Goal: Task Accomplishment & Management: Manage account settings

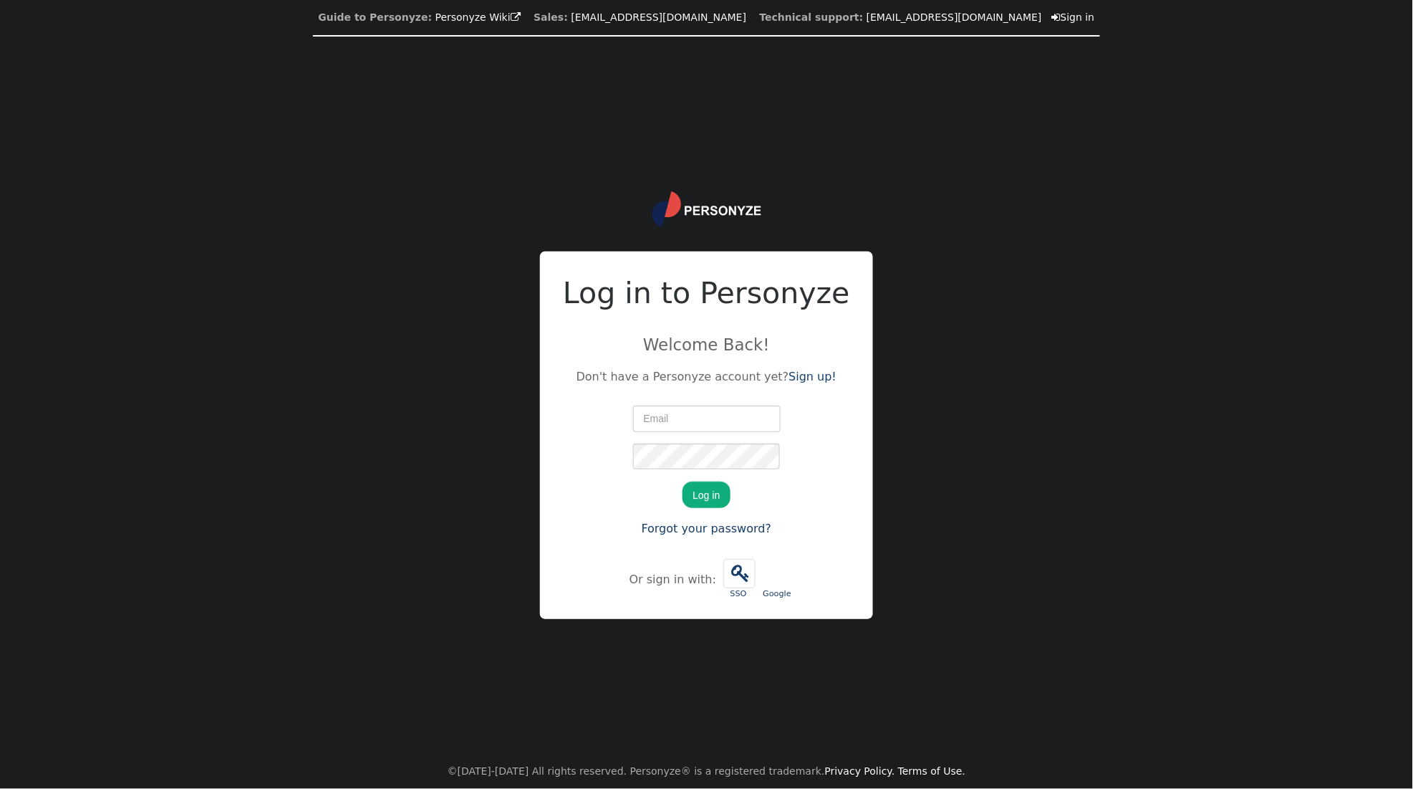
type input "[PERSON_NAME][EMAIL_ADDRESS][PERSON_NAME][DOMAIN_NAME]"
click at [703, 496] on button "Log in" at bounding box center [706, 494] width 47 height 26
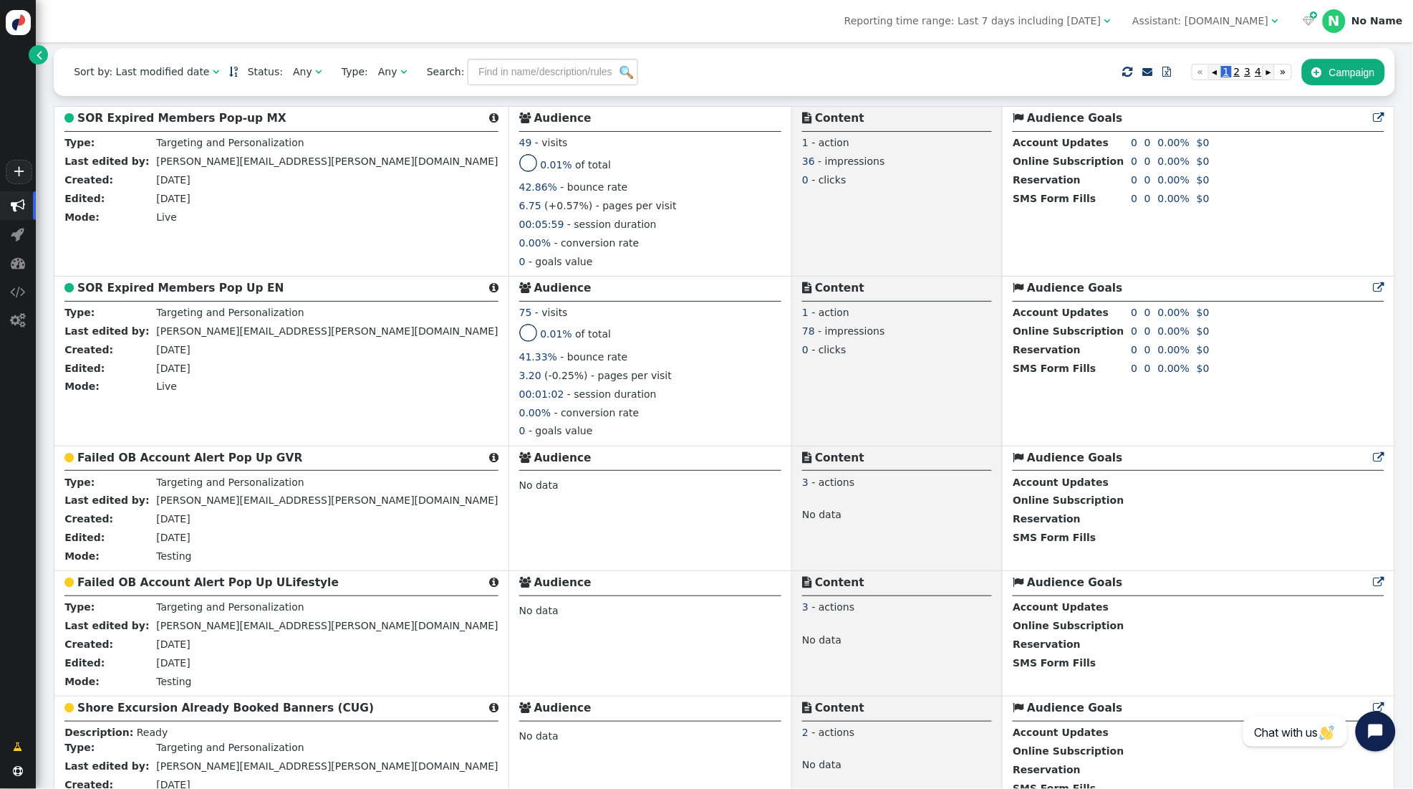
scroll to position [415, 0]
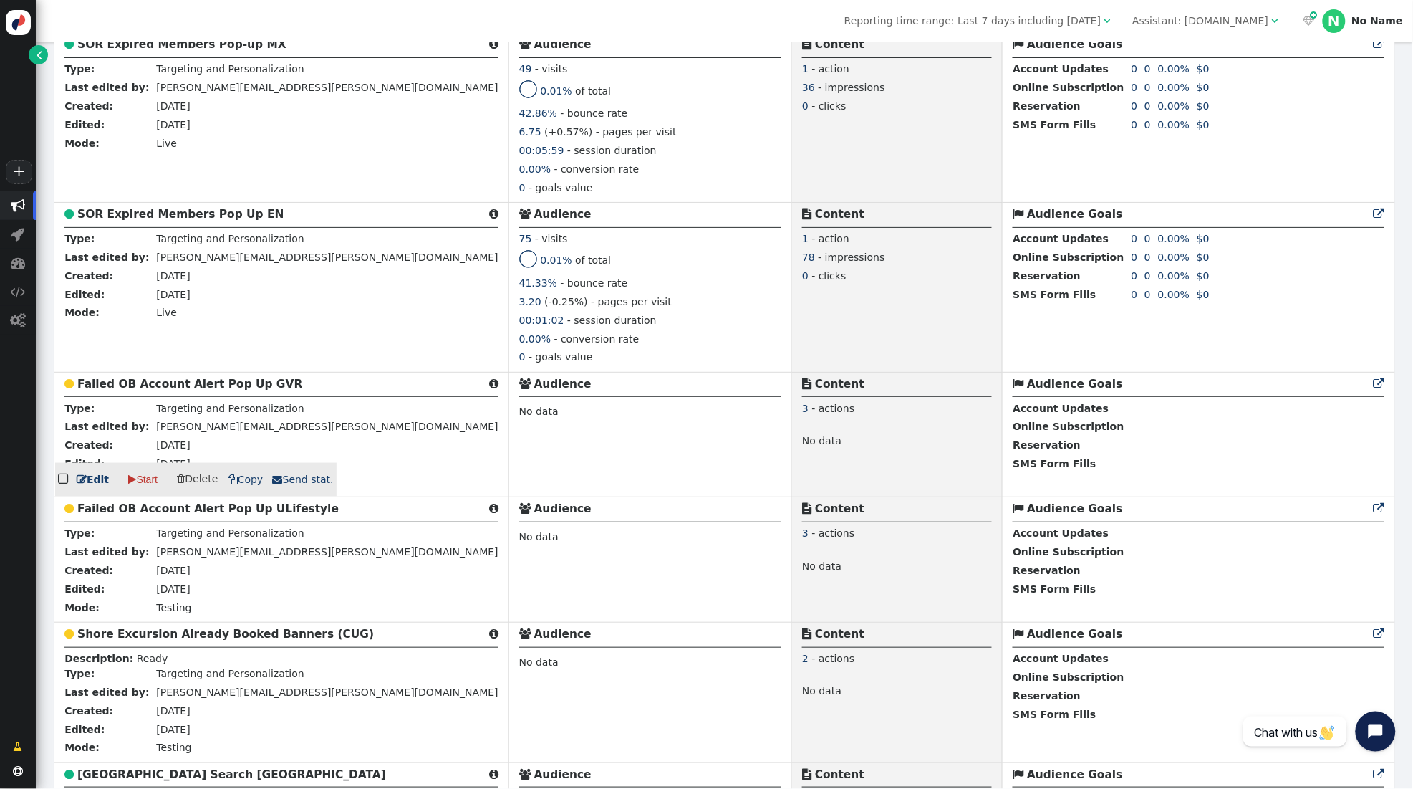
click at [208, 387] on b "Failed OB Account Alert Pop Up GVR" at bounding box center [189, 384] width 225 height 13
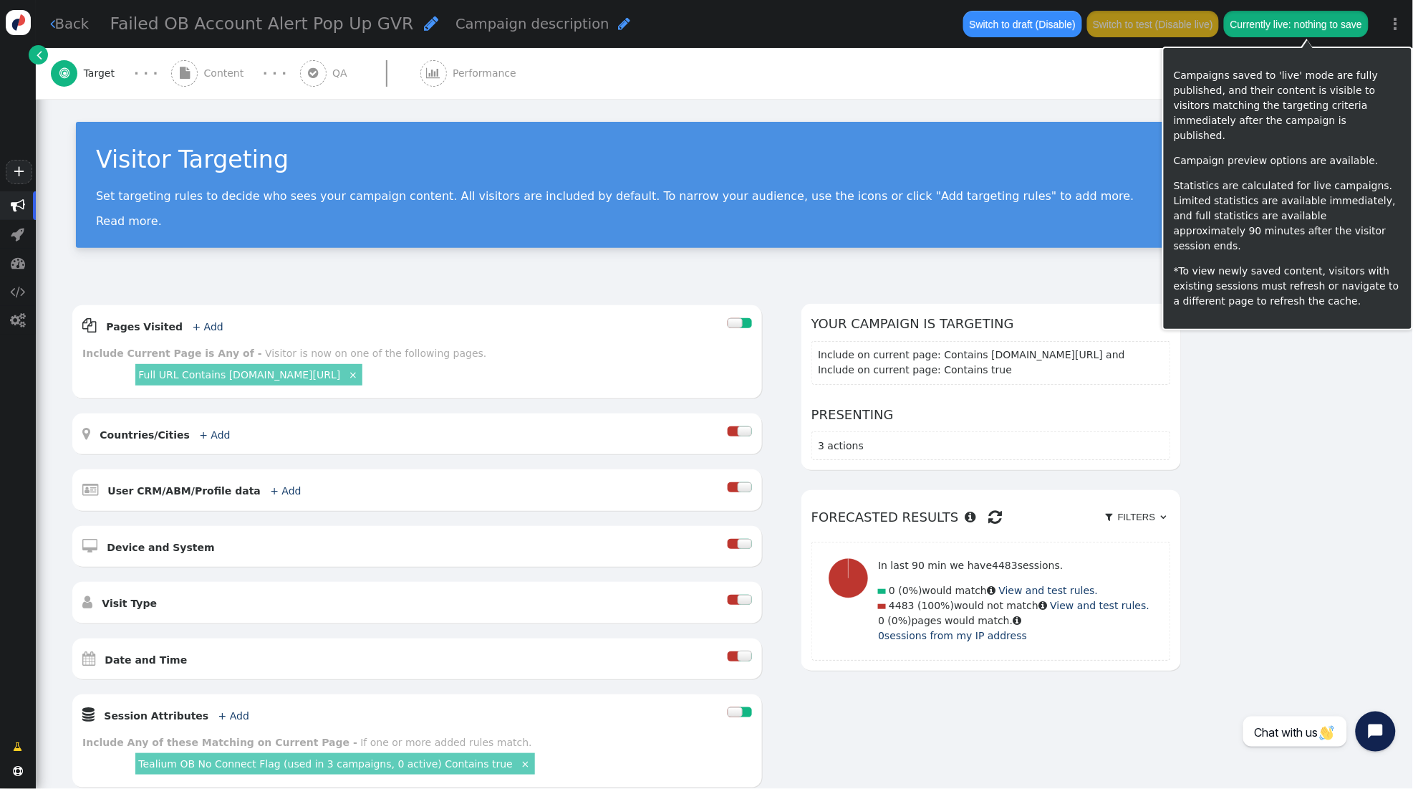
click at [1302, 34] on button "Currently live: nothing to save" at bounding box center [1296, 24] width 144 height 26
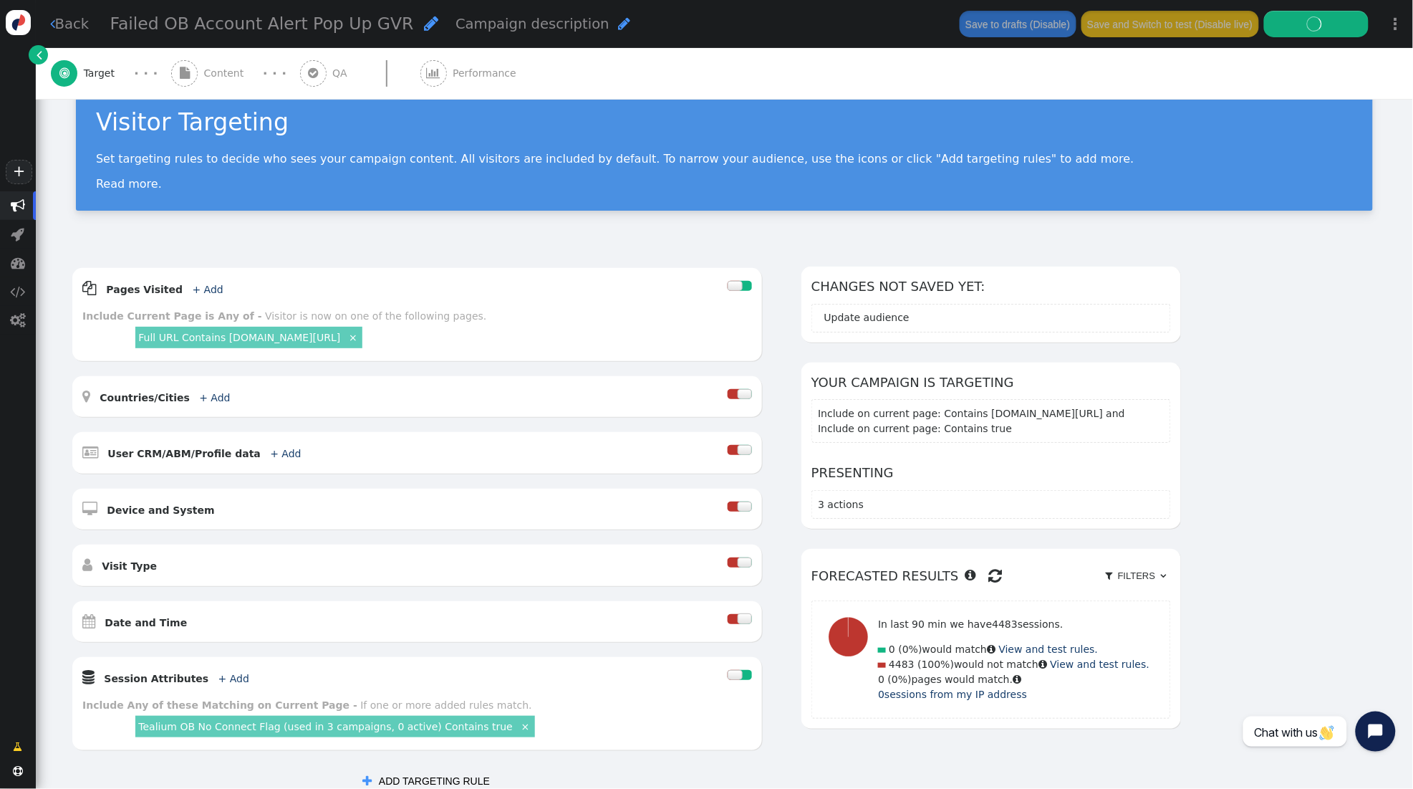
scroll to position [37, 0]
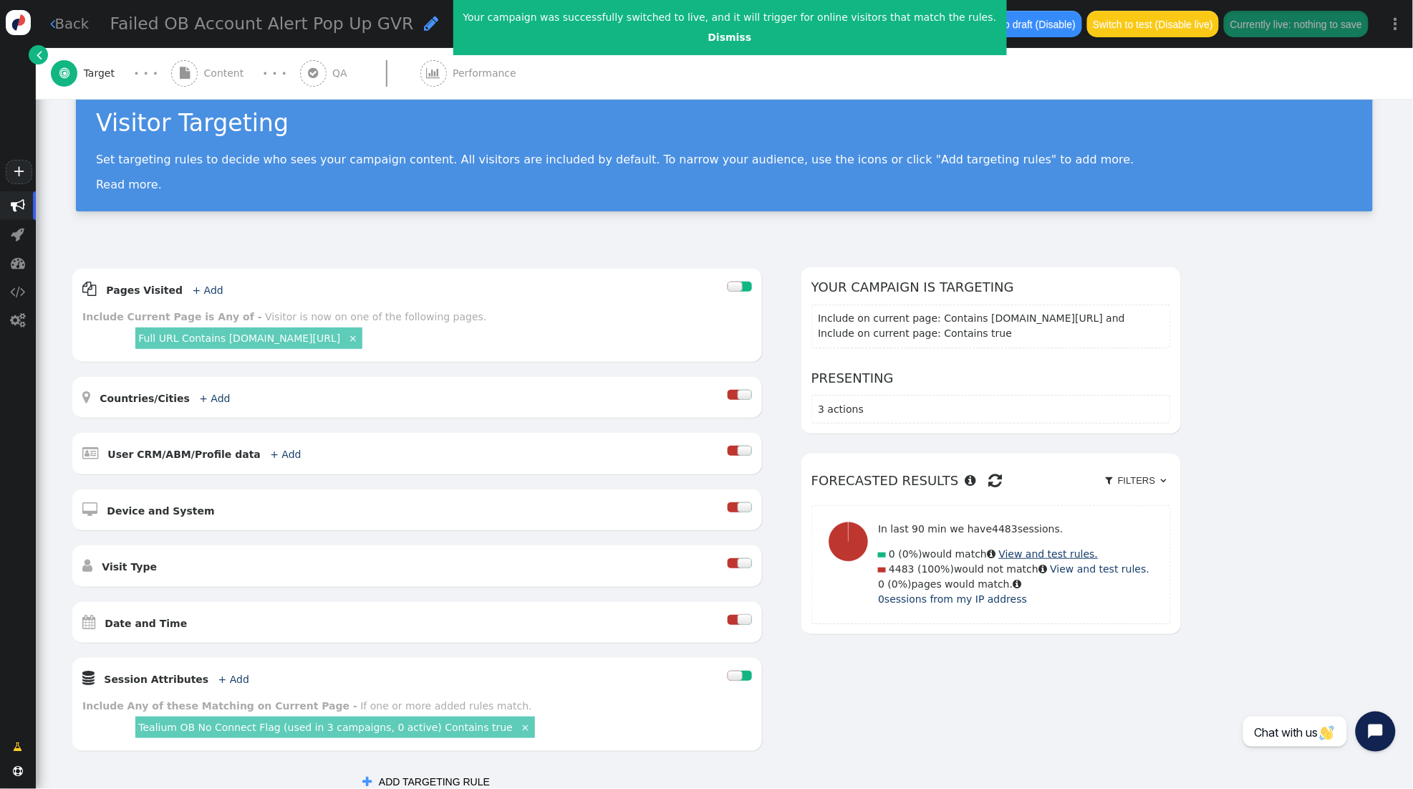
click at [1031, 552] on link "View and test rules." at bounding box center [1049, 553] width 100 height 11
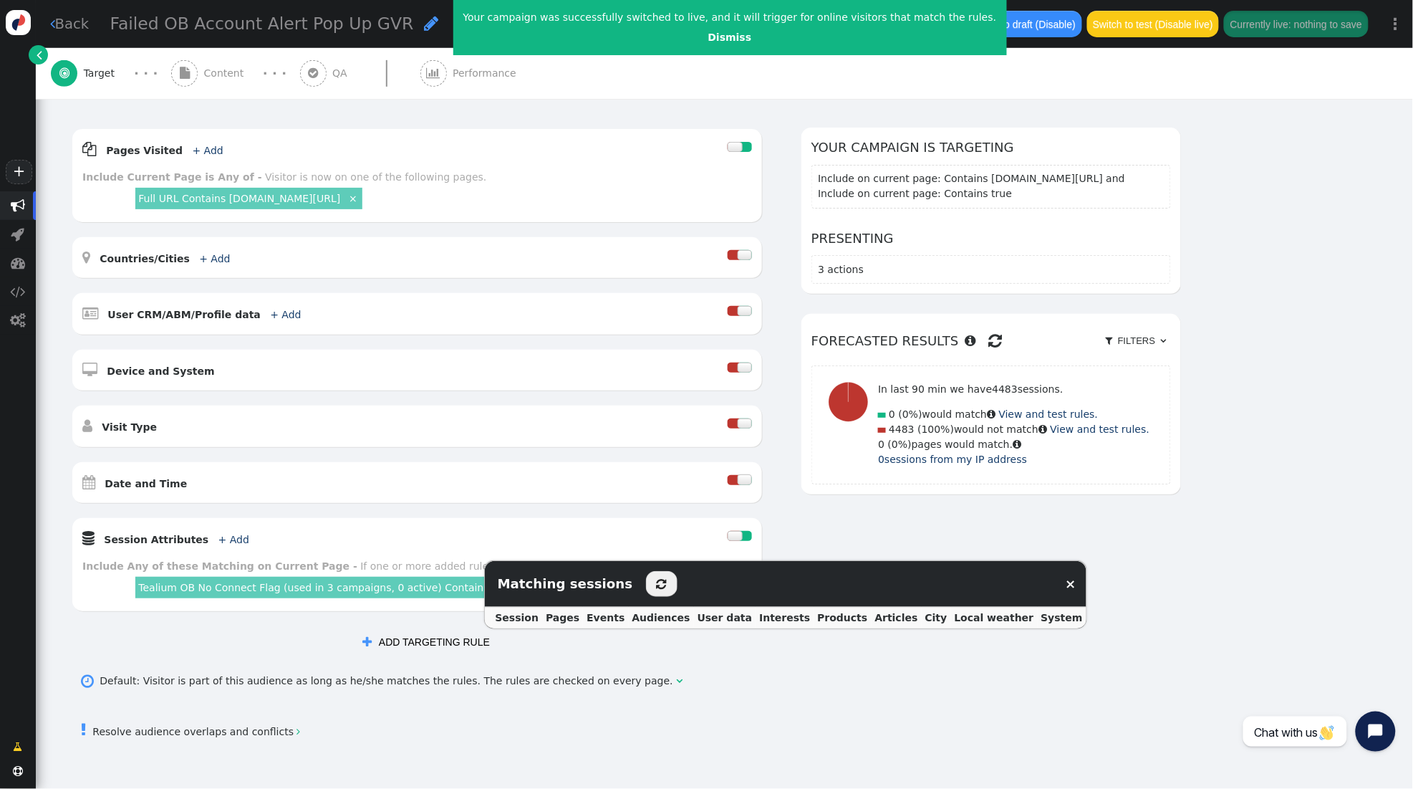
scroll to position [180, 0]
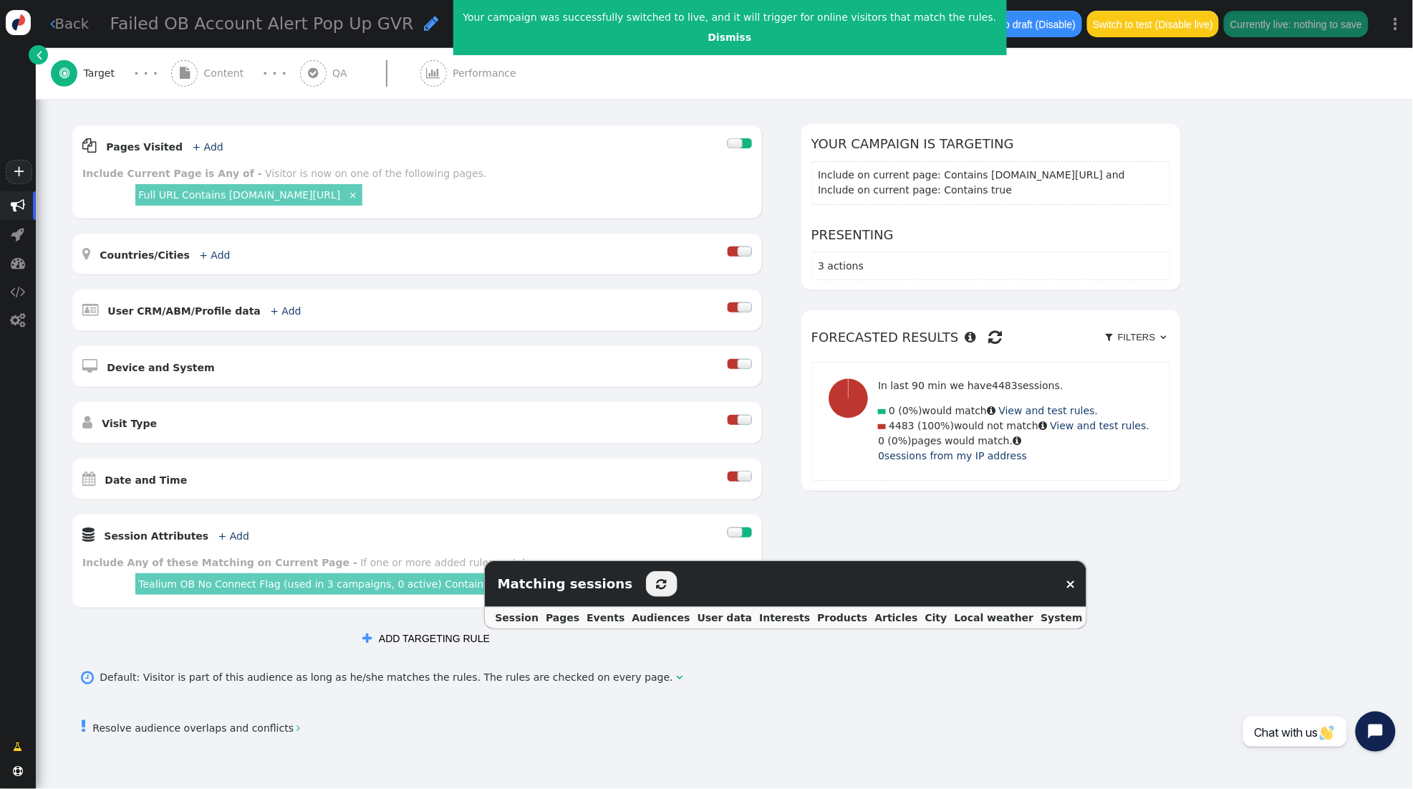
click at [1227, 489] on div "AND OR XOR AND     Pages Visited + Add  Include Current Page is Any of - V…" at bounding box center [724, 388] width 1307 height 528
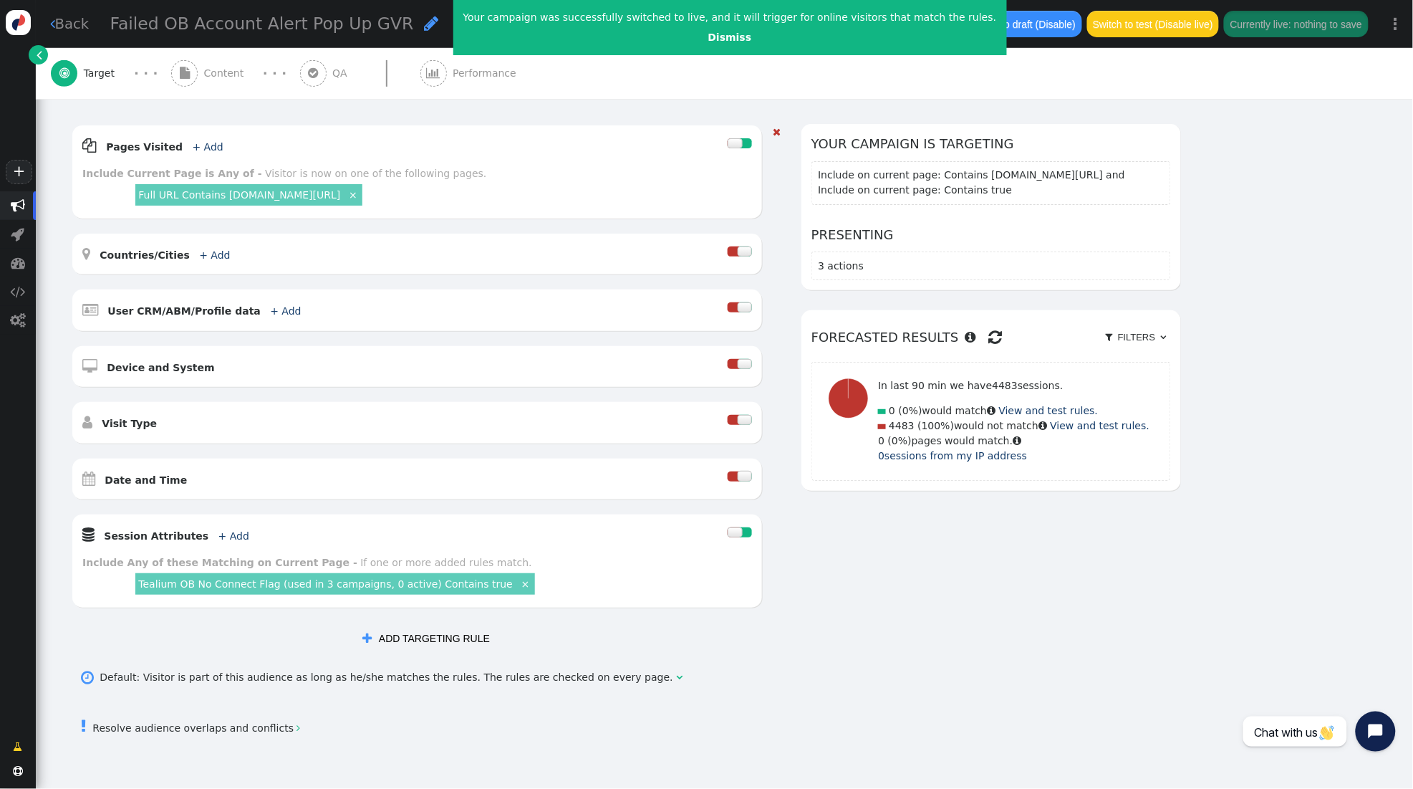
scroll to position [0, 0]
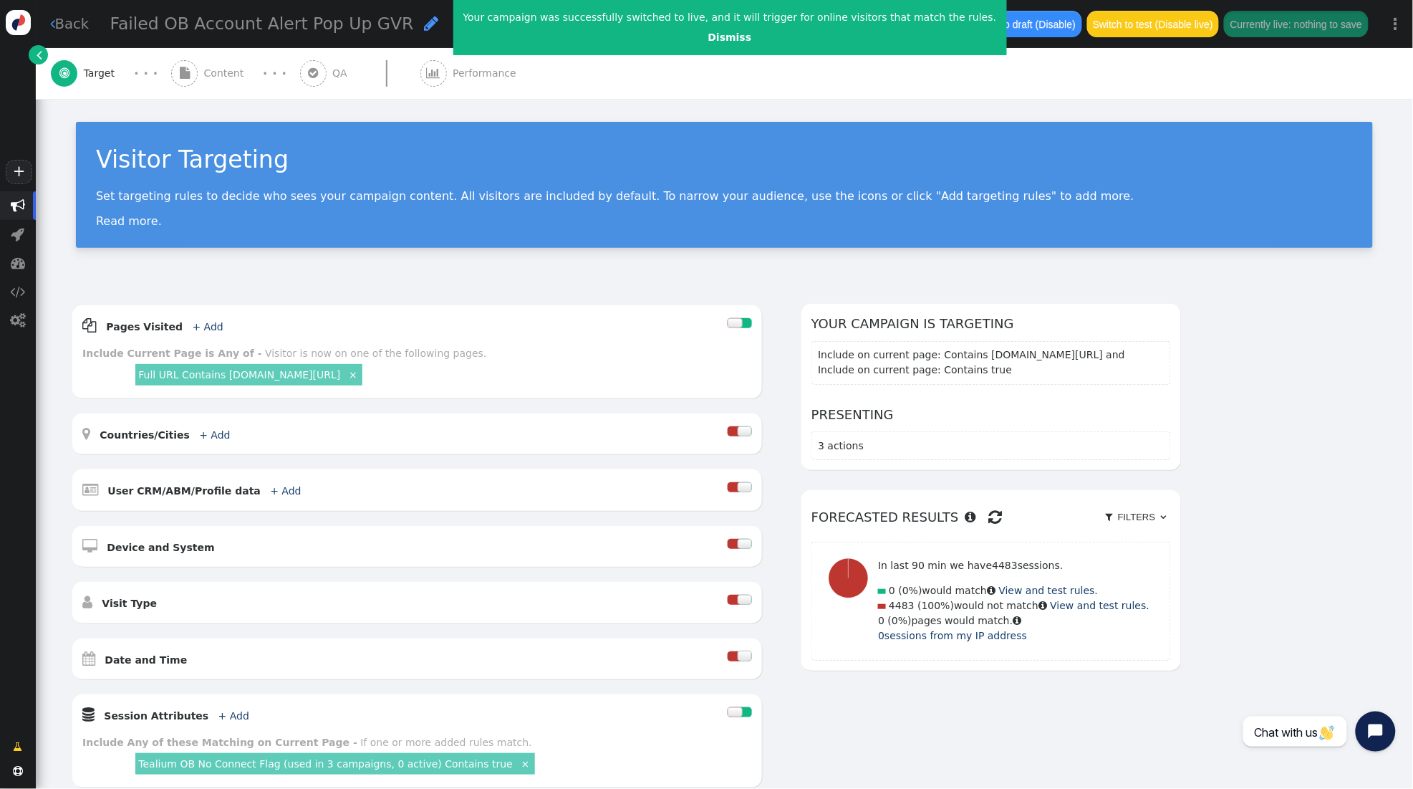
click at [436, 69] on span "" at bounding box center [434, 73] width 27 height 27
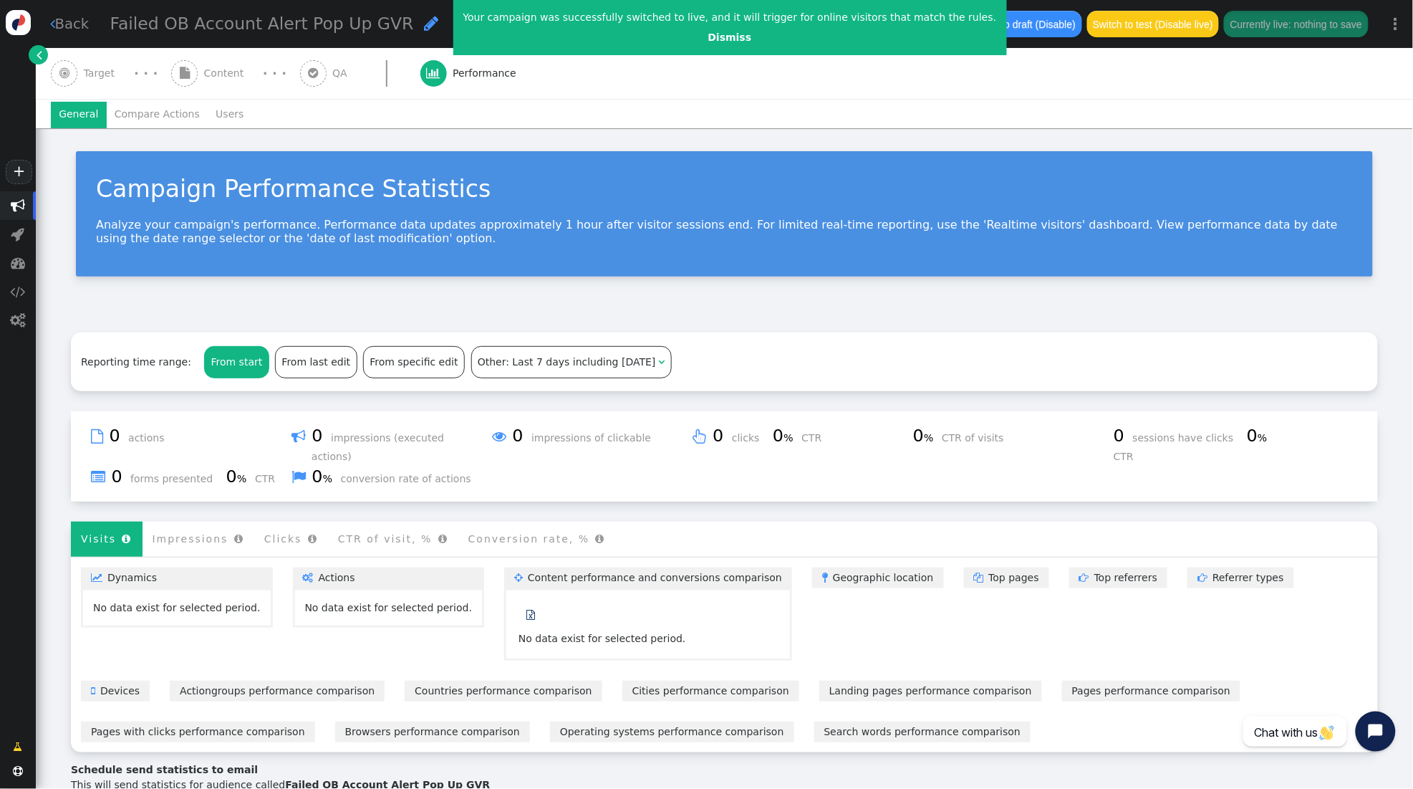
click at [107, 73] on span "Target" at bounding box center [102, 73] width 37 height 15
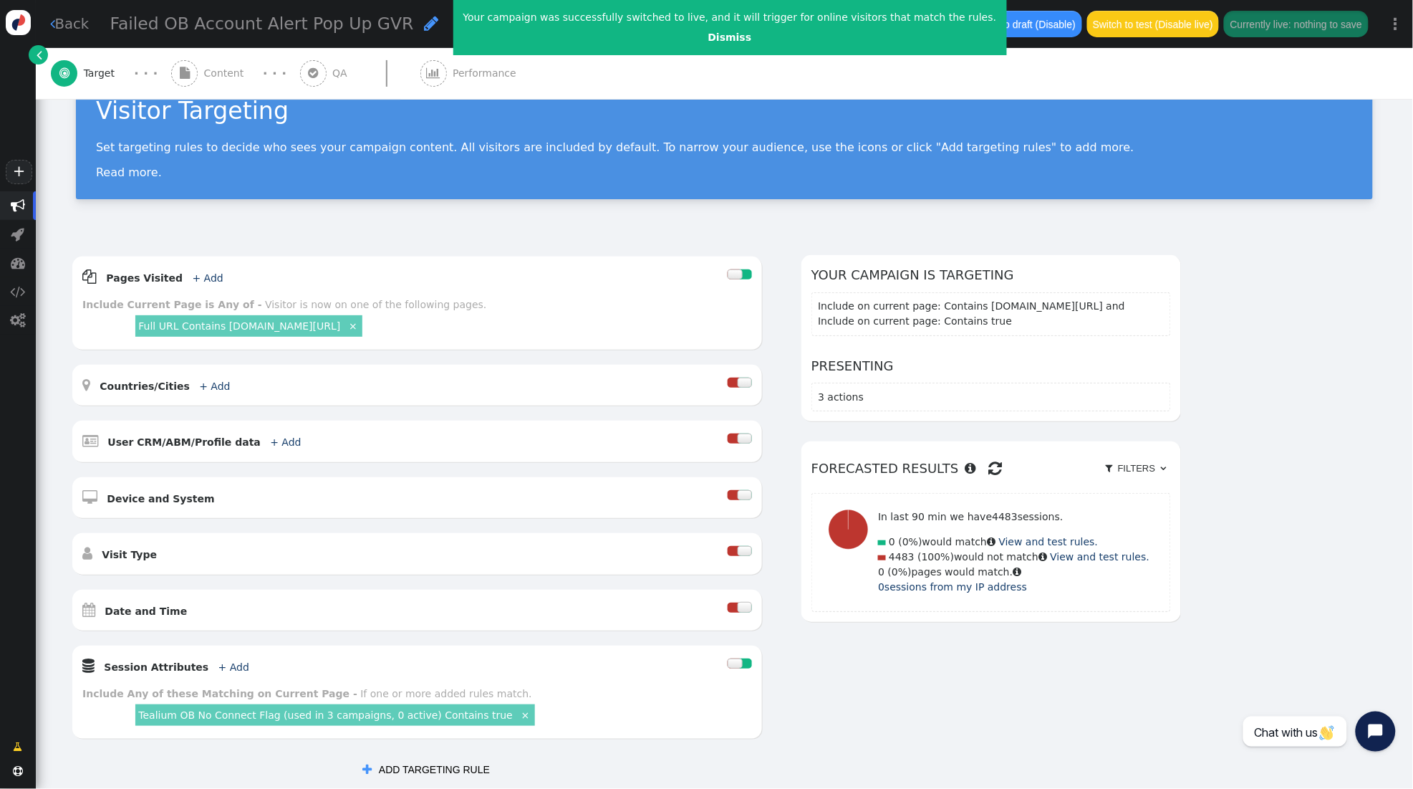
scroll to position [51, 0]
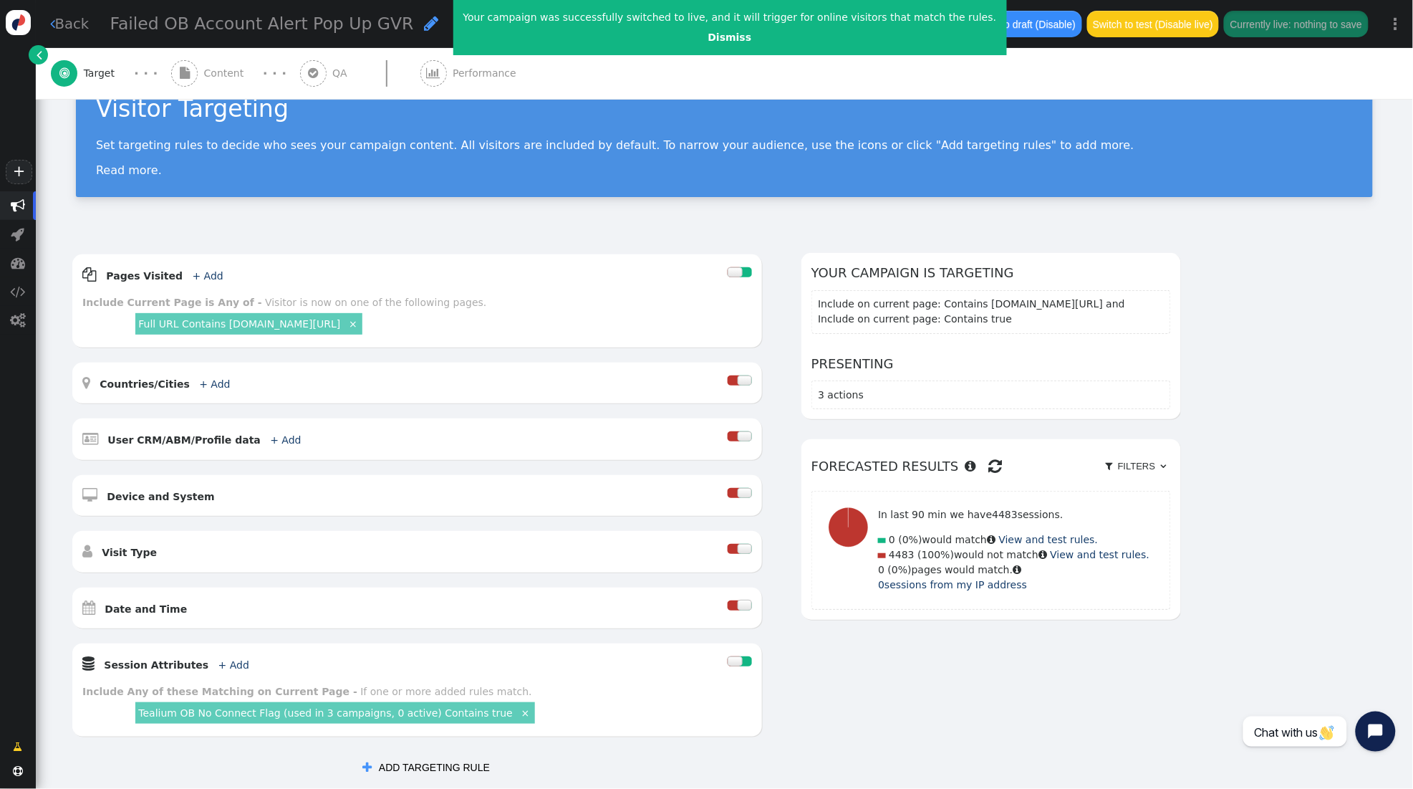
click at [469, 73] on span "Performance" at bounding box center [487, 73] width 69 height 15
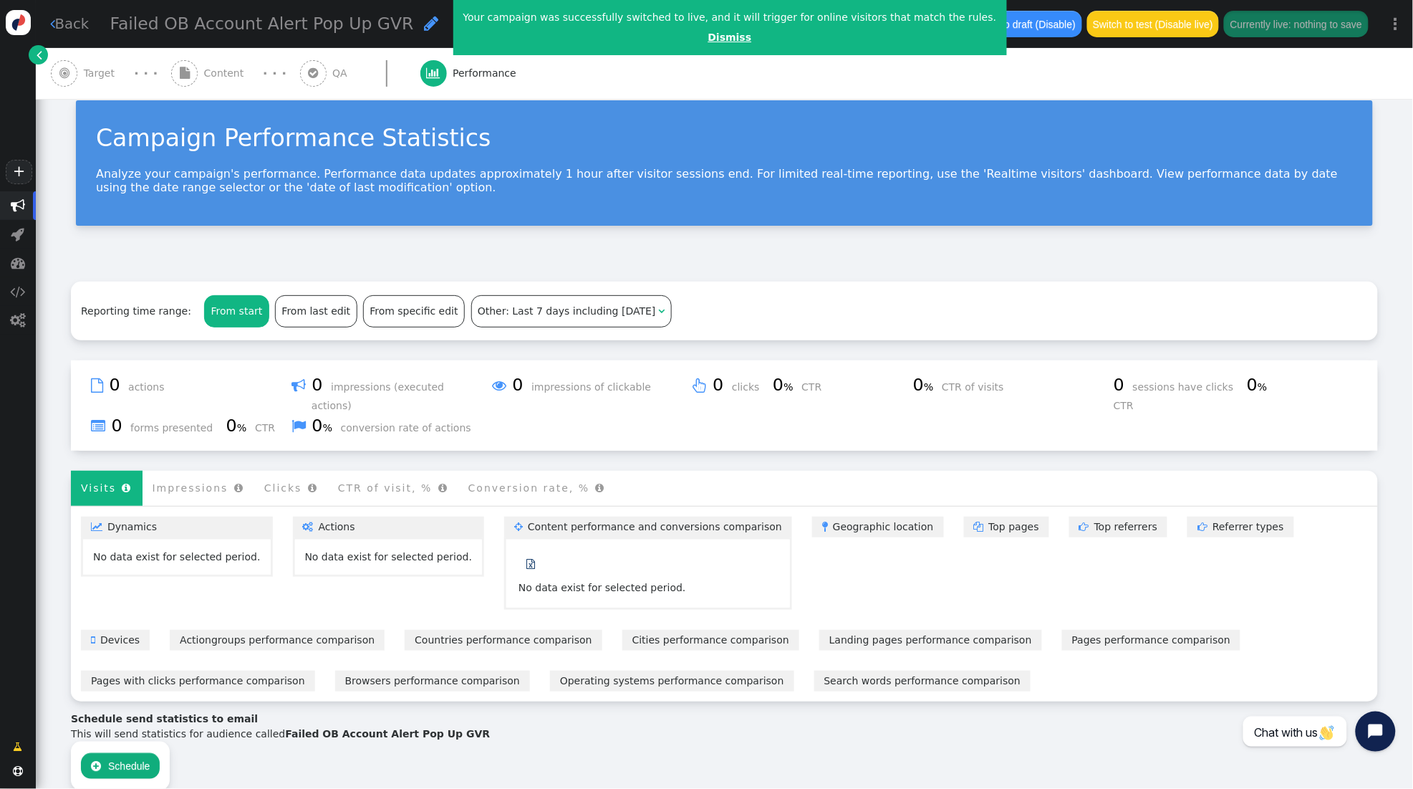
click at [711, 33] on link "Dismiss" at bounding box center [730, 37] width 44 height 11
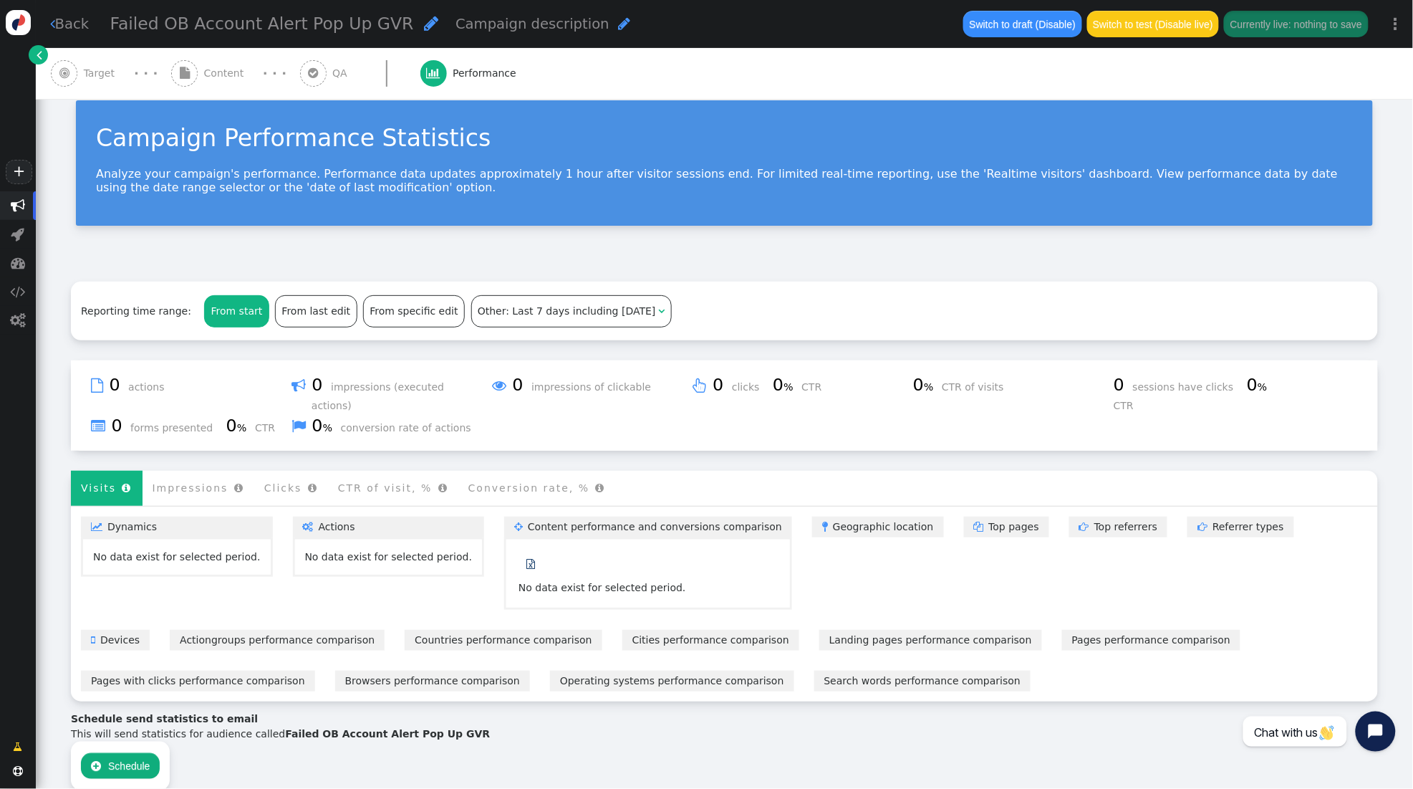
click at [12, 208] on span "" at bounding box center [18, 205] width 14 height 14
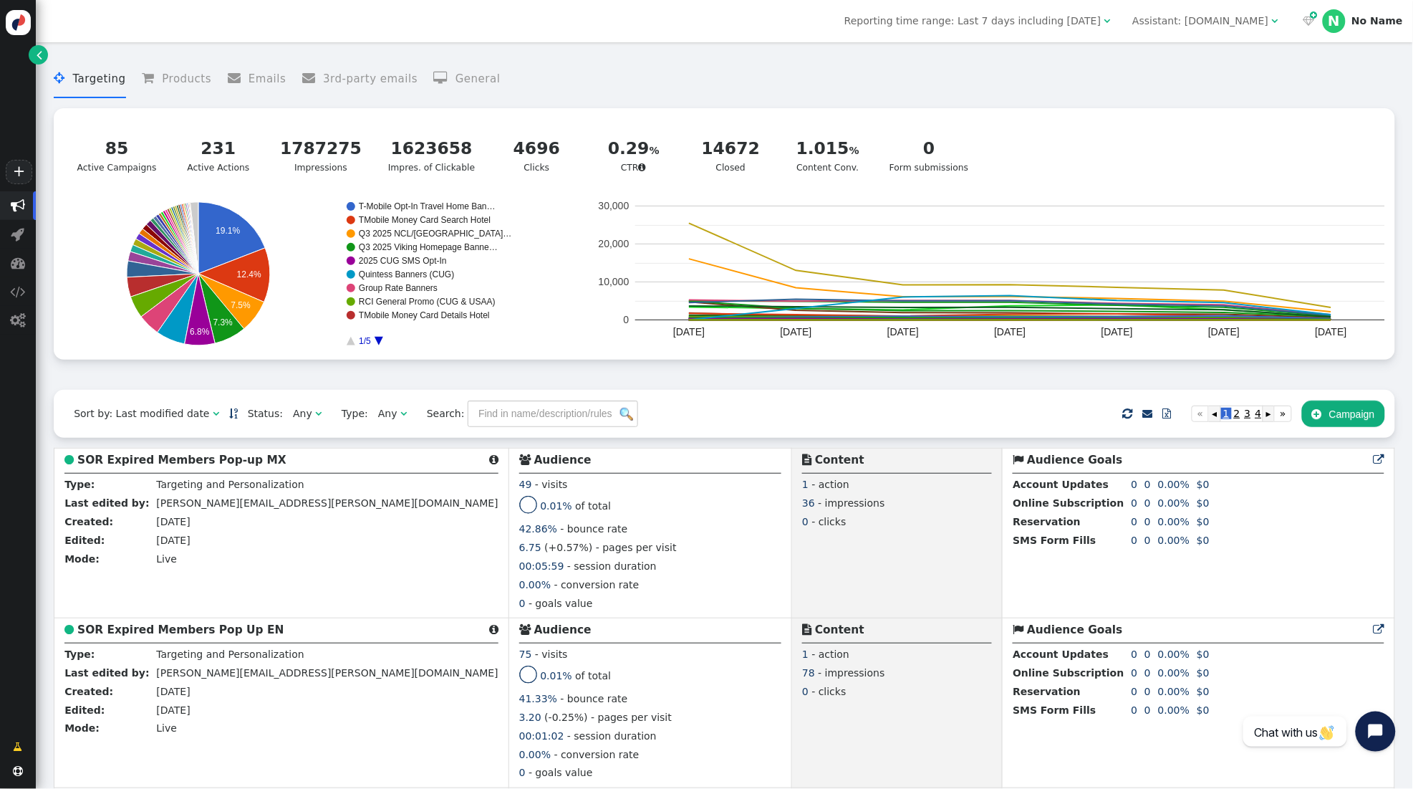
click at [1187, 27] on div "Assistant: [DOMAIN_NAME]" at bounding box center [1201, 21] width 136 height 15
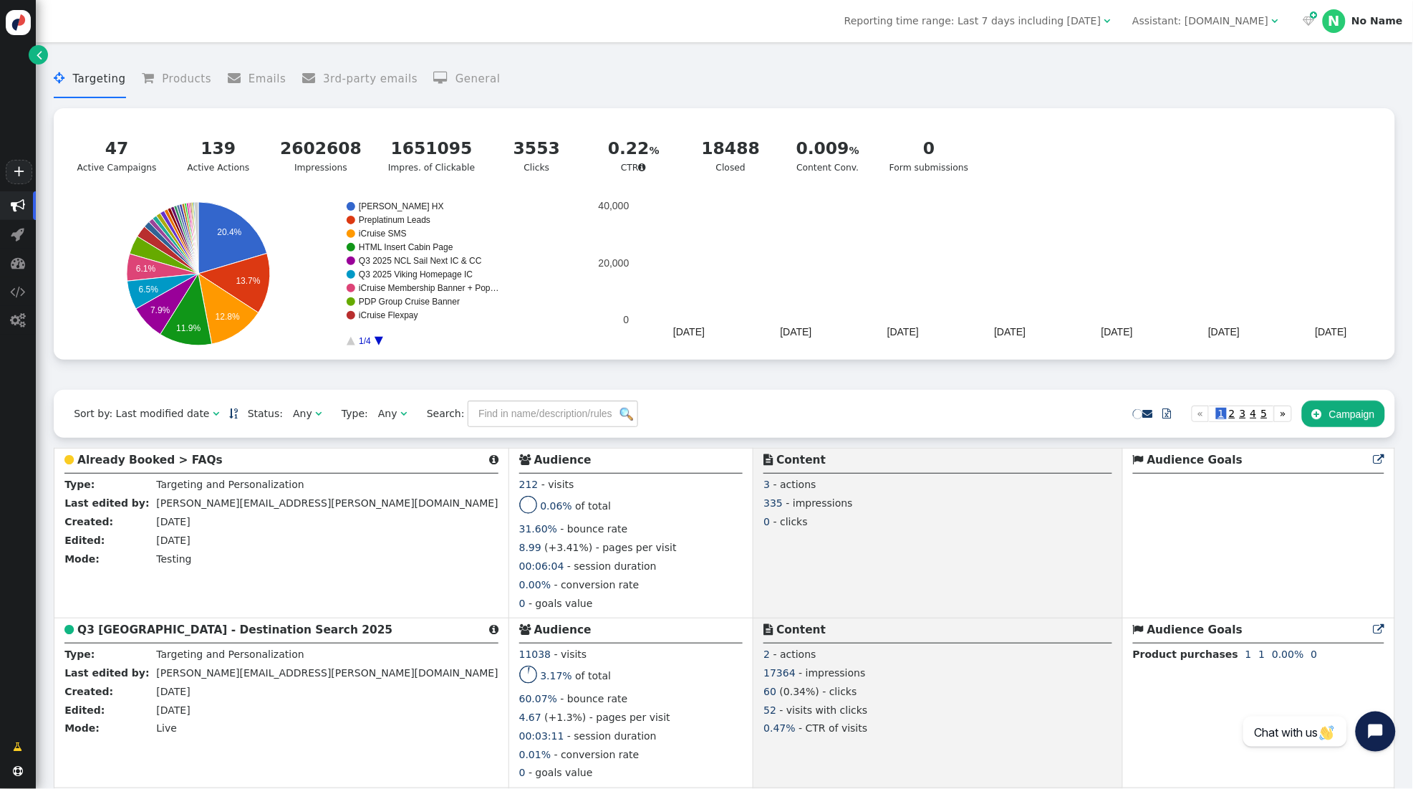
scroll to position [134, 0]
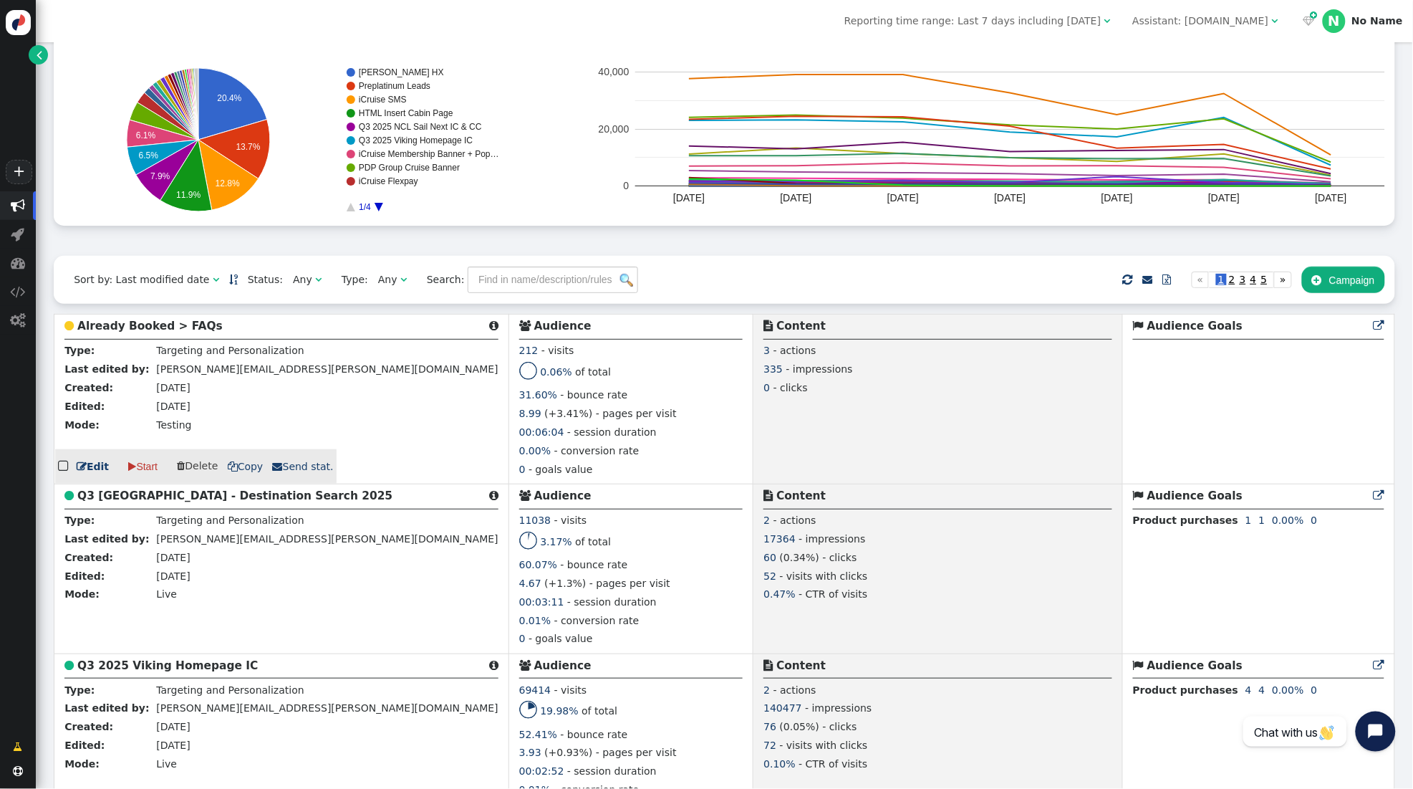
click at [135, 327] on b "Already Booked > FAQs" at bounding box center [149, 325] width 145 height 13
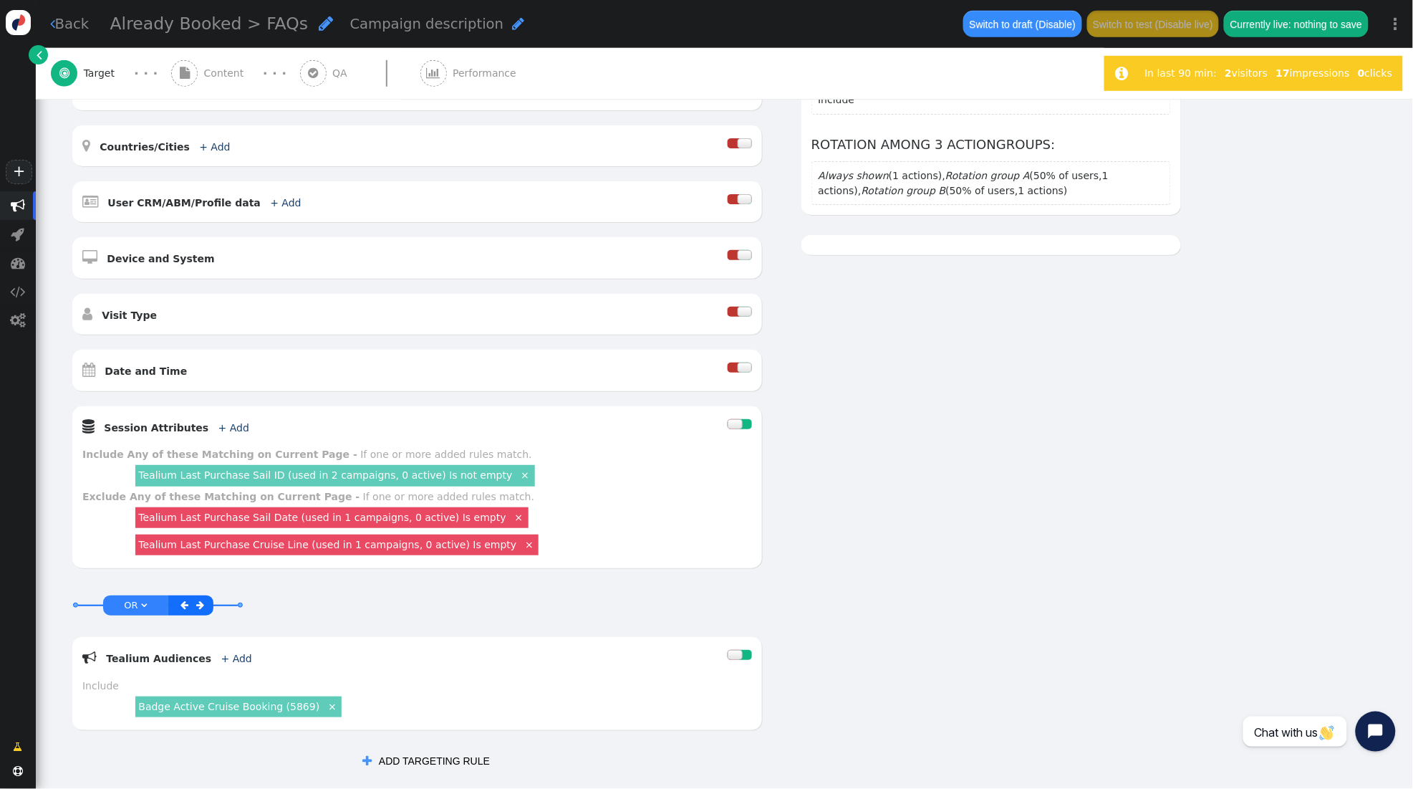
scroll to position [527, 0]
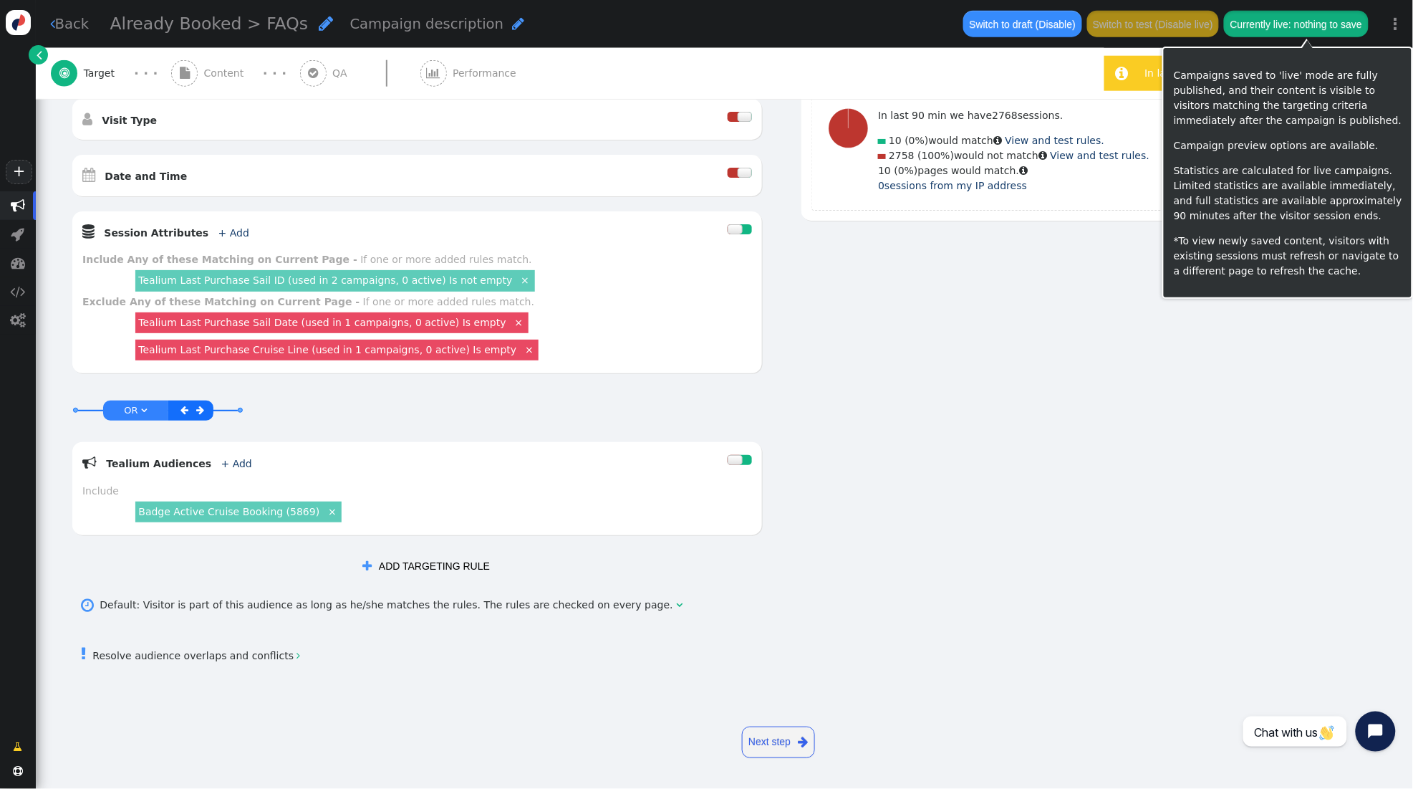
click at [1330, 24] on button "Currently live: nothing to save" at bounding box center [1296, 24] width 144 height 26
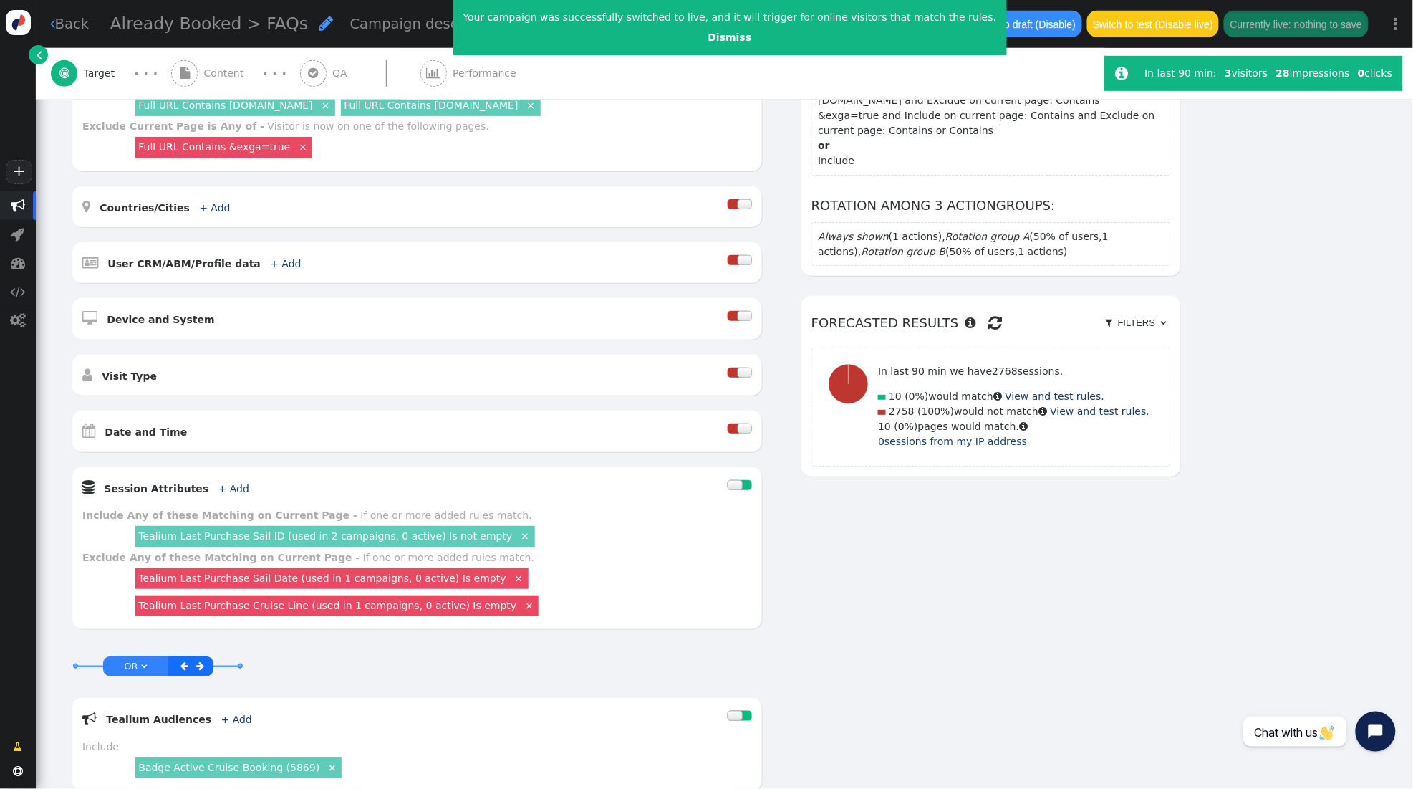
scroll to position [210, 0]
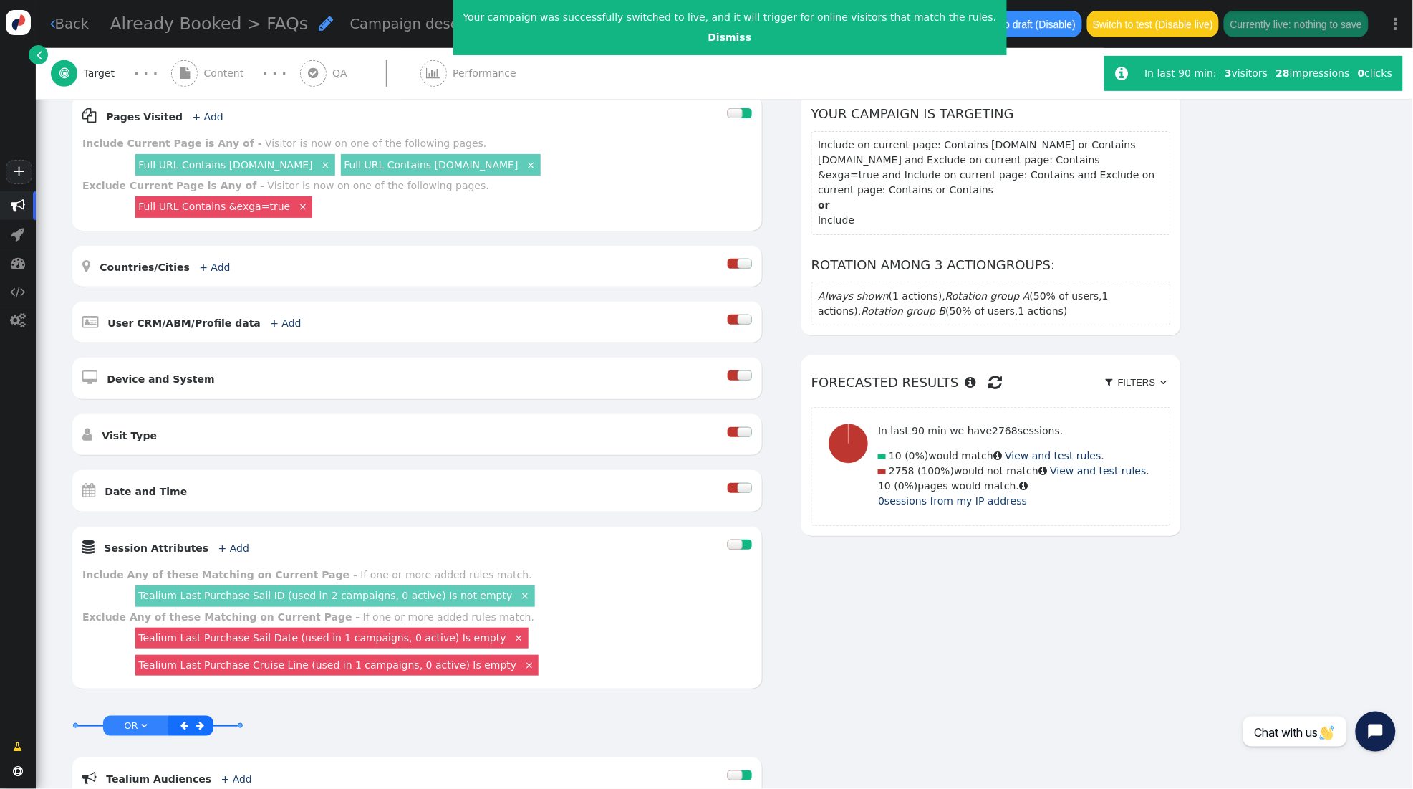
click at [220, 71] on span "Content" at bounding box center [227, 73] width 46 height 15
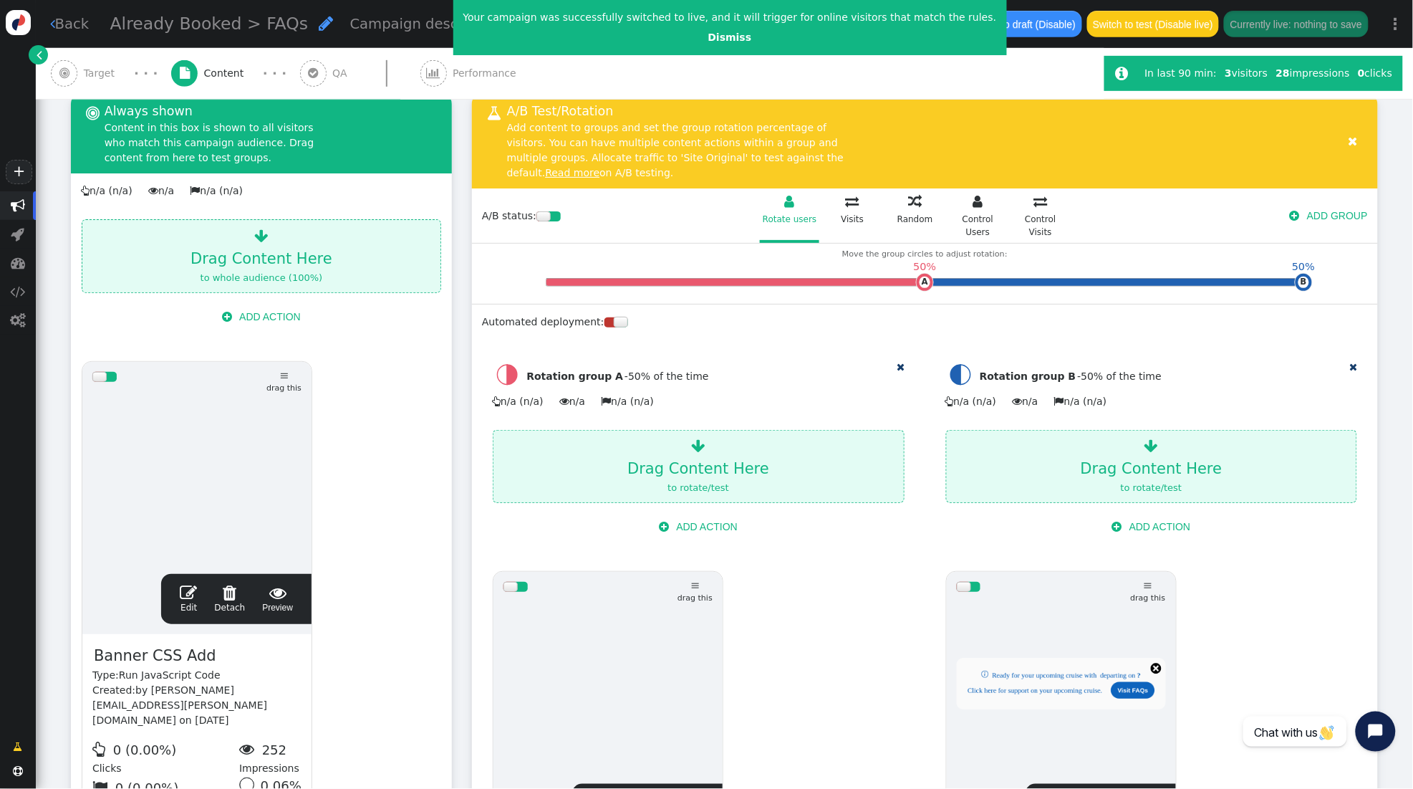
scroll to position [0, 0]
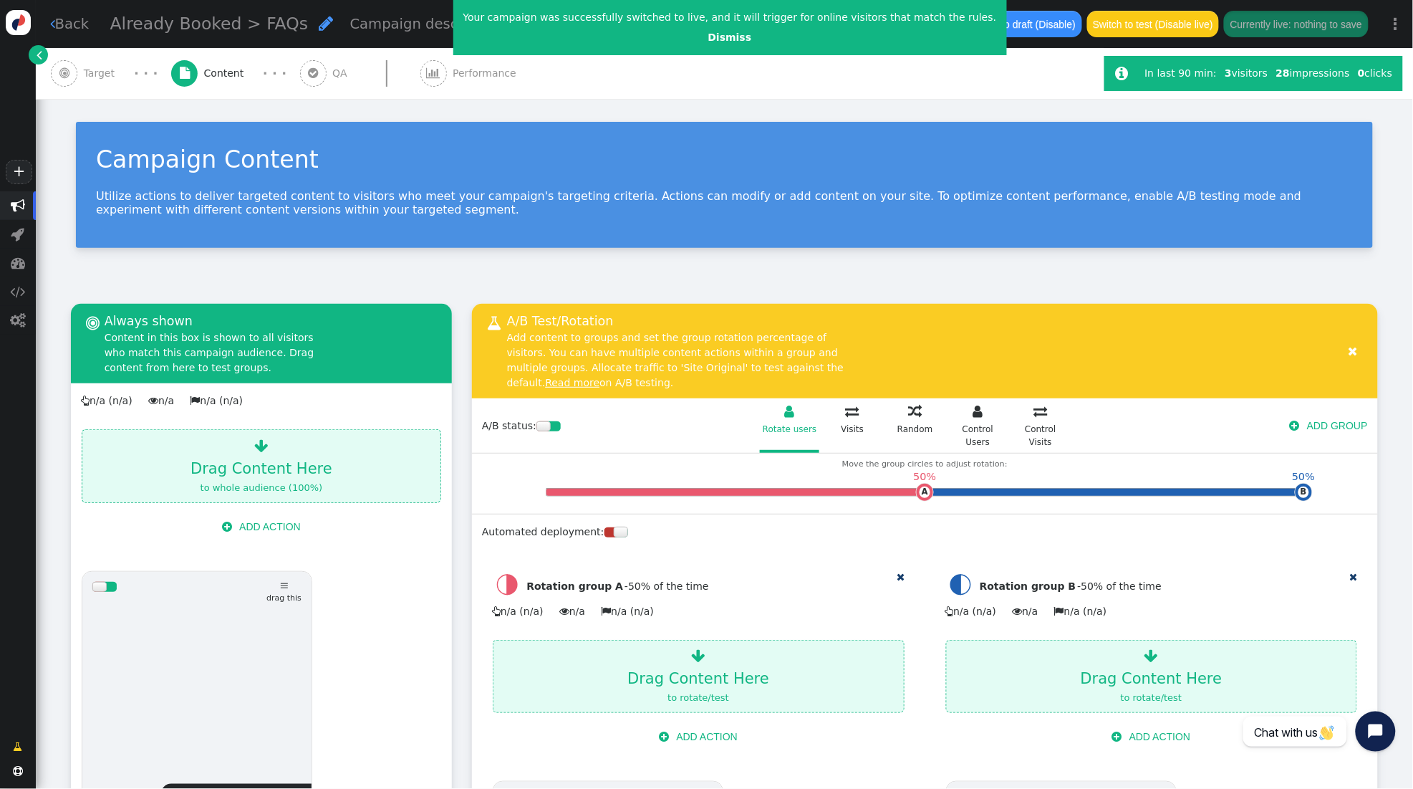
click at [110, 72] on span "Target" at bounding box center [102, 73] width 37 height 15
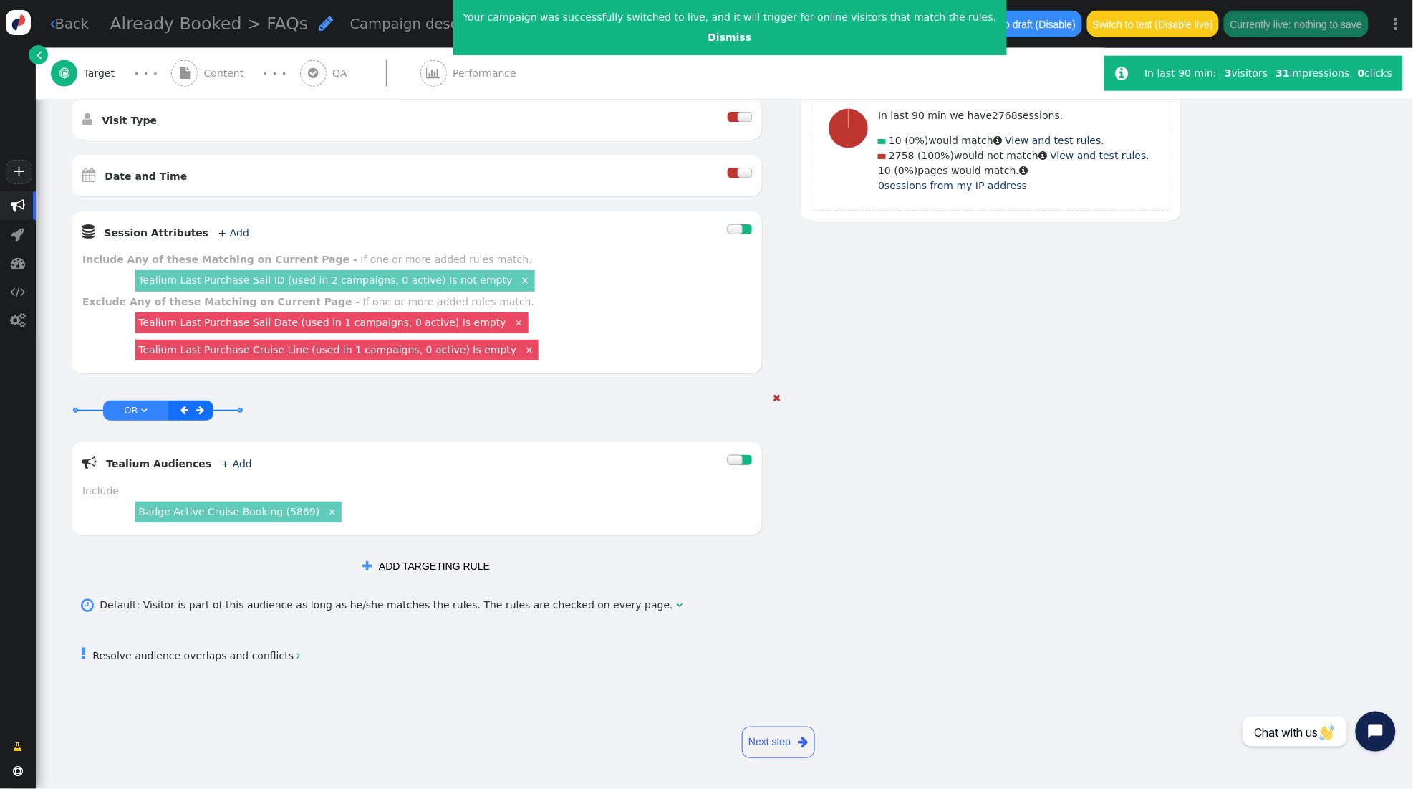
scroll to position [516, 0]
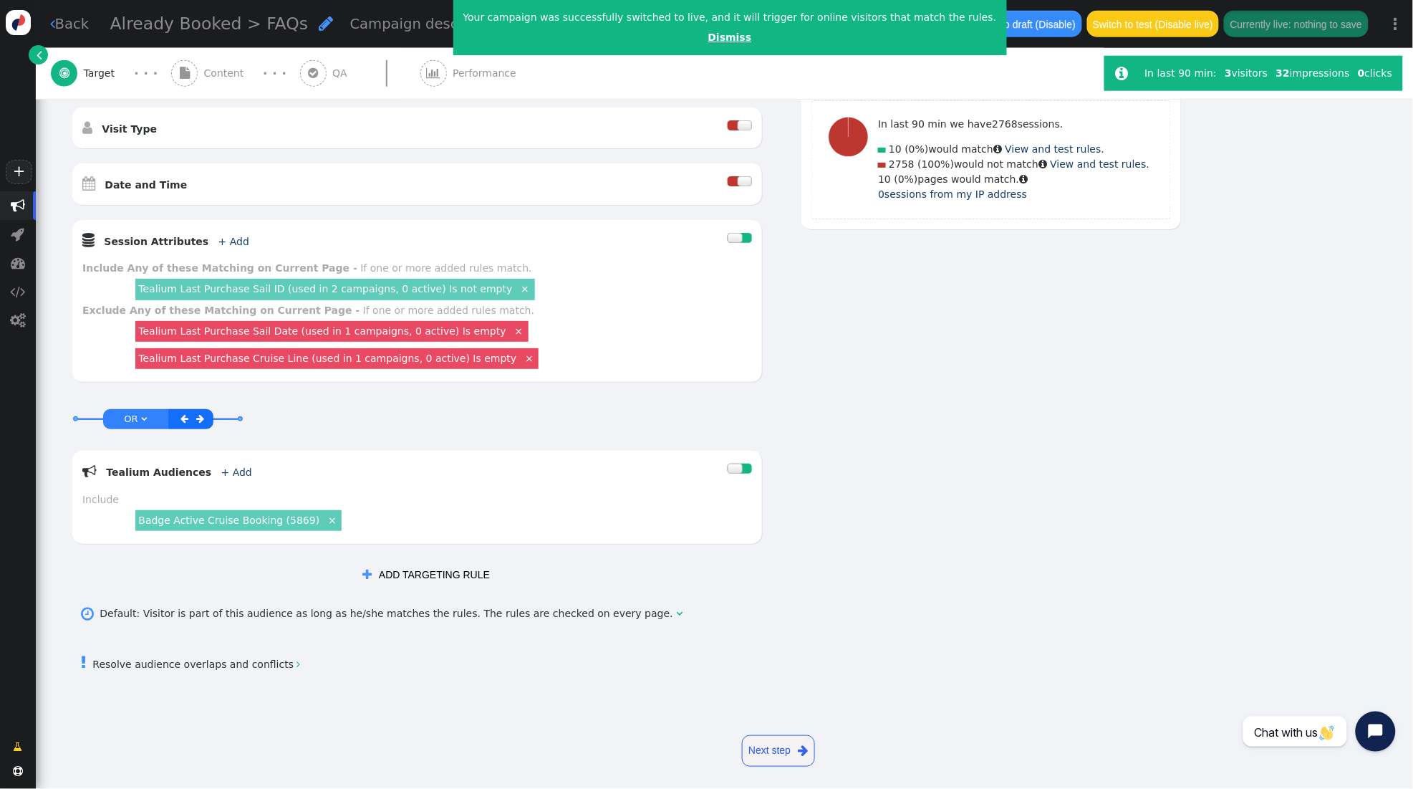
click at [708, 38] on link "Dismiss" at bounding box center [730, 37] width 44 height 11
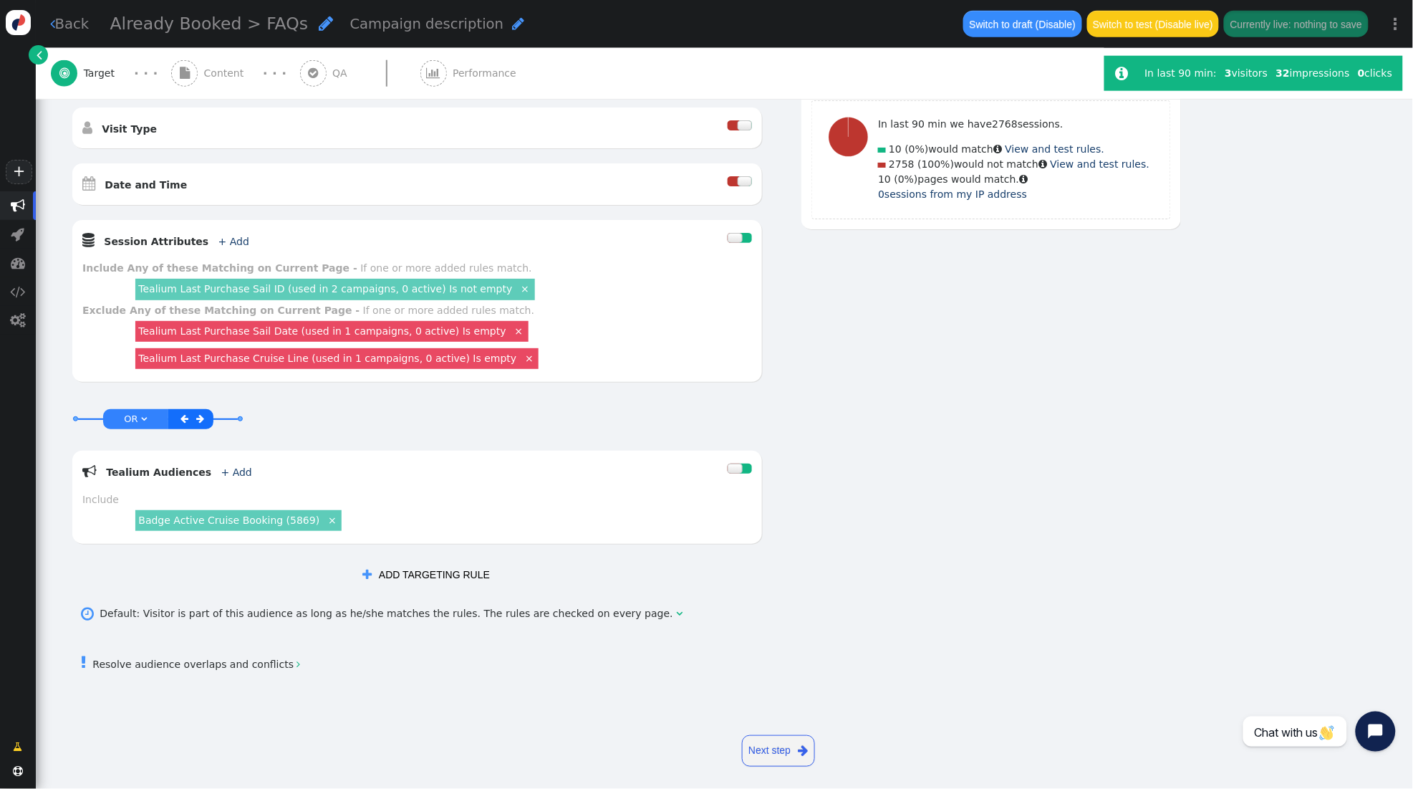
scroll to position [0, 0]
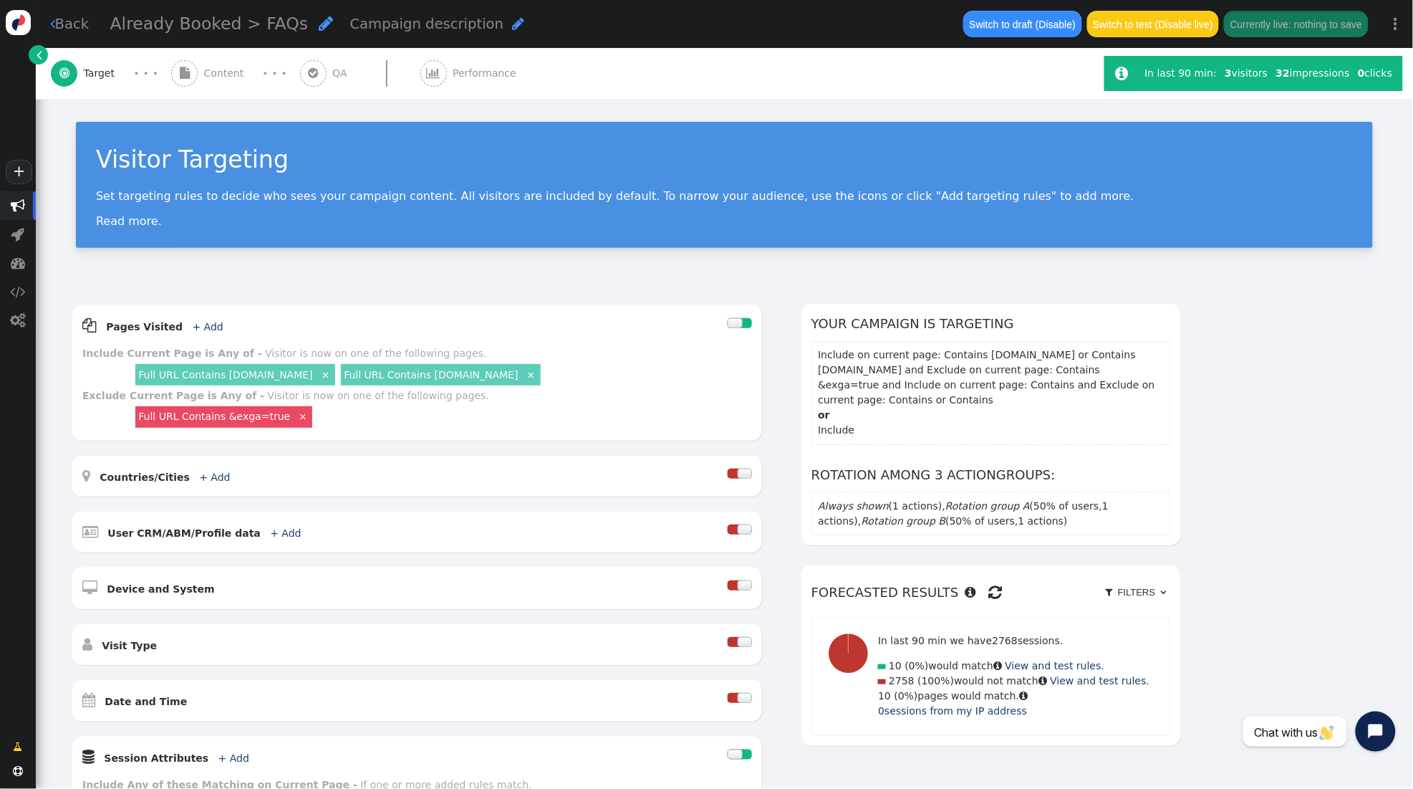
click at [219, 67] on span "Content" at bounding box center [227, 73] width 46 height 15
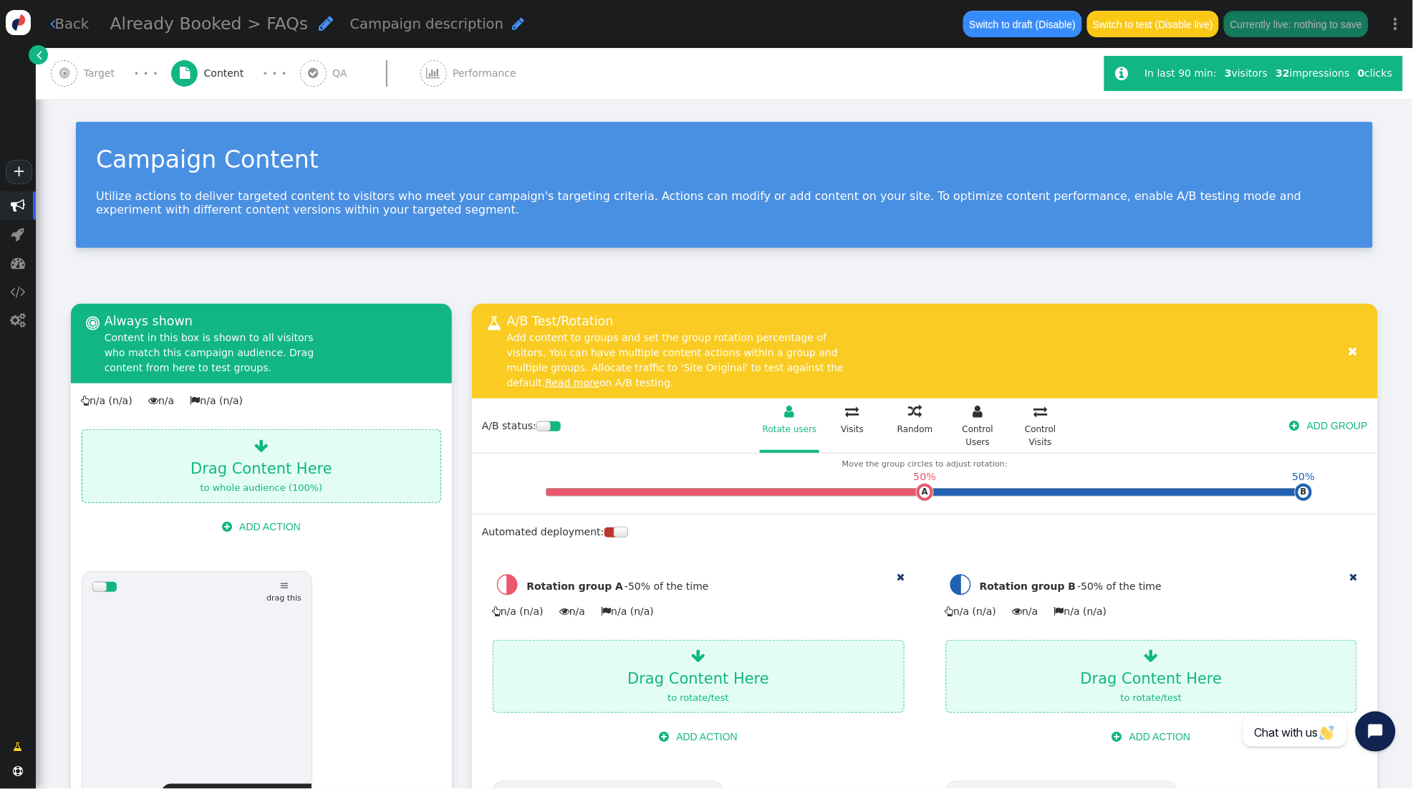
click at [453, 70] on span "Performance" at bounding box center [487, 73] width 69 height 15
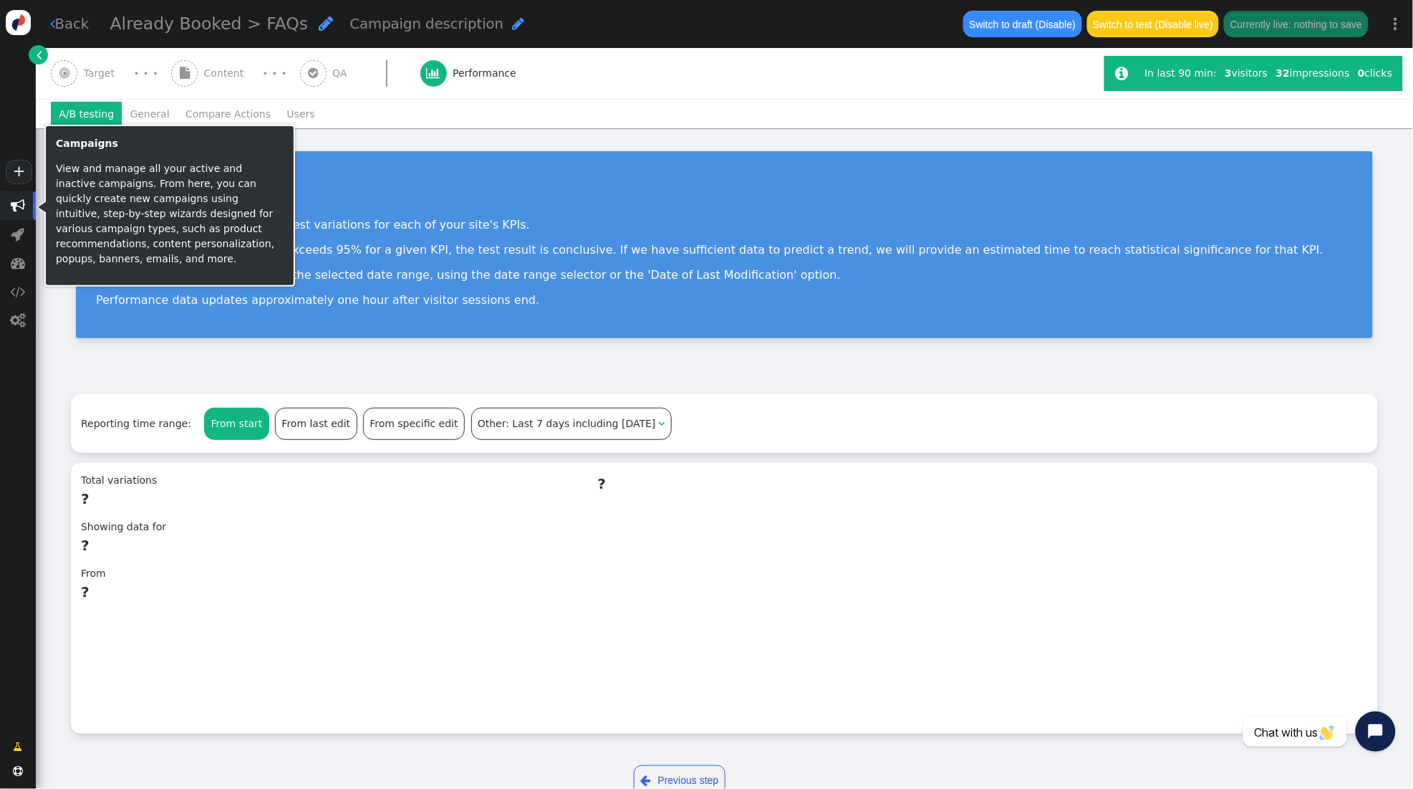
drag, startPoint x: 21, startPoint y: 206, endPoint x: 254, endPoint y: 224, distance: 233.6
click at [21, 205] on span "" at bounding box center [18, 205] width 14 height 14
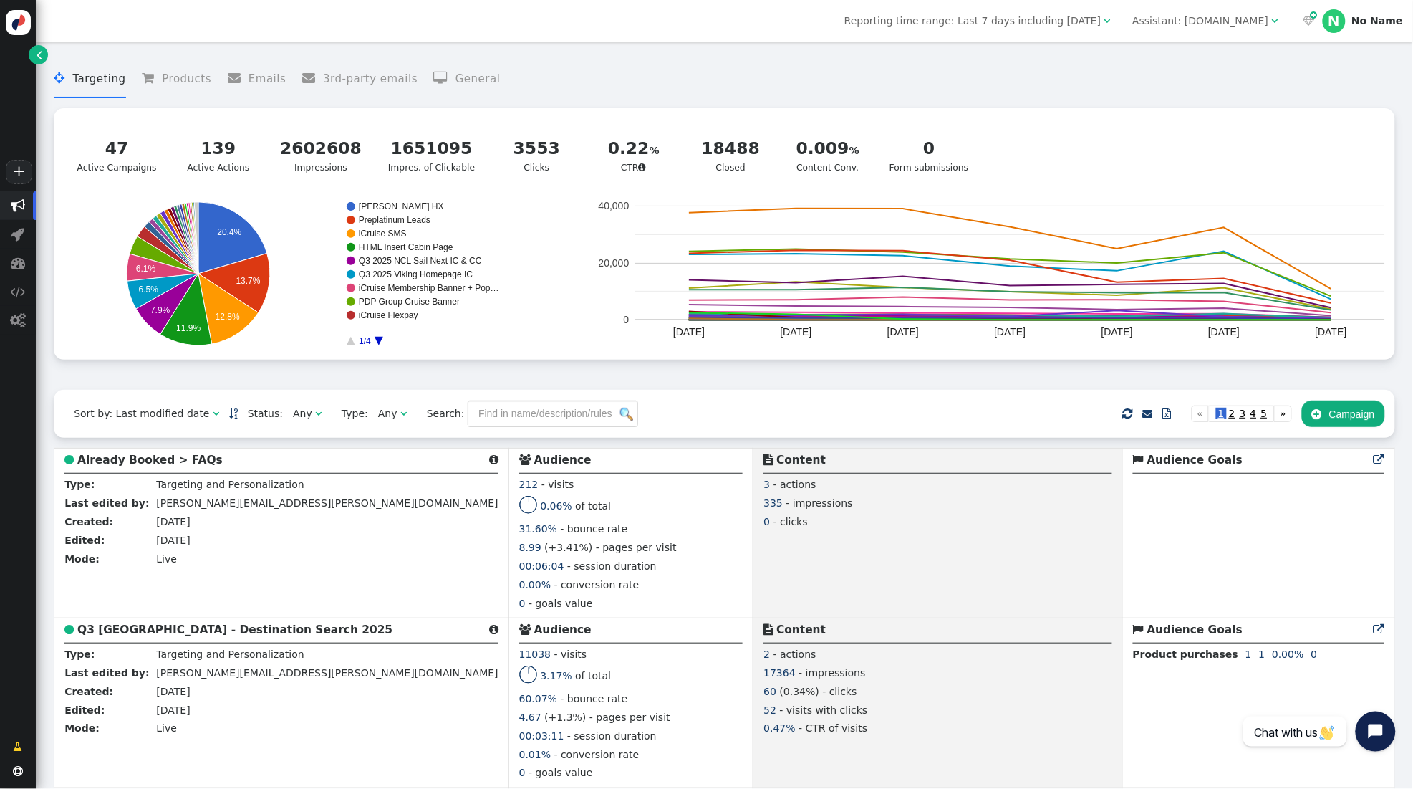
click at [1233, 19] on div "Assistant: icruise.com" at bounding box center [1201, 21] width 136 height 15
drag, startPoint x: 1234, startPoint y: 56, endPoint x: 1221, endPoint y: 87, distance: 33.8
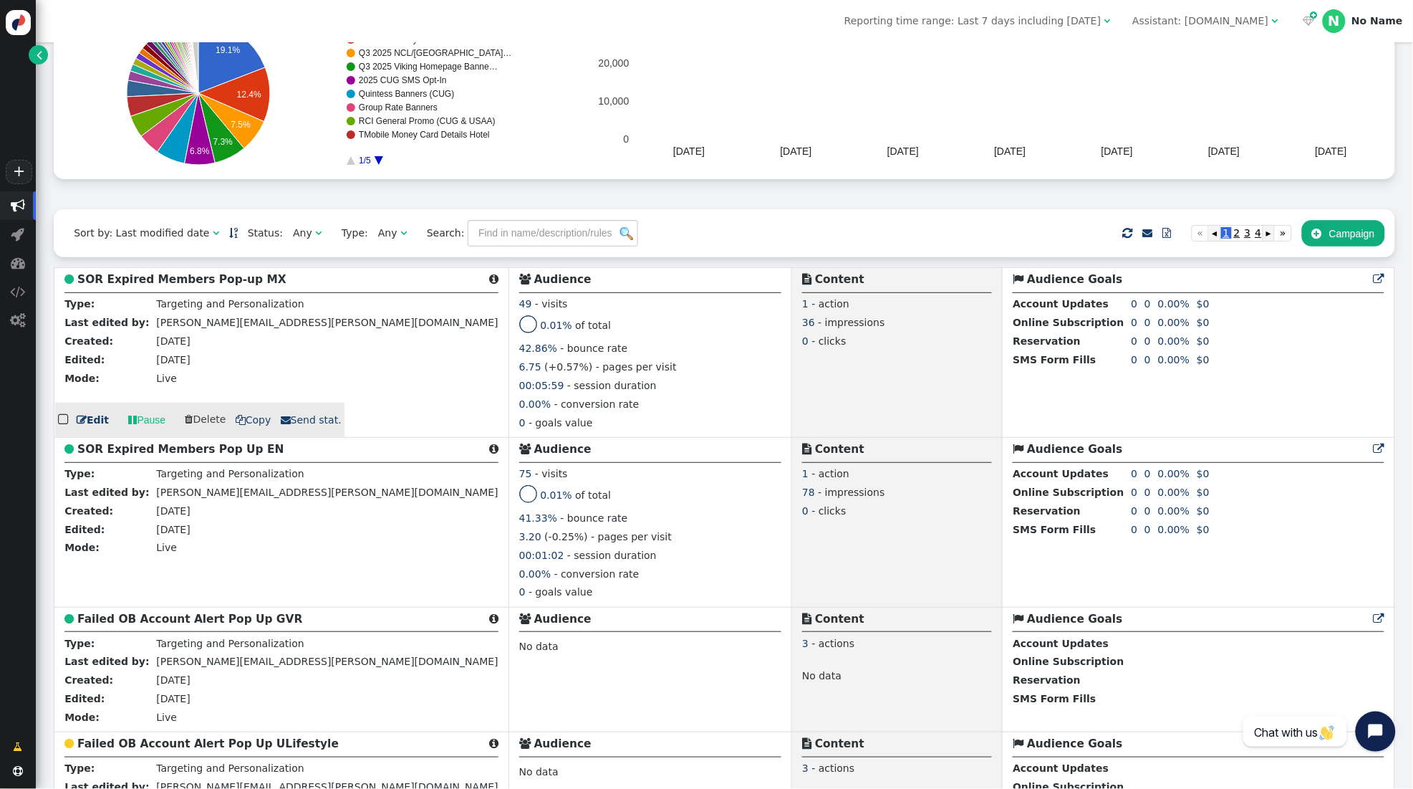
scroll to position [222, 0]
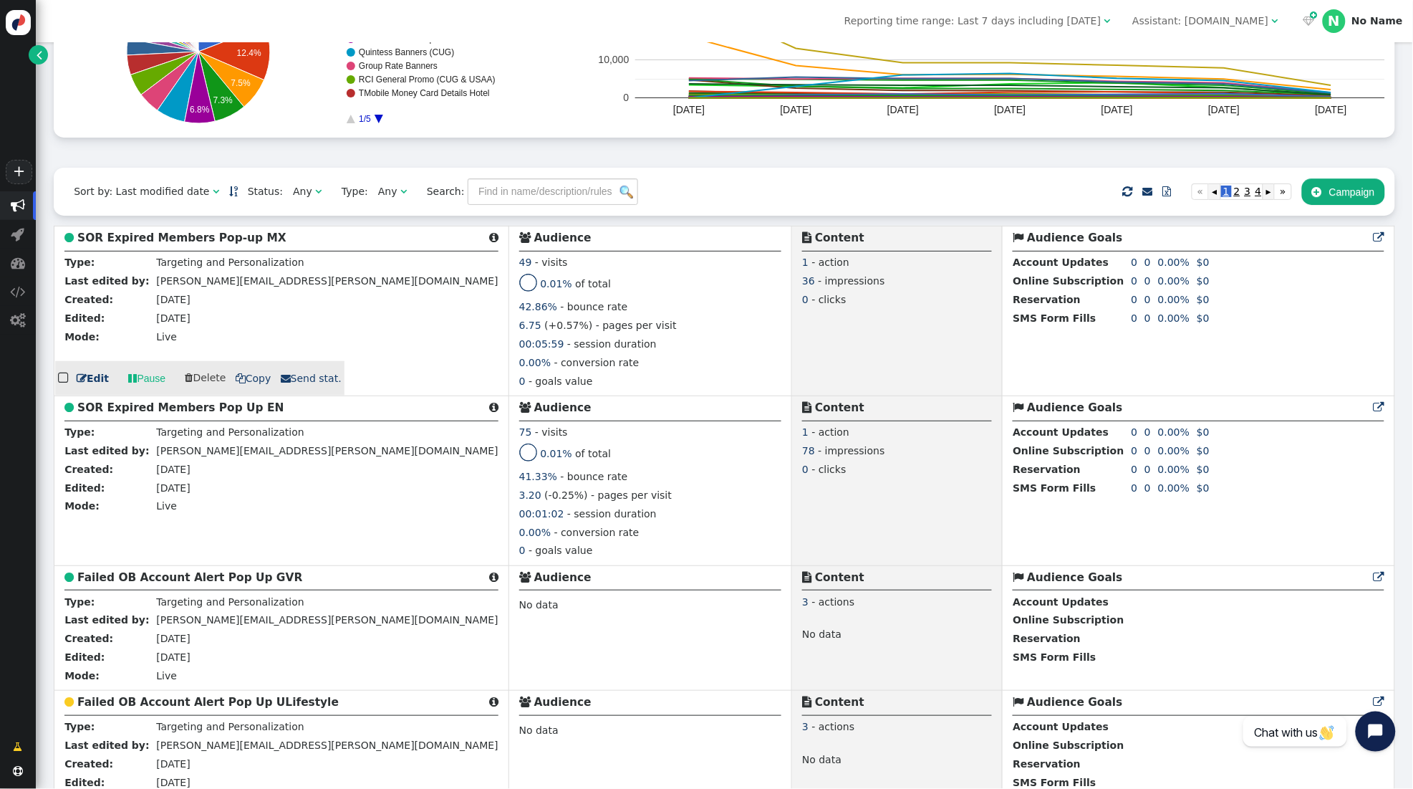
click at [150, 236] on b "SOR Expired Members Pop-up MX" at bounding box center [181, 237] width 209 height 13
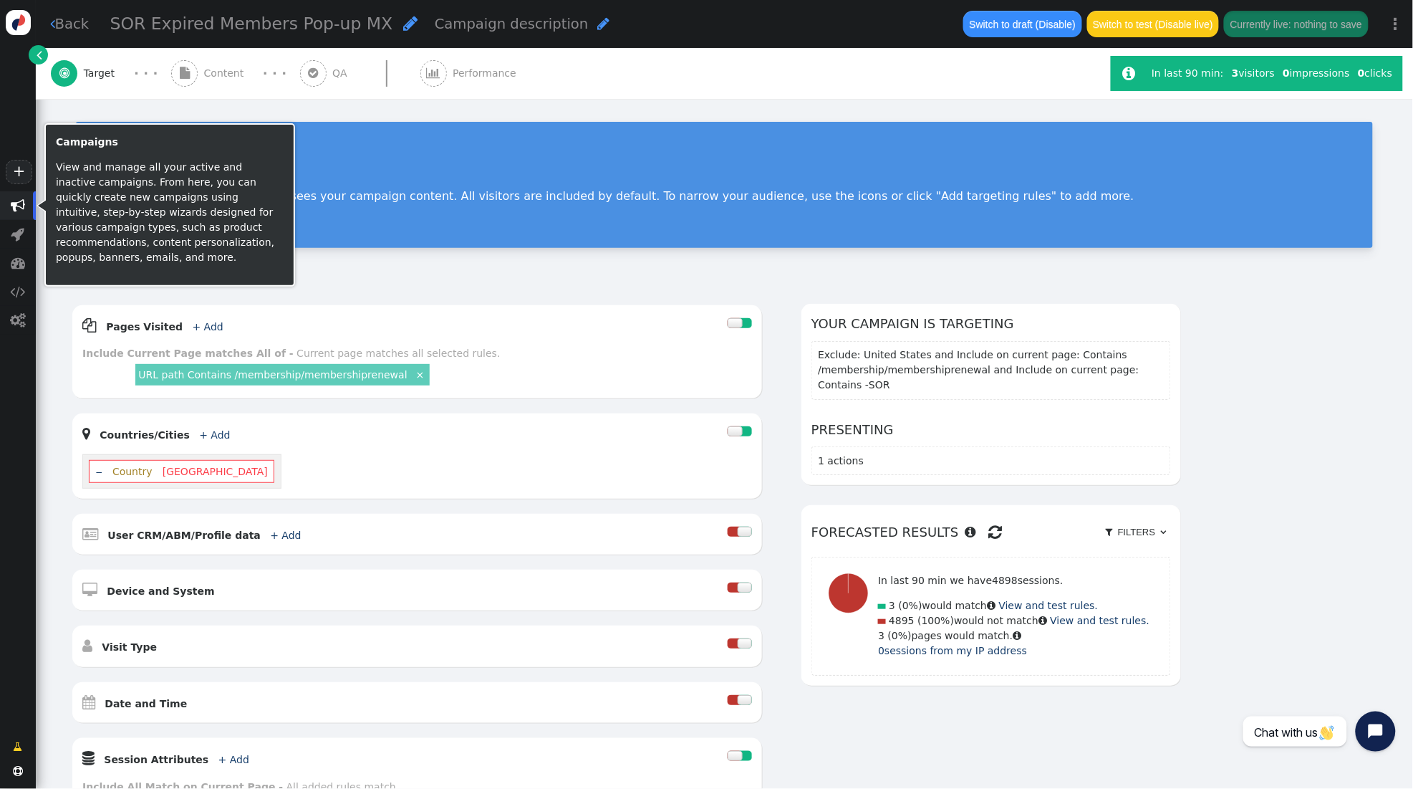
click at [19, 207] on span "" at bounding box center [18, 205] width 14 height 14
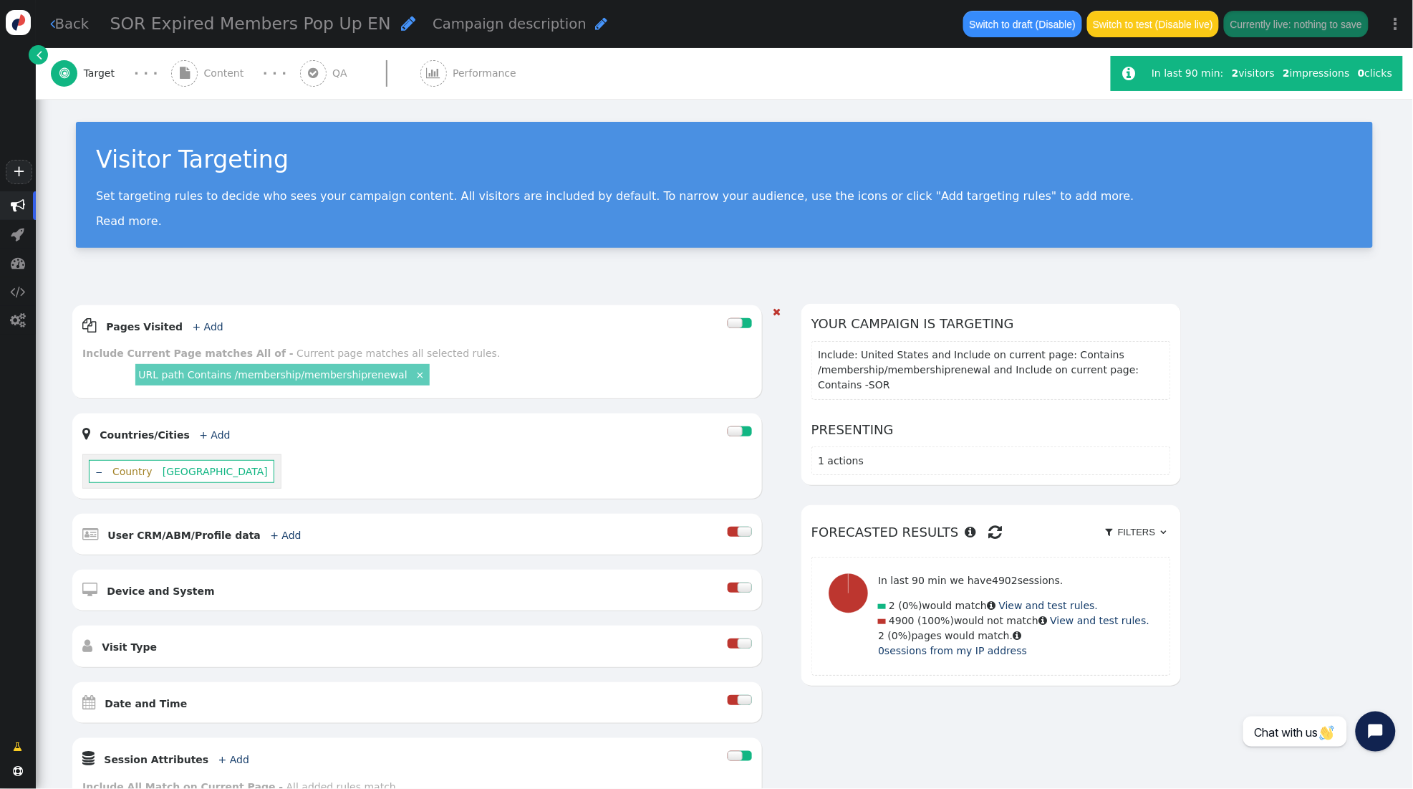
click at [163, 476] on span "[GEOGRAPHIC_DATA]" at bounding box center [215, 471] width 105 height 11
click at [193, 474] on span "[GEOGRAPHIC_DATA]" at bounding box center [215, 471] width 105 height 11
click at [201, 431] on link "+ Add" at bounding box center [214, 434] width 31 height 11
click at [327, 423] on div " Countries/Cities + Add " at bounding box center [404, 433] width 645 height 21
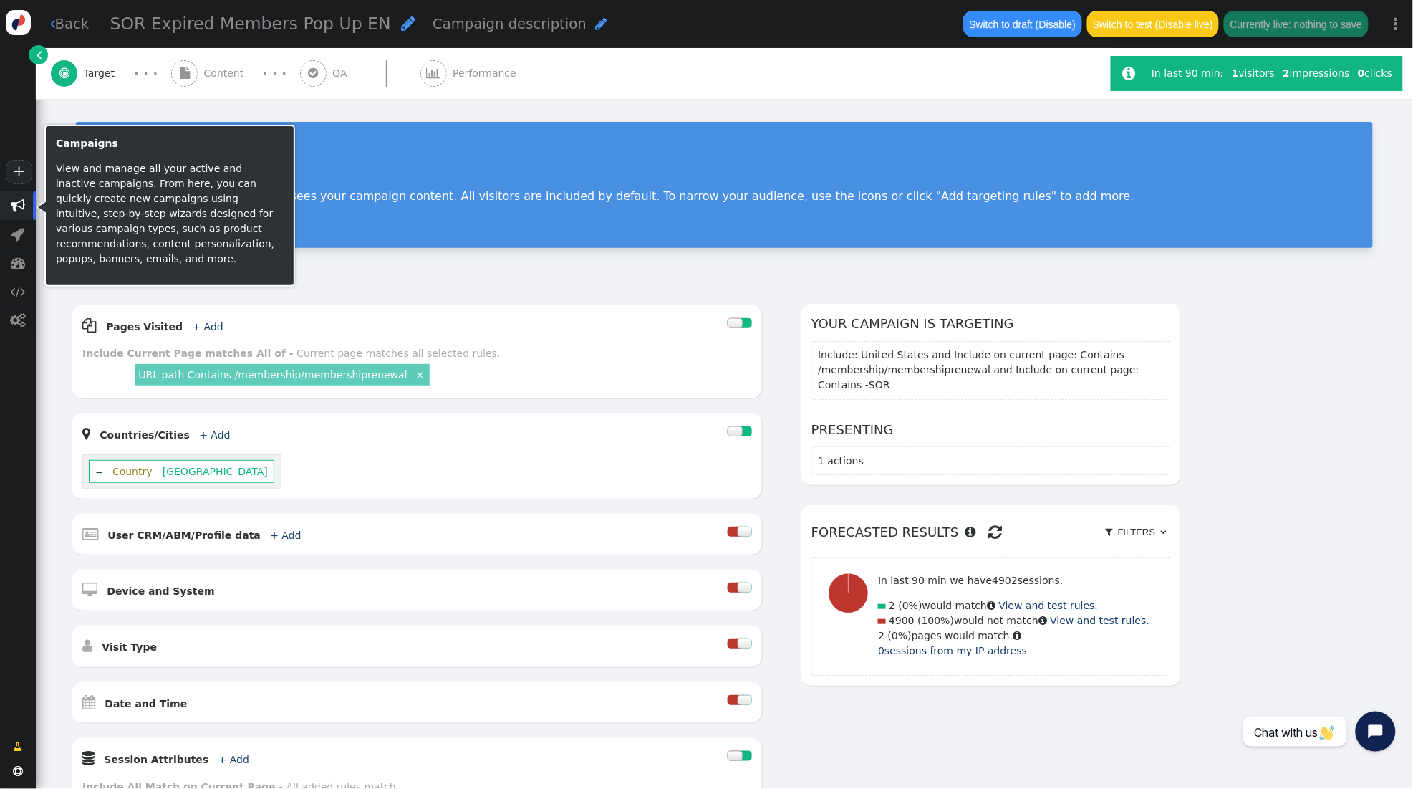
click at [22, 206] on span "" at bounding box center [18, 205] width 14 height 14
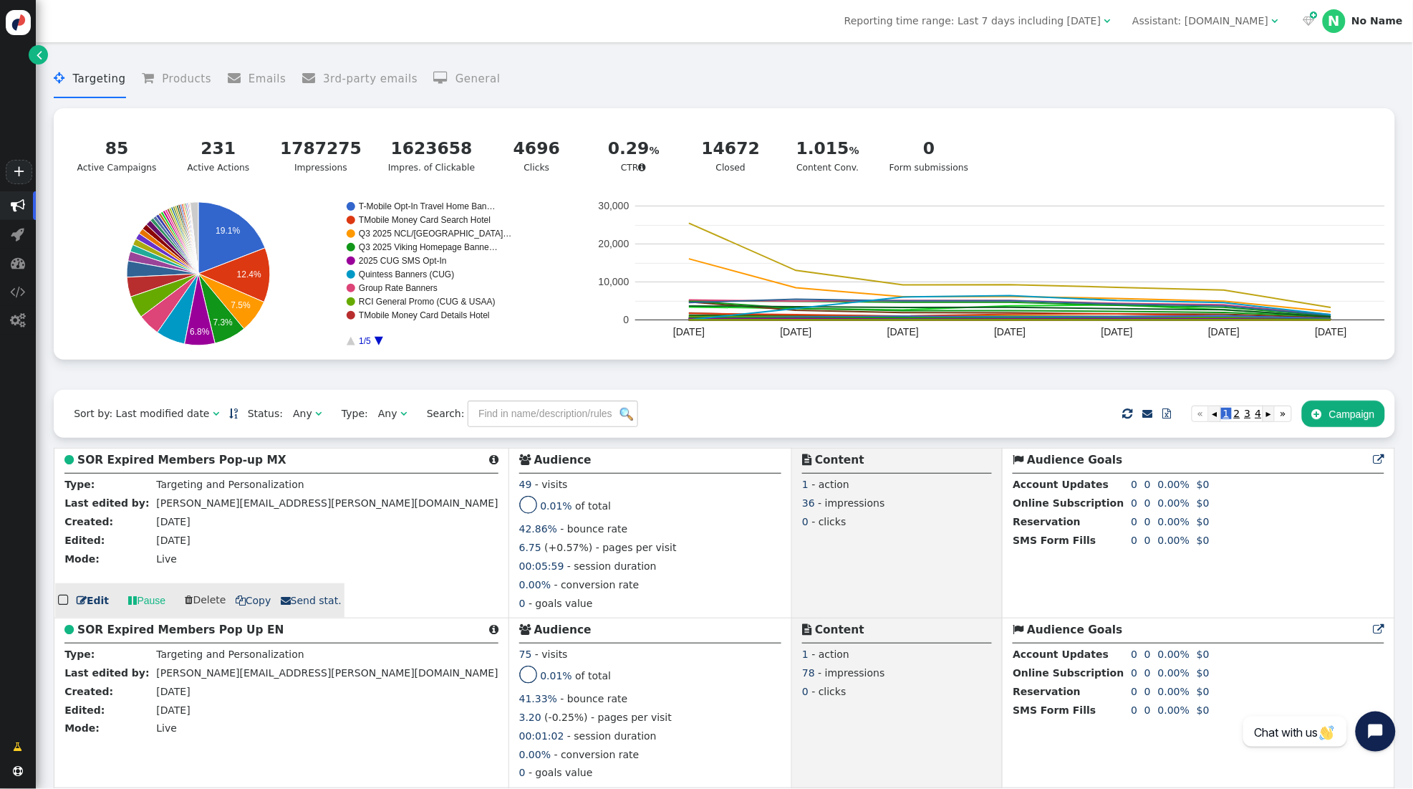
click at [183, 463] on b "SOR Expired Members Pop-up MX" at bounding box center [181, 459] width 209 height 13
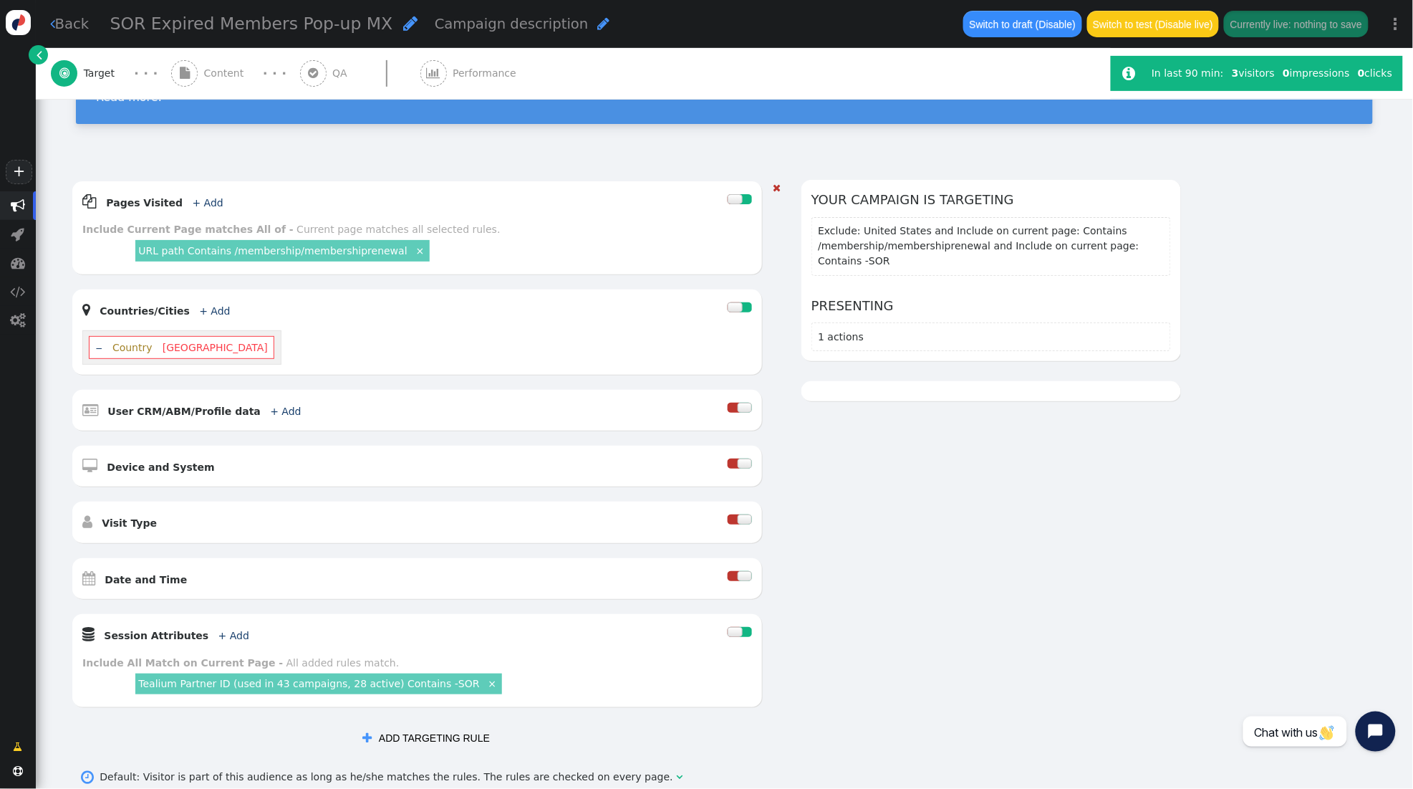
scroll to position [125, 0]
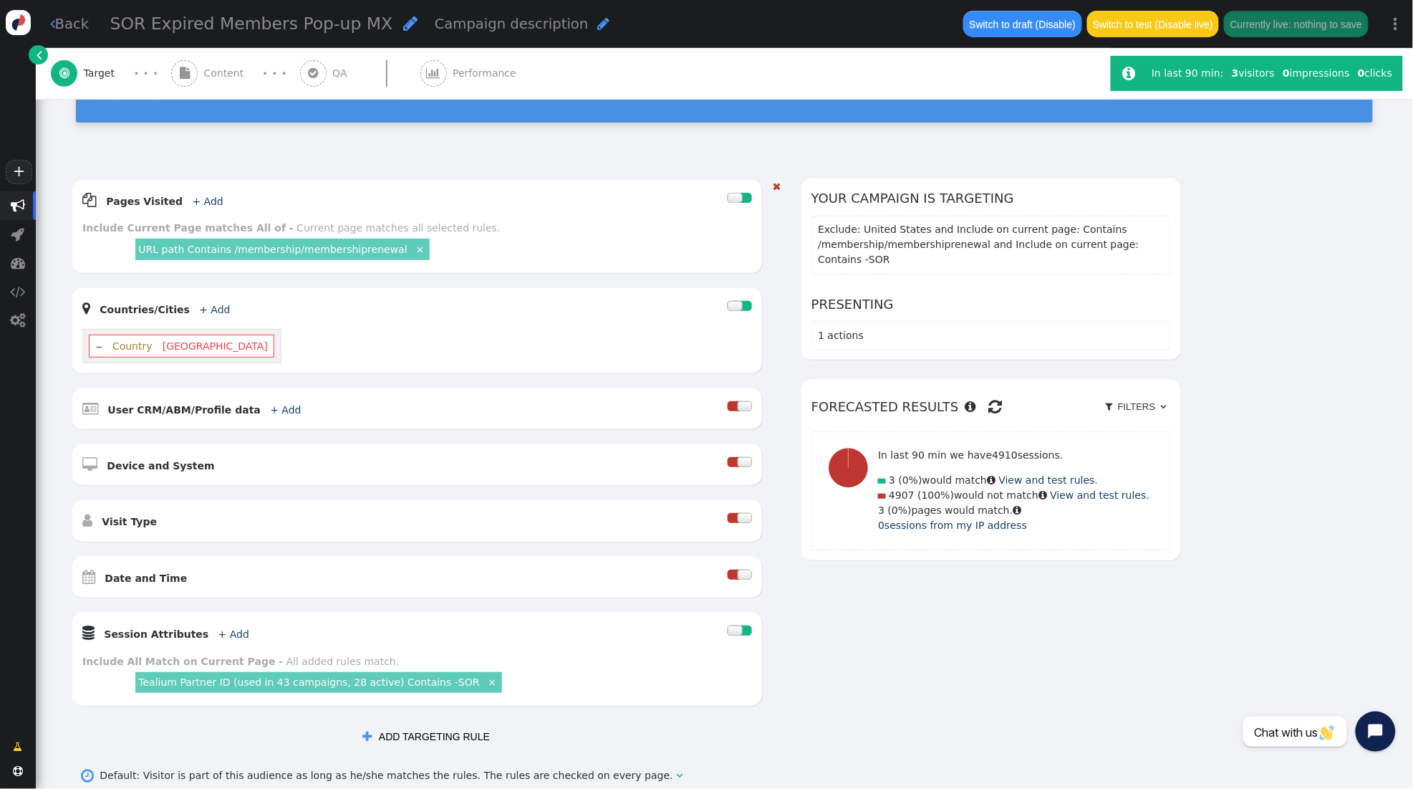
click at [181, 350] on span "[GEOGRAPHIC_DATA]" at bounding box center [215, 345] width 105 height 11
click at [213, 304] on span "+ Add" at bounding box center [213, 309] width 41 height 11
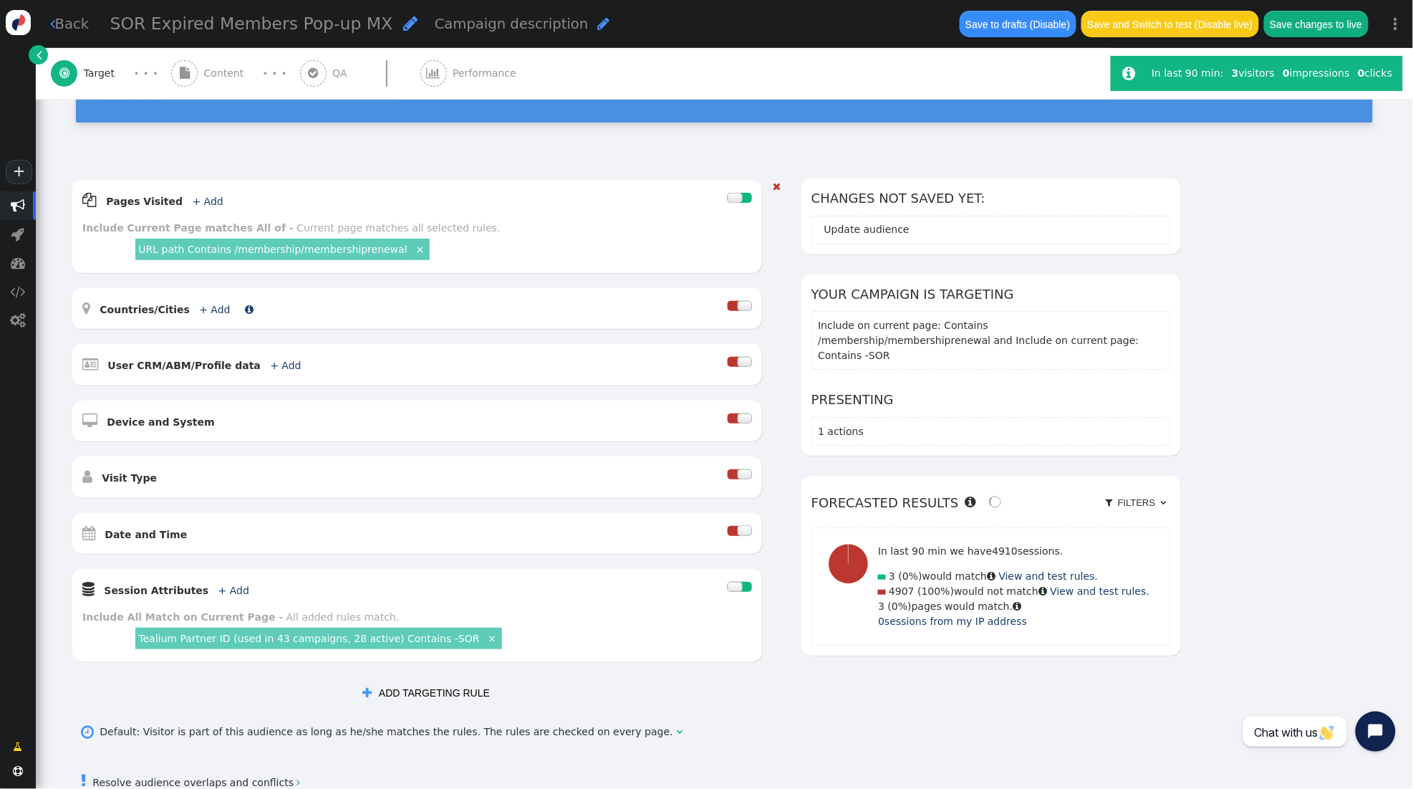
click at [213, 304] on span "+ Add" at bounding box center [213, 309] width 41 height 11
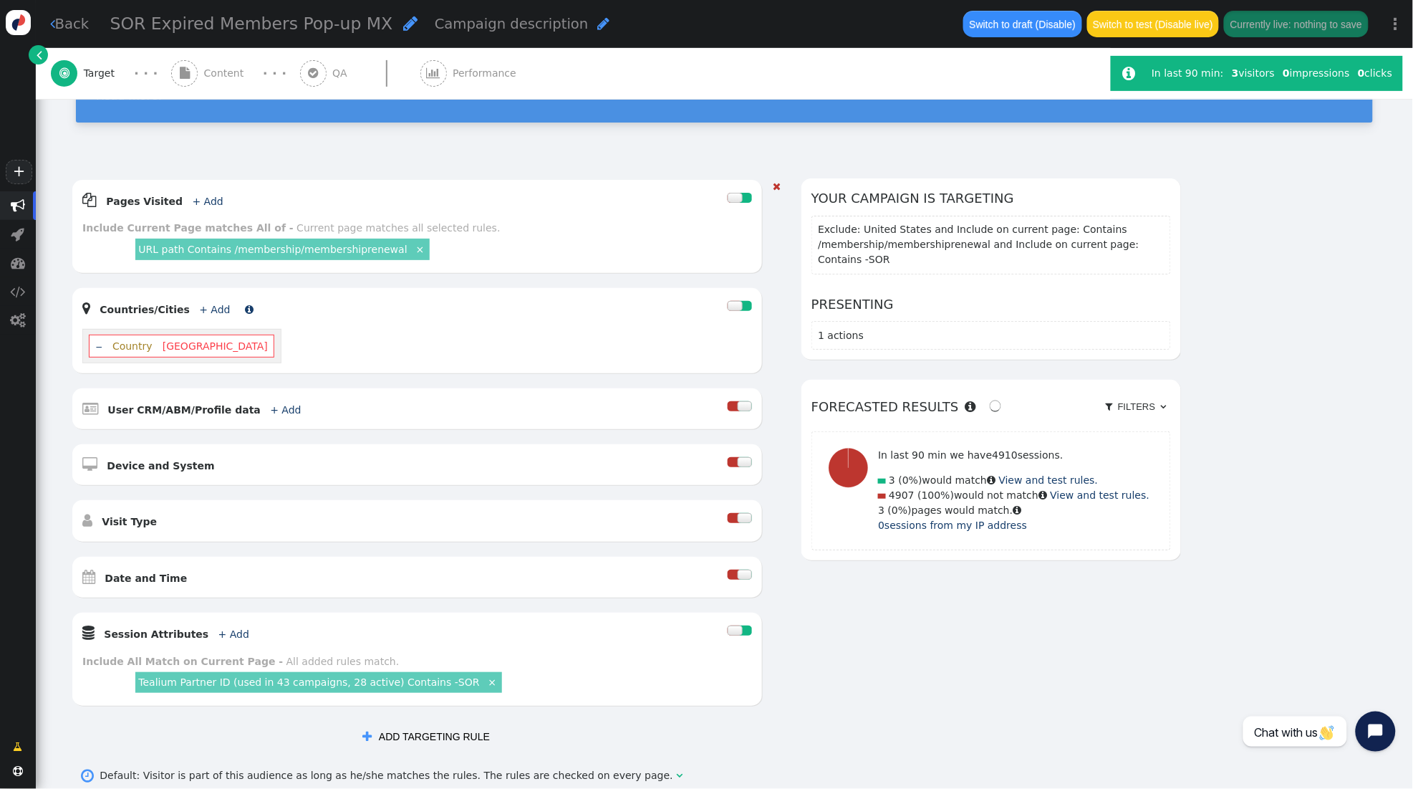
click at [199, 309] on link "+ Add" at bounding box center [214, 309] width 31 height 11
click at [77, 342] on div "Include or Exclude Location name  Anything " at bounding box center [212, 344] width 413 height 26
click at [28, 344] on div "Include or Exclude Location name  Anything " at bounding box center [212, 344] width 413 height 26
click at [148, 342] on div "Location name" at bounding box center [143, 342] width 66 height 15
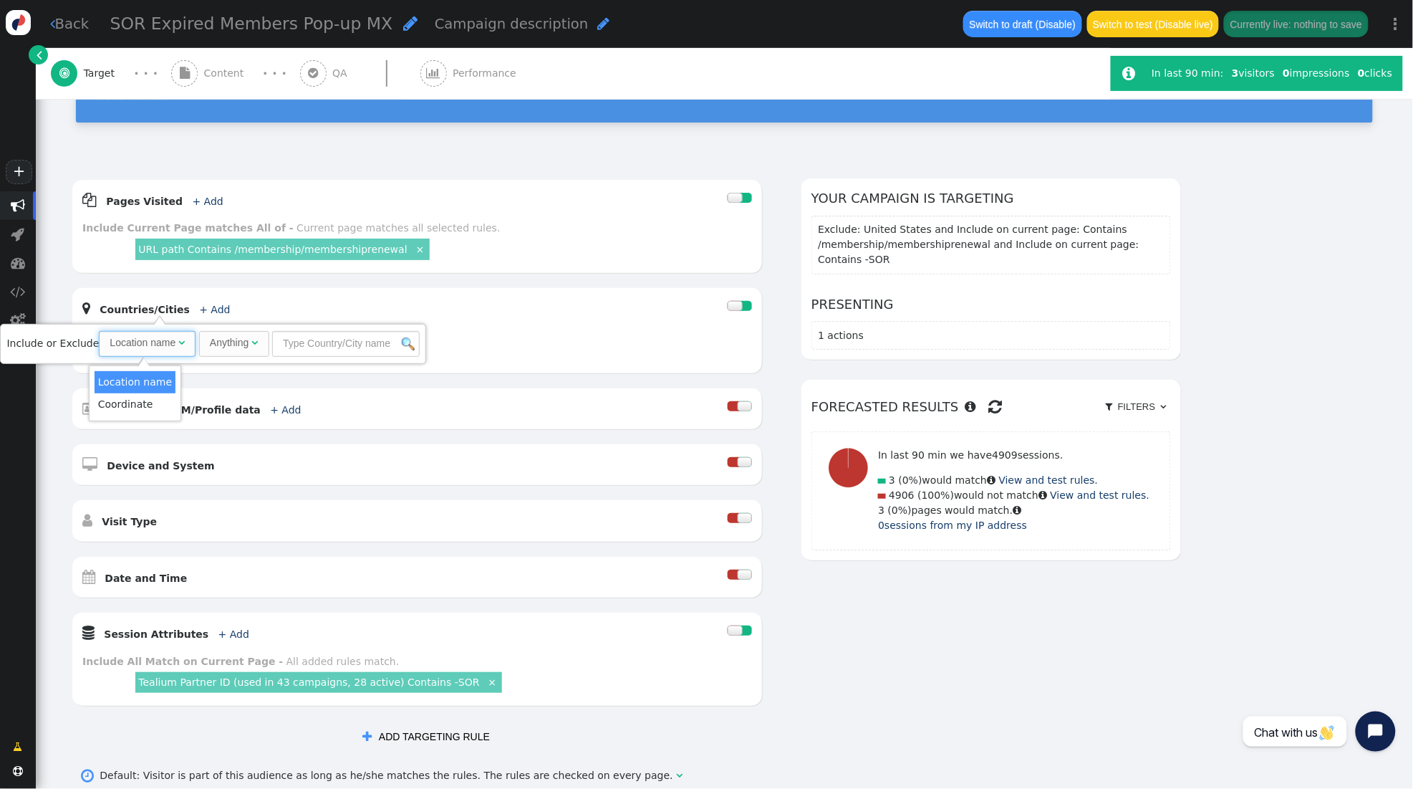
click at [148, 342] on div "Location name" at bounding box center [143, 342] width 66 height 15
click at [214, 340] on div "Anything" at bounding box center [229, 342] width 39 height 15
click at [321, 294] on div " Countries/Cities + Add  ‒ Country United States" at bounding box center [417, 330] width 690 height 85
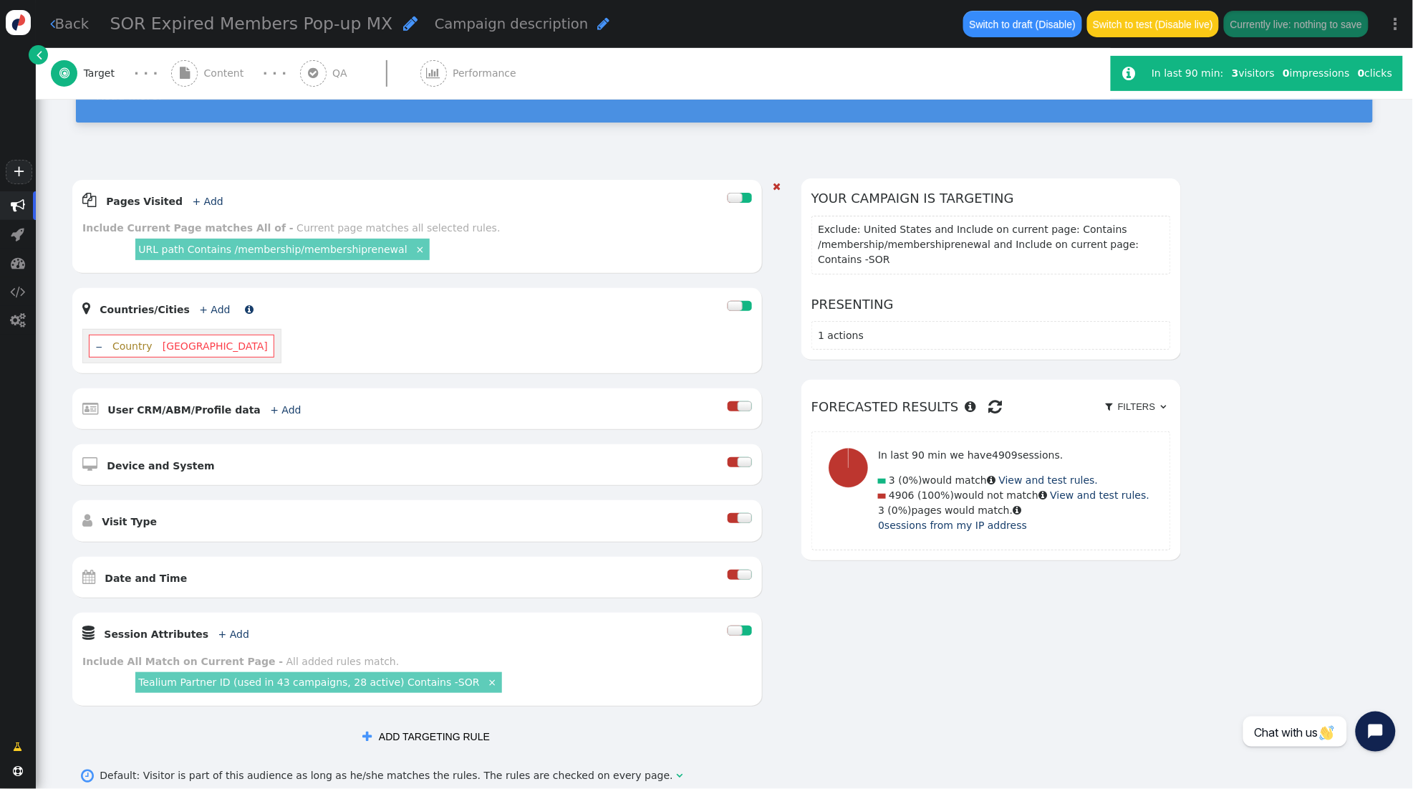
click at [211, 312] on link "+ Add" at bounding box center [214, 309] width 31 height 11
click at [178, 340] on span "" at bounding box center [181, 342] width 6 height 10
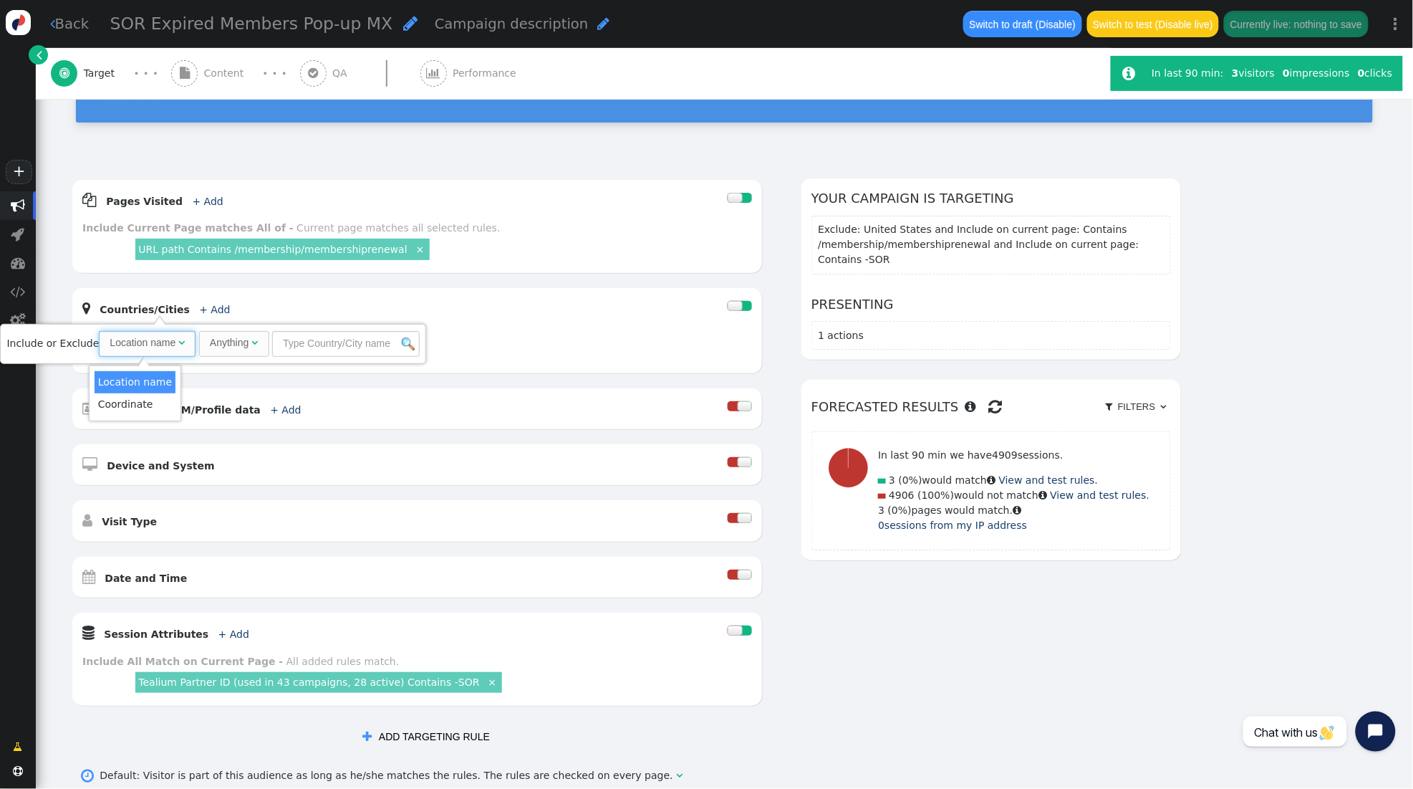
click at [178, 340] on span "" at bounding box center [181, 342] width 6 height 10
click at [238, 338] on div "Anything" at bounding box center [229, 342] width 39 height 15
click at [300, 350] on input "text" at bounding box center [343, 344] width 148 height 26
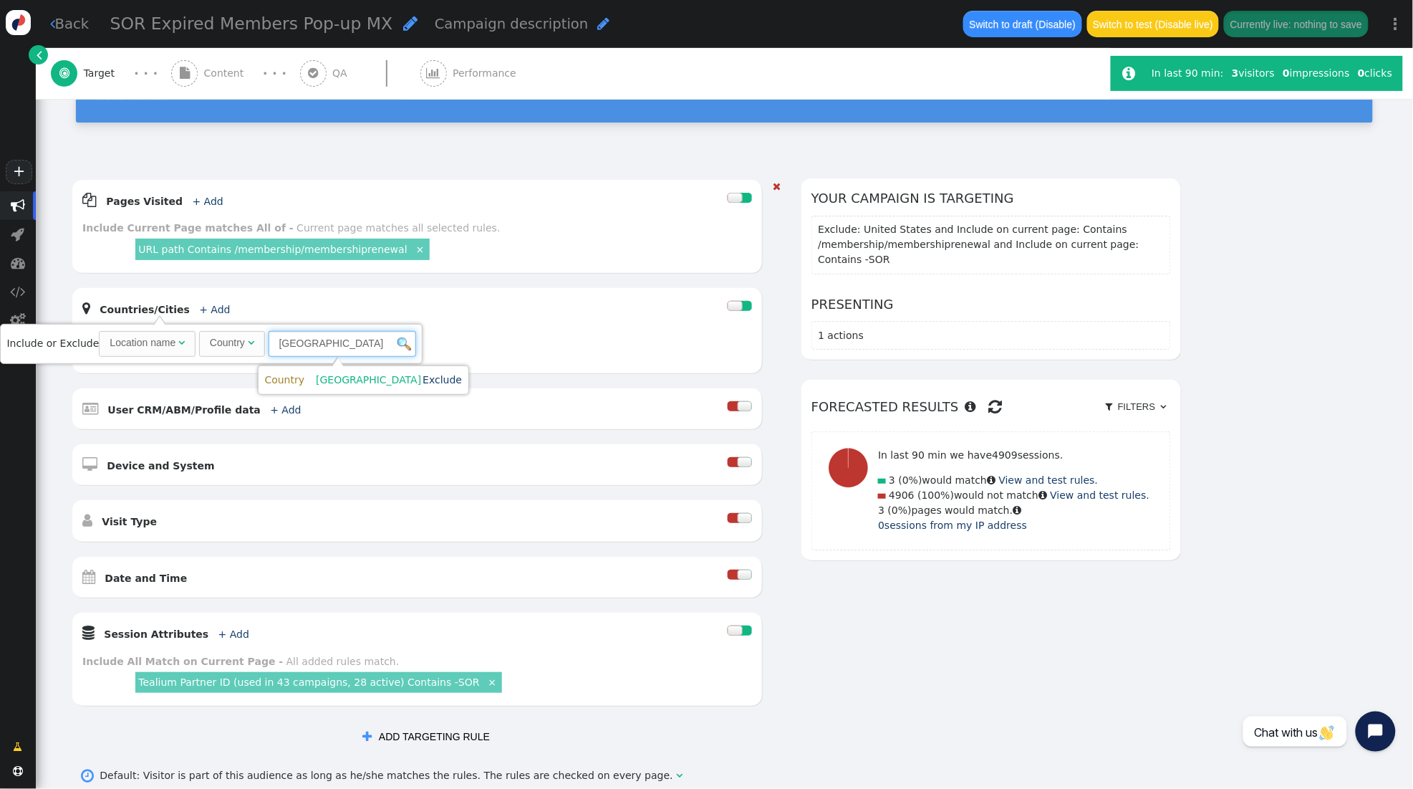
type input "[GEOGRAPHIC_DATA]"
click at [473, 331] on div "‒ Country United States" at bounding box center [417, 346] width 670 height 34
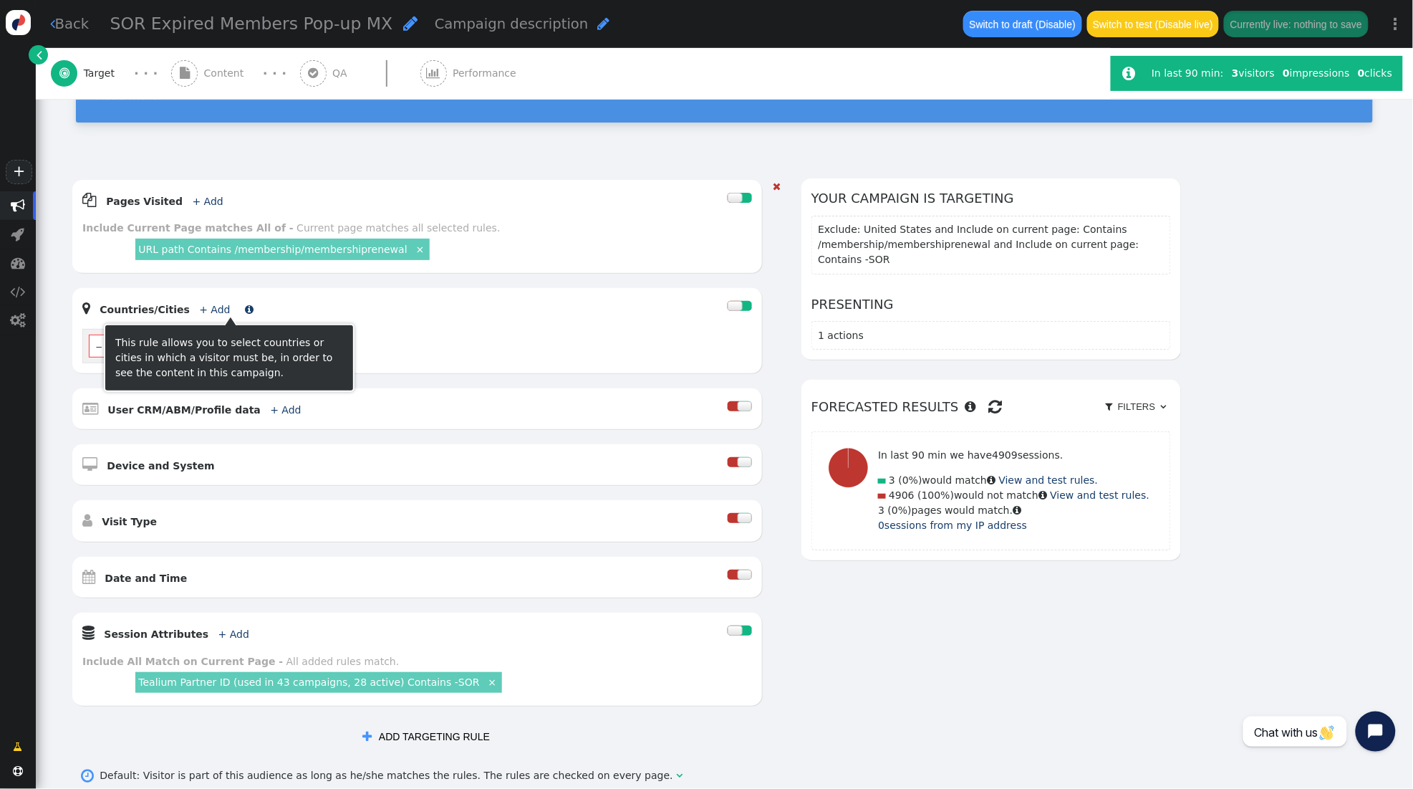
click at [199, 308] on link "+ Add" at bounding box center [214, 309] width 31 height 11
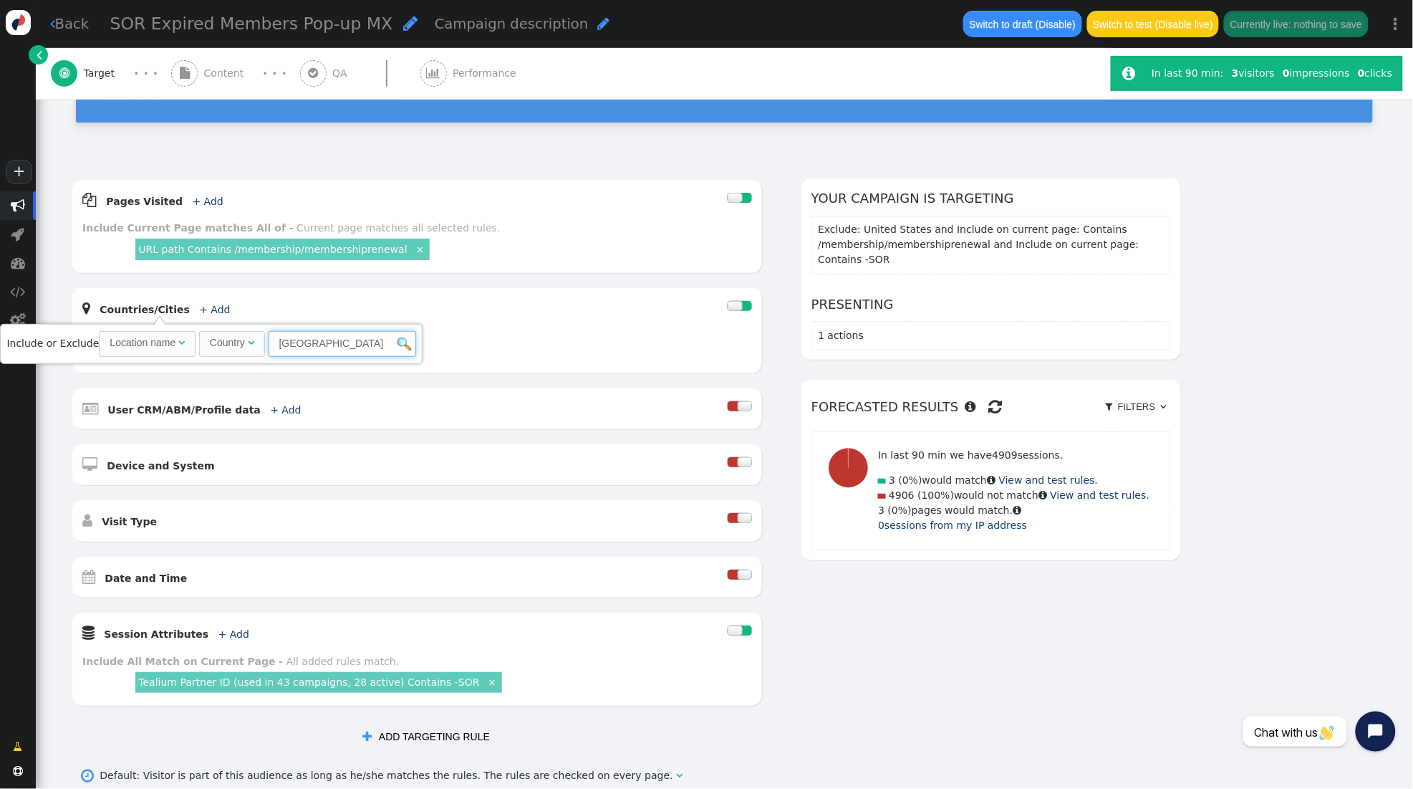
drag, startPoint x: 317, startPoint y: 344, endPoint x: 199, endPoint y: 337, distance: 118.4
click at [199, 337] on span "Country  Mexico" at bounding box center [307, 342] width 217 height 11
type input "United State"
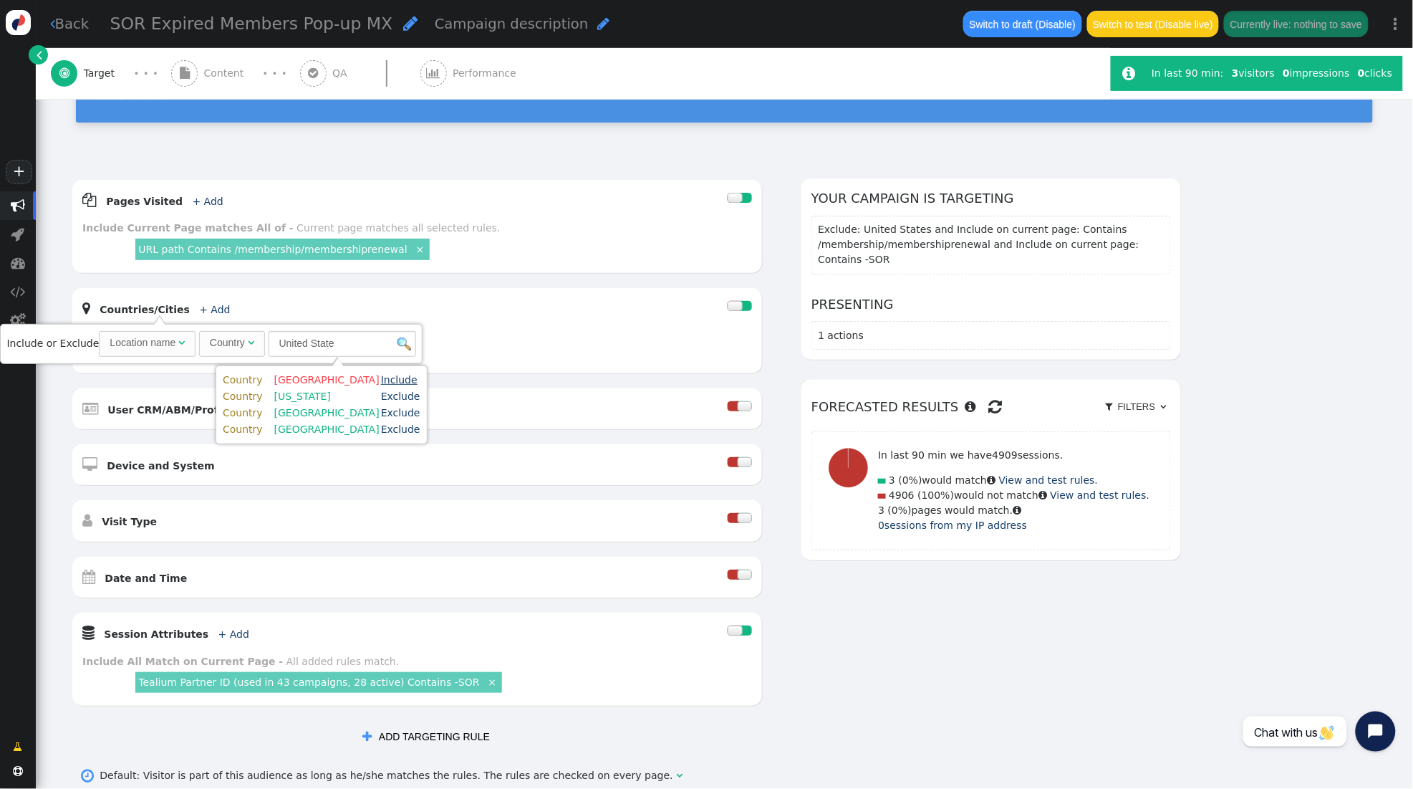
click at [418, 377] on link "Include" at bounding box center [399, 379] width 37 height 11
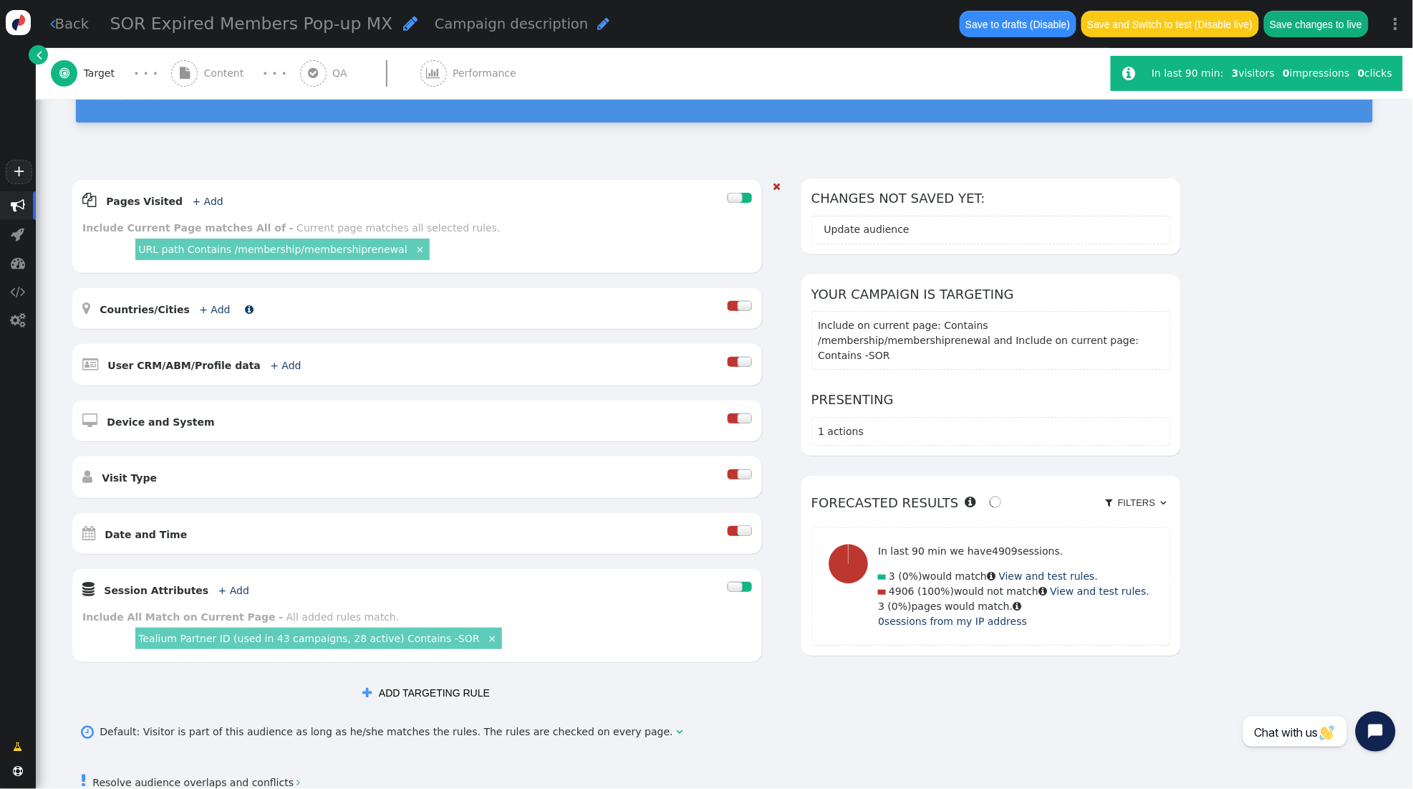
click at [200, 312] on link "+ Add" at bounding box center [214, 309] width 31 height 11
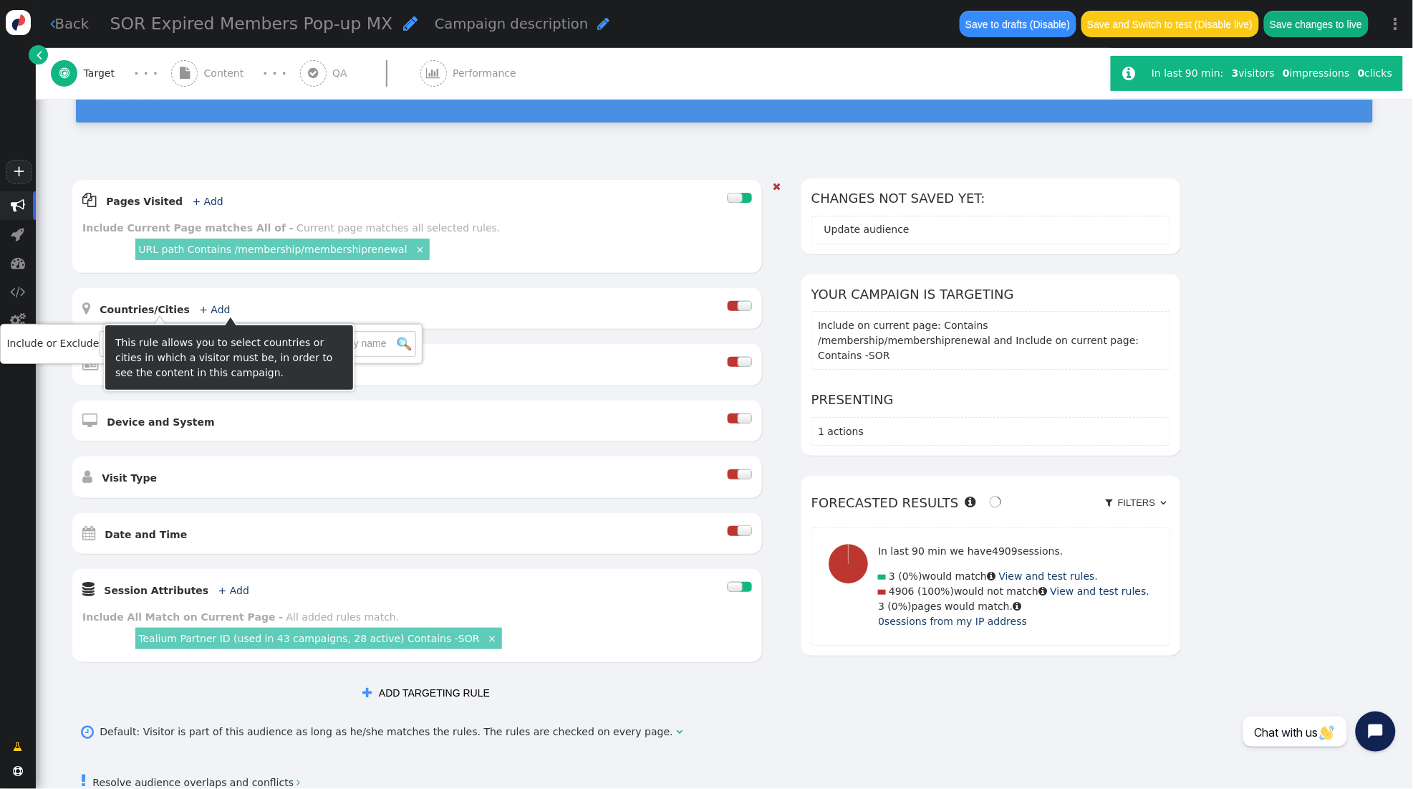
drag, startPoint x: 418, startPoint y: 315, endPoint x: 464, endPoint y: 309, distance: 46.2
click at [421, 314] on div " Countries/Cities + Add " at bounding box center [404, 308] width 645 height 21
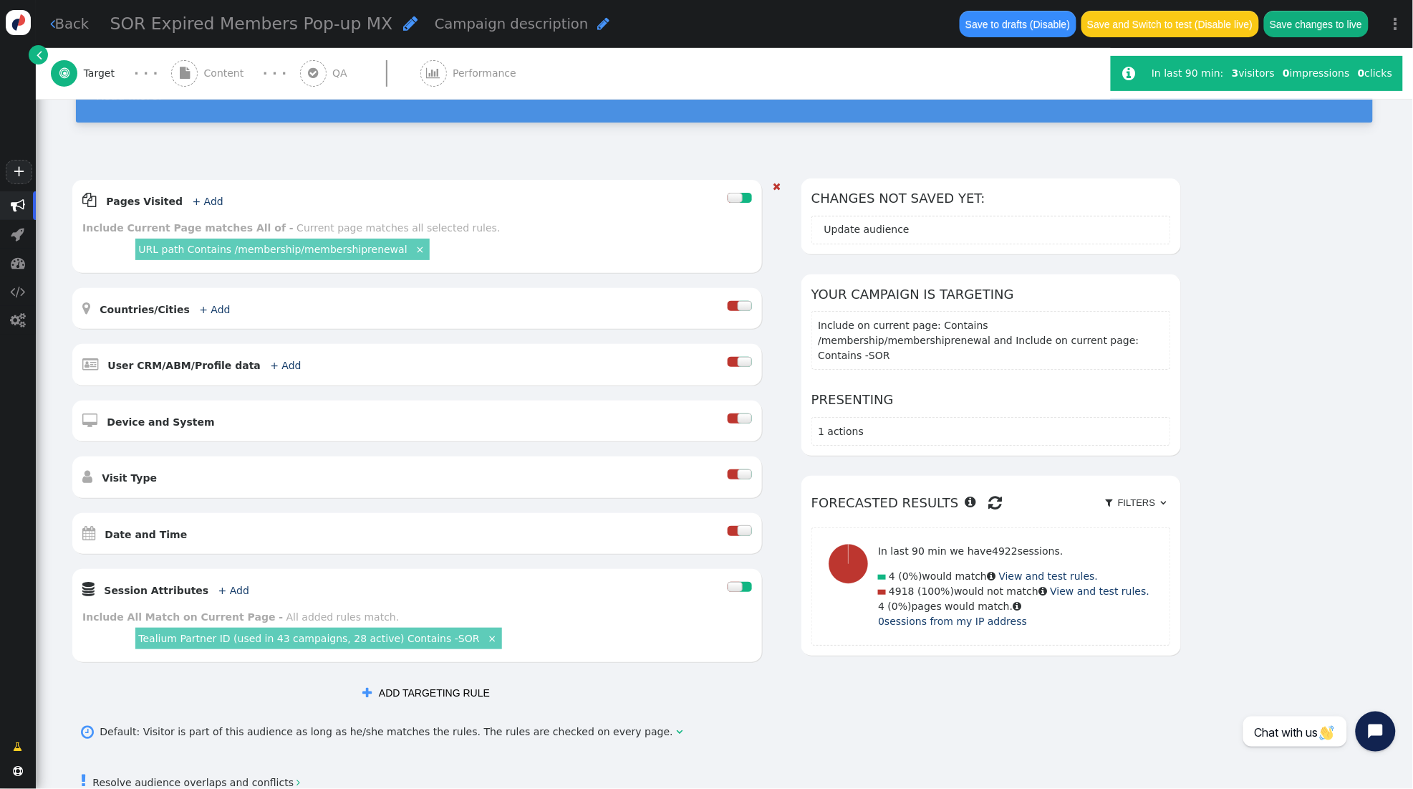
click at [740, 306] on div at bounding box center [745, 306] width 14 height 10
click at [746, 306] on div at bounding box center [745, 306] width 14 height 10
click at [696, 305] on div " Countries/Cities + Add " at bounding box center [404, 308] width 645 height 21
click at [739, 307] on div at bounding box center [745, 306] width 14 height 10
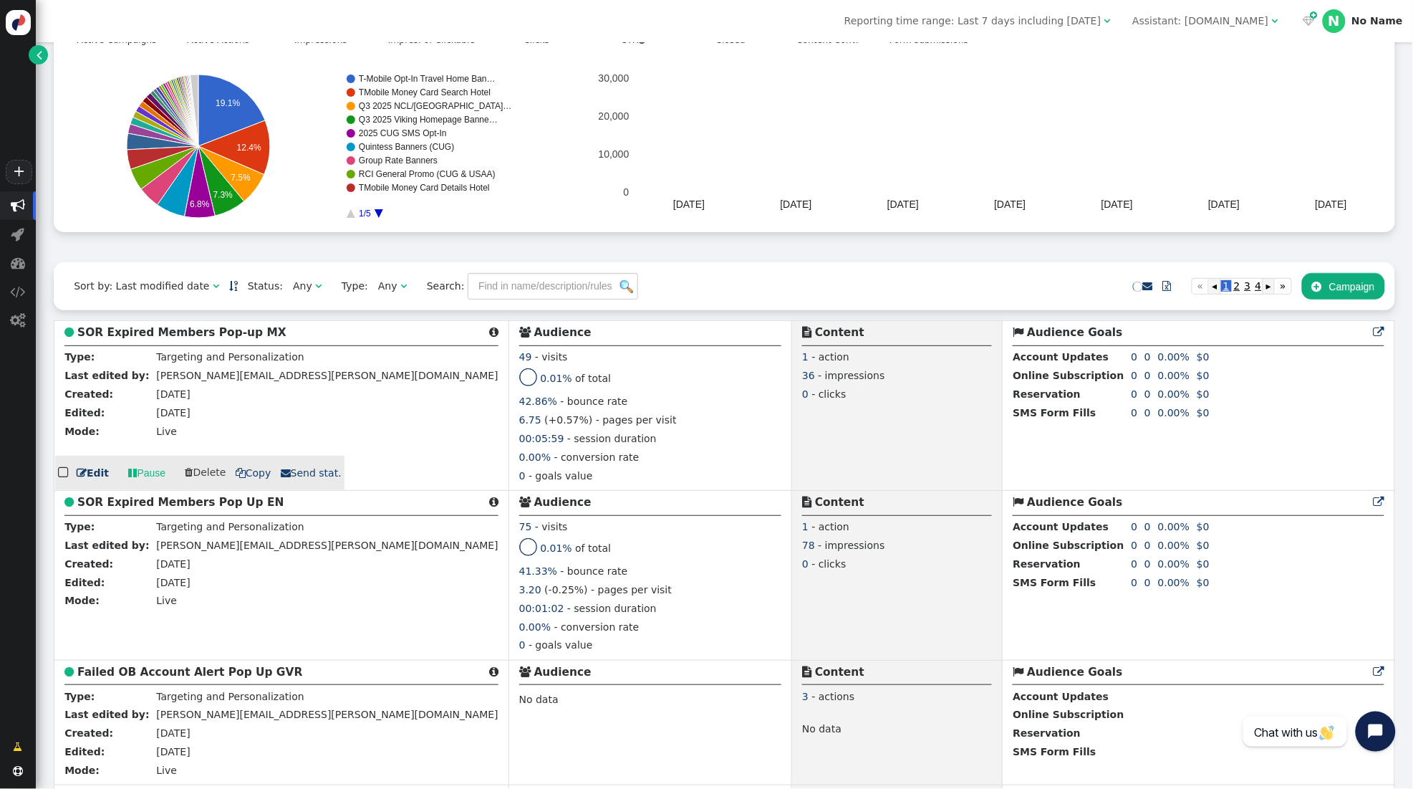
scroll to position [141, 0]
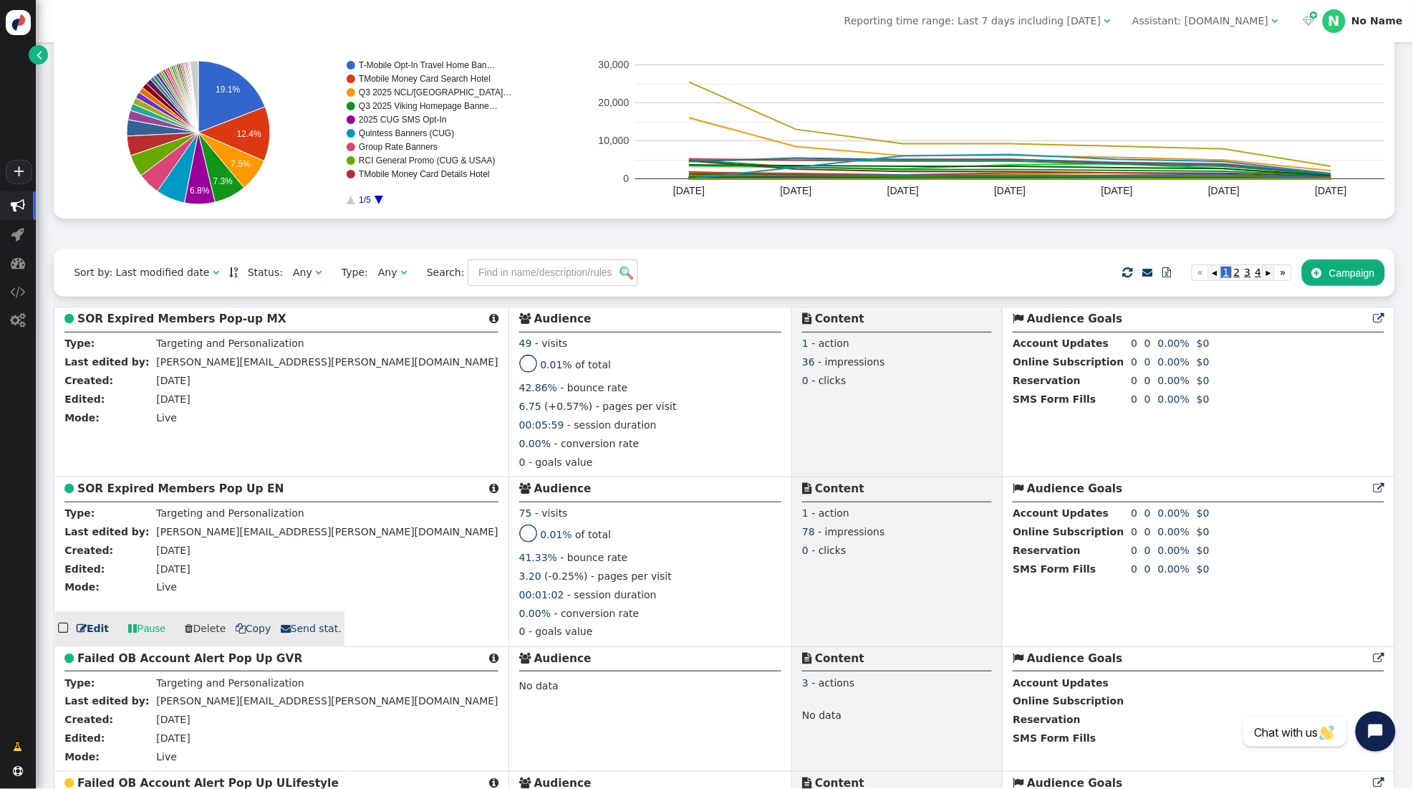
click at [180, 495] on b "SOR Expired Members Pop Up EN" at bounding box center [180, 488] width 206 height 13
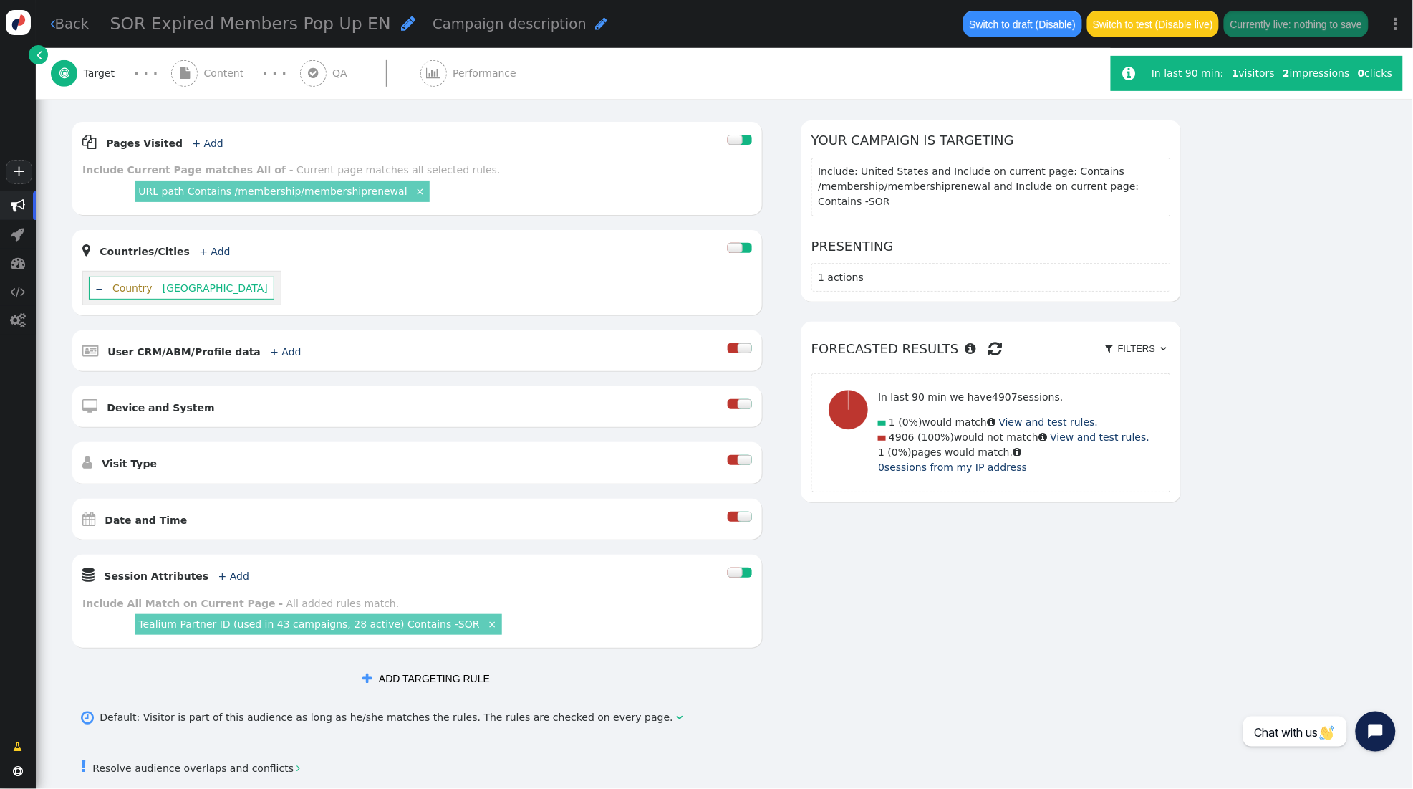
scroll to position [208, 0]
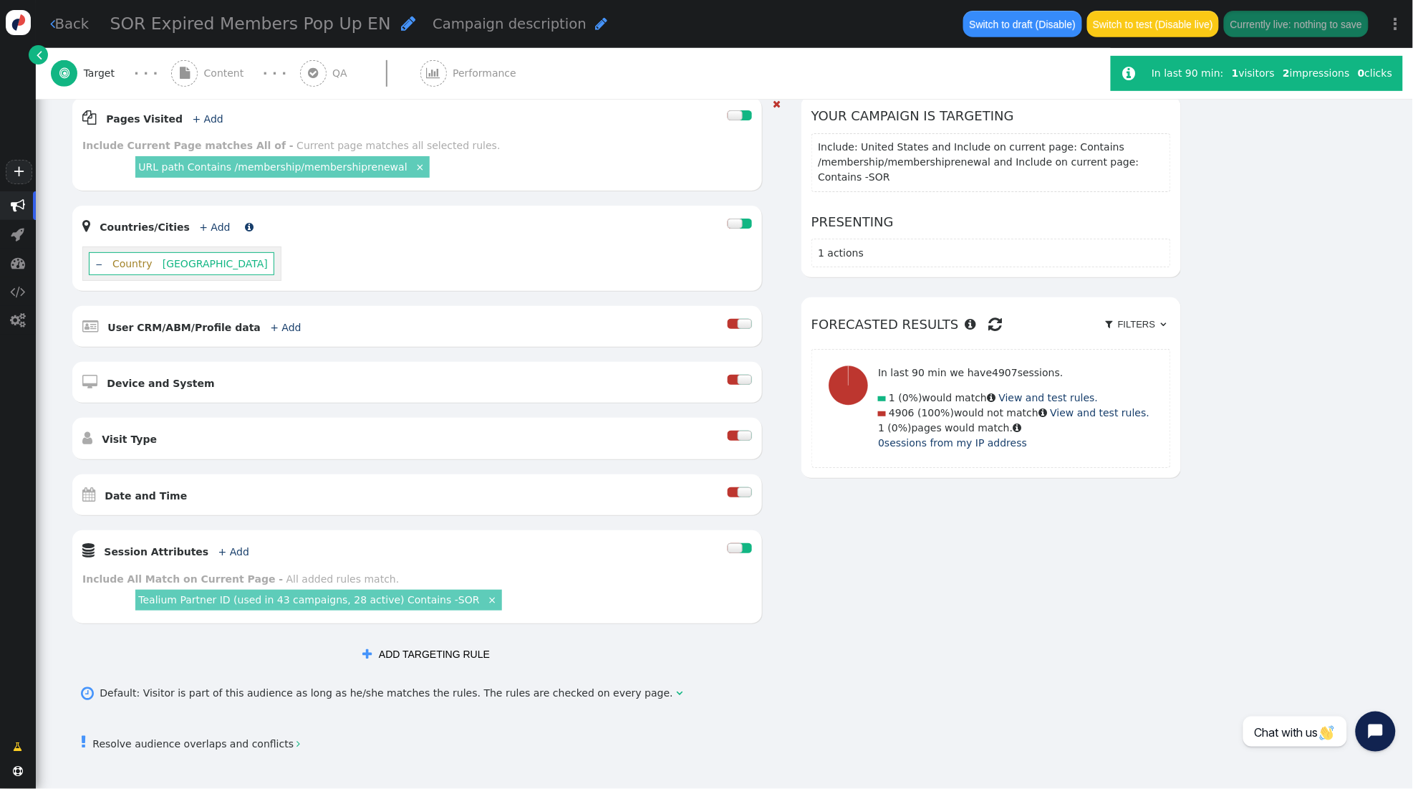
click at [203, 225] on link "+ Add" at bounding box center [214, 226] width 31 height 11
click at [49, 259] on div "Include or Exclude Location name  Anything " at bounding box center [212, 262] width 413 height 26
click at [119, 263] on div "Location name" at bounding box center [143, 260] width 66 height 15
click at [261, 266] on span "Anything " at bounding box center [234, 262] width 70 height 26
click at [297, 260] on input "text" at bounding box center [343, 262] width 148 height 26
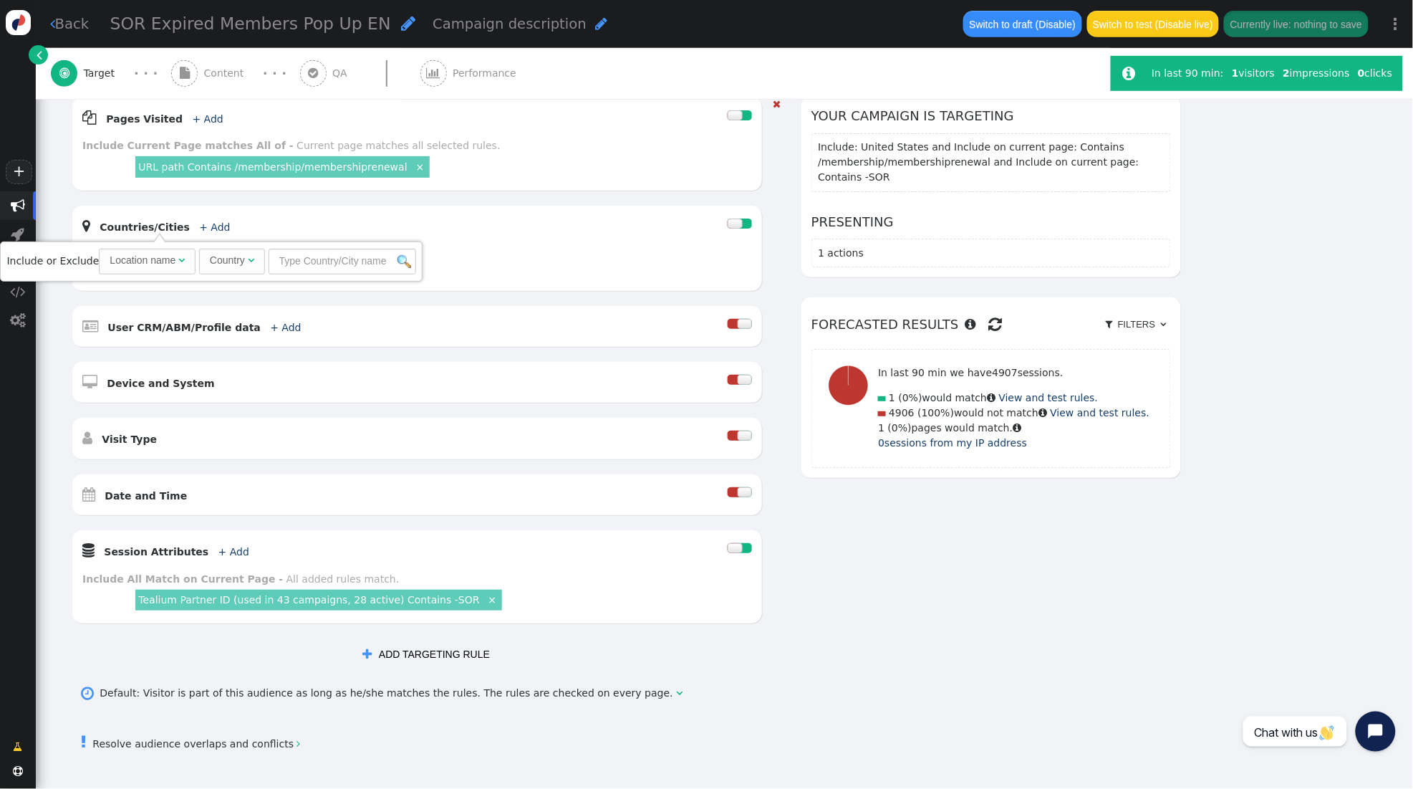
click at [464, 259] on div "‒ Country [GEOGRAPHIC_DATA]" at bounding box center [417, 263] width 670 height 34
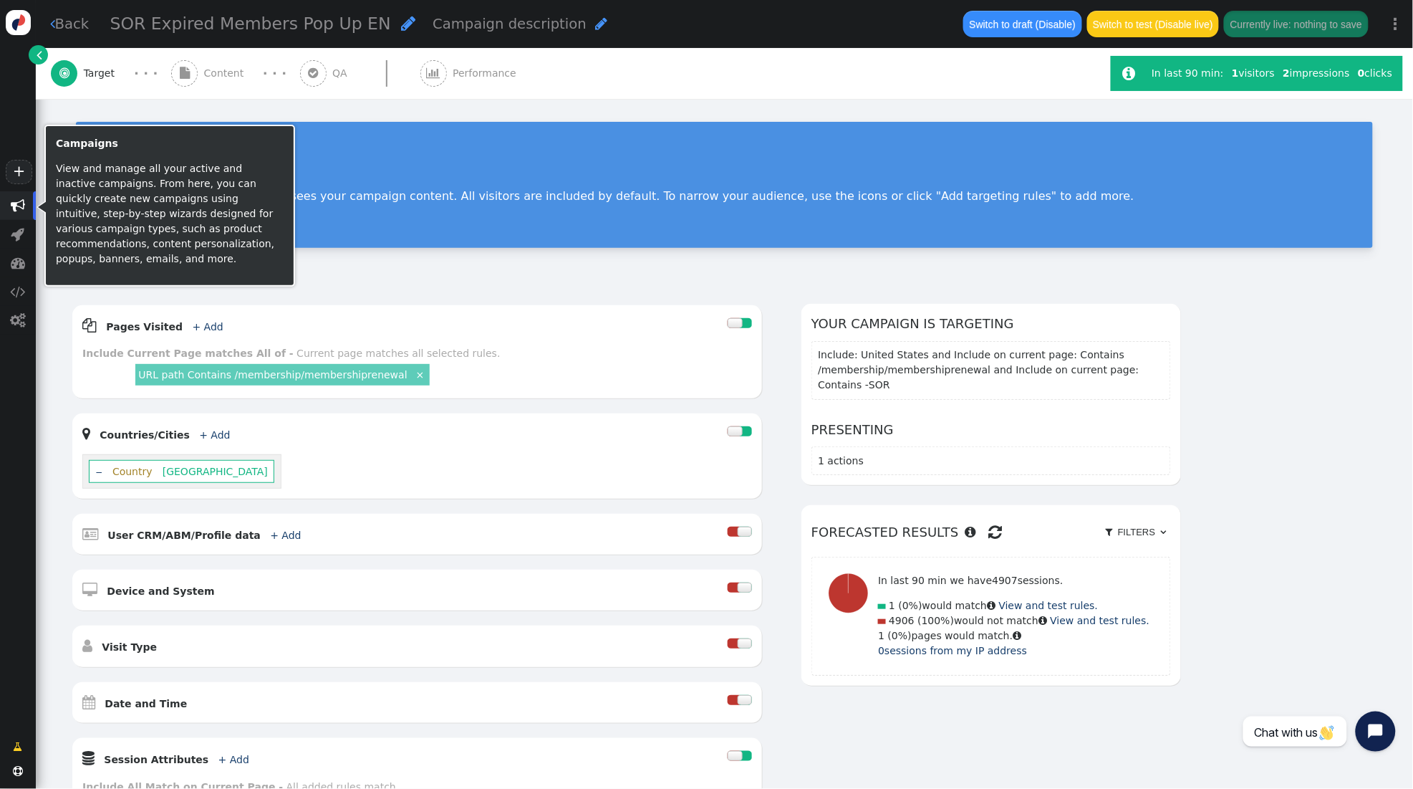
click at [11, 201] on span "" at bounding box center [18, 205] width 14 height 14
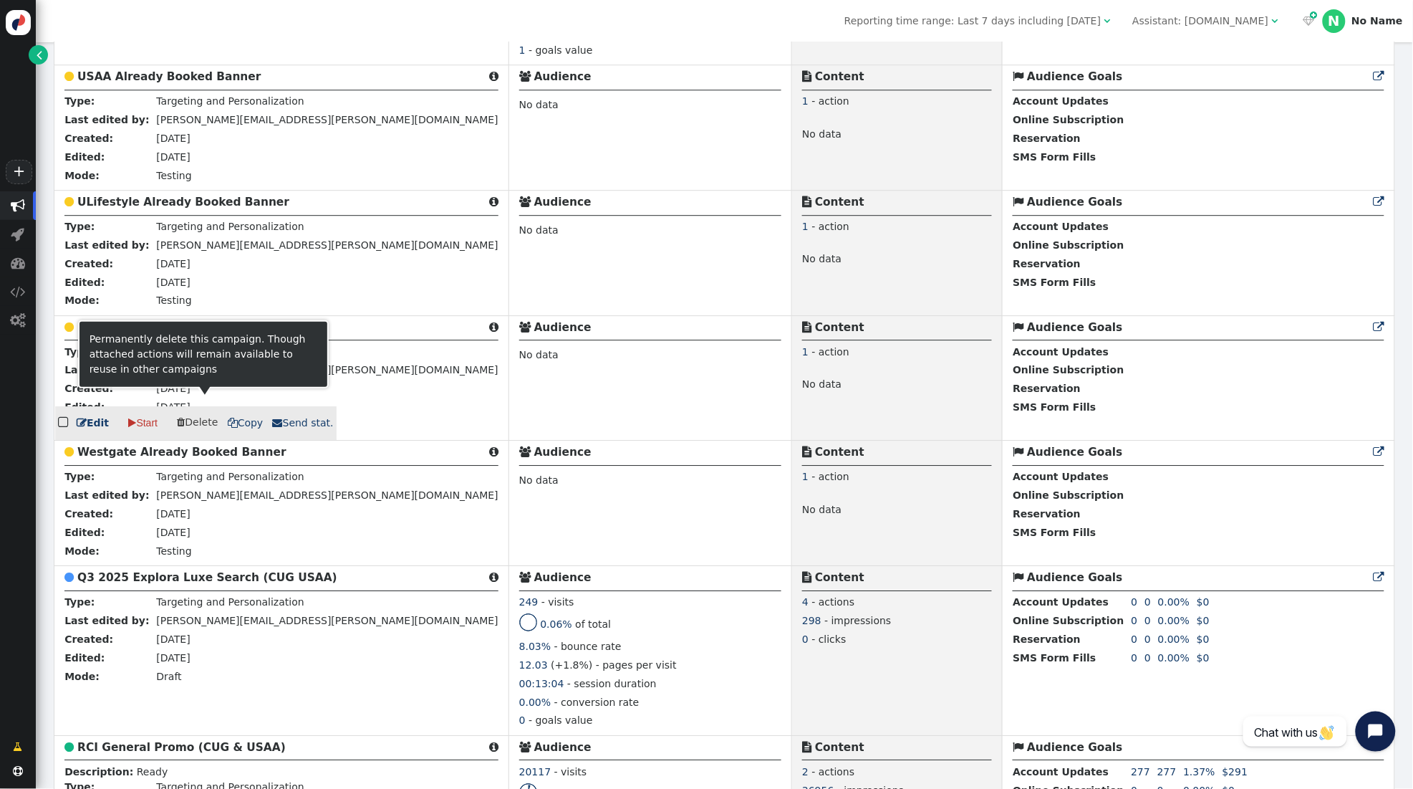
scroll to position [5137, 0]
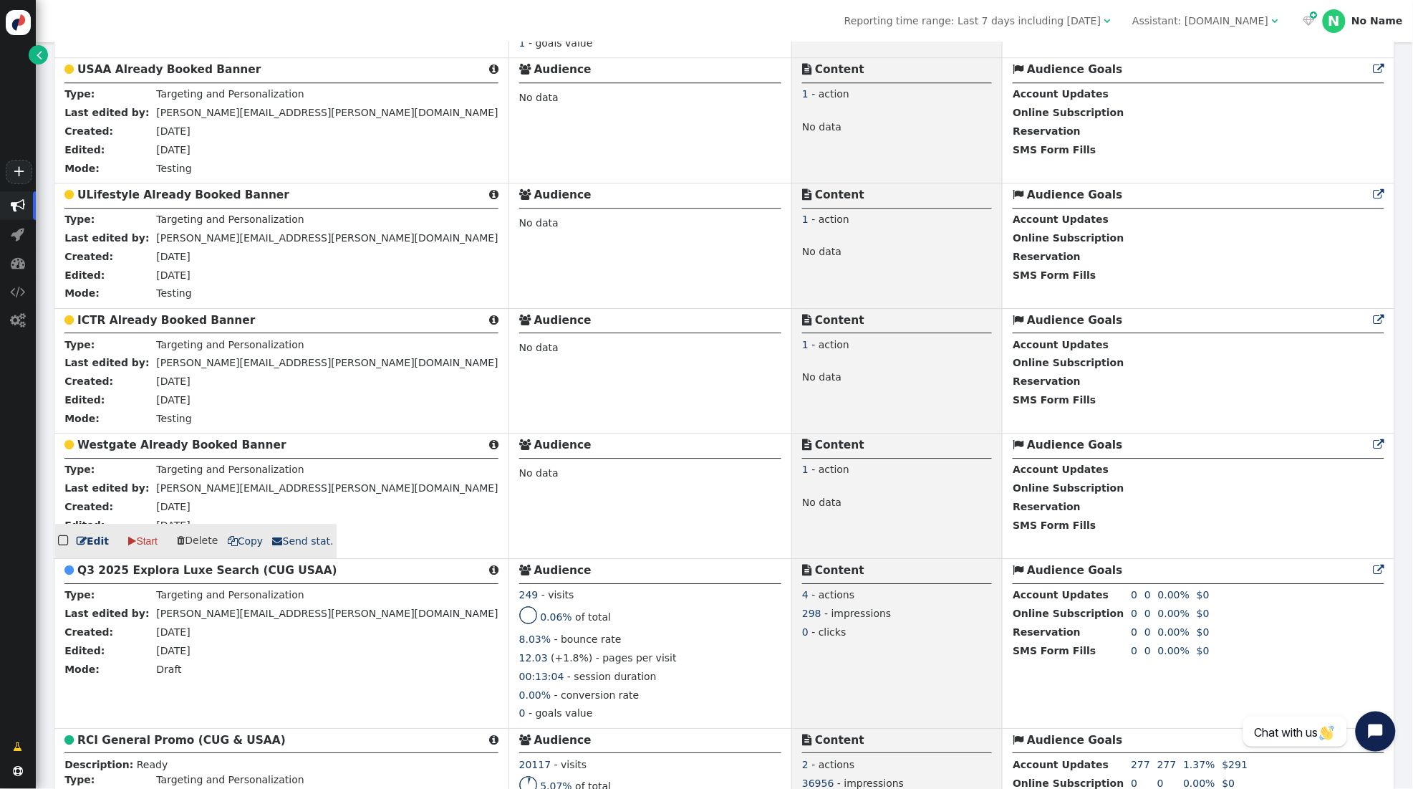
click at [181, 451] on b "Westgate Already Booked Banner" at bounding box center [181, 444] width 209 height 13
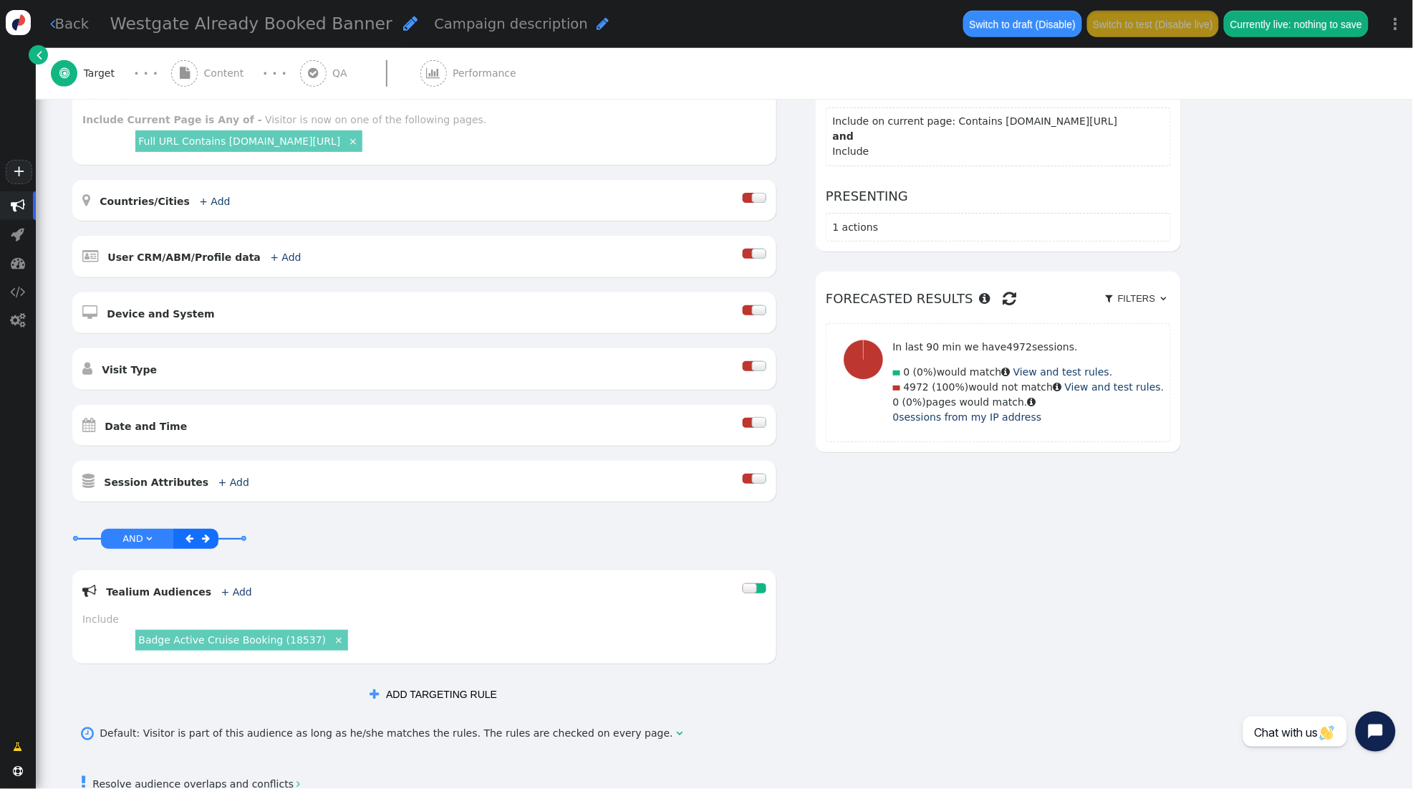
scroll to position [245, 0]
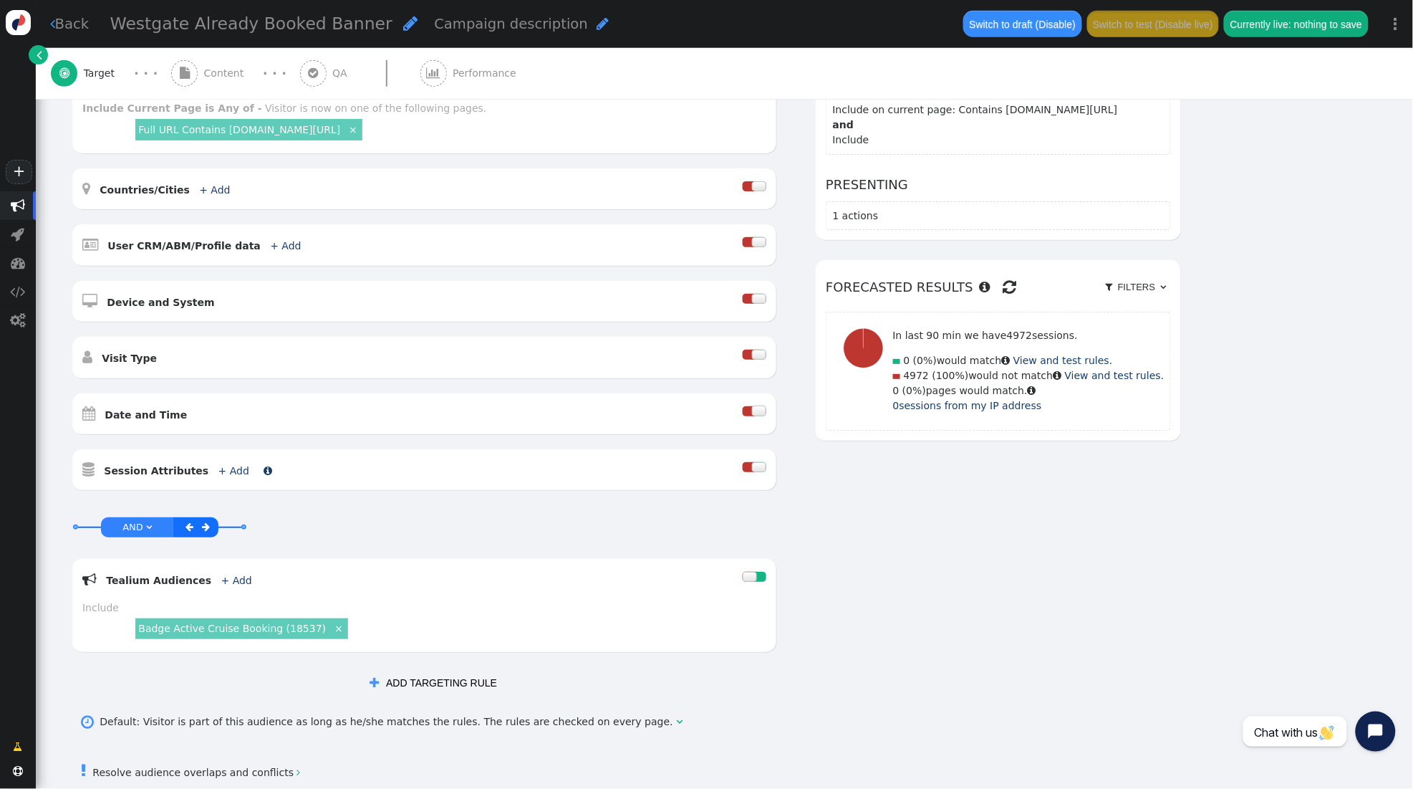
click at [222, 471] on link "+ Add" at bounding box center [233, 470] width 31 height 11
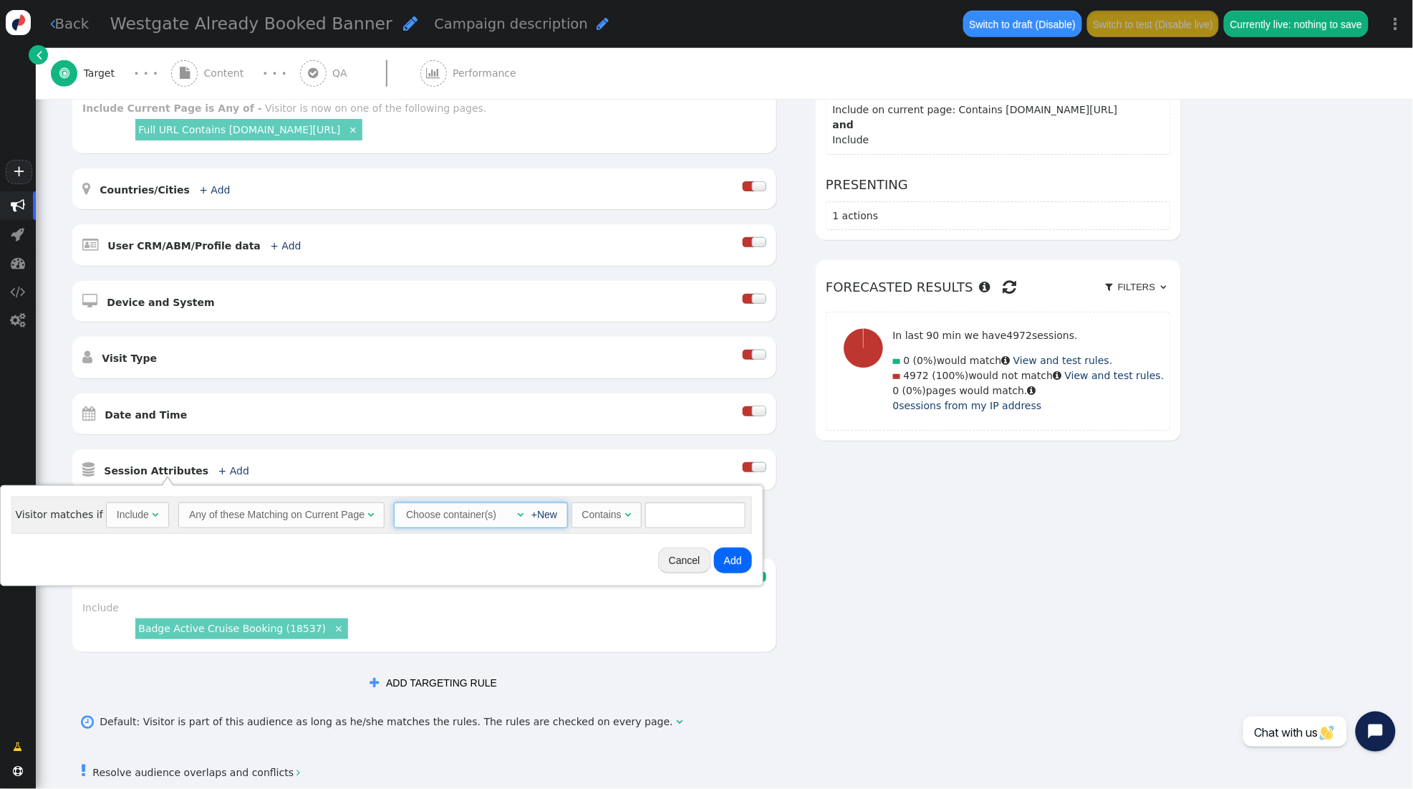
click at [517, 511] on span "" at bounding box center [520, 514] width 6 height 10
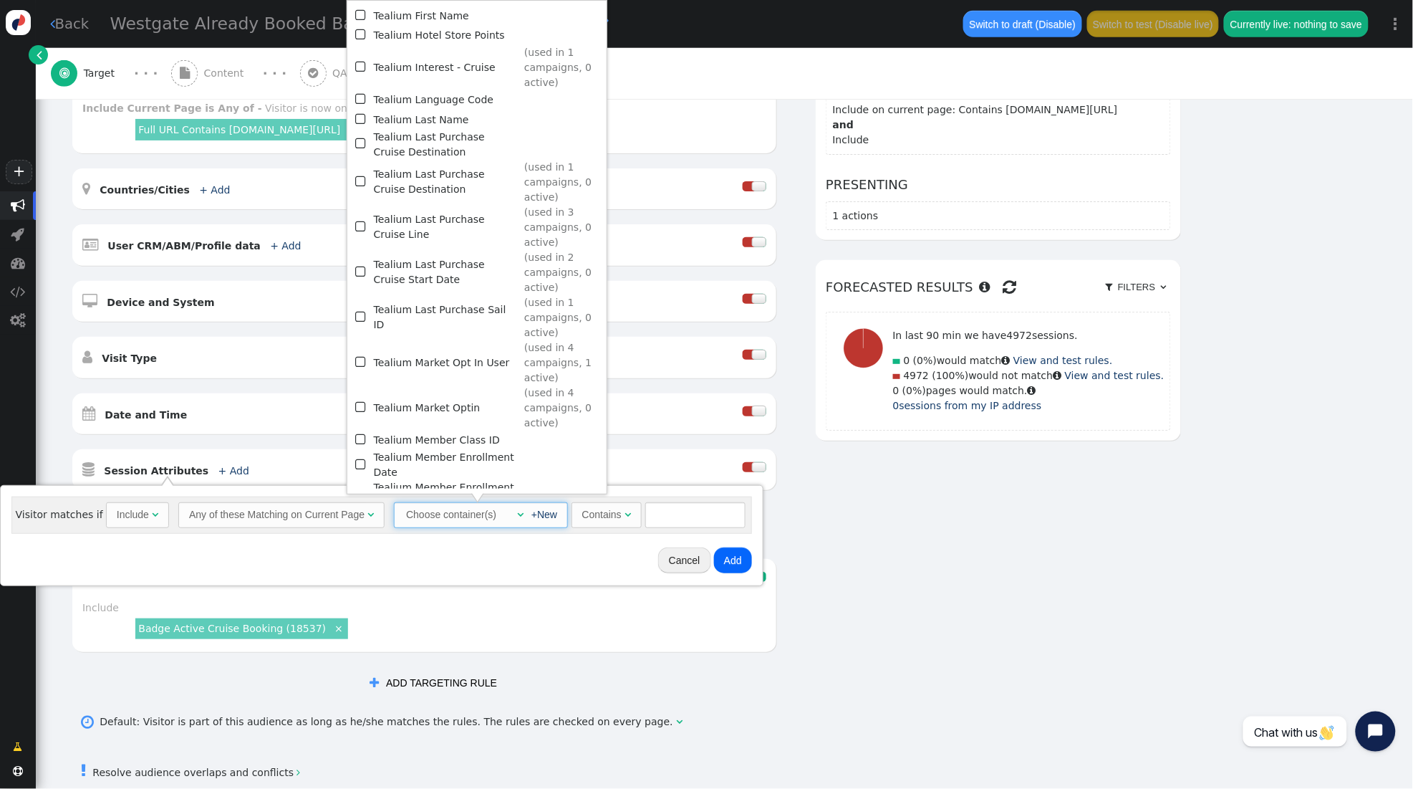
scroll to position [1340, 0]
click at [363, 312] on span "" at bounding box center [361, 321] width 13 height 19
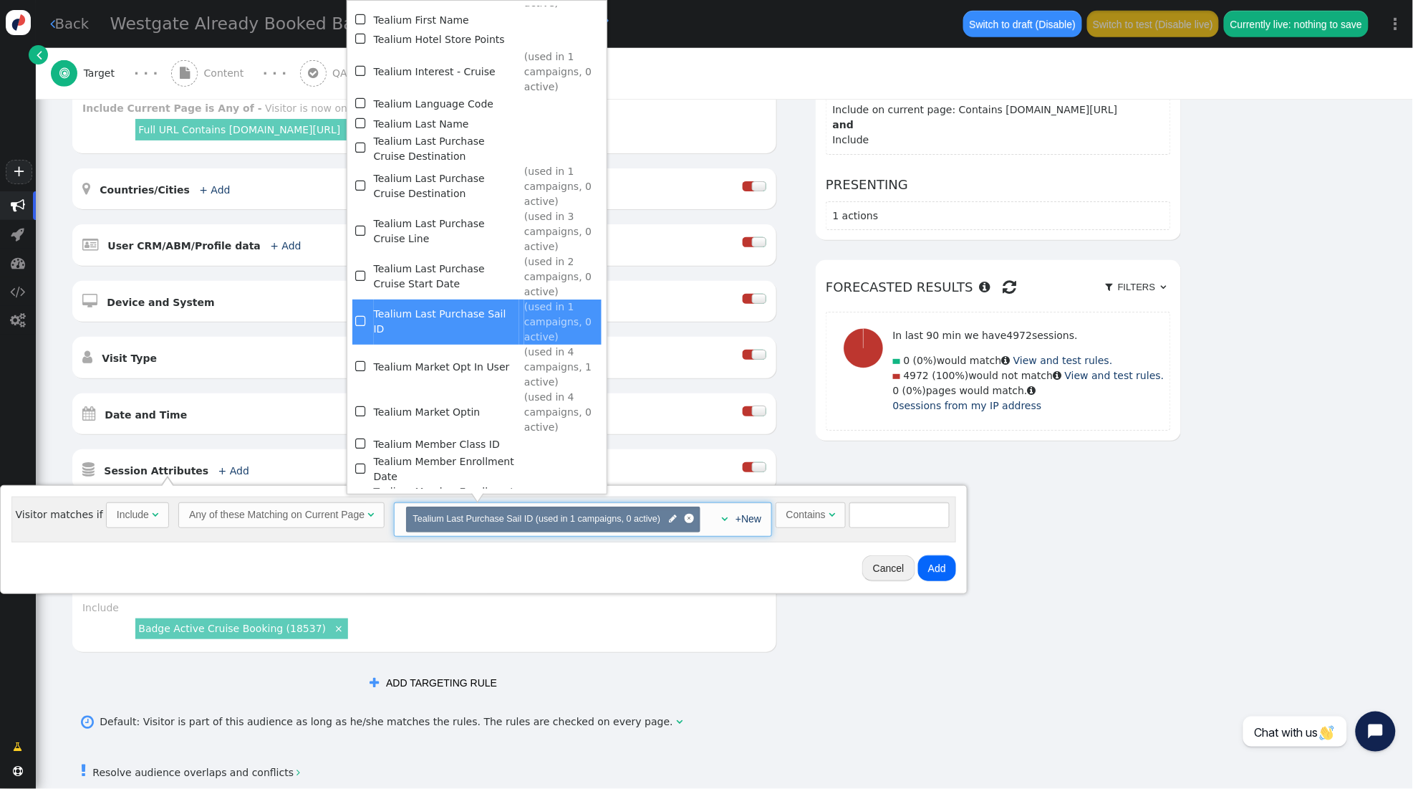
scroll to position [1337, 0]
click at [820, 517] on div "Contains" at bounding box center [806, 514] width 39 height 15
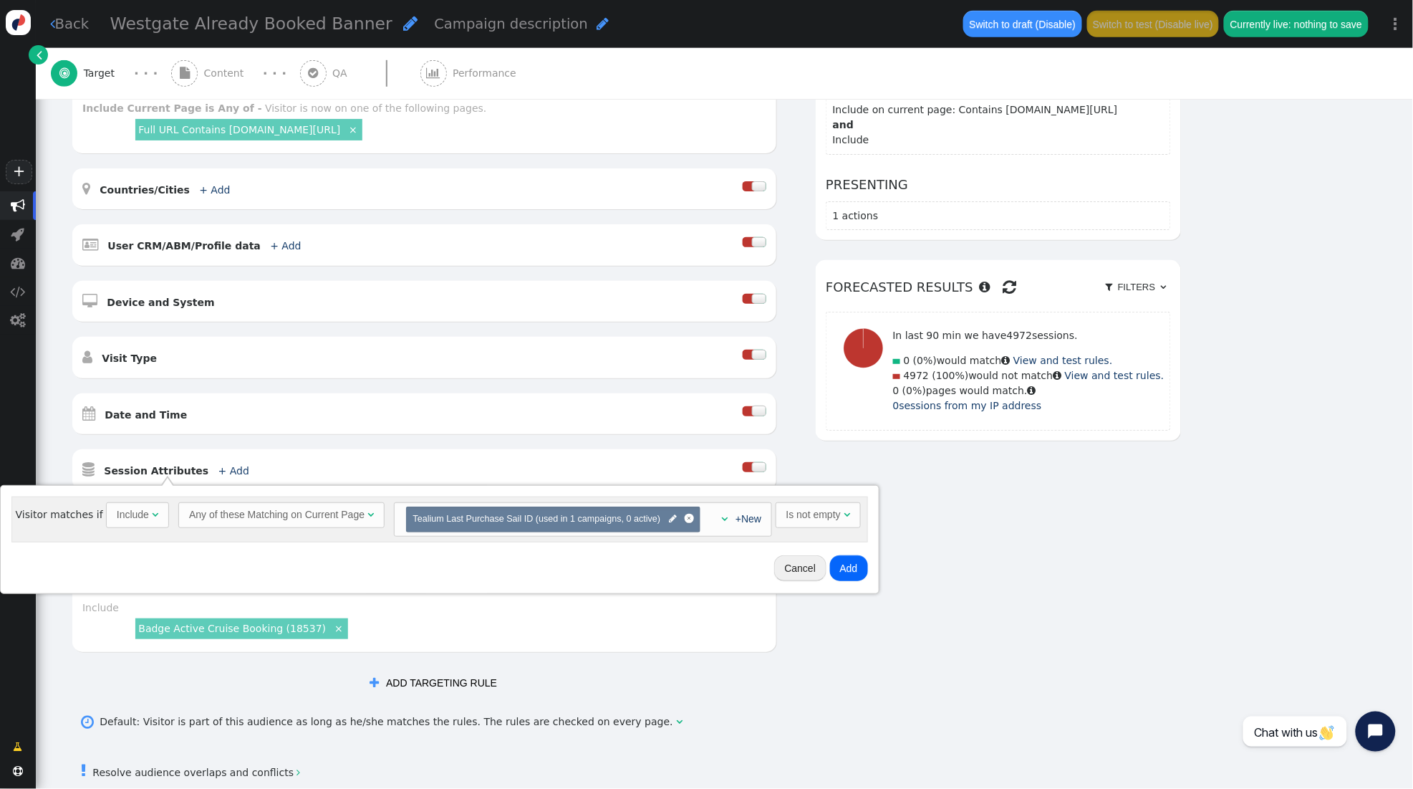
click at [855, 567] on button "Add" at bounding box center [849, 568] width 38 height 26
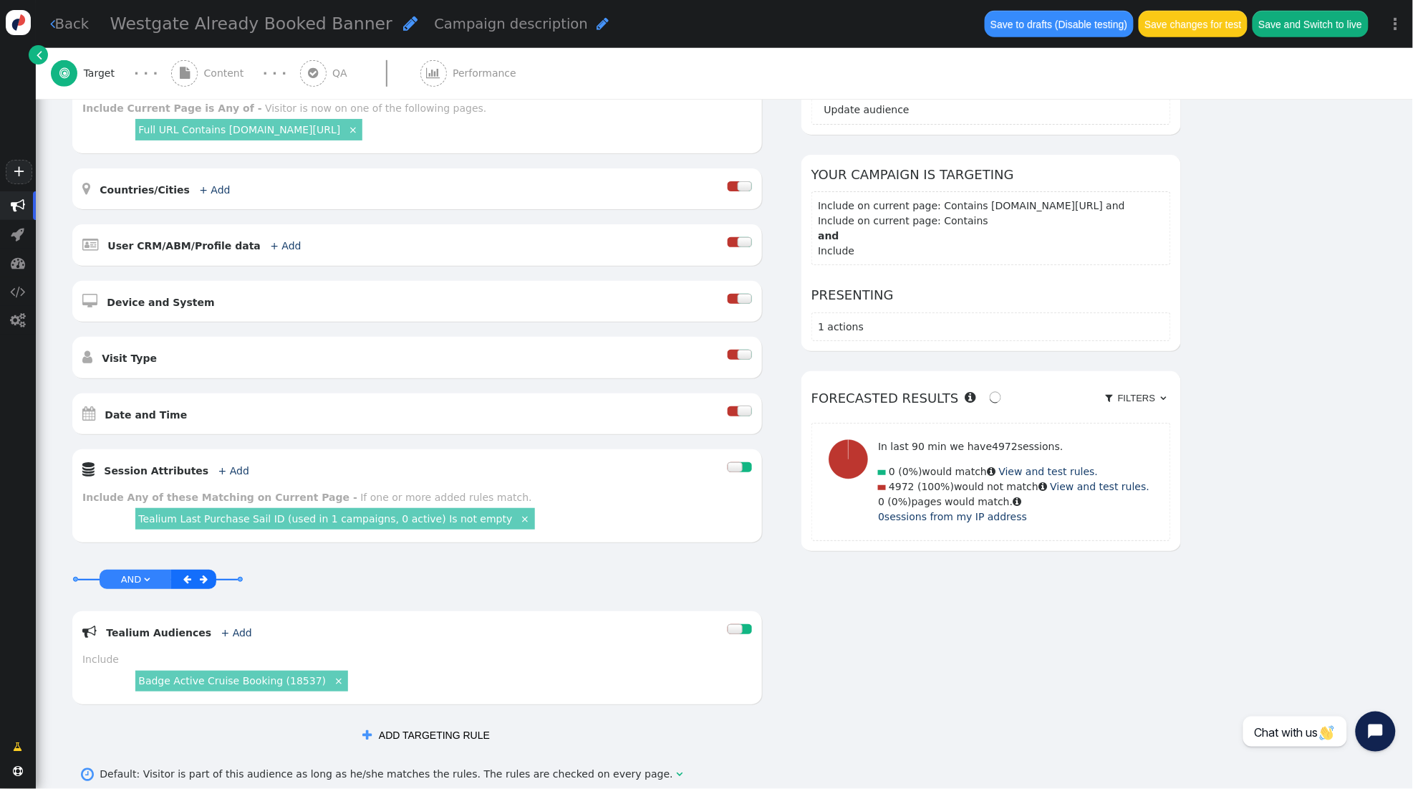
click at [213, 461] on div " Session Attributes + Add " at bounding box center [404, 469] width 645 height 21
click at [219, 469] on link "+ Add" at bounding box center [233, 470] width 31 height 11
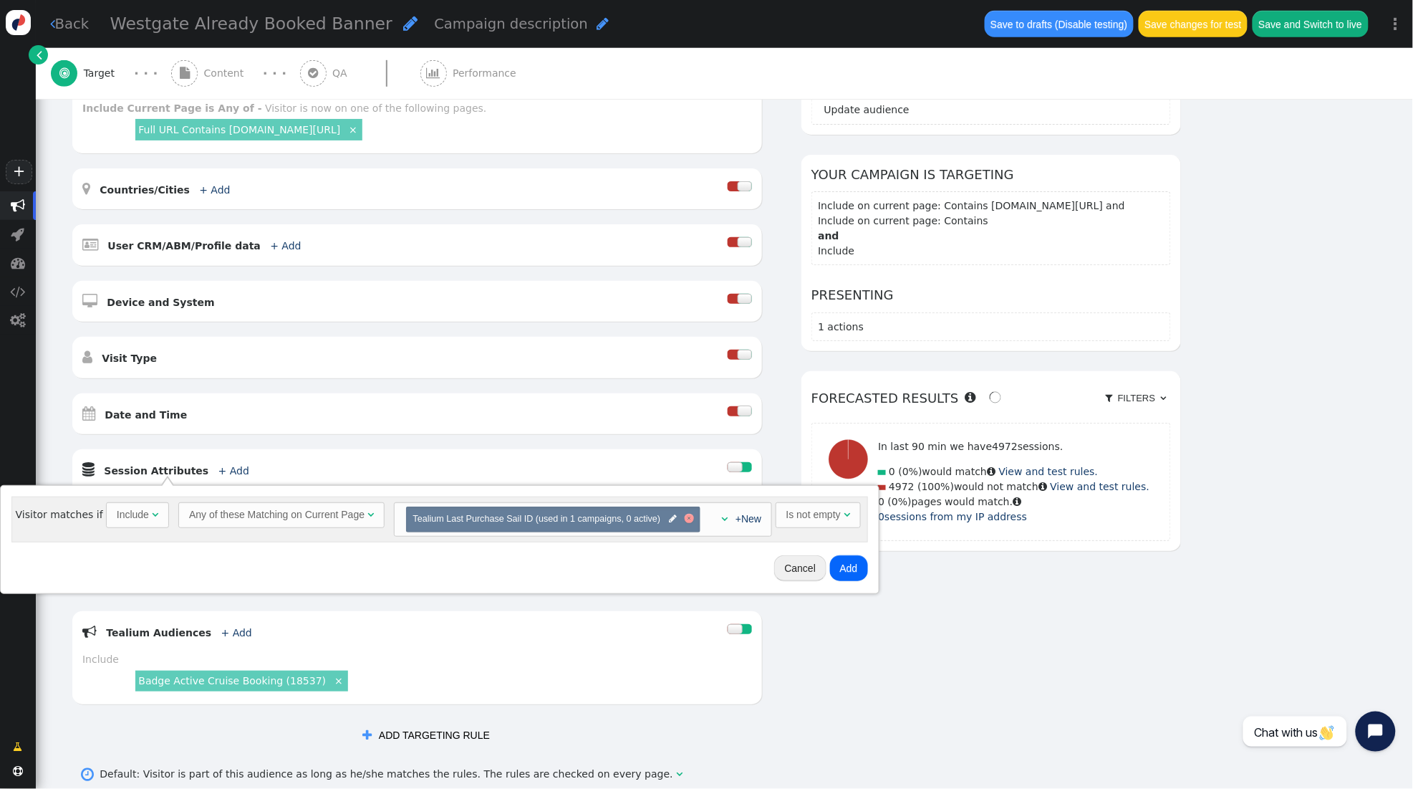
click at [688, 521] on div at bounding box center [689, 518] width 9 height 9
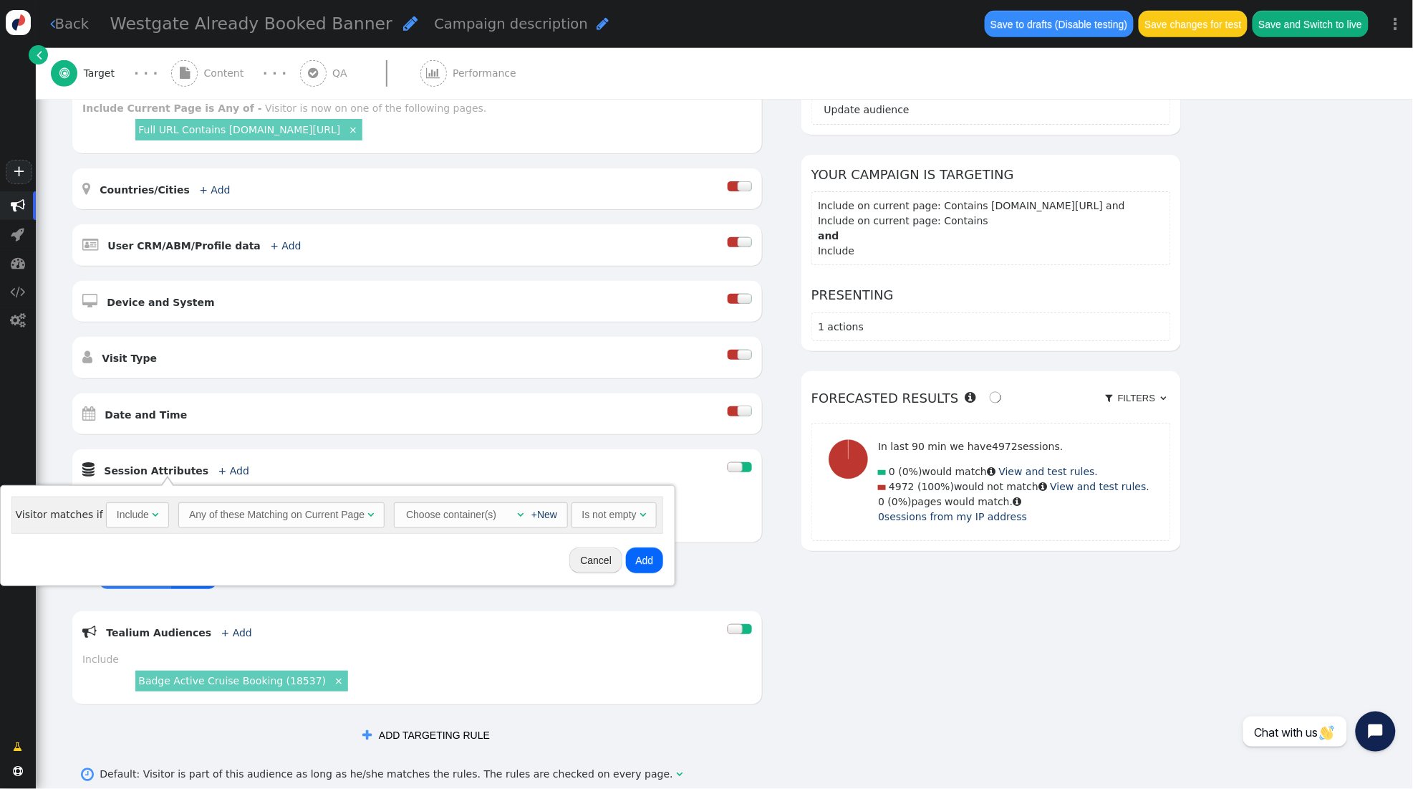
scroll to position [246, 0]
click at [509, 515] on div "" at bounding box center [516, 514] width 14 height 15
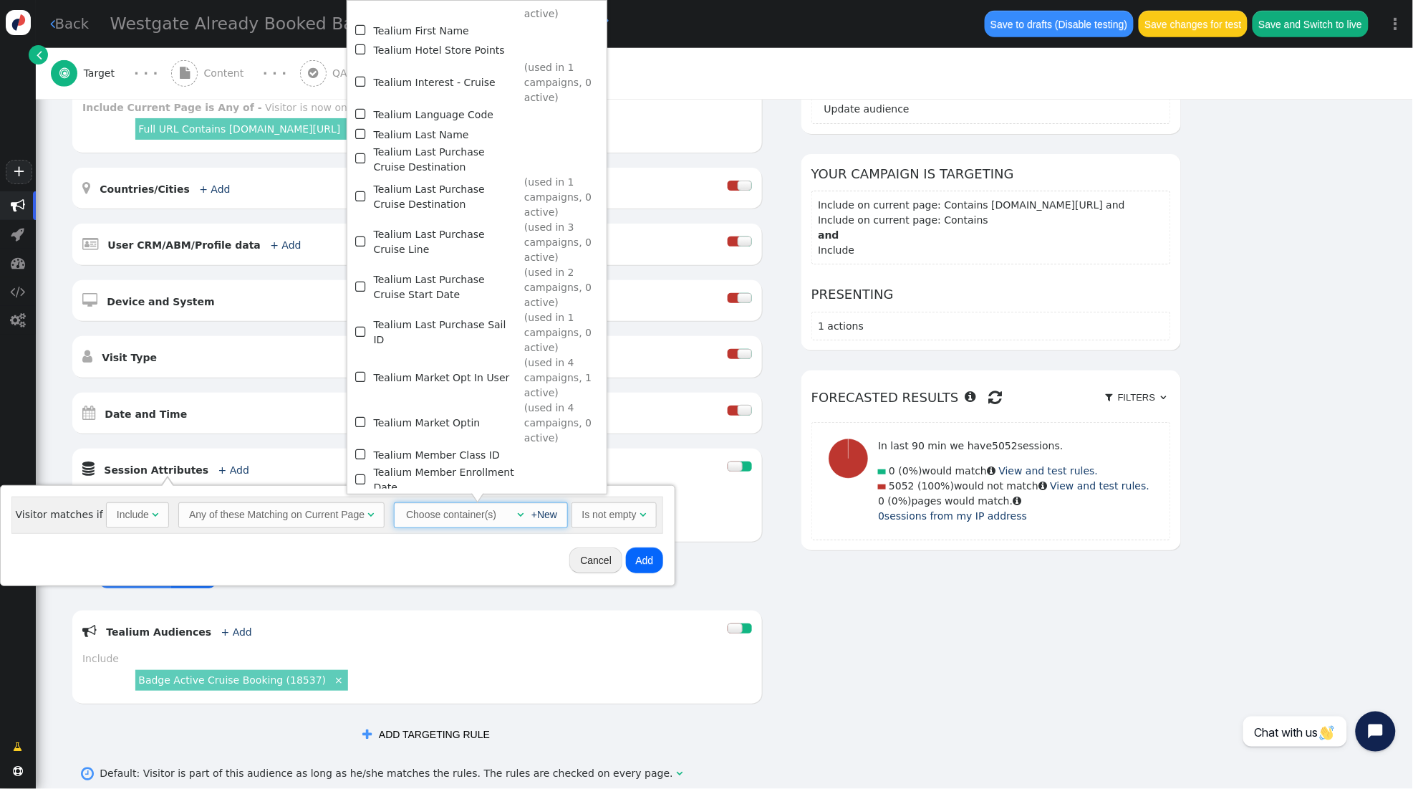
scroll to position [1322, 0]
click at [364, 236] on span "" at bounding box center [361, 245] width 13 height 19
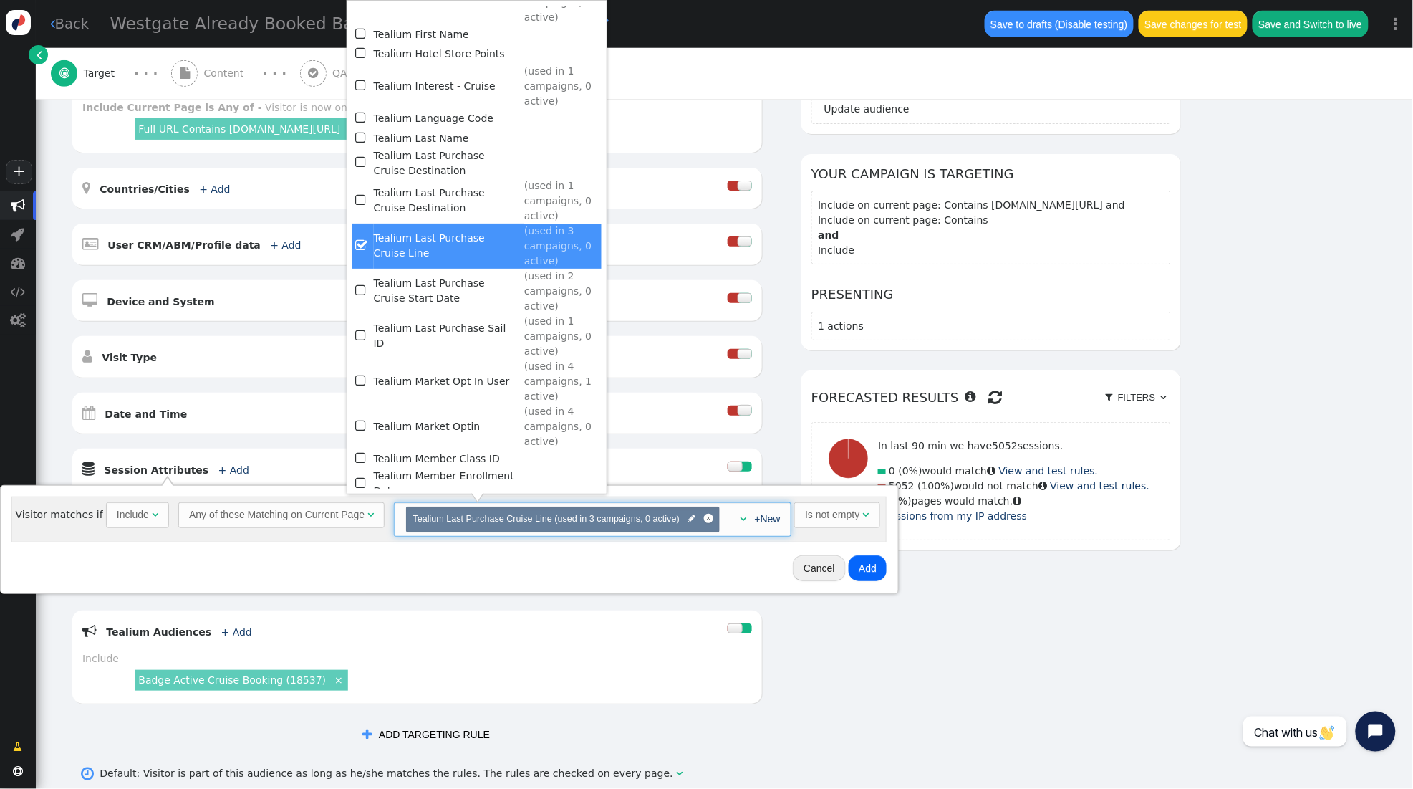
click at [128, 516] on div "Include" at bounding box center [133, 514] width 32 height 15
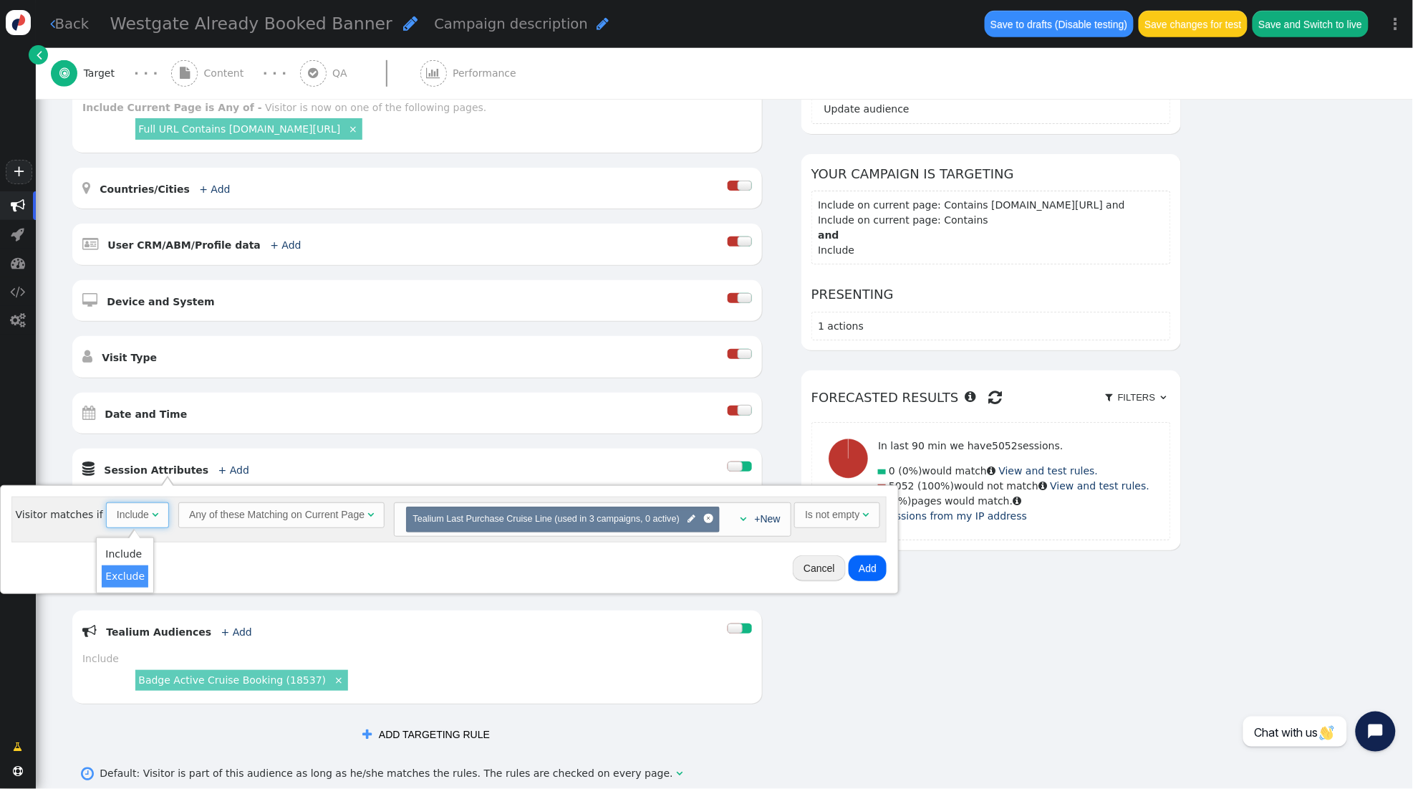
drag, startPoint x: 130, startPoint y: 567, endPoint x: 163, endPoint y: 567, distance: 33.0
click at [768, 523] on link "+New" at bounding box center [771, 518] width 26 height 11
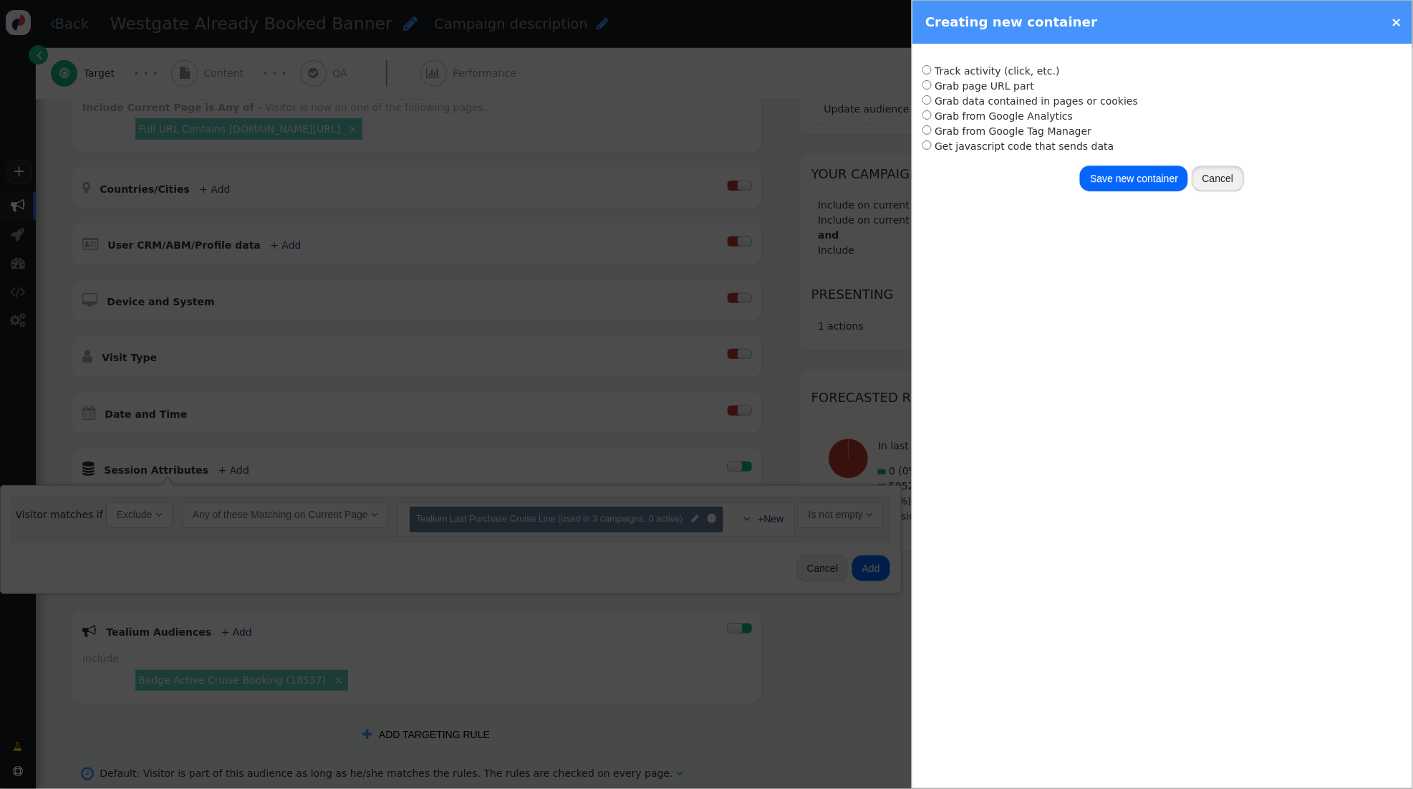
click at [1209, 176] on button "Cancel" at bounding box center [1218, 178] width 53 height 26
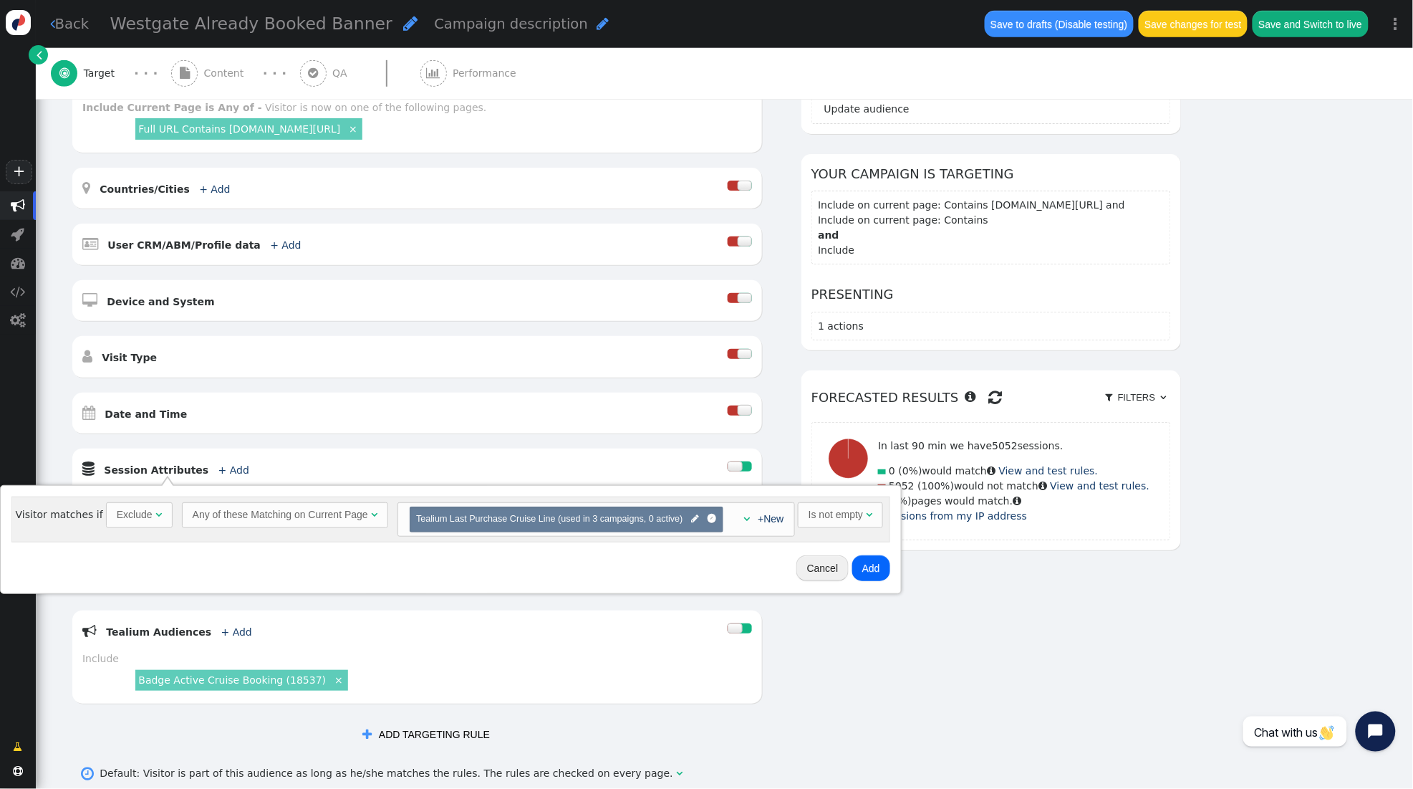
click at [823, 515] on div "Is not empty" at bounding box center [836, 514] width 54 height 15
click at [857, 564] on button "Add" at bounding box center [855, 568] width 38 height 26
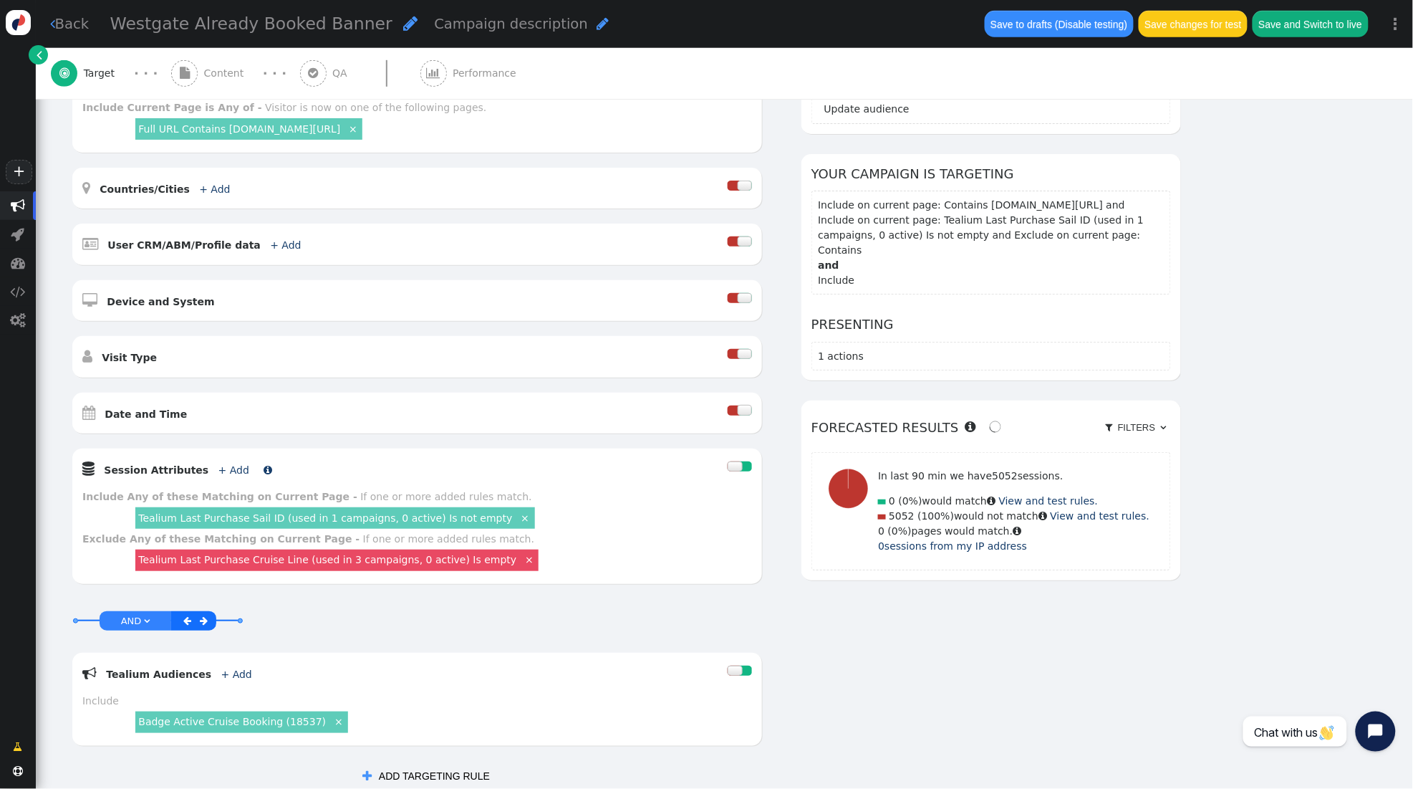
click at [219, 471] on link "+ Add" at bounding box center [233, 469] width 31 height 11
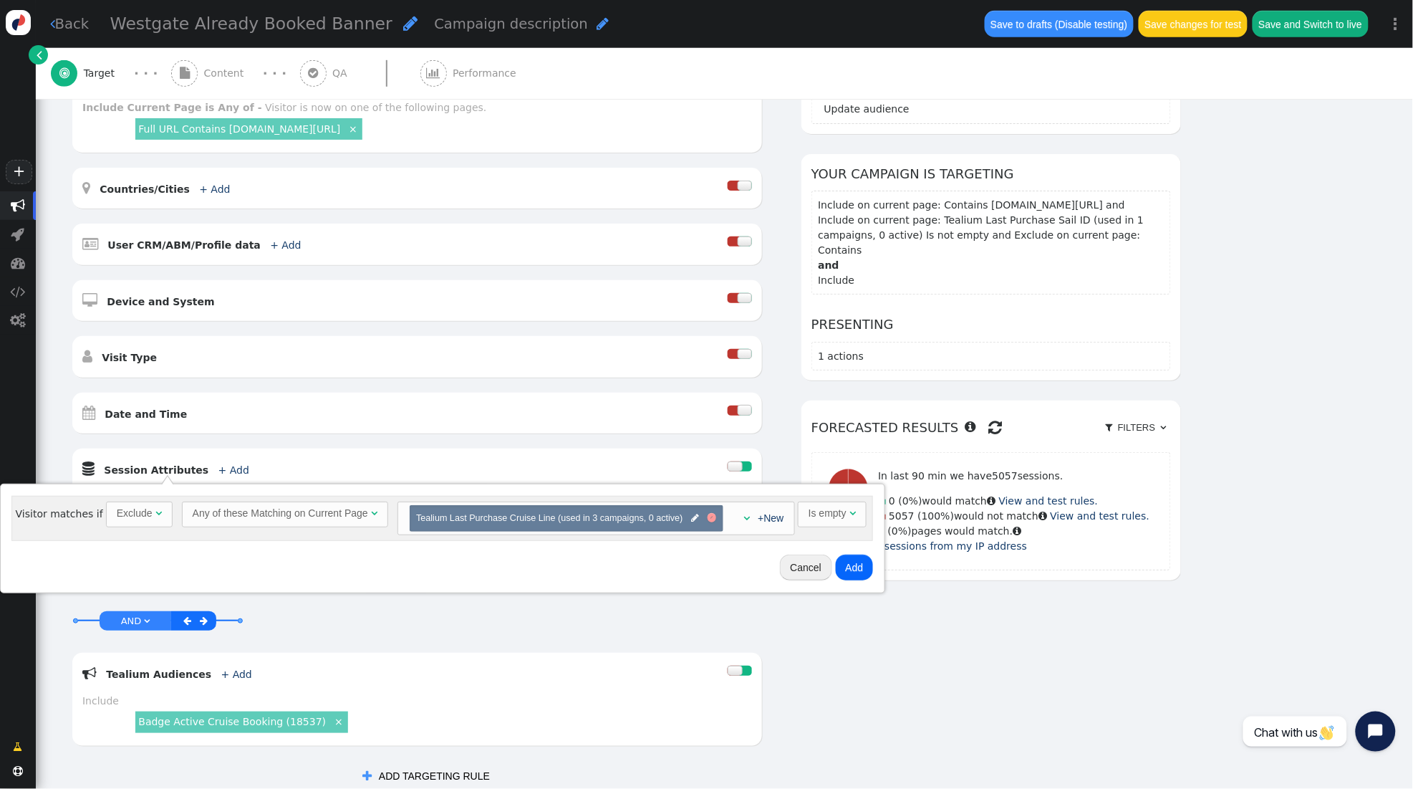
click at [708, 518] on div at bounding box center [712, 517] width 9 height 9
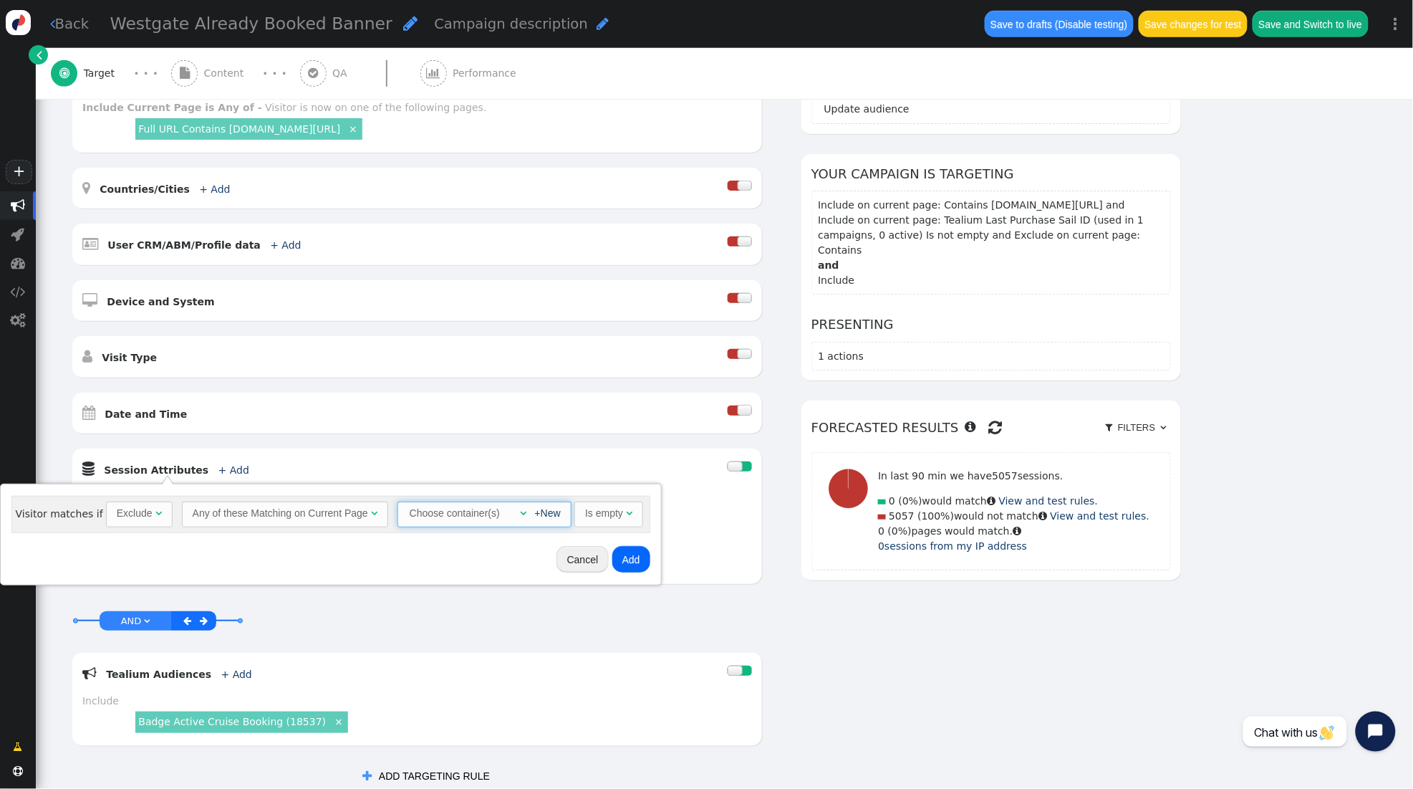
click at [527, 516] on div "+New" at bounding box center [544, 513] width 34 height 15
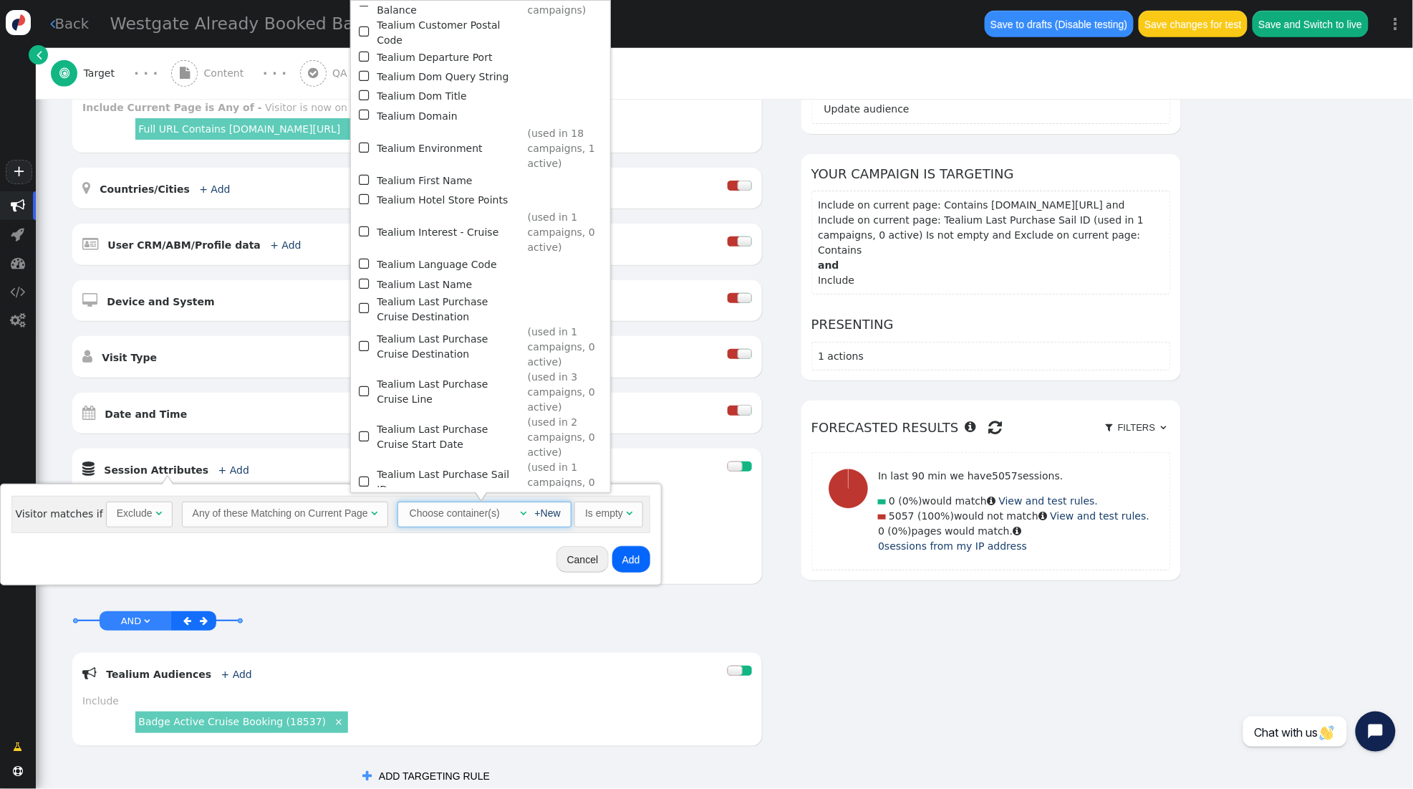
scroll to position [1178, 0]
click at [366, 424] on span "" at bounding box center [365, 433] width 13 height 19
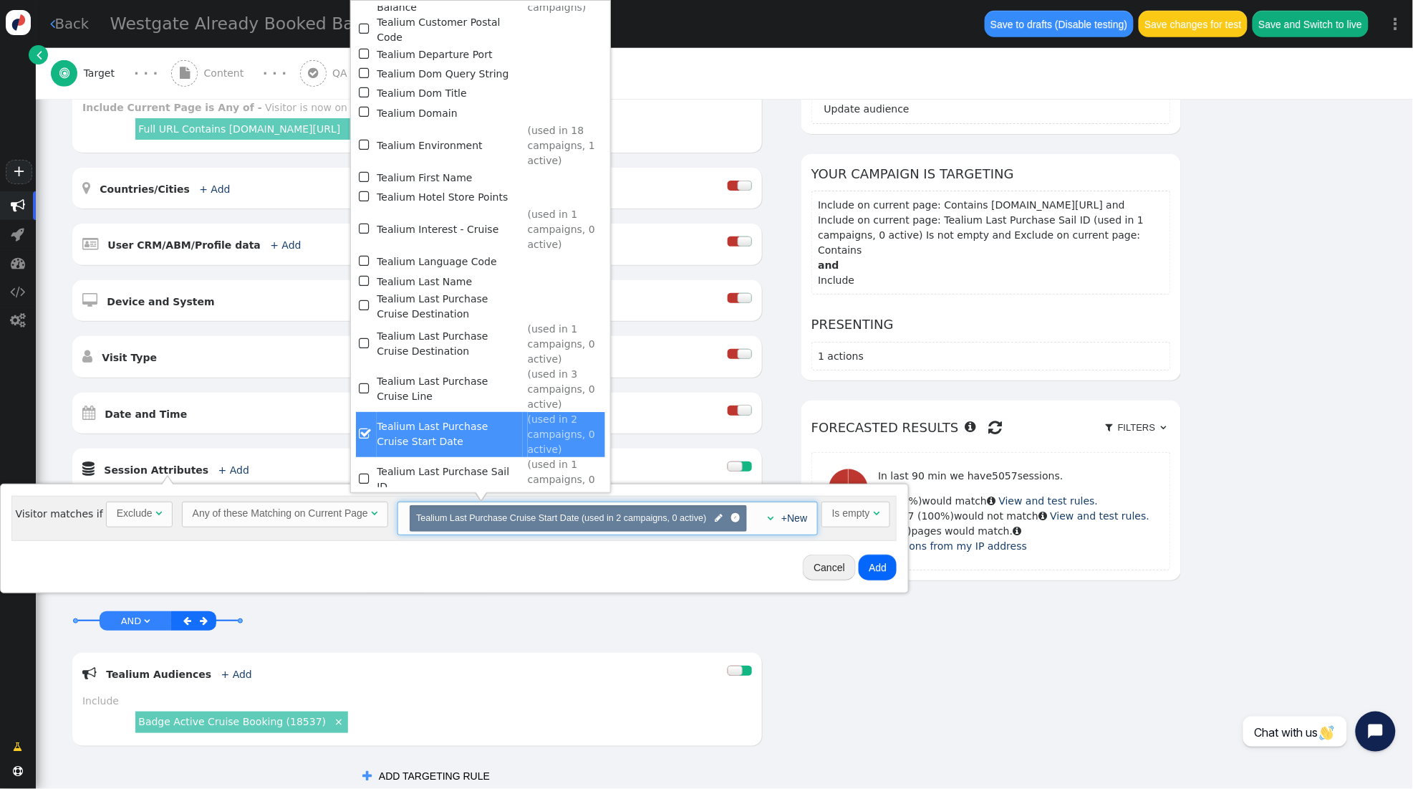
click at [878, 574] on button "Add" at bounding box center [878, 567] width 38 height 26
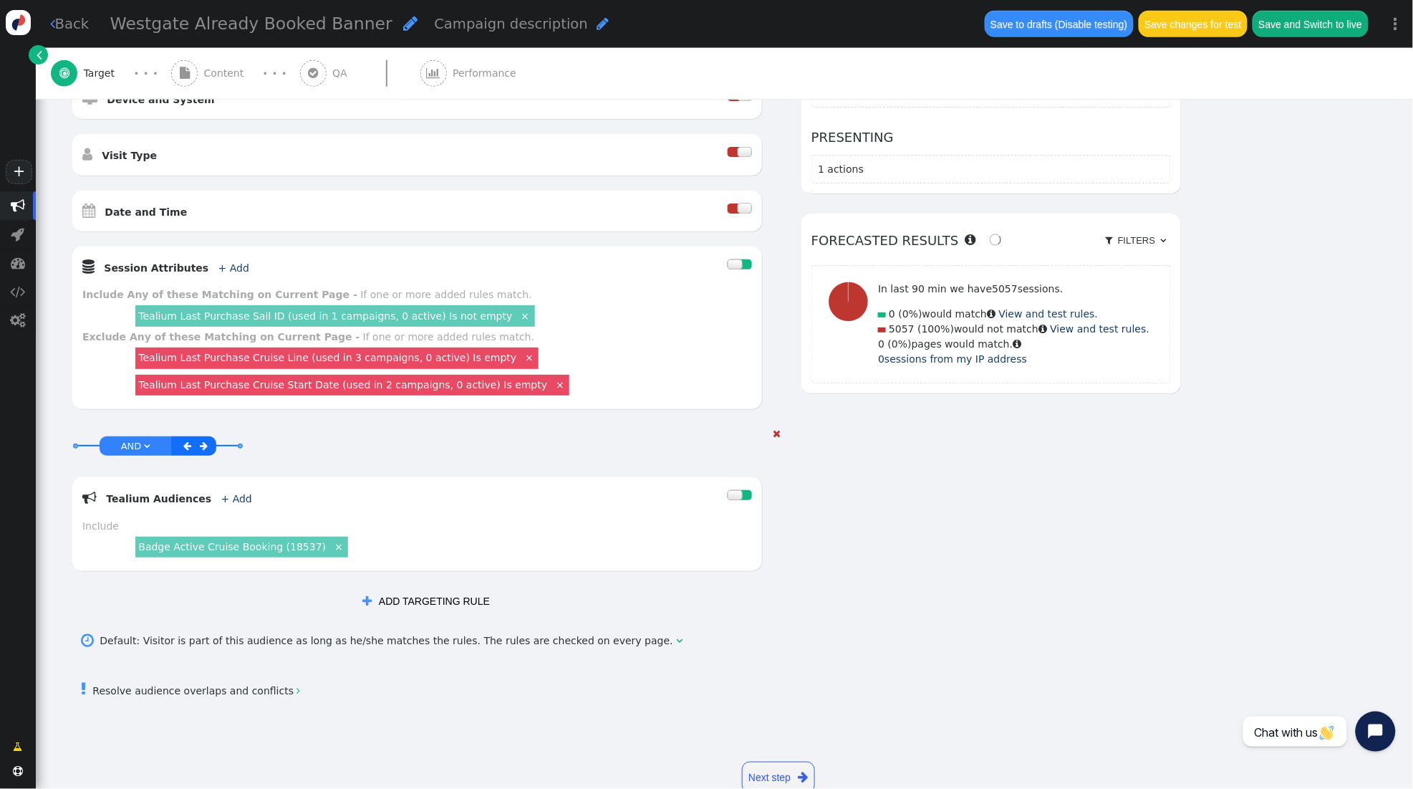
scroll to position [455, 0]
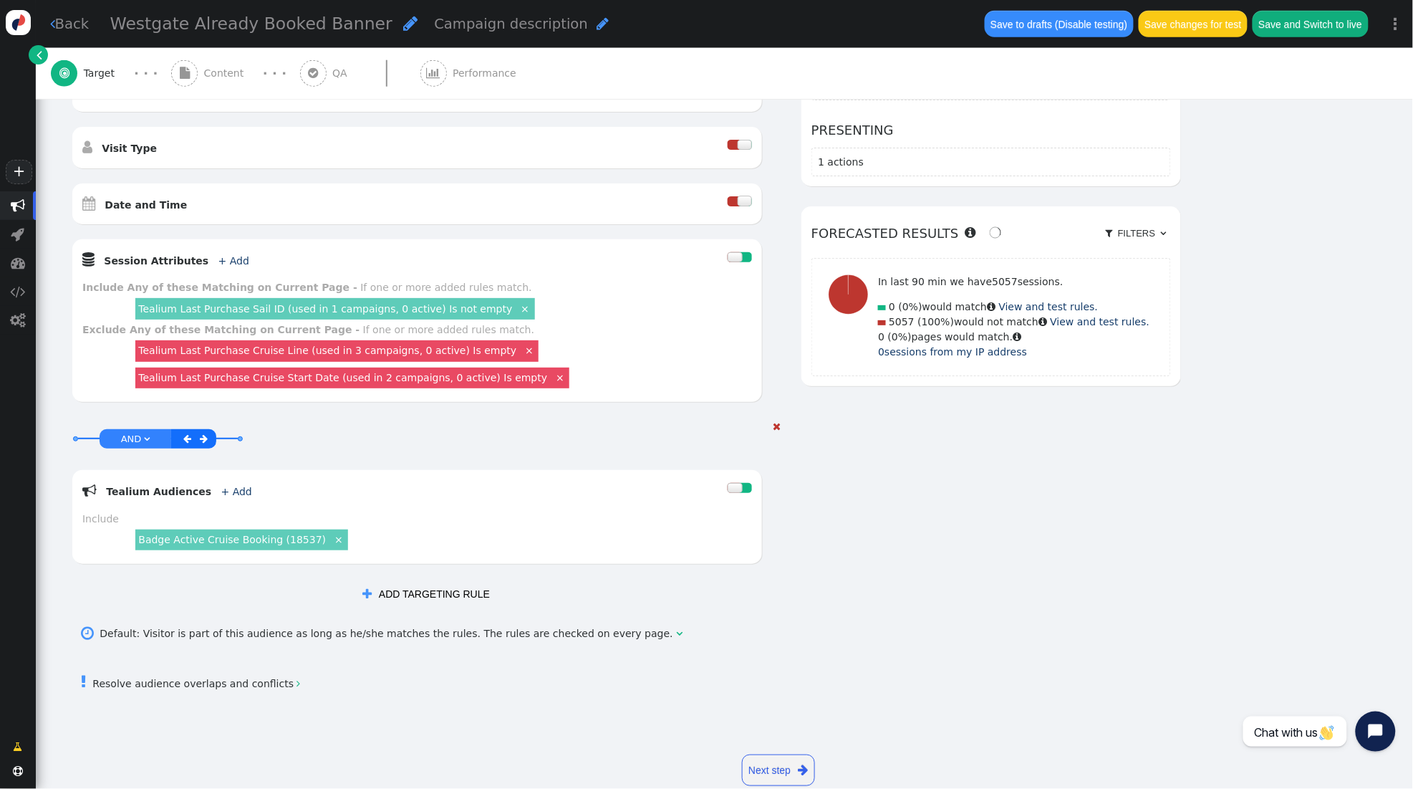
click at [146, 441] on span "" at bounding box center [148, 437] width 6 height 9
click at [122, 435] on link "OR " at bounding box center [136, 439] width 28 height 16
click at [128, 437] on span "XOR" at bounding box center [130, 438] width 19 height 11
click at [145, 437] on span "" at bounding box center [148, 437] width 6 height 9
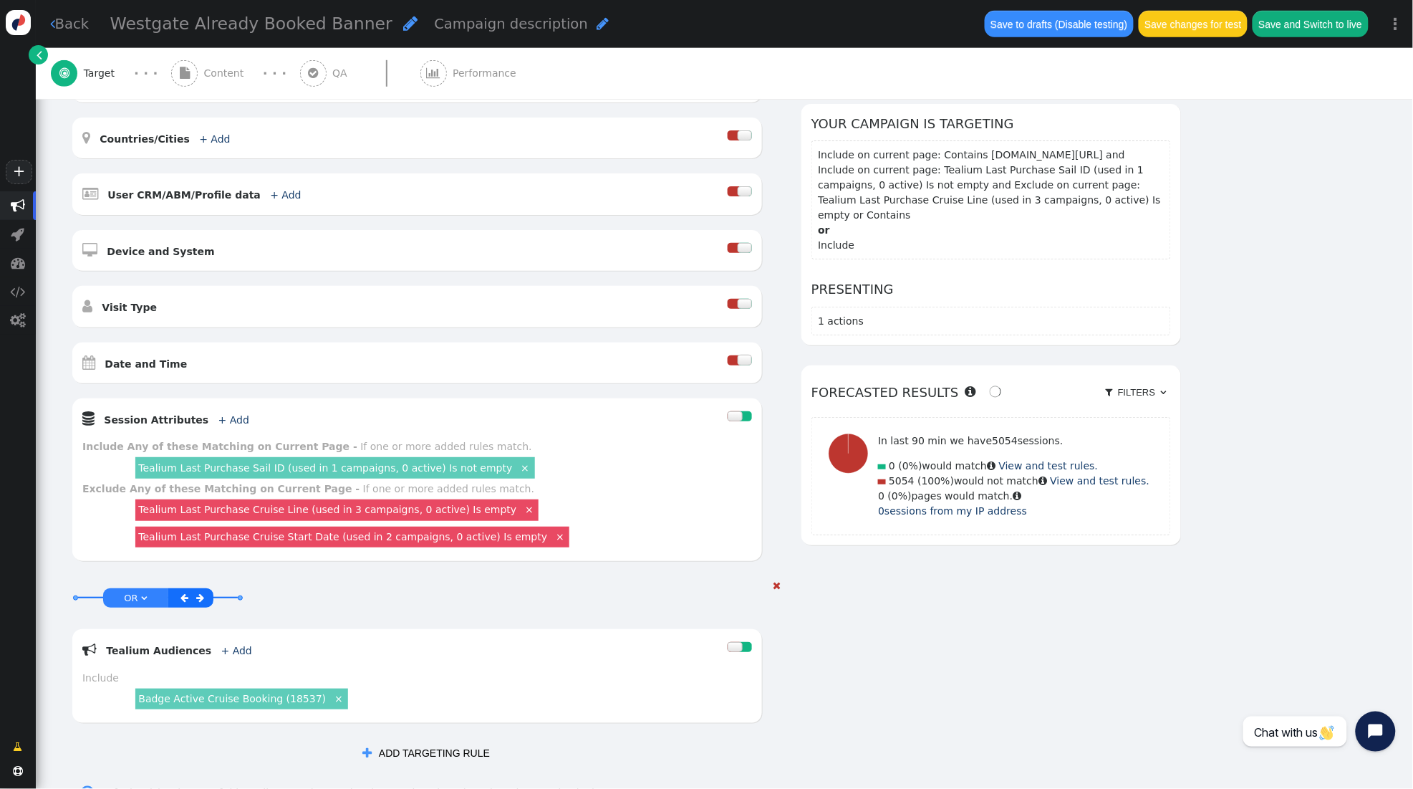
scroll to position [295, 0]
click at [1225, 24] on button "Save changes for test" at bounding box center [1193, 24] width 109 height 26
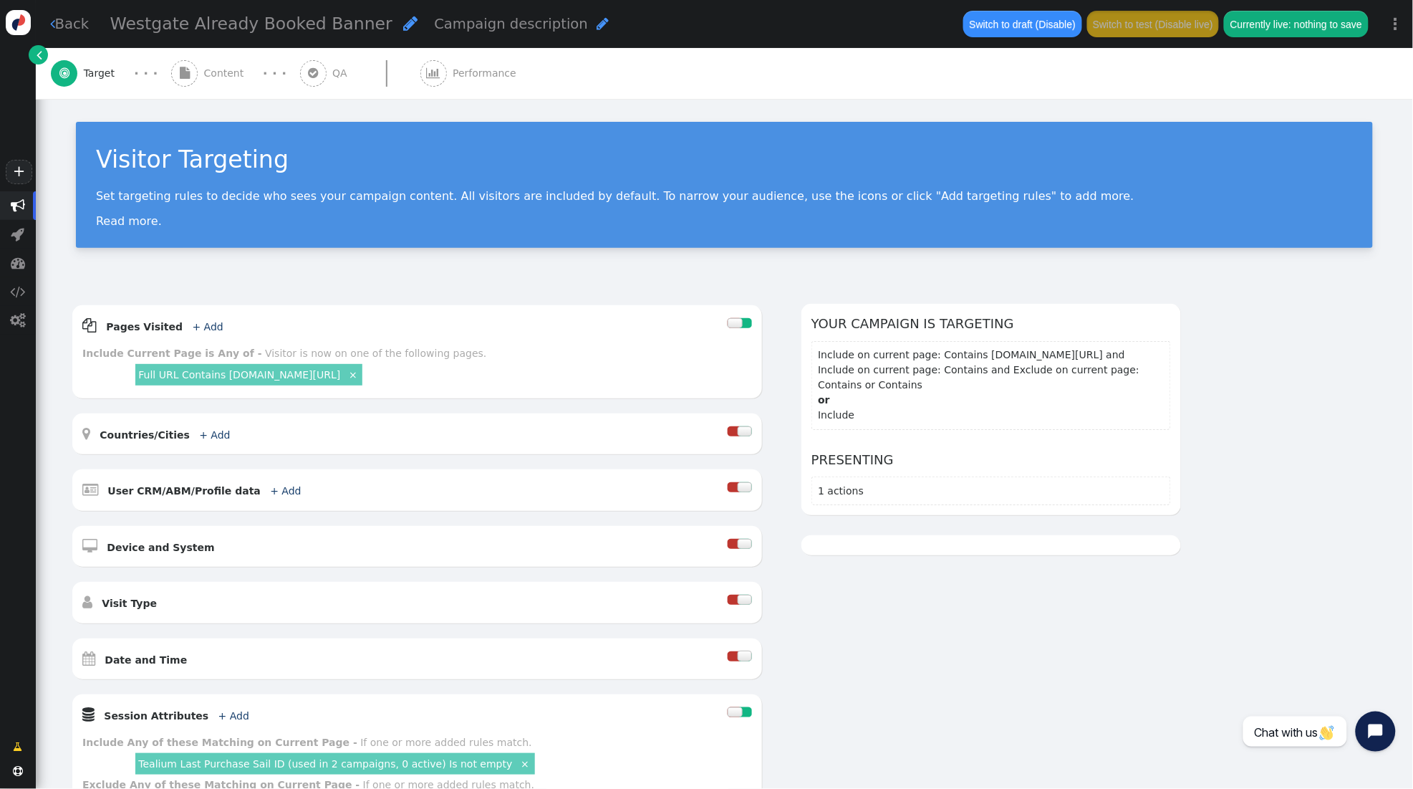
click at [332, 69] on span "QA" at bounding box center [342, 73] width 21 height 15
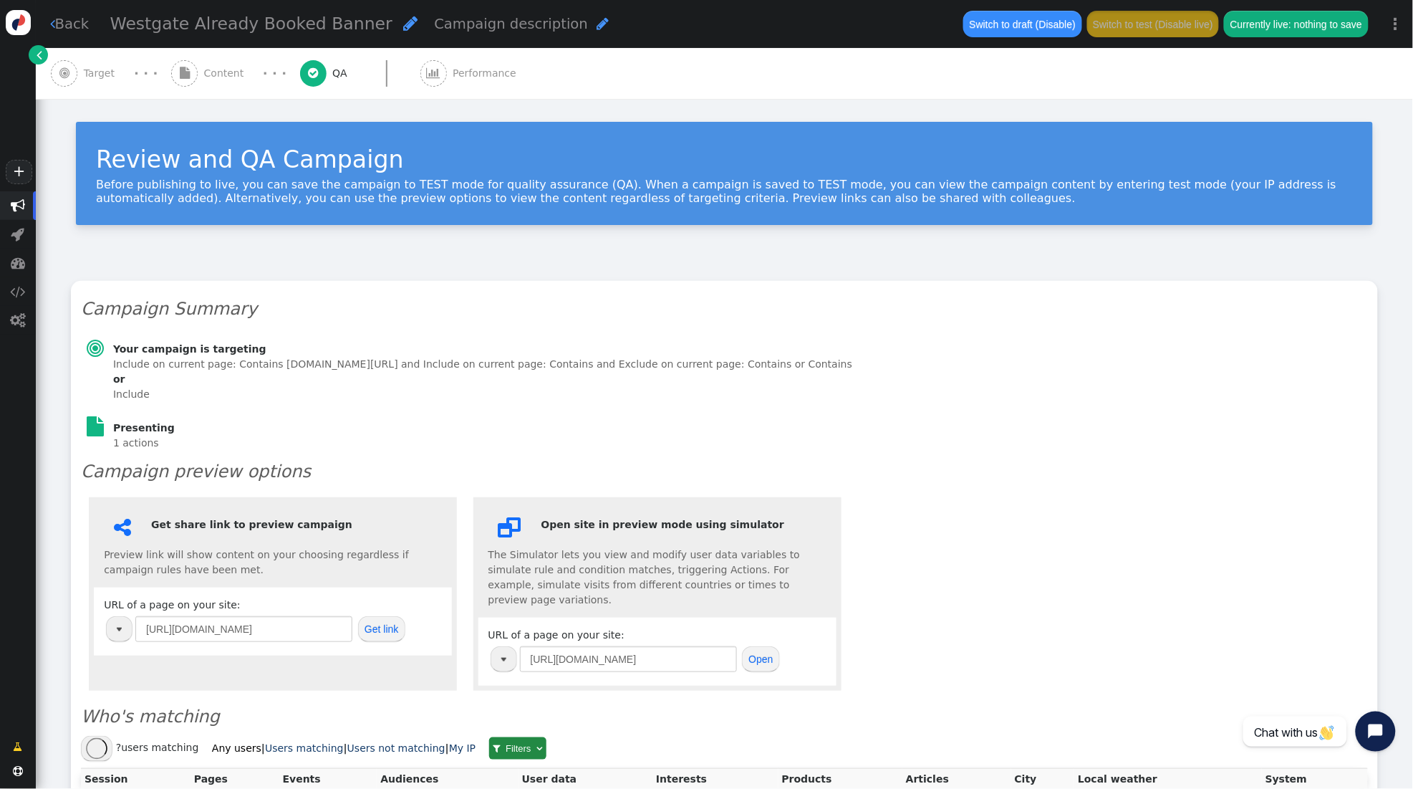
scroll to position [88, 0]
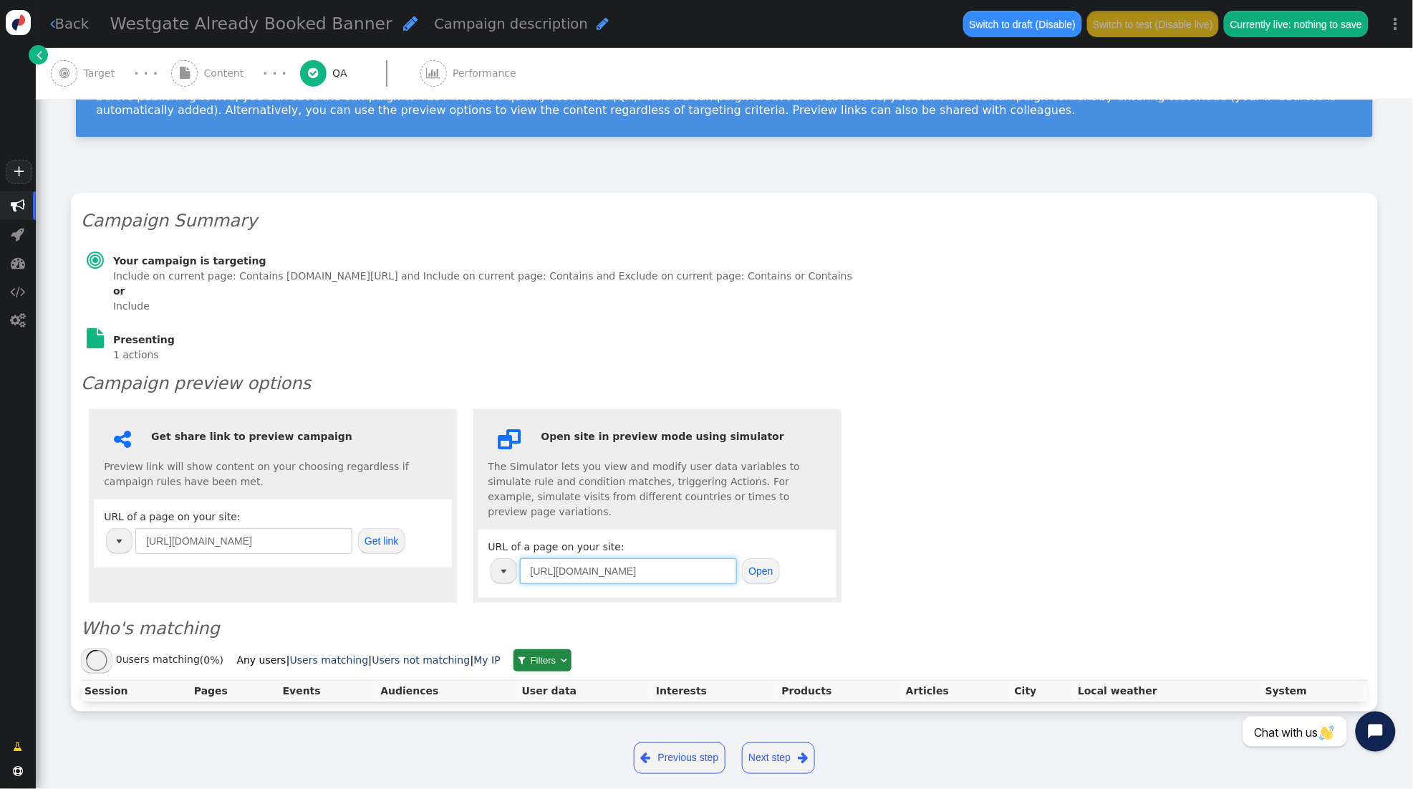
drag, startPoint x: 709, startPoint y: 555, endPoint x: 314, endPoint y: 529, distance: 396.3
click at [314, 529] on div " Get share link to preview campaign Preview link will show content on your cho…" at bounding box center [724, 505] width 1287 height 209
paste input "estgatecruiseandtravel.com/shop-travel"
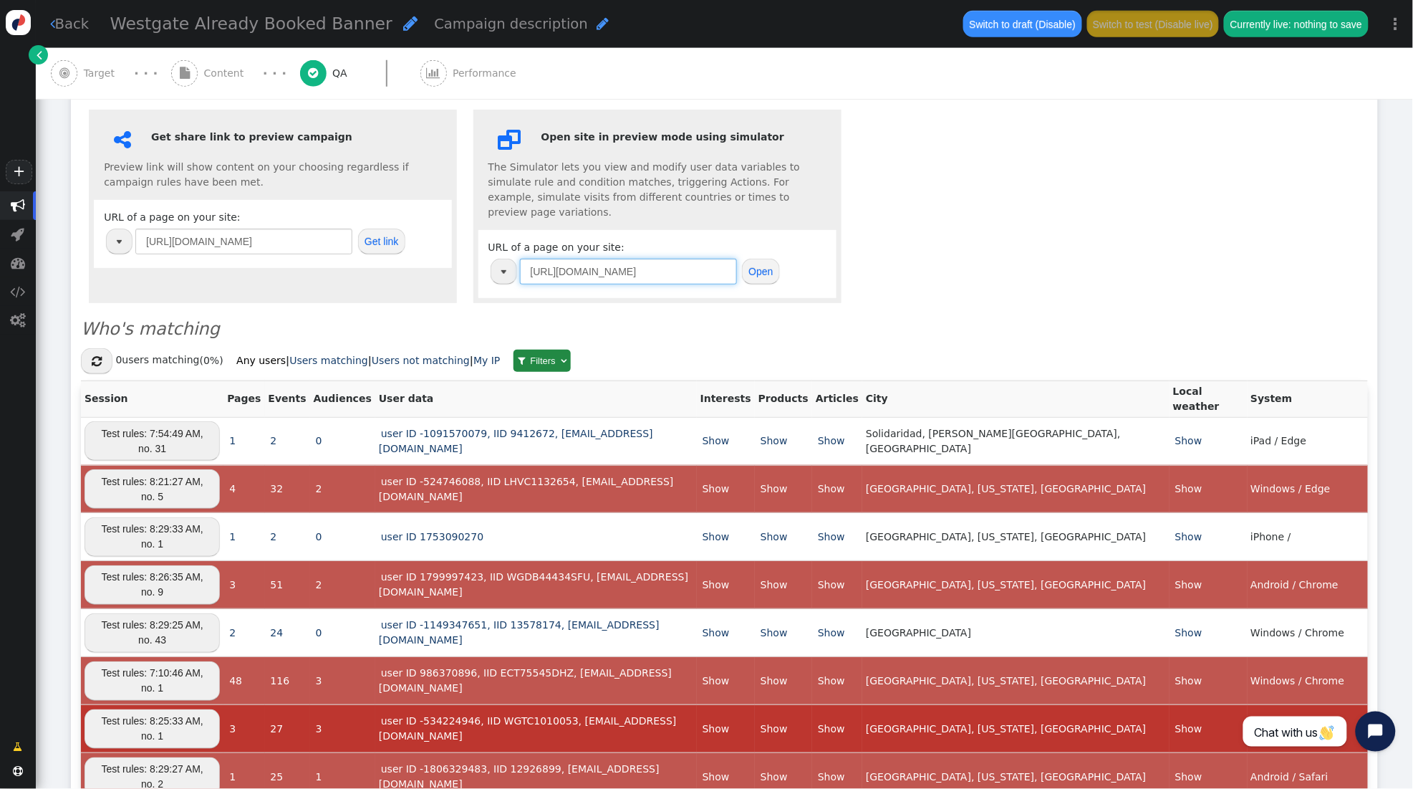
scroll to position [381, 0]
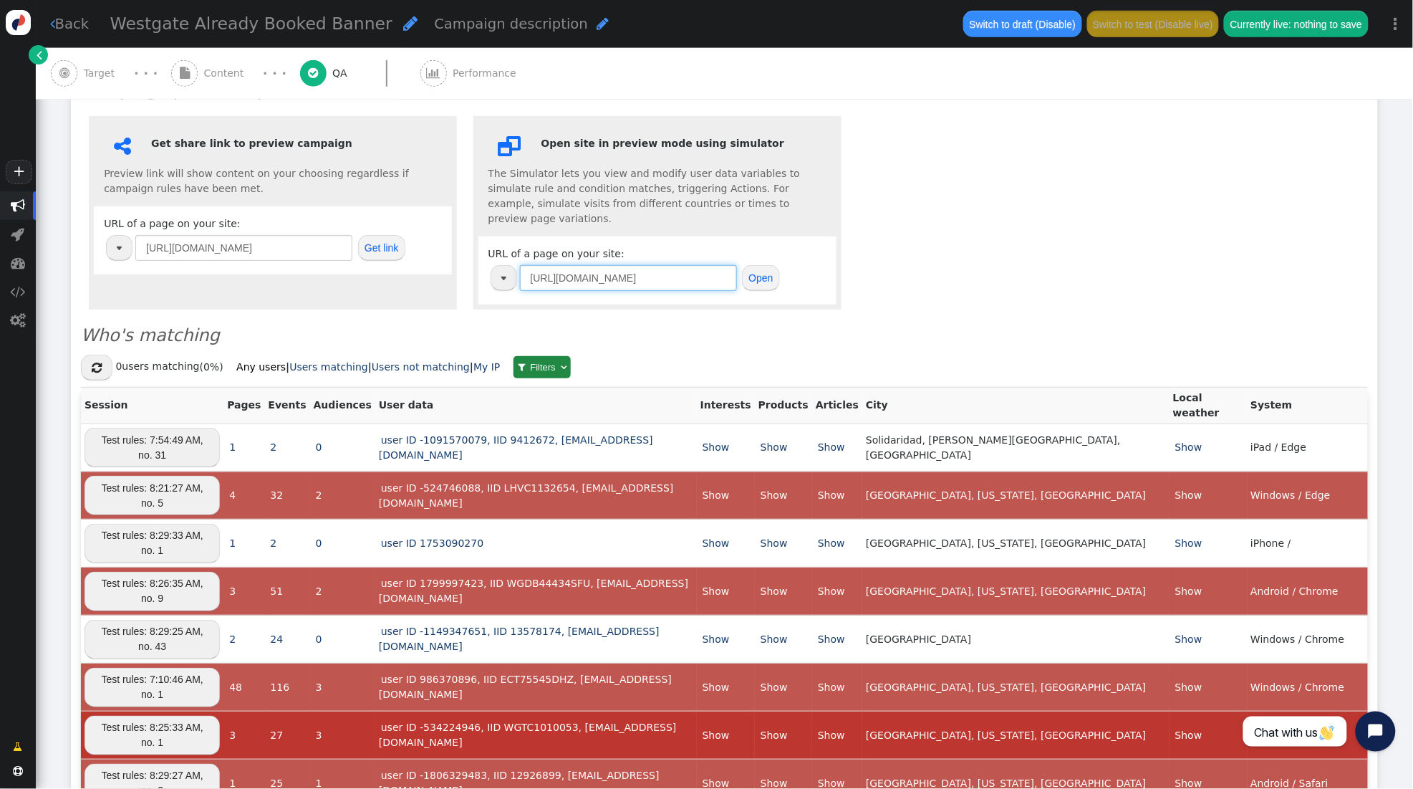
type input "https://westgatecruiseandtravel.com/shop-travel/"
click at [756, 265] on button "Open" at bounding box center [761, 278] width 38 height 26
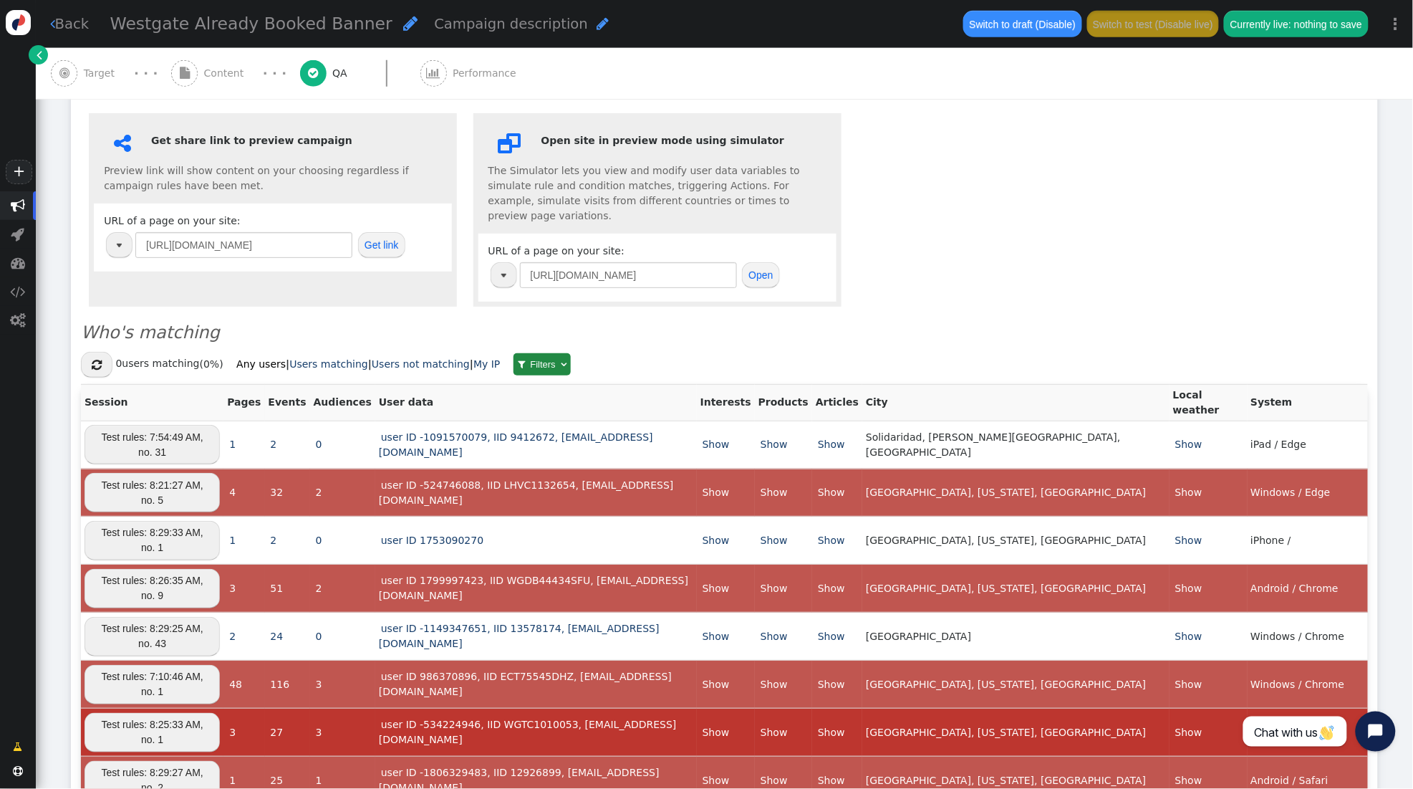
scroll to position [385, 0]
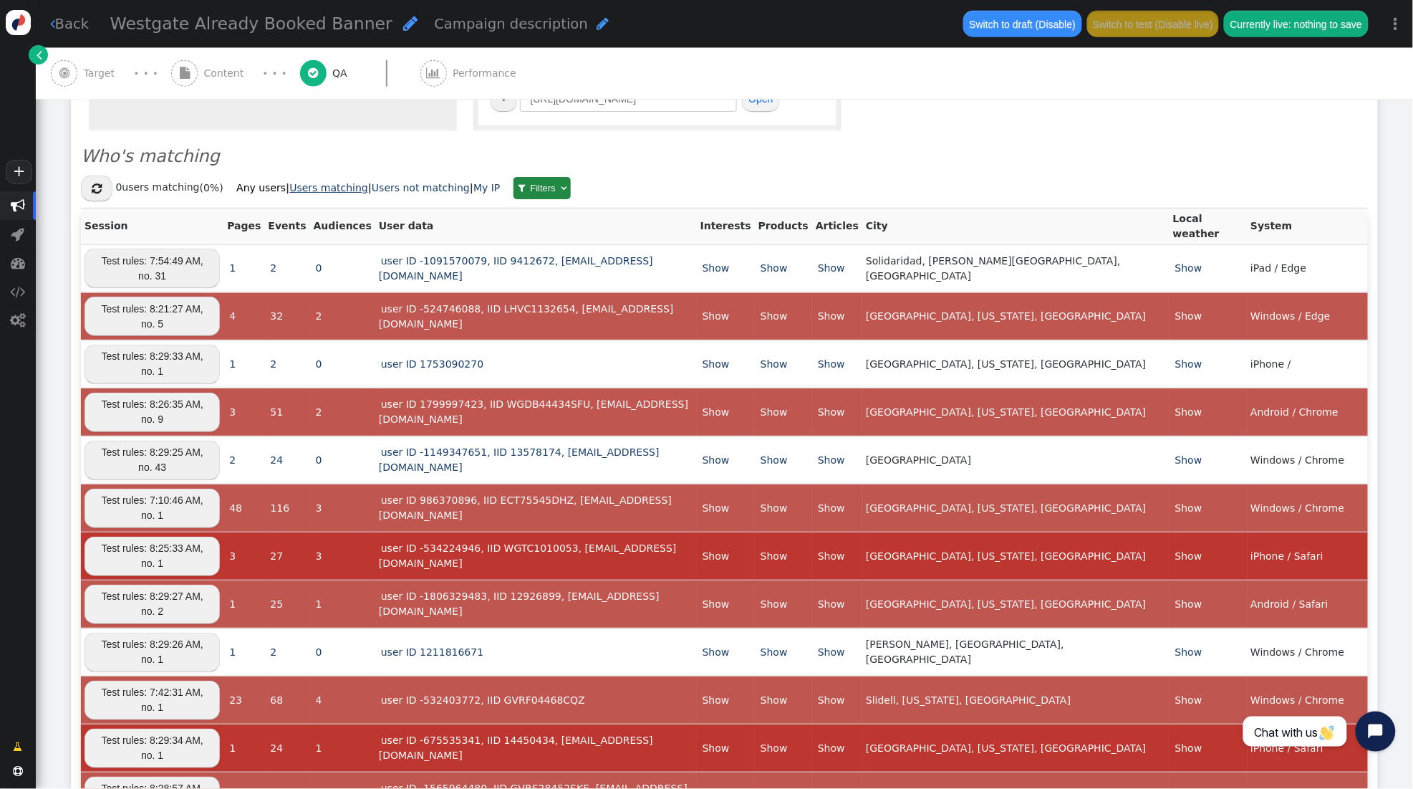
click at [322, 173] on div "Campaign Summary  Your campaign is targeting Include on current page: Contains…" at bounding box center [725, 697] width 1378 height 1993
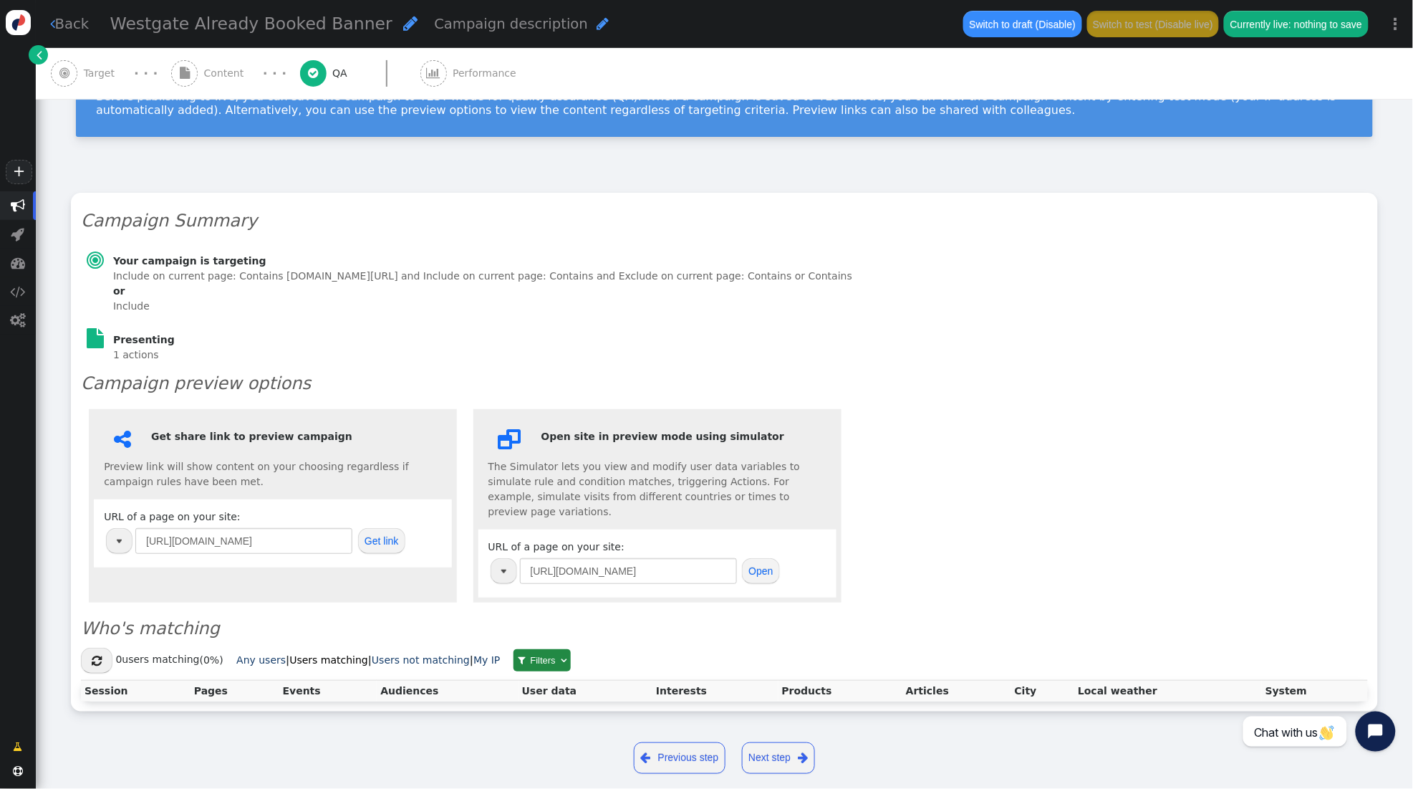
click at [97, 71] on span "Target" at bounding box center [102, 73] width 37 height 15
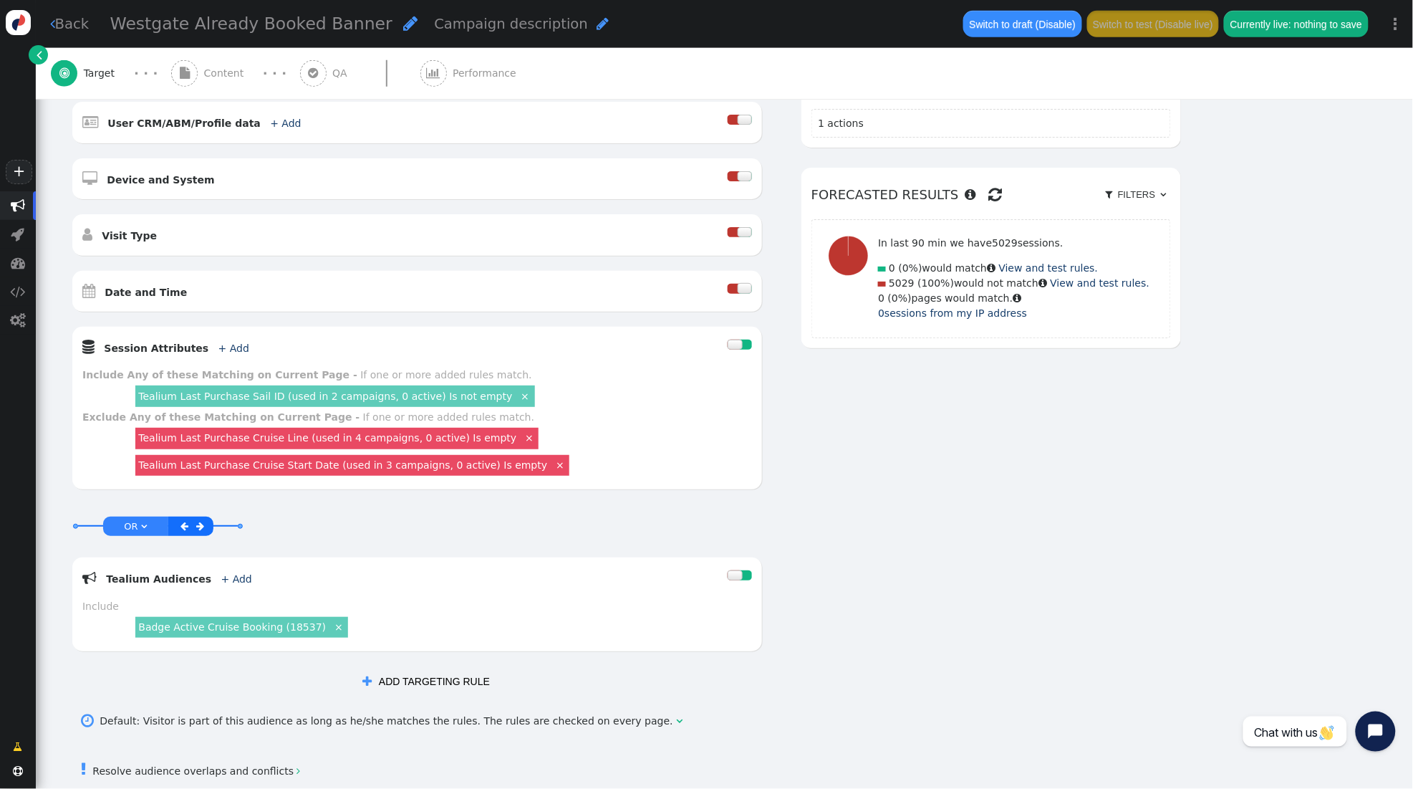
scroll to position [363, 0]
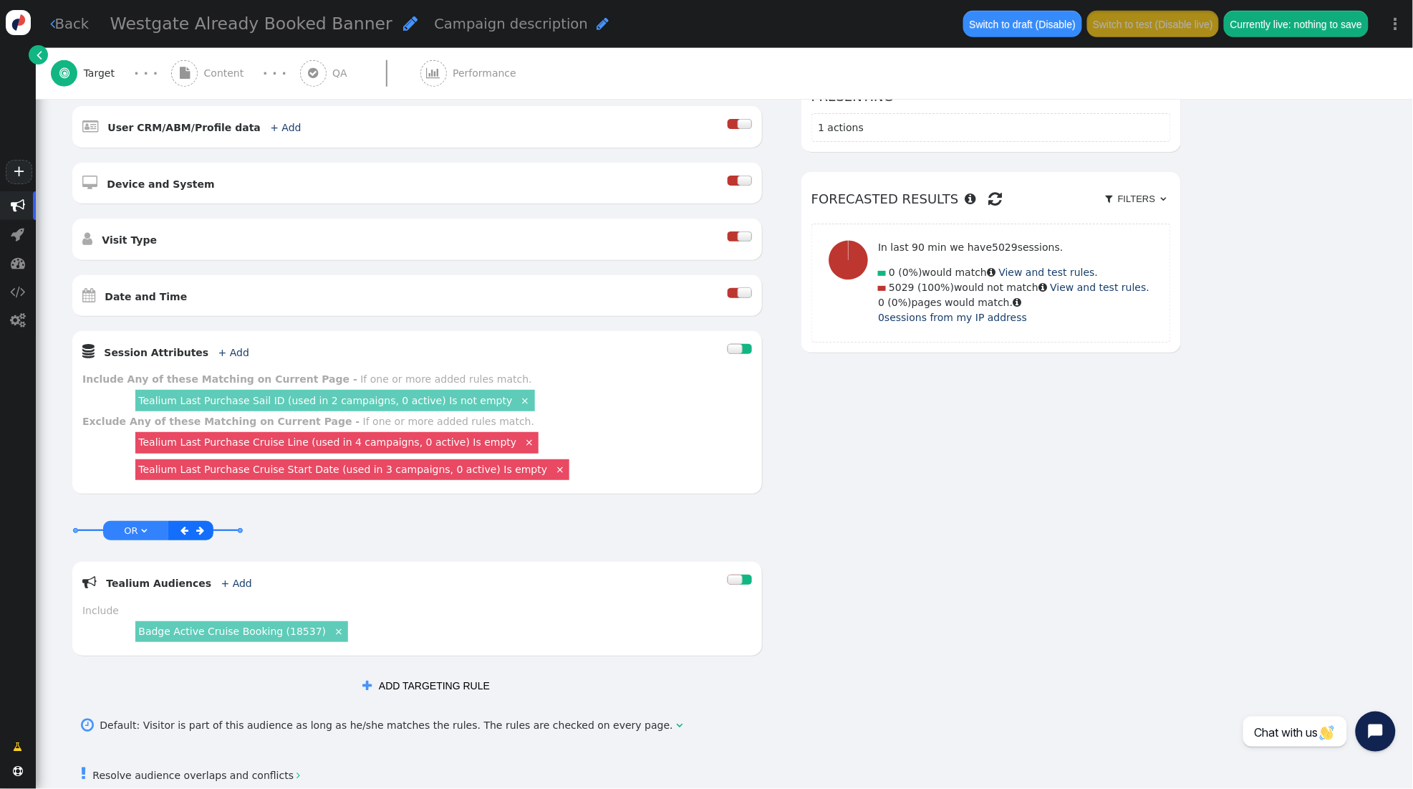
click at [224, 78] on span "Content" at bounding box center [227, 73] width 46 height 15
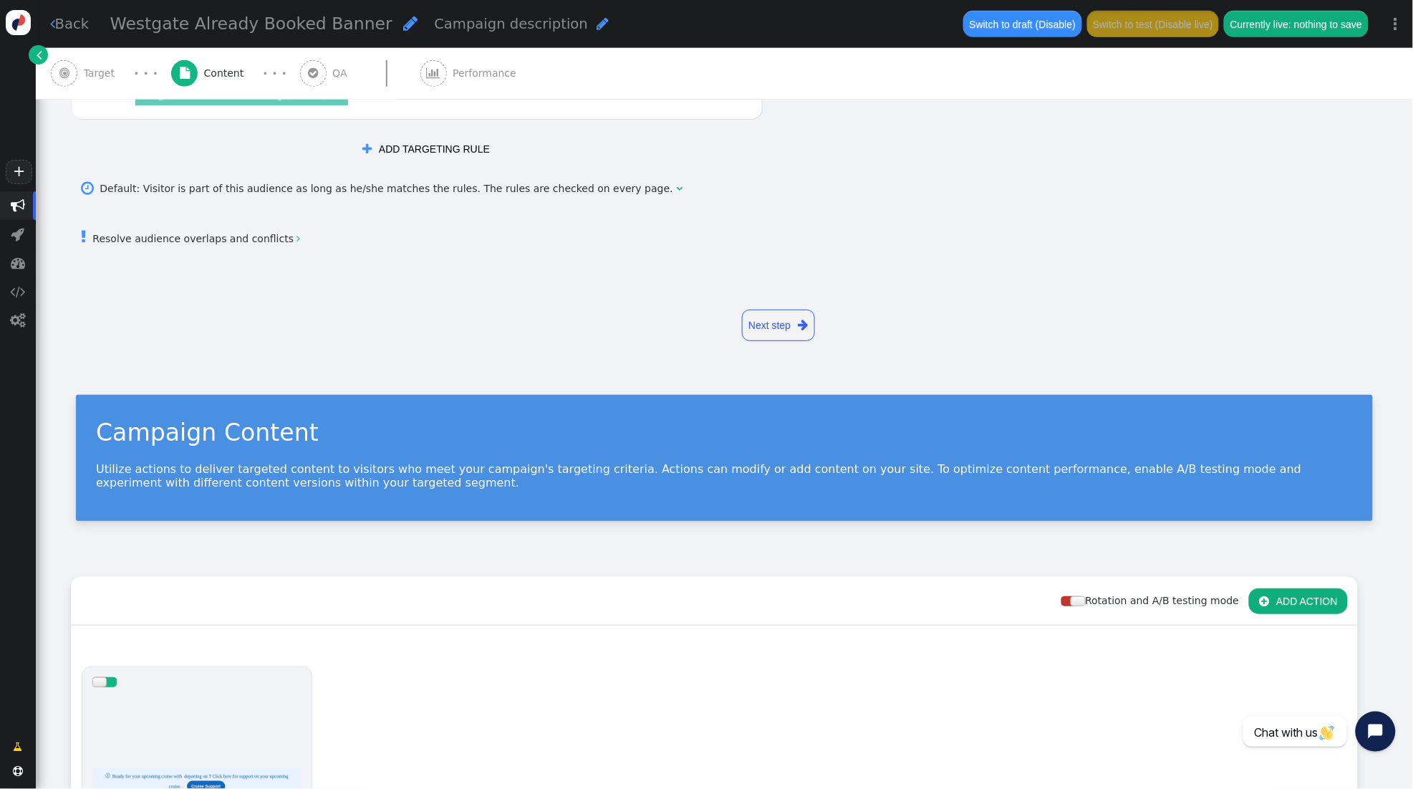
scroll to position [181, 0]
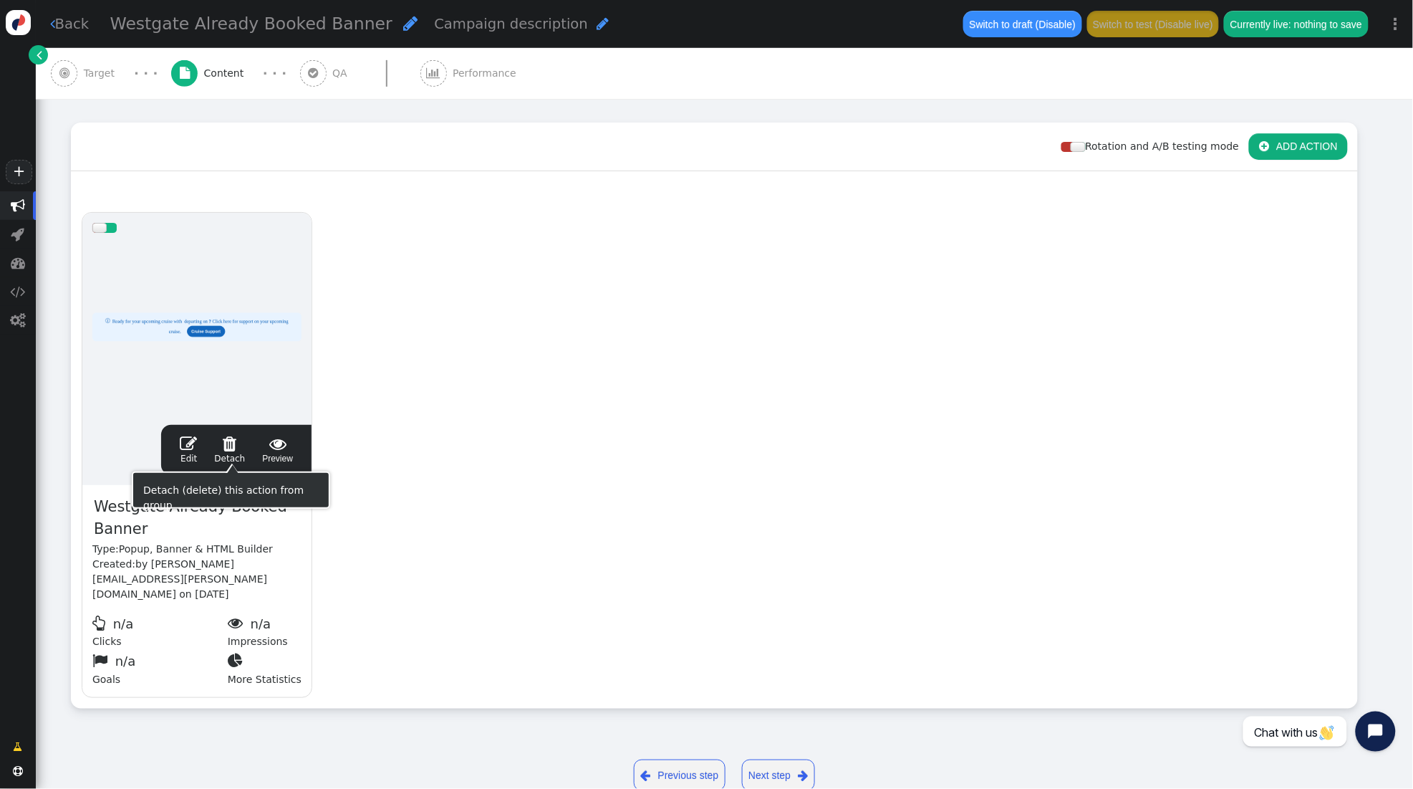
click at [187, 436] on span "" at bounding box center [188, 443] width 17 height 17
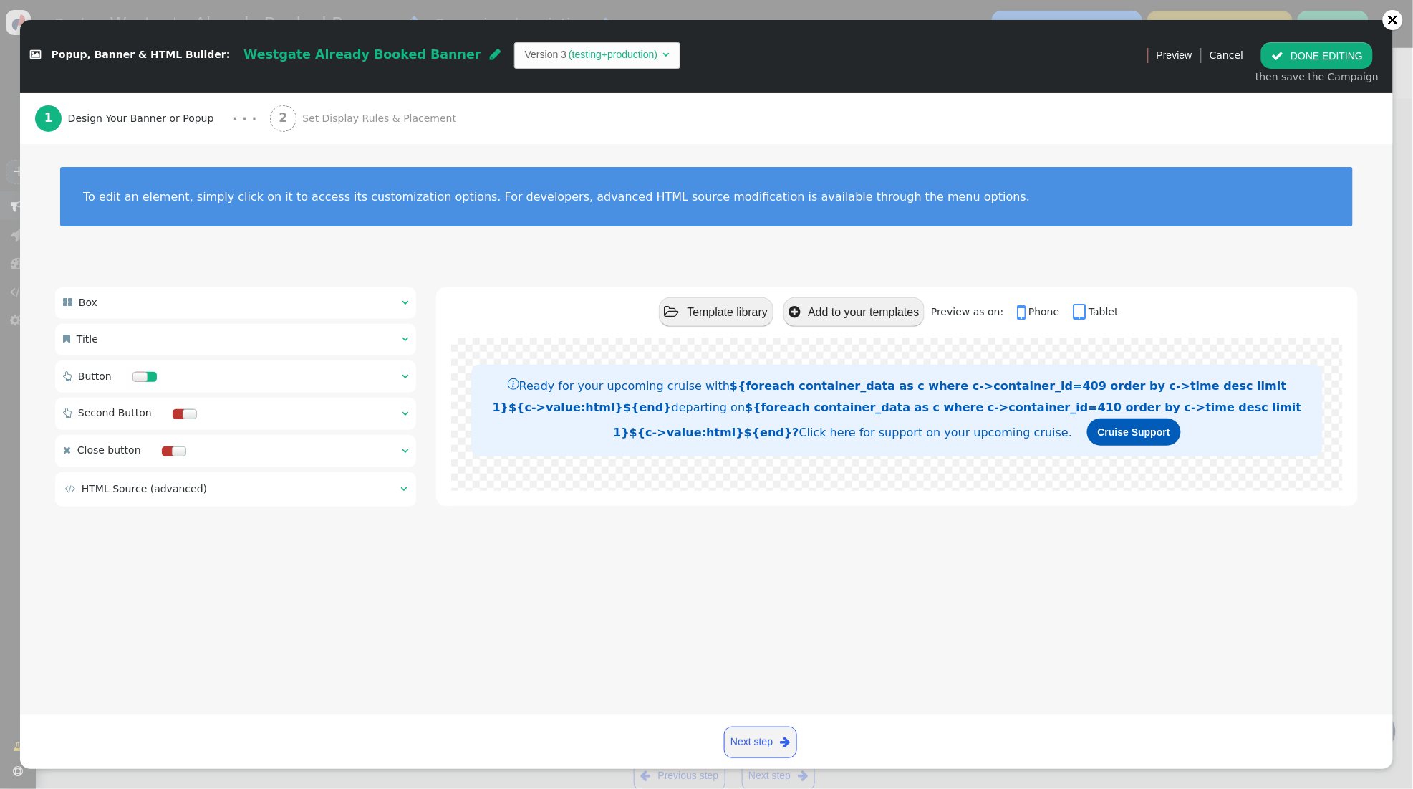
click at [408, 487] on table " HTML Source (advanced) " at bounding box center [235, 489] width 345 height 18
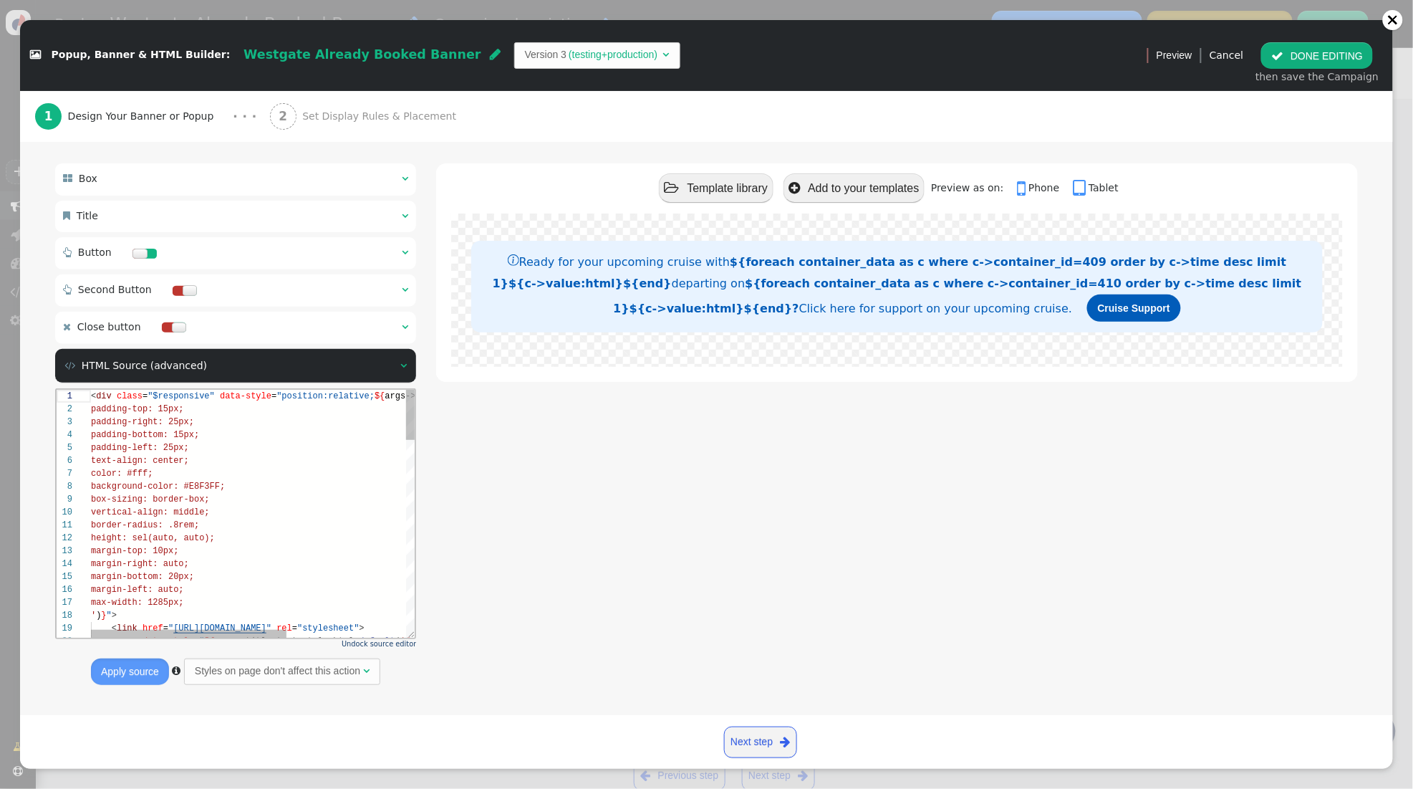
scroll to position [131, 0]
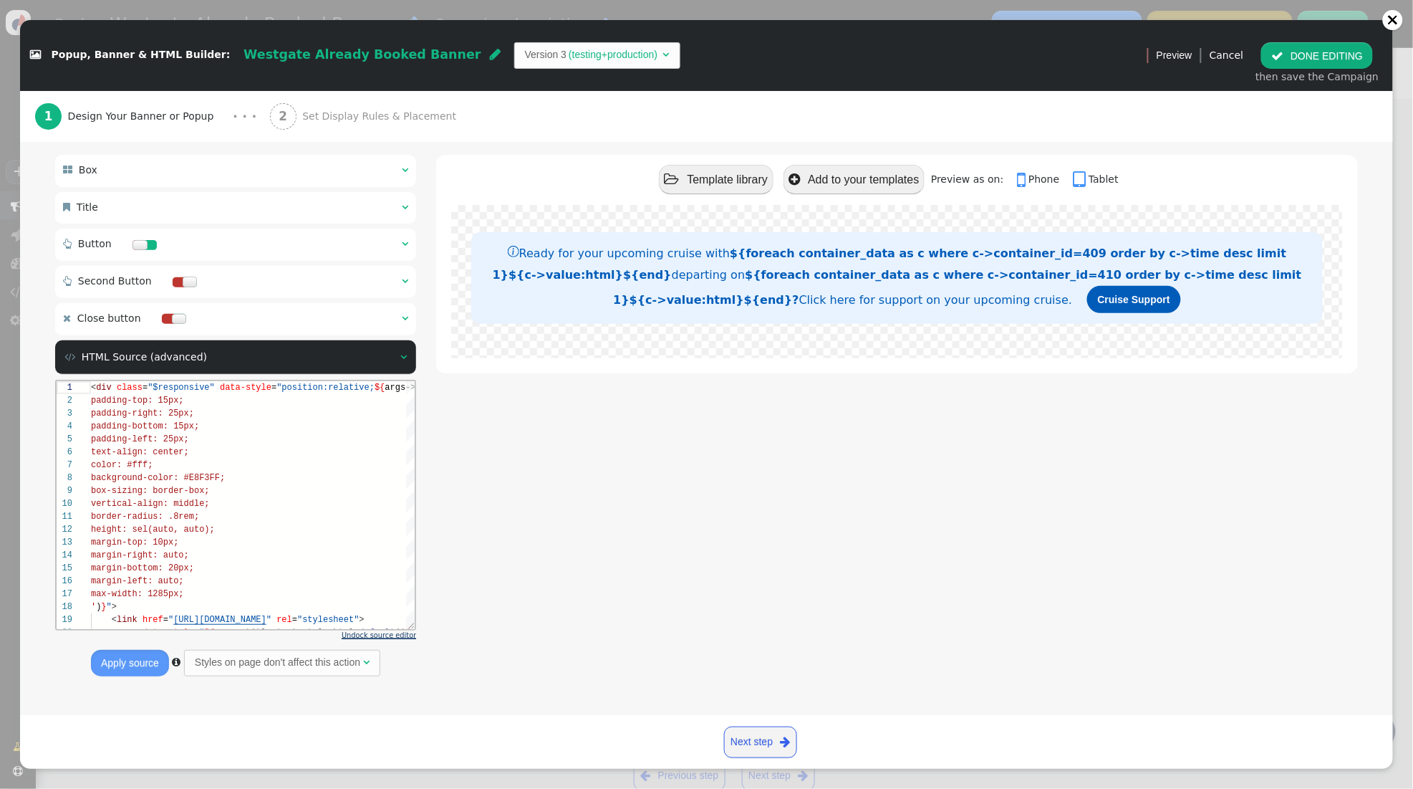
click at [378, 633] on span "Undock source editor" at bounding box center [379, 635] width 75 height 8
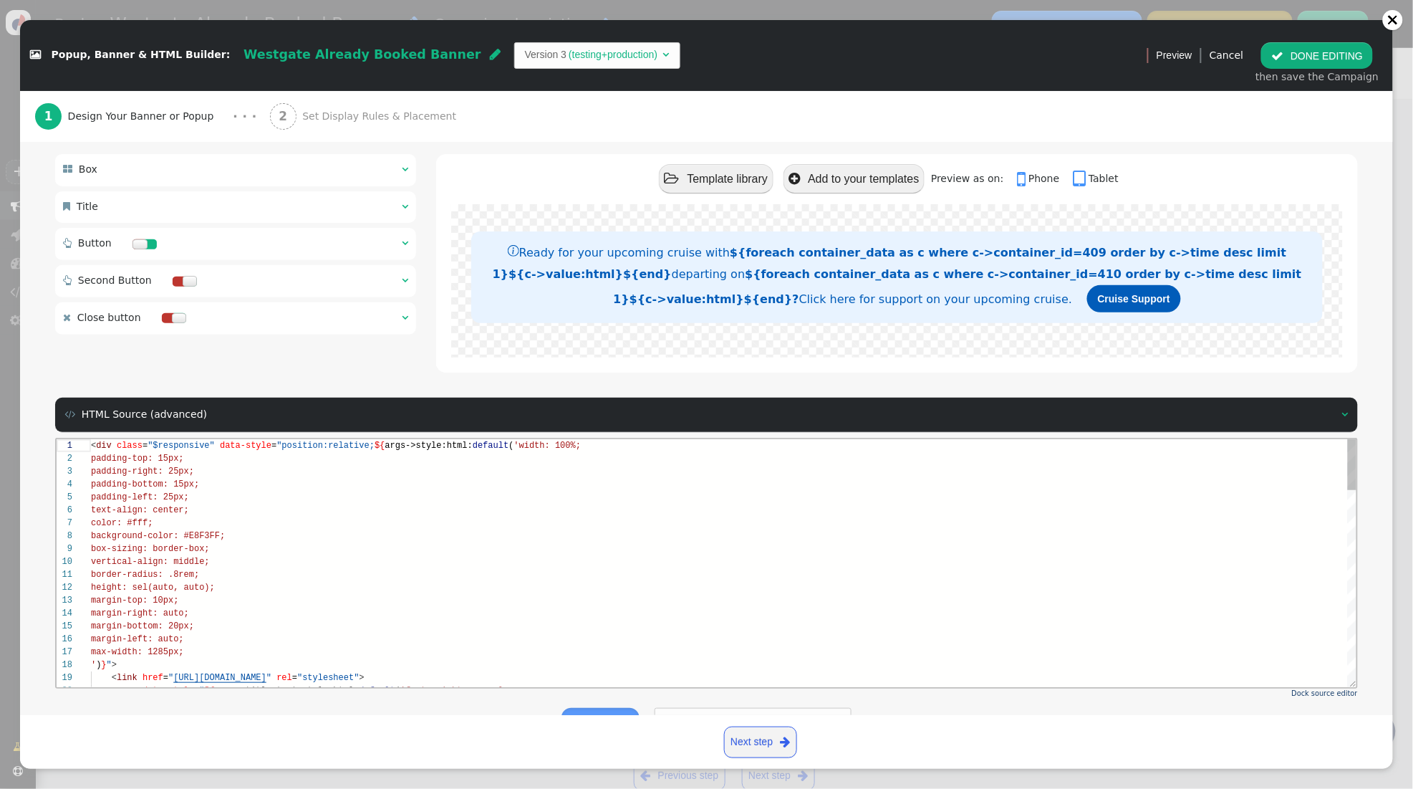
scroll to position [129, 0]
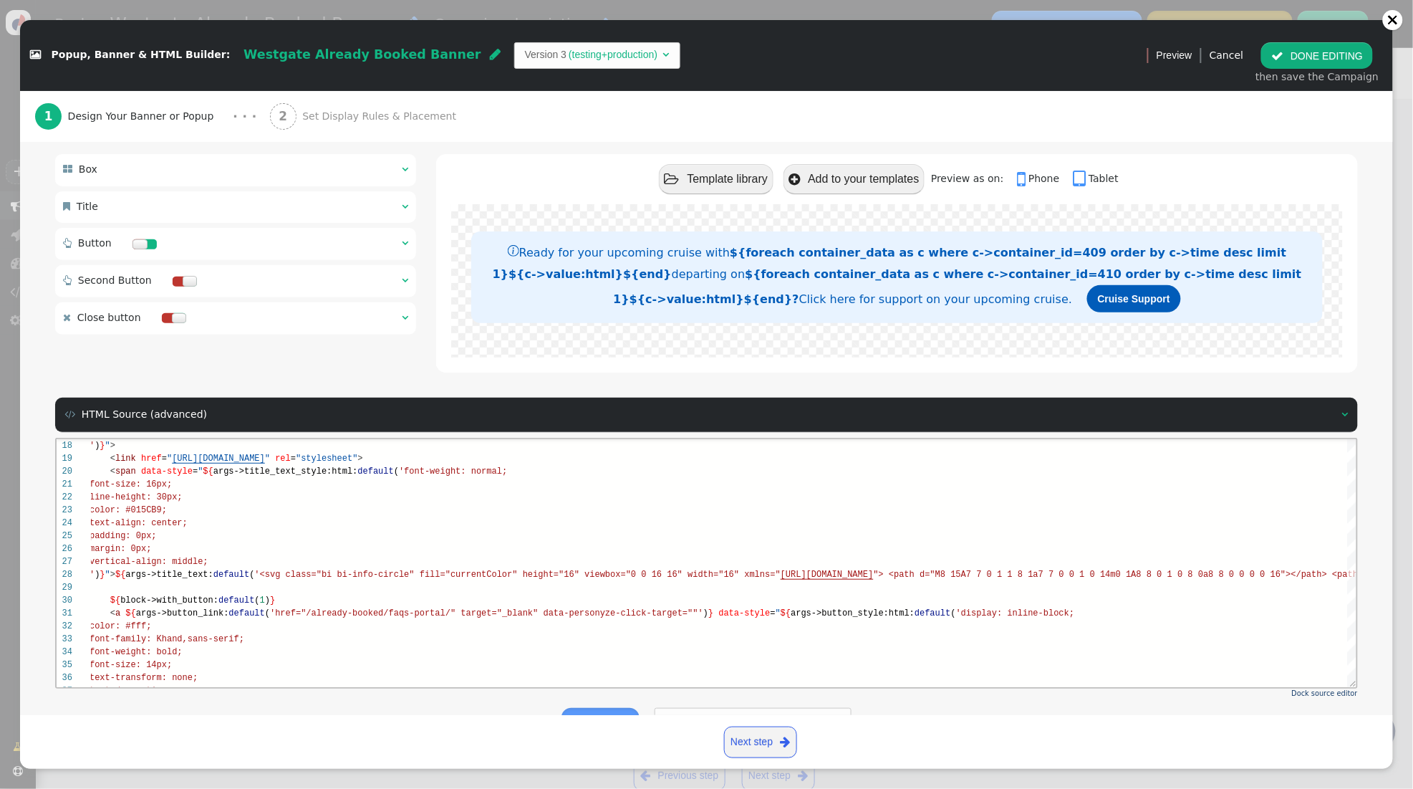
click at [1332, 62] on button " DONE EDITING" at bounding box center [1318, 55] width 112 height 26
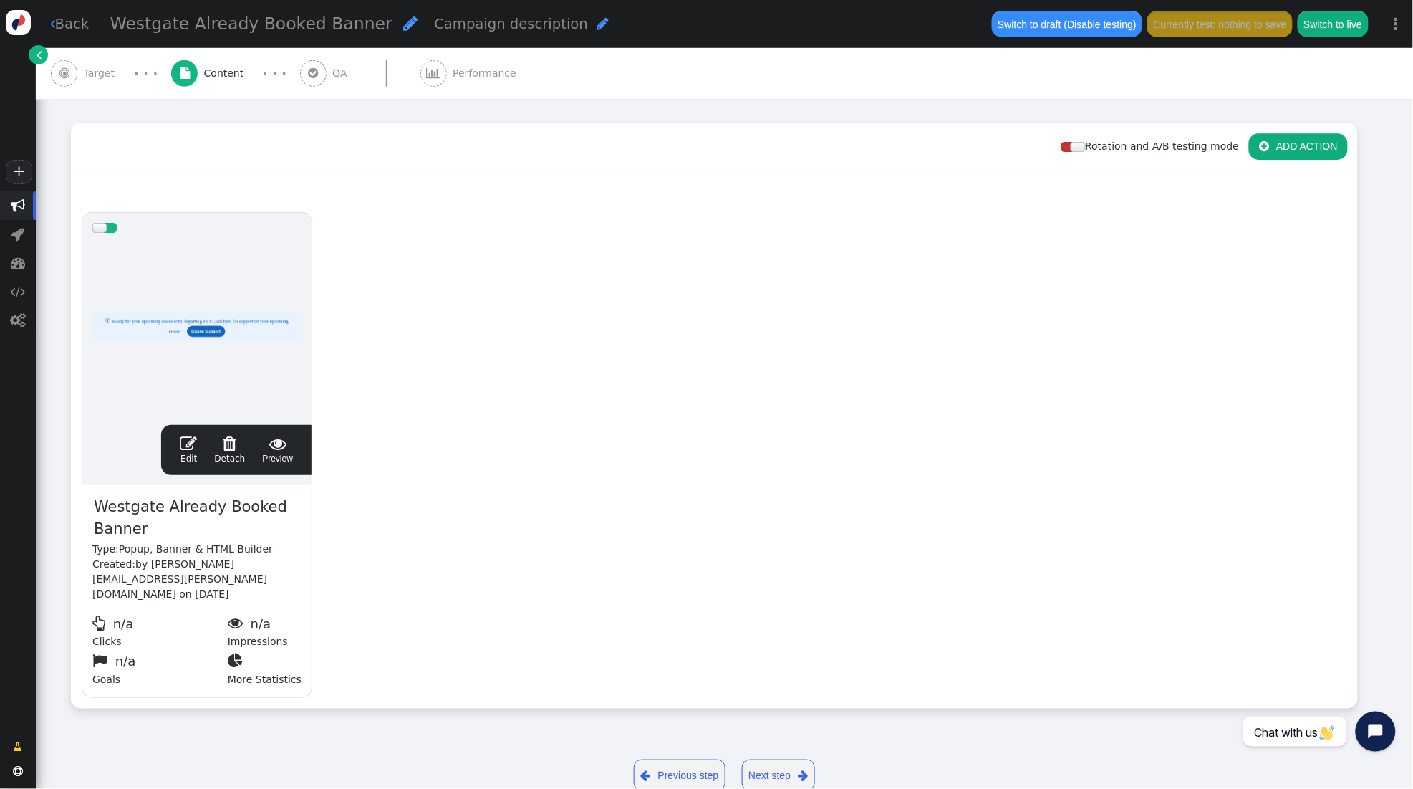
click at [97, 70] on span "Target" at bounding box center [102, 73] width 37 height 15
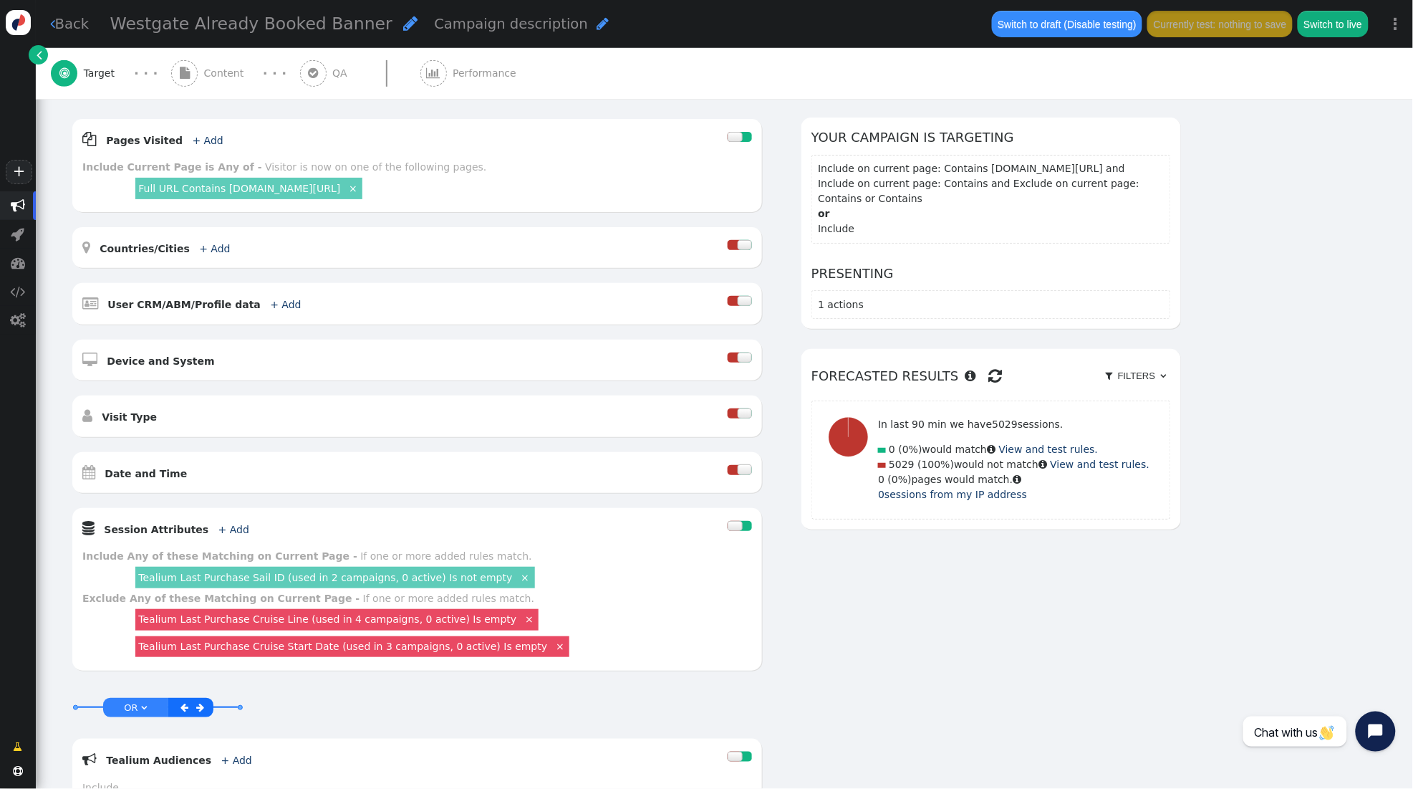
scroll to position [181, 0]
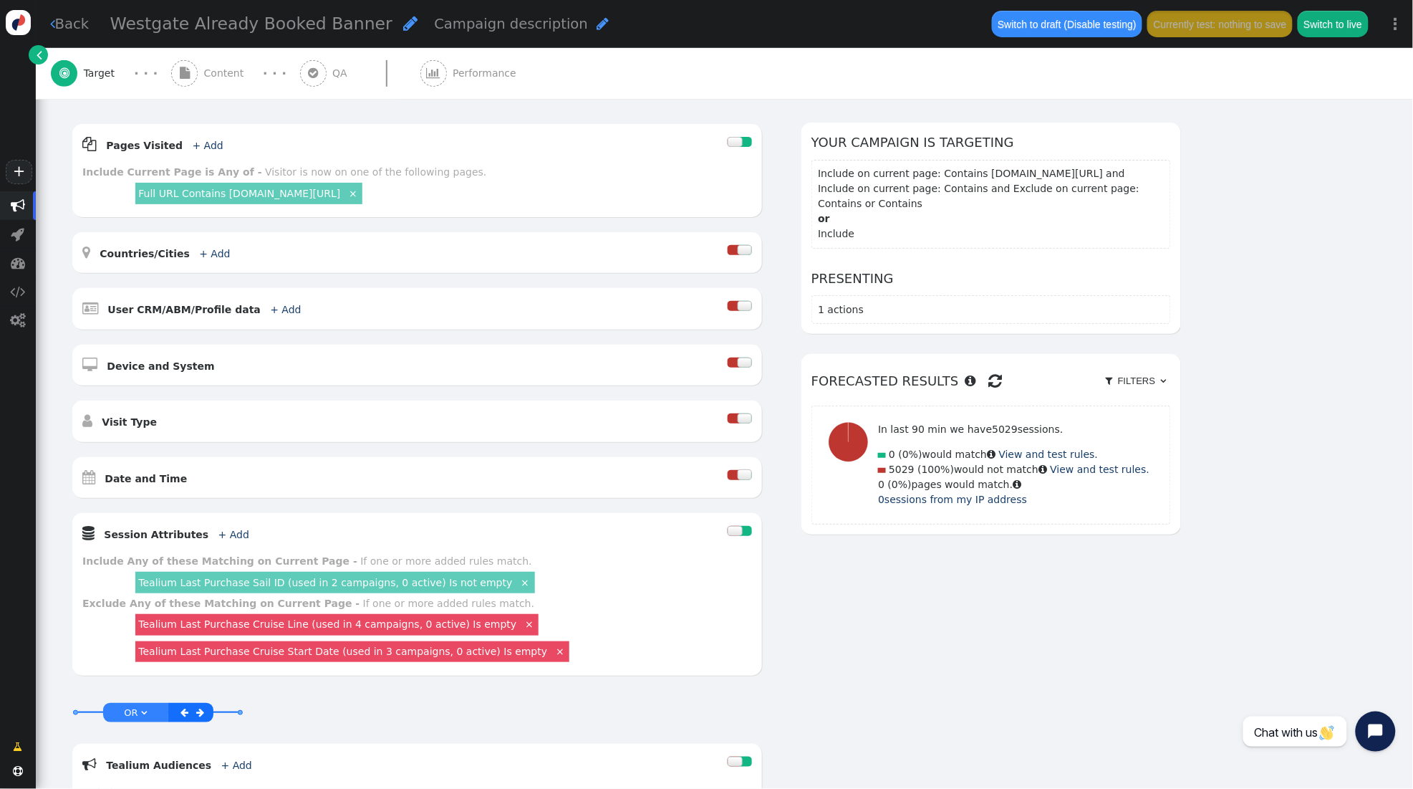
click at [224, 64] on div " Content" at bounding box center [210, 73] width 79 height 51
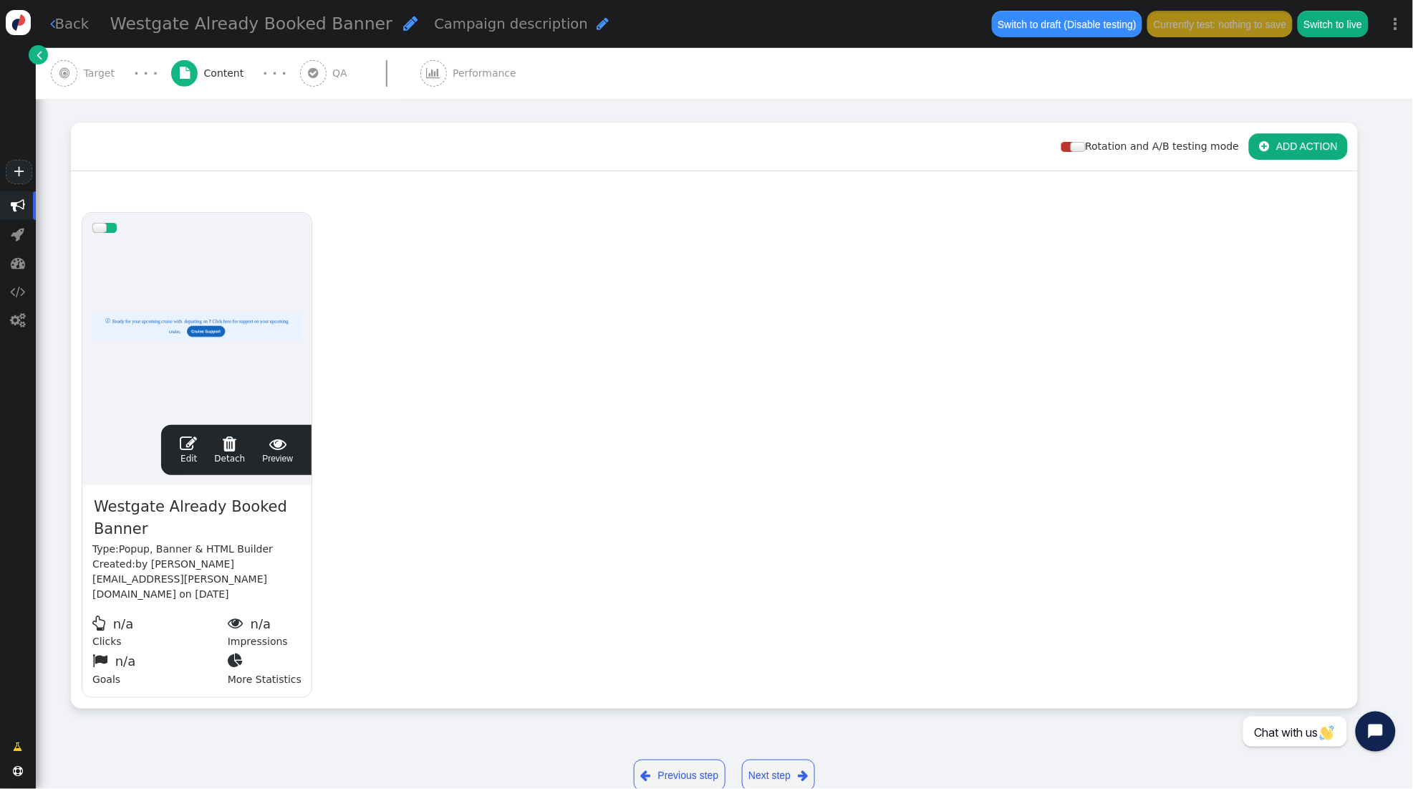
click at [190, 436] on span "" at bounding box center [188, 443] width 17 height 17
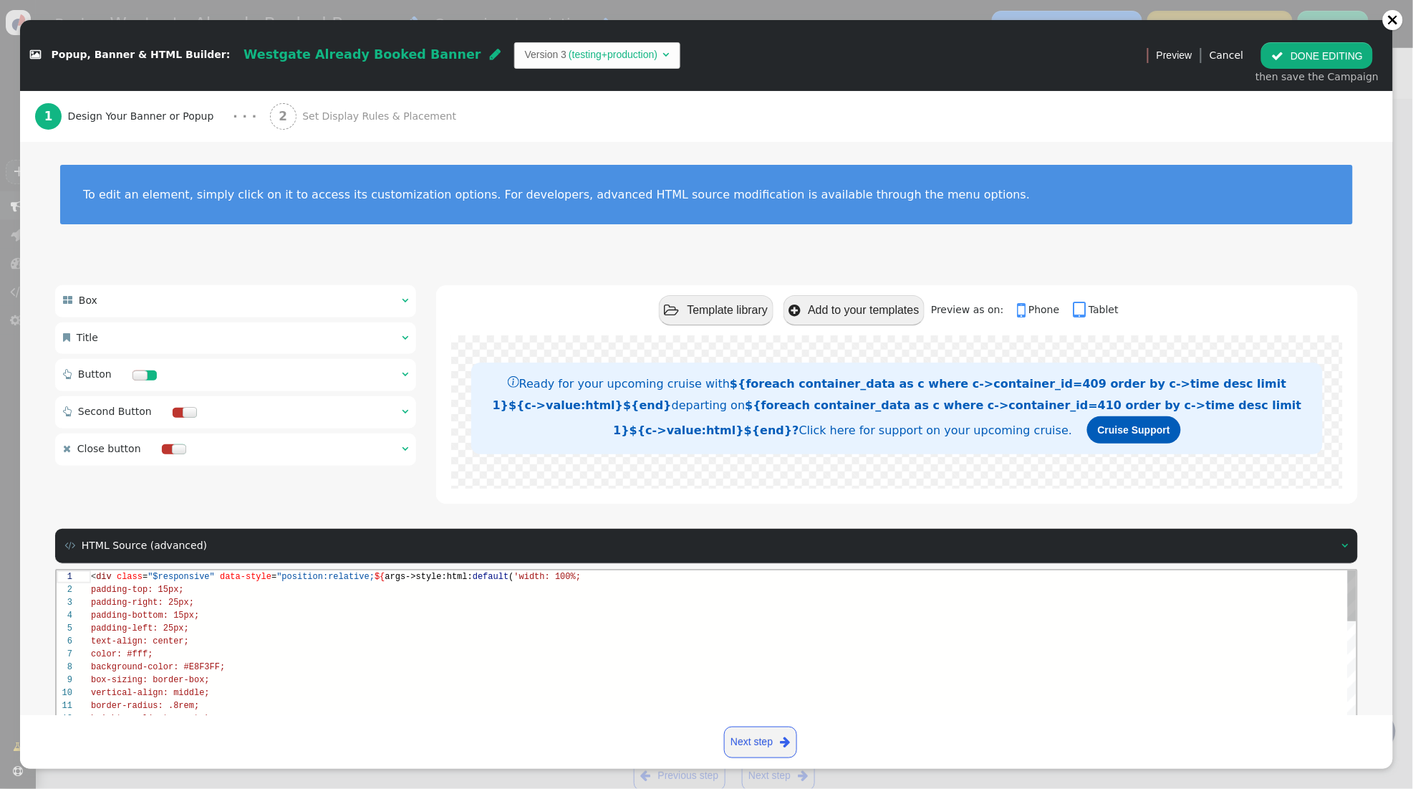
scroll to position [129, 0]
click at [384, 102] on div "2 Set Display Rules & Placement" at bounding box center [366, 116] width 193 height 51
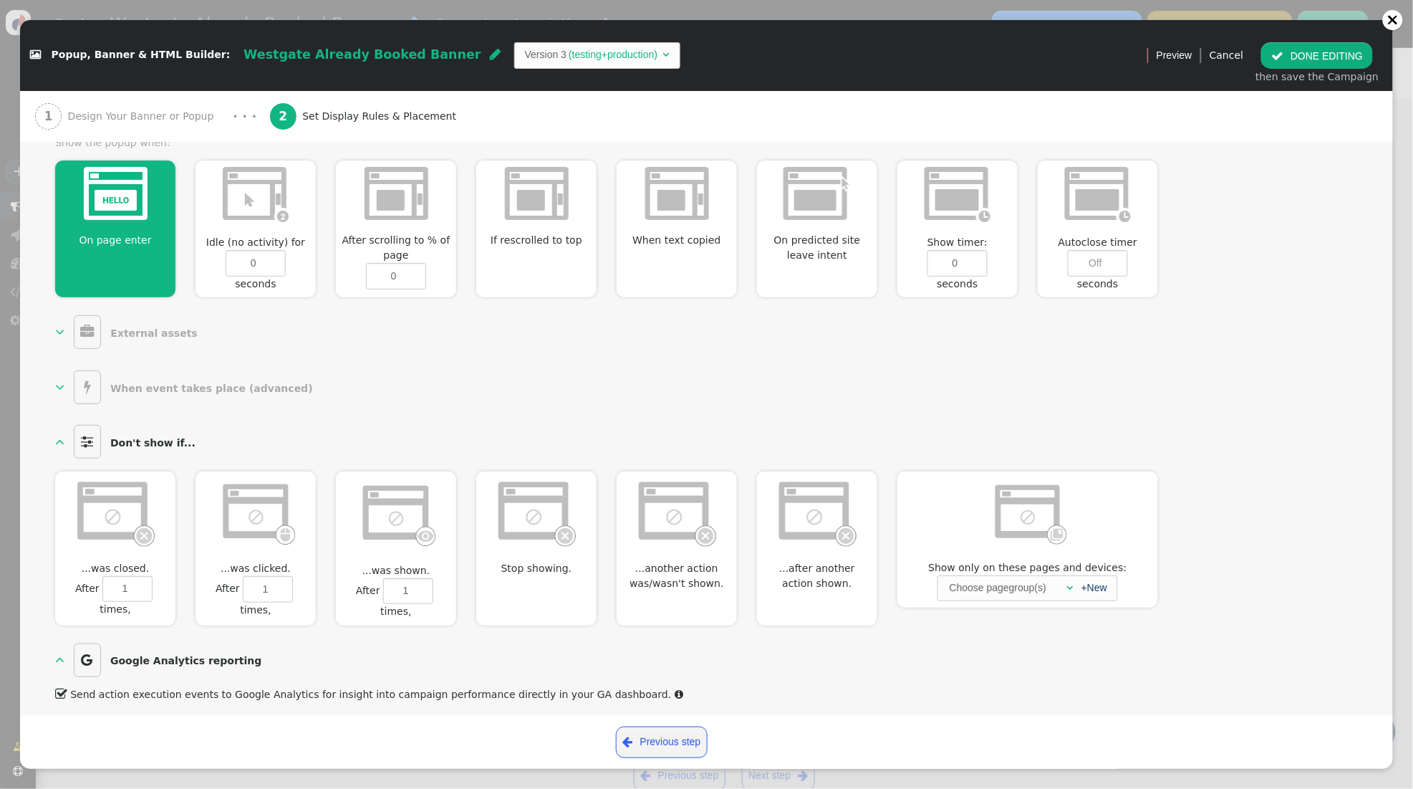
scroll to position [0, 0]
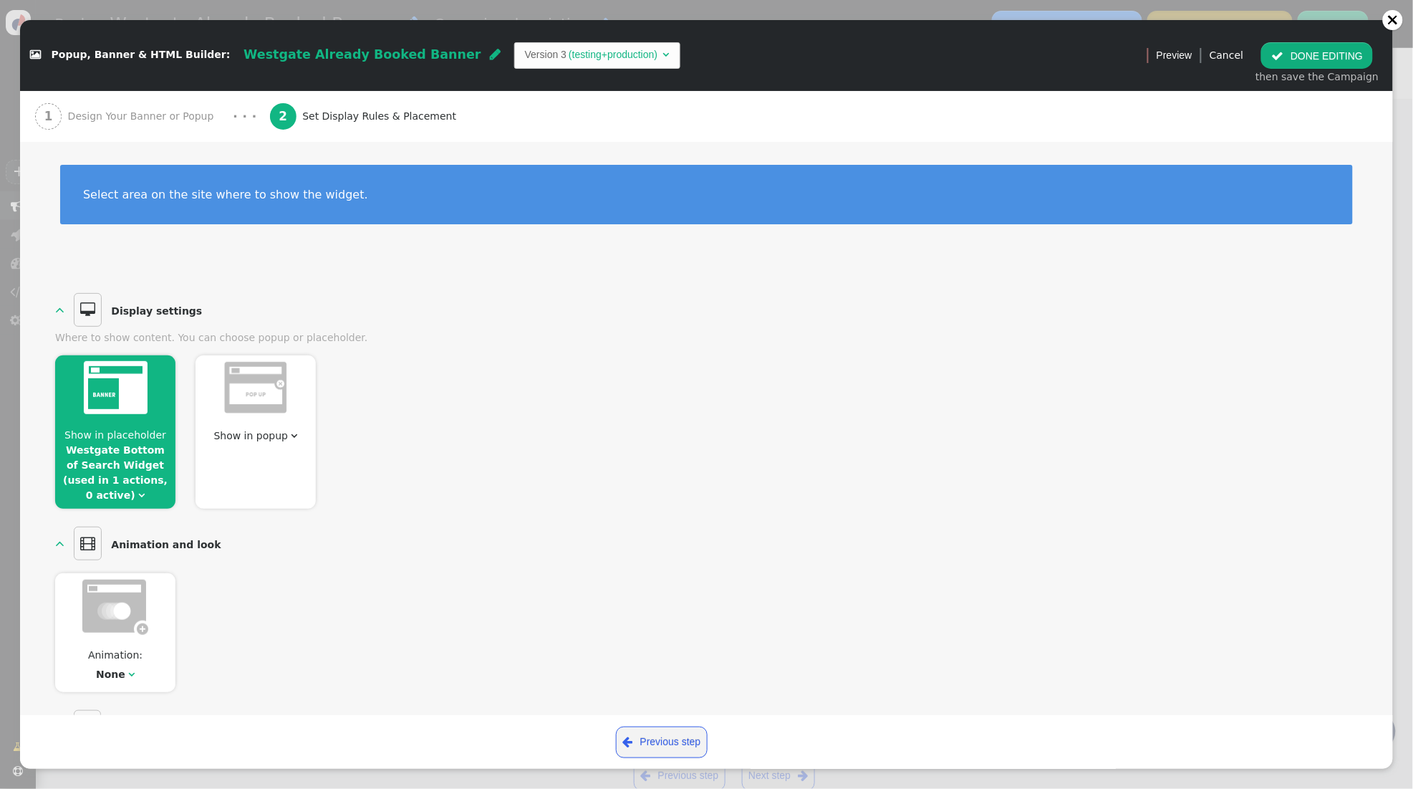
click at [155, 112] on span "Design Your Banner or Popup" at bounding box center [144, 116] width 152 height 15
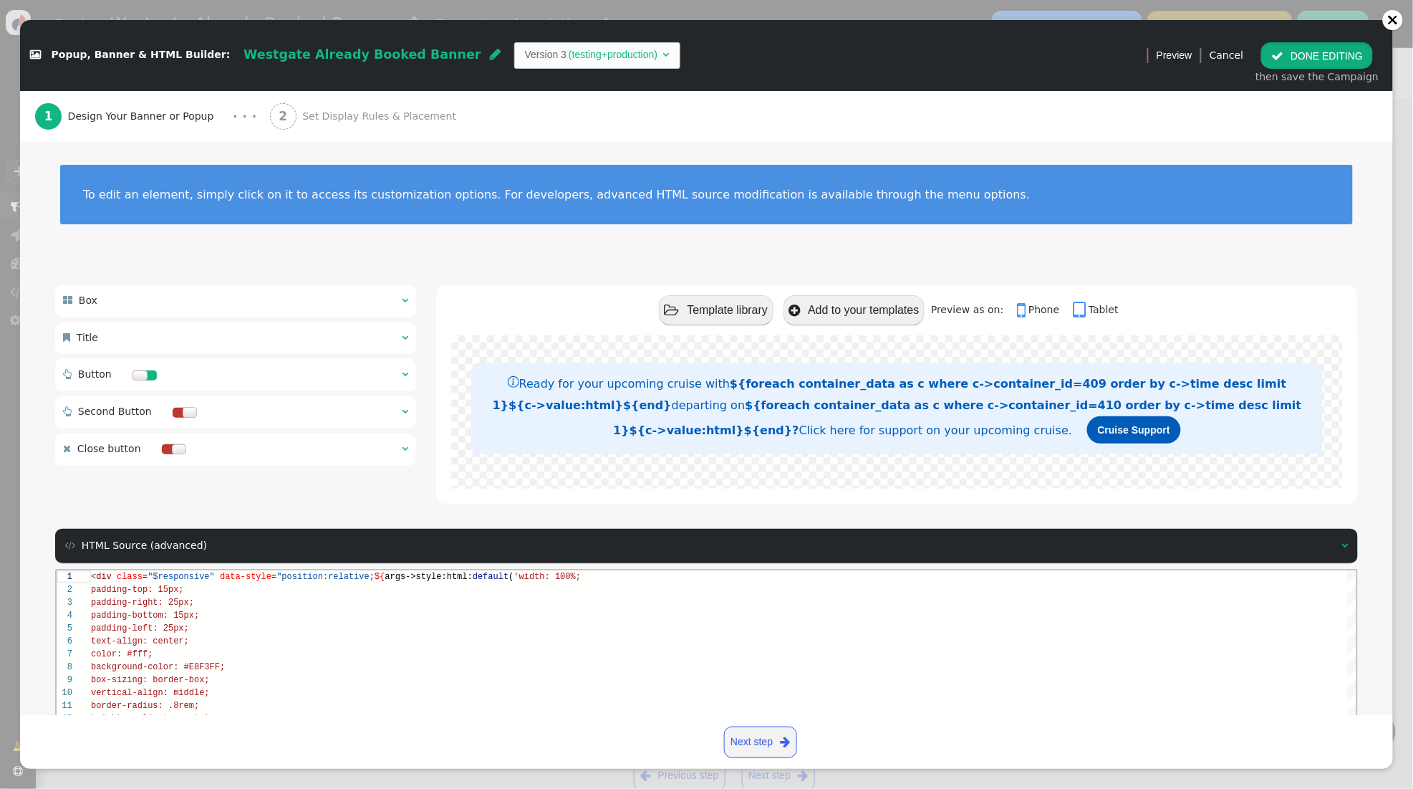
click at [1321, 51] on button " DONE EDITING" at bounding box center [1318, 55] width 112 height 26
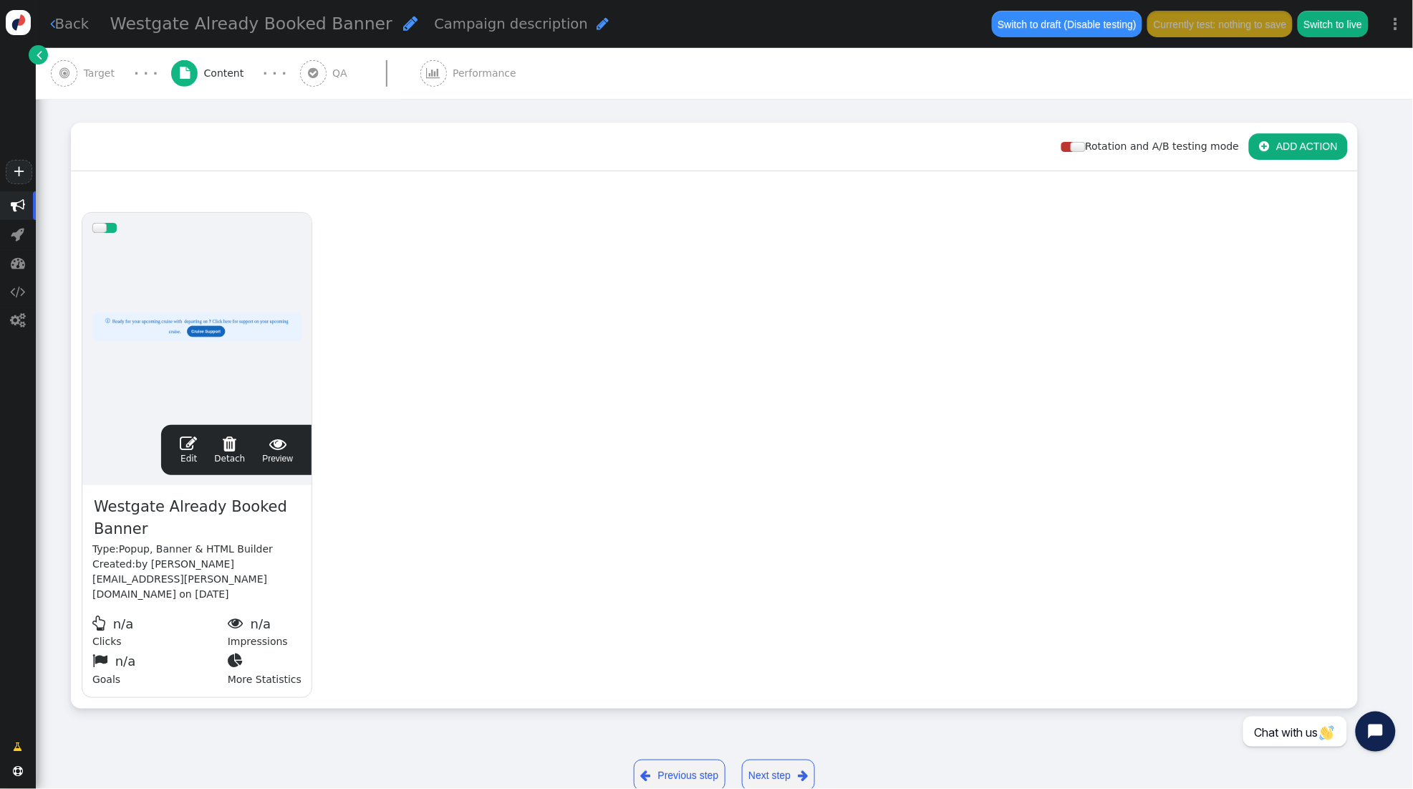
scroll to position [129, 0]
click at [113, 78] on span "Target" at bounding box center [102, 73] width 37 height 15
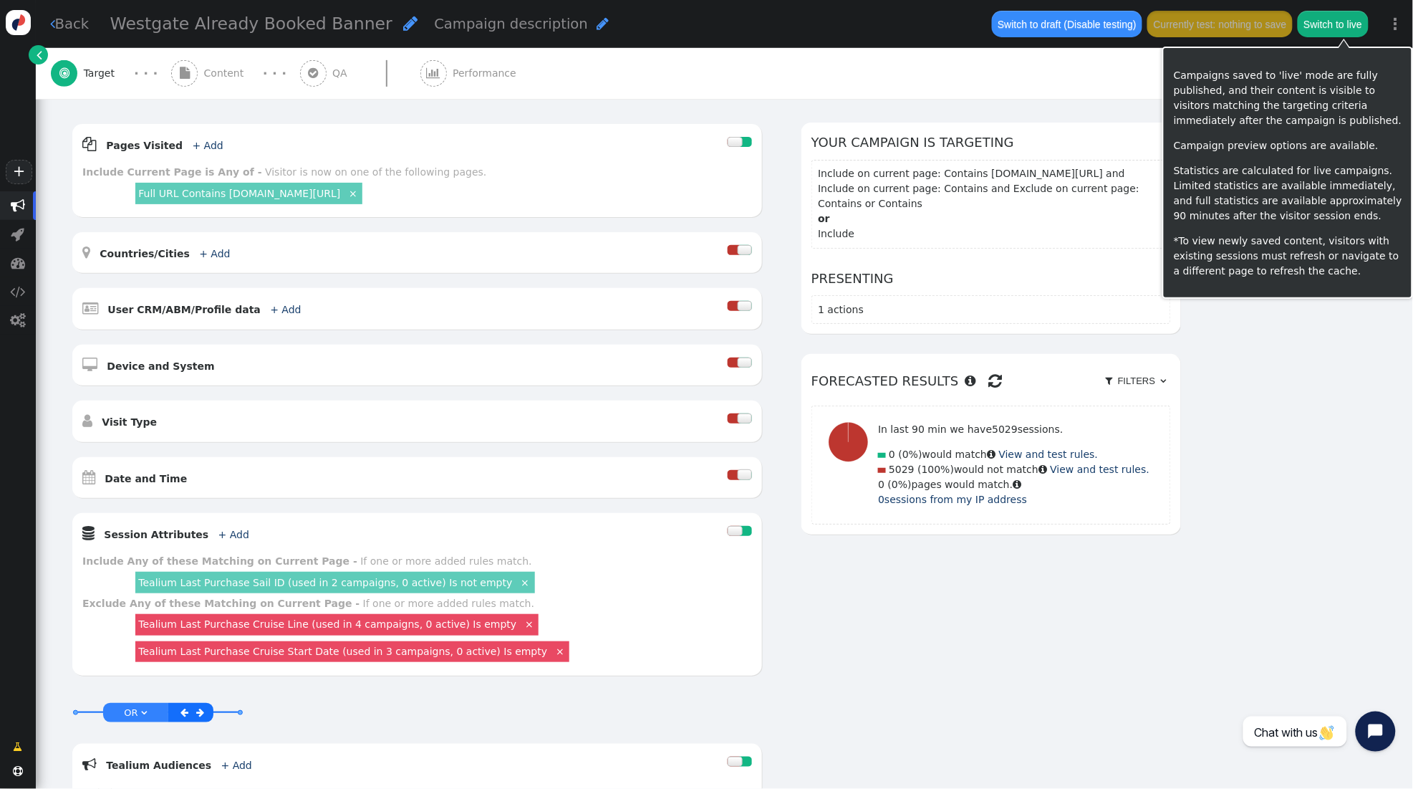
click at [1366, 28] on button "Switch to live" at bounding box center [1333, 24] width 70 height 26
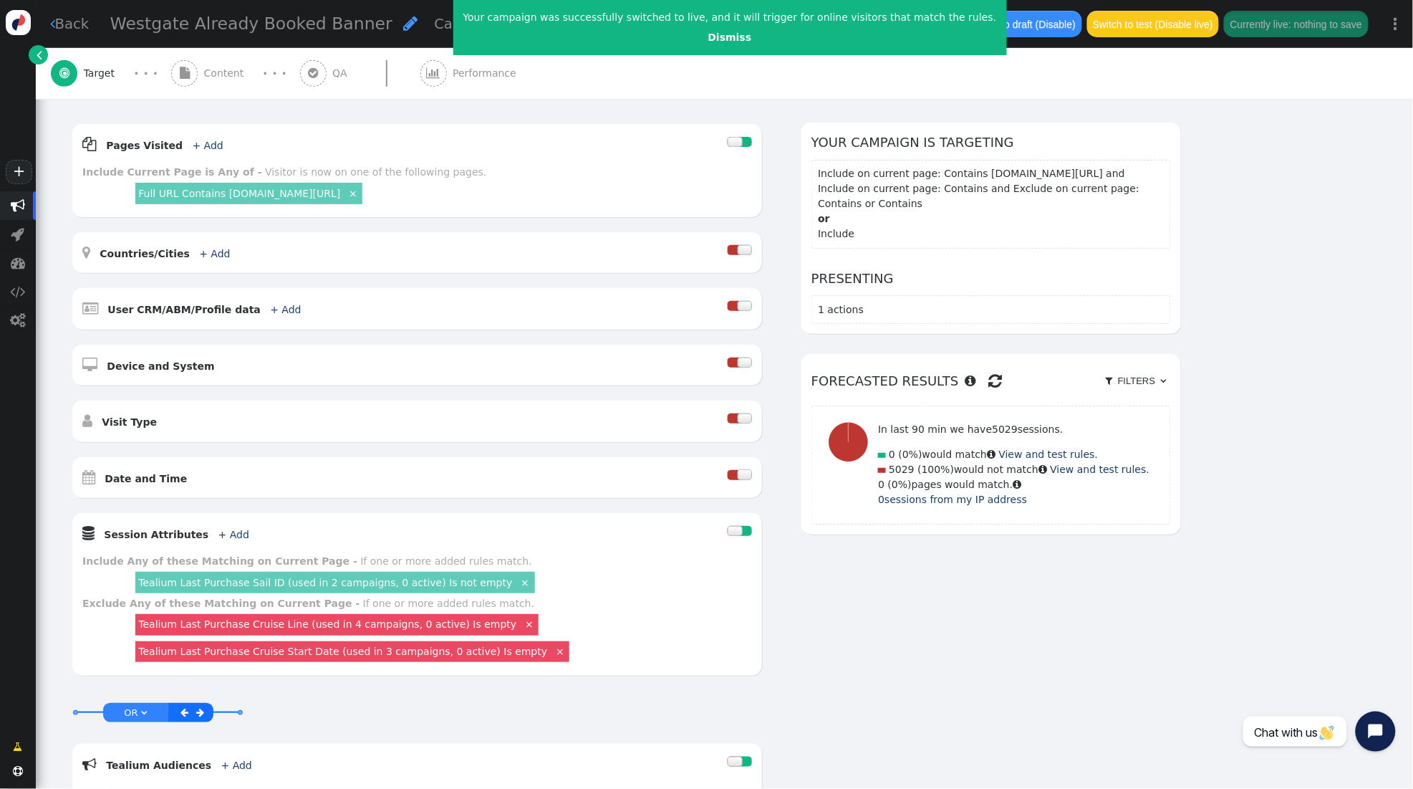
scroll to position [181, 0]
click at [708, 37] on link "Dismiss" at bounding box center [730, 37] width 44 height 11
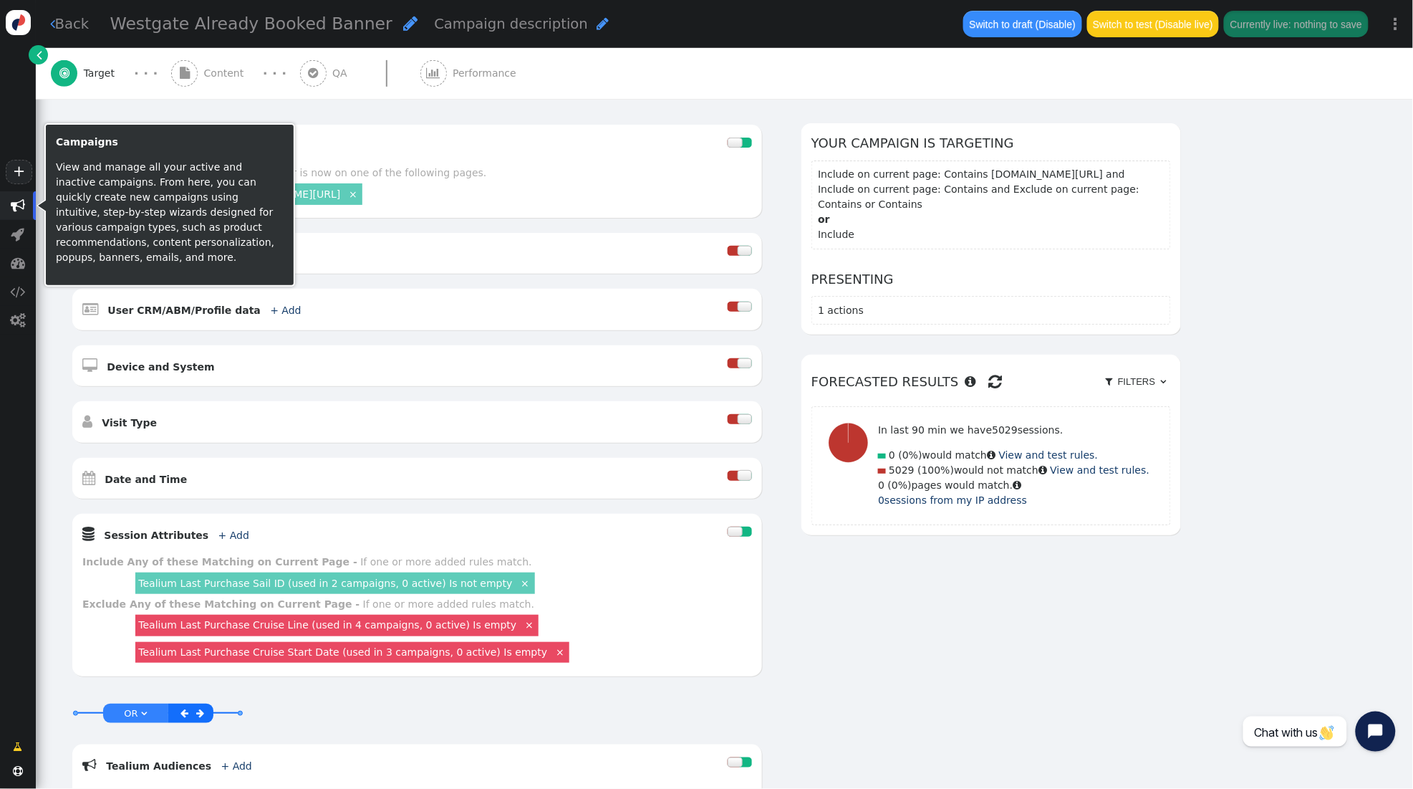
click at [21, 209] on span "" at bounding box center [18, 205] width 14 height 14
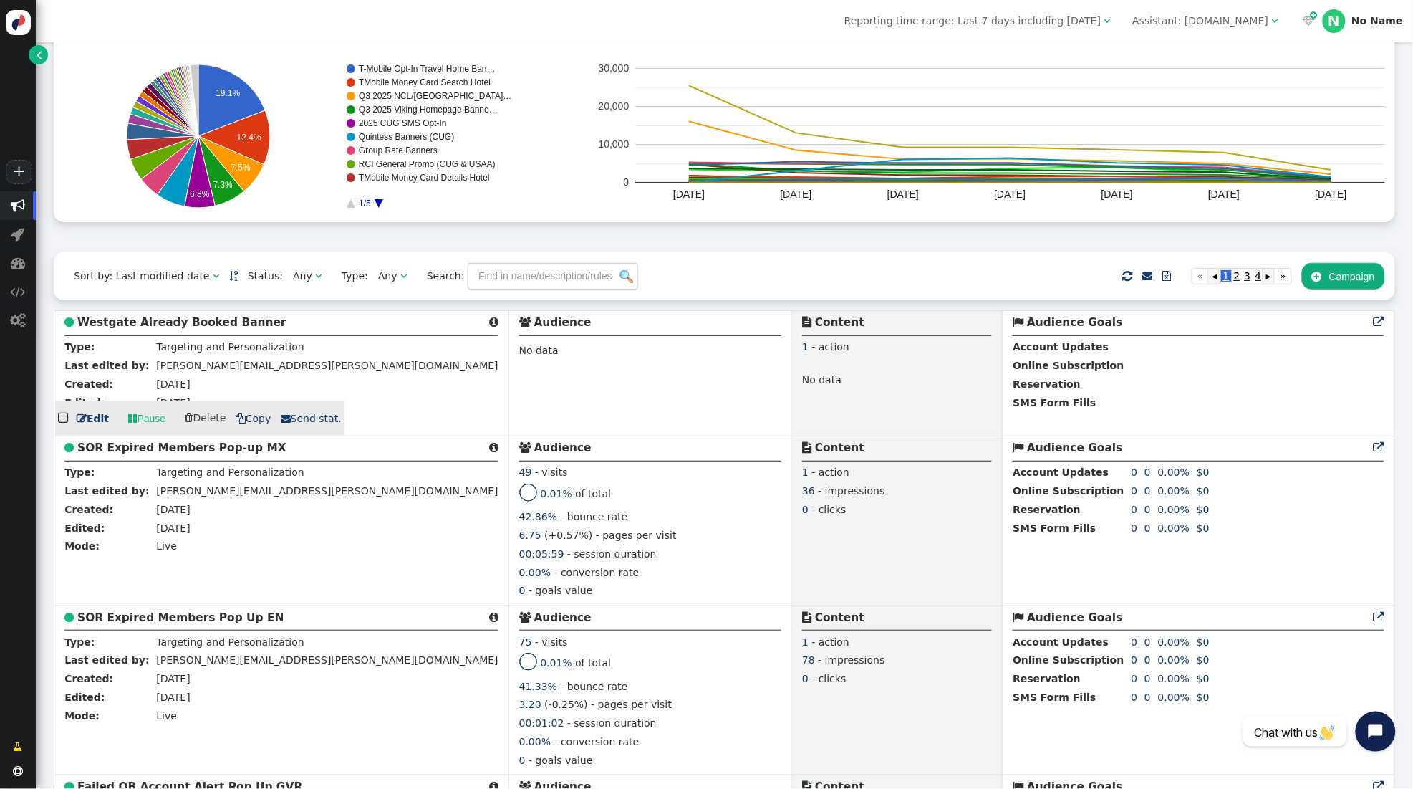
scroll to position [150, 0]
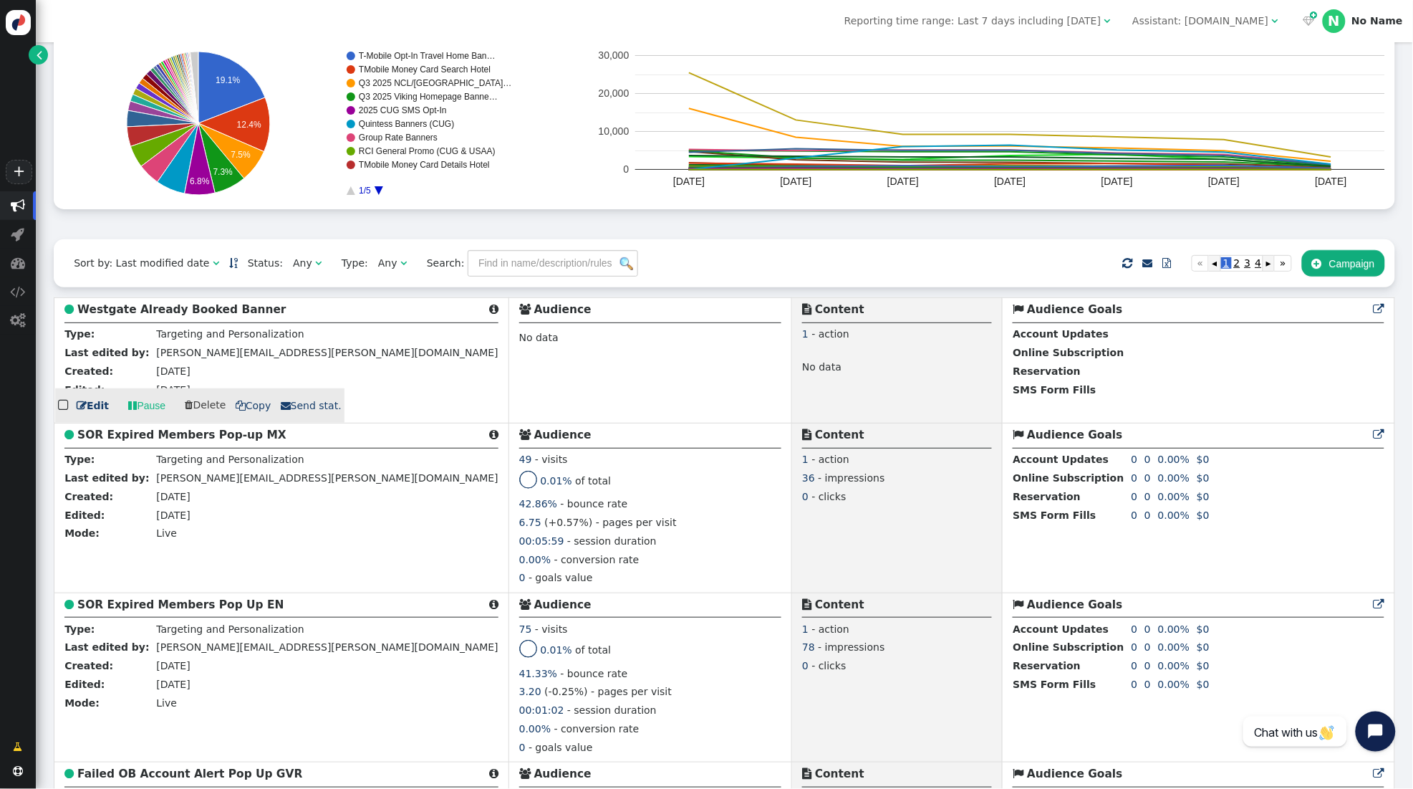
click at [100, 407] on link " Edit" at bounding box center [93, 405] width 32 height 15
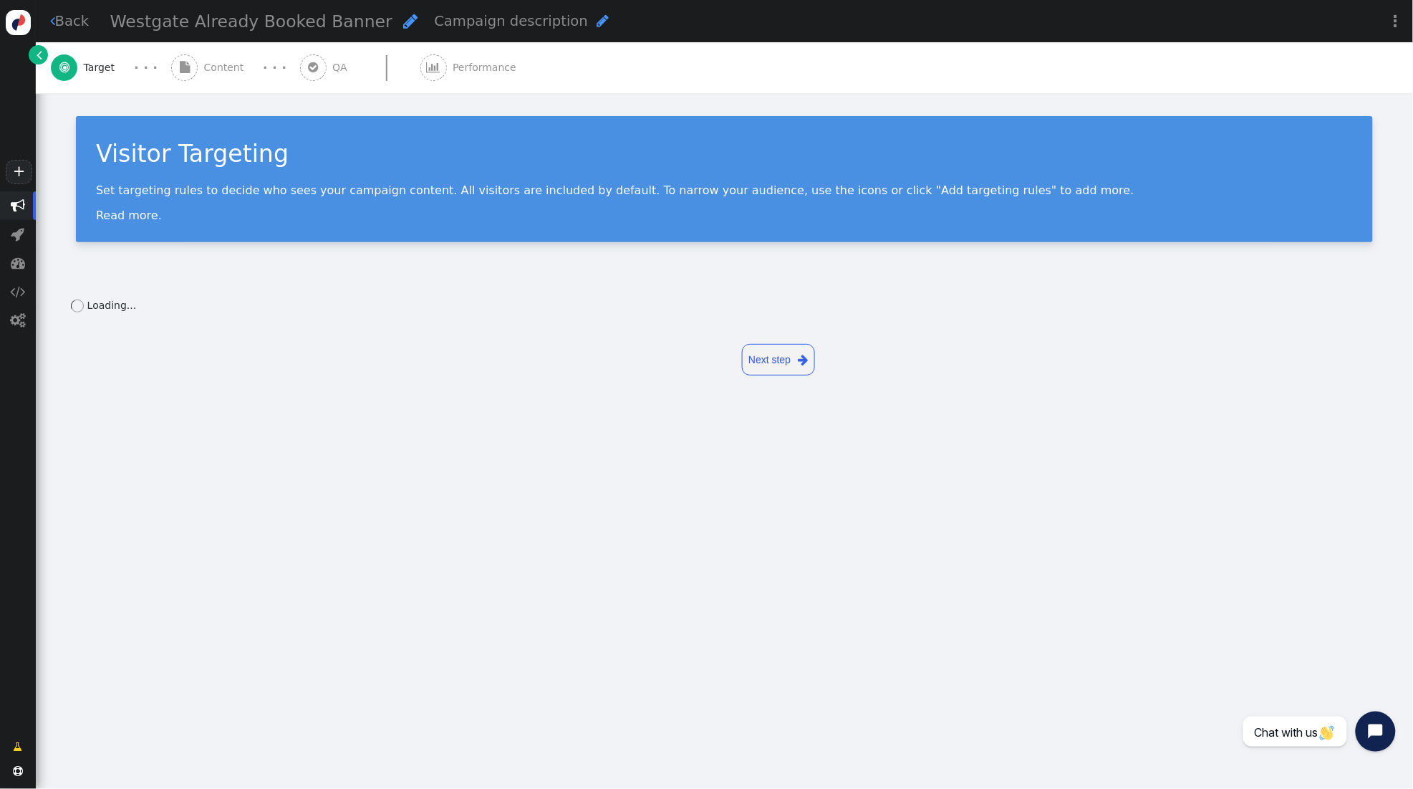
click at [403, 21] on span "" at bounding box center [410, 21] width 14 height 16
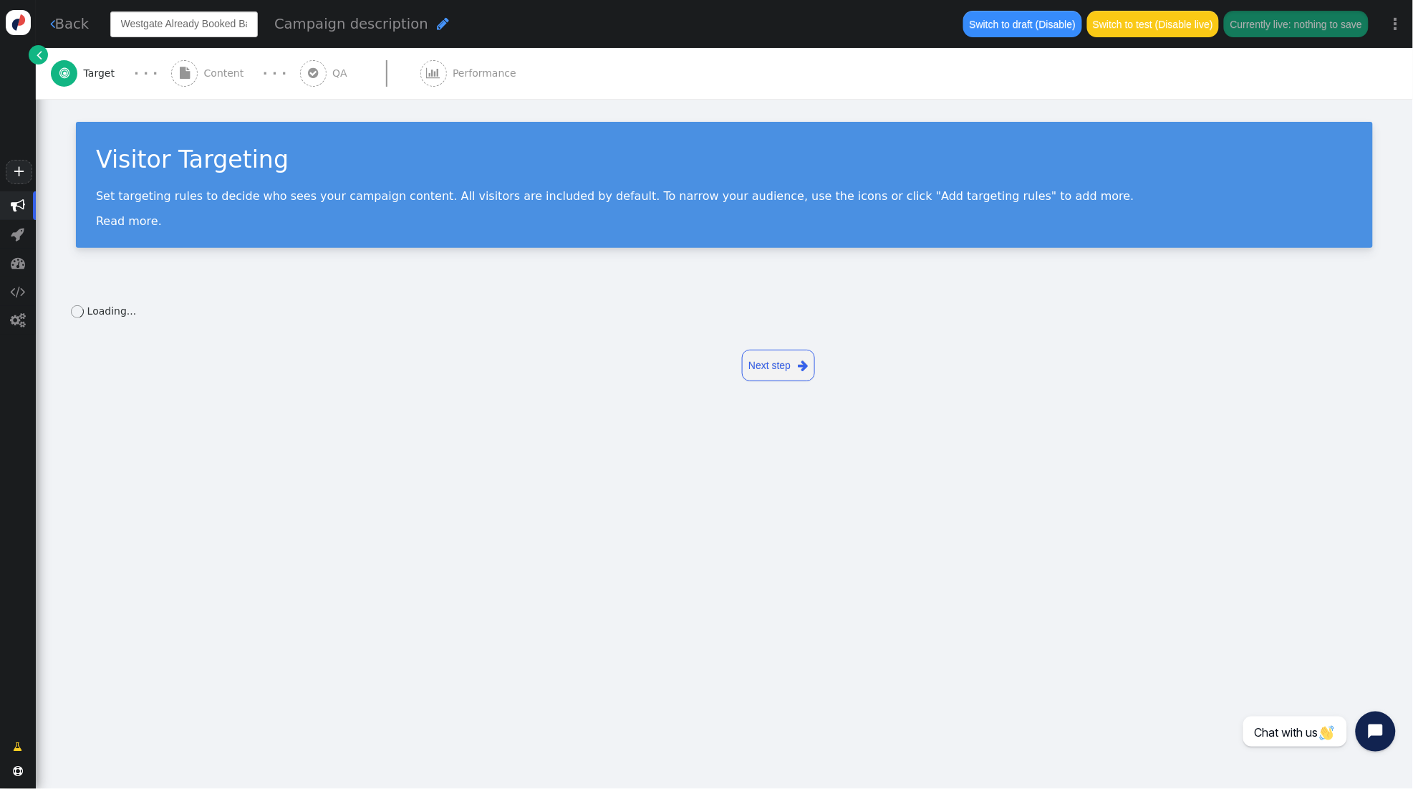
scroll to position [0, 25]
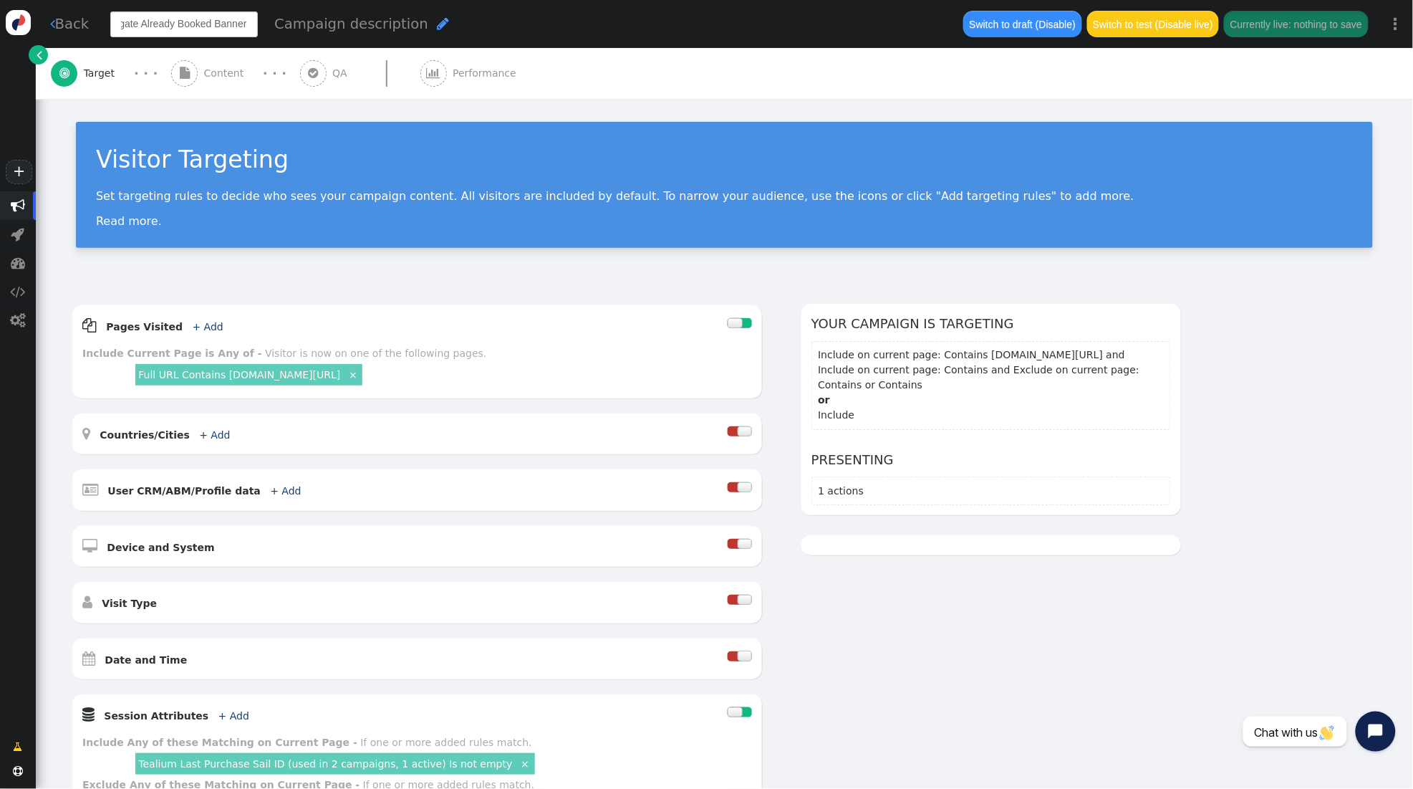
click at [208, 22] on input "Westgate Already Booked Banner" at bounding box center [184, 24] width 148 height 26
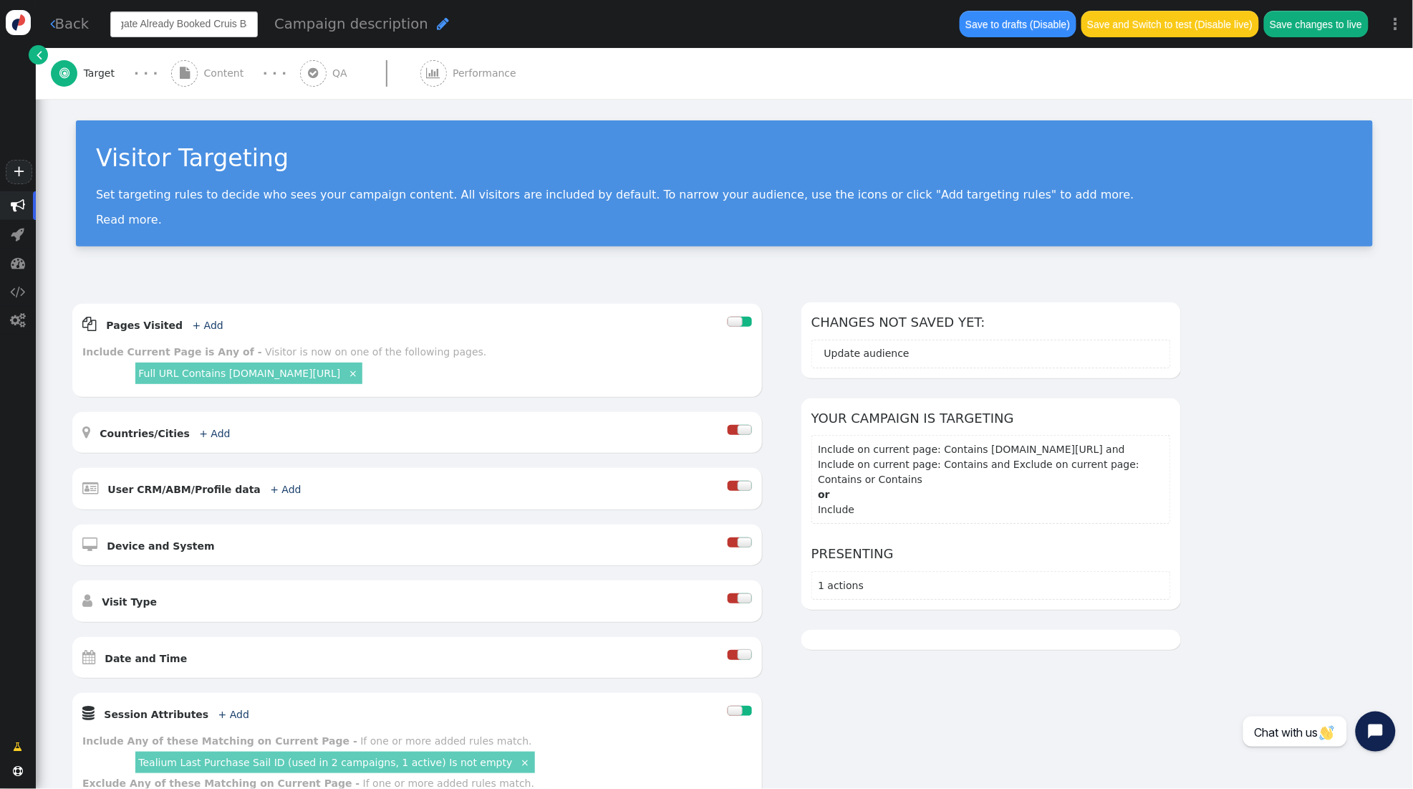
type input "Westgate Already Booked Cruise Banner"
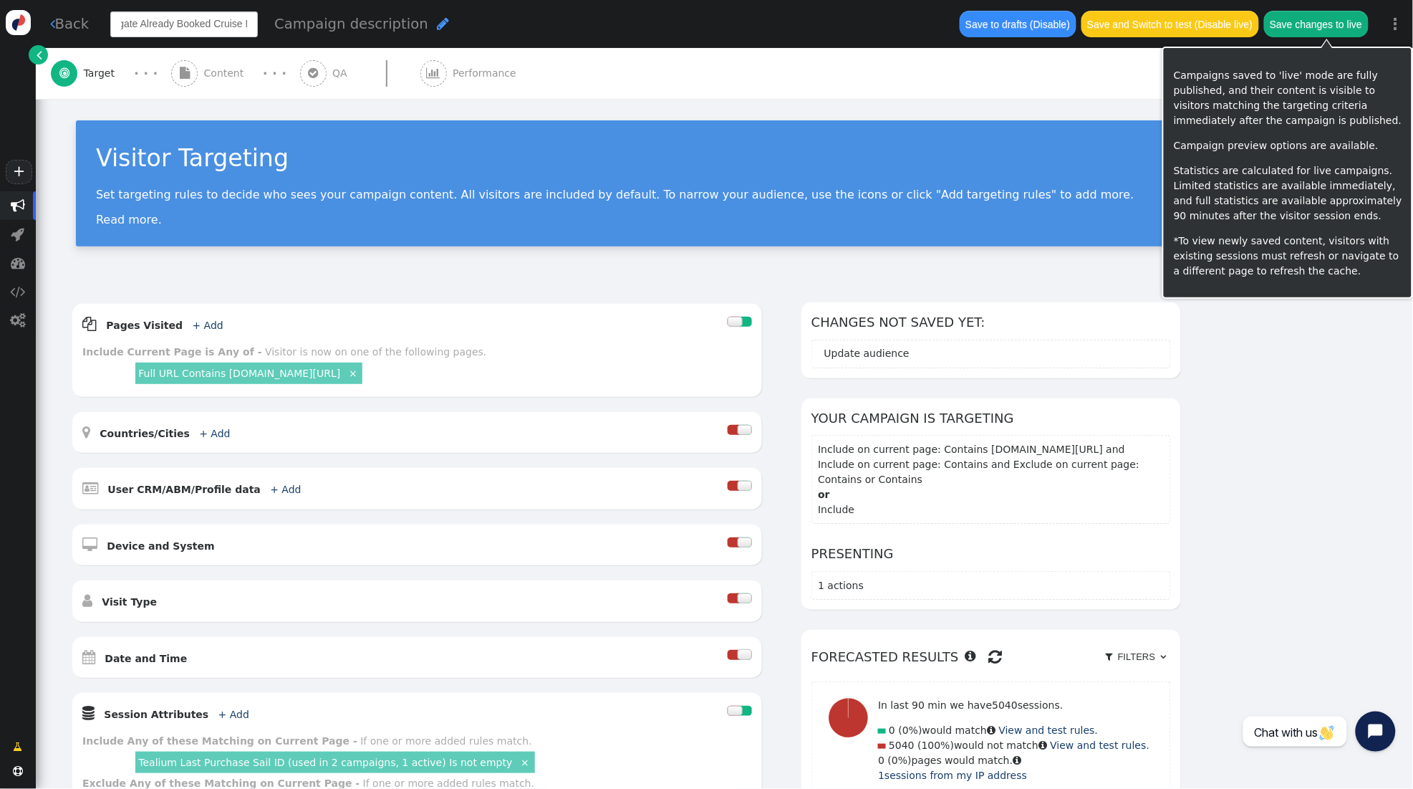
click at [1332, 32] on button "Save changes to live" at bounding box center [1316, 24] width 105 height 26
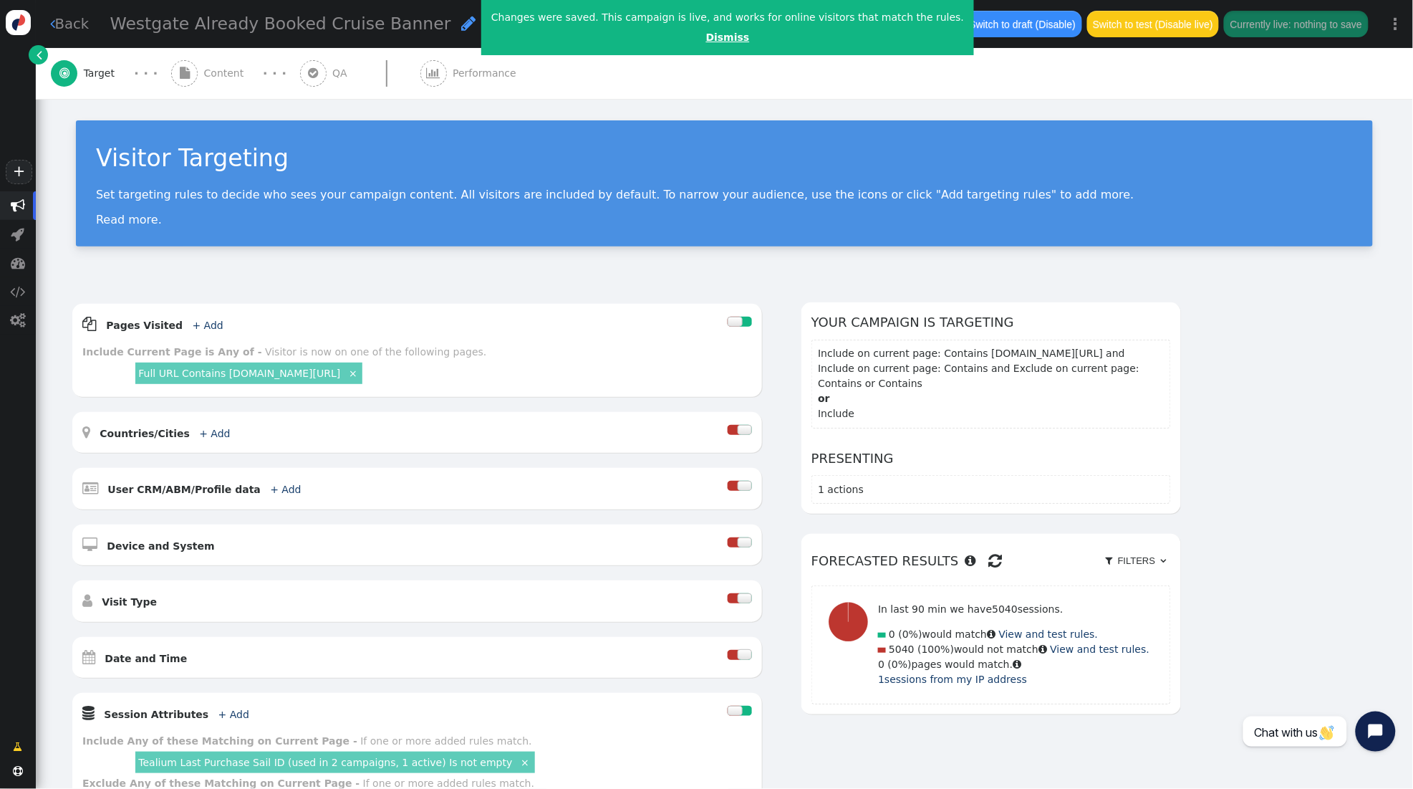
click at [706, 37] on link "Dismiss" at bounding box center [728, 37] width 44 height 11
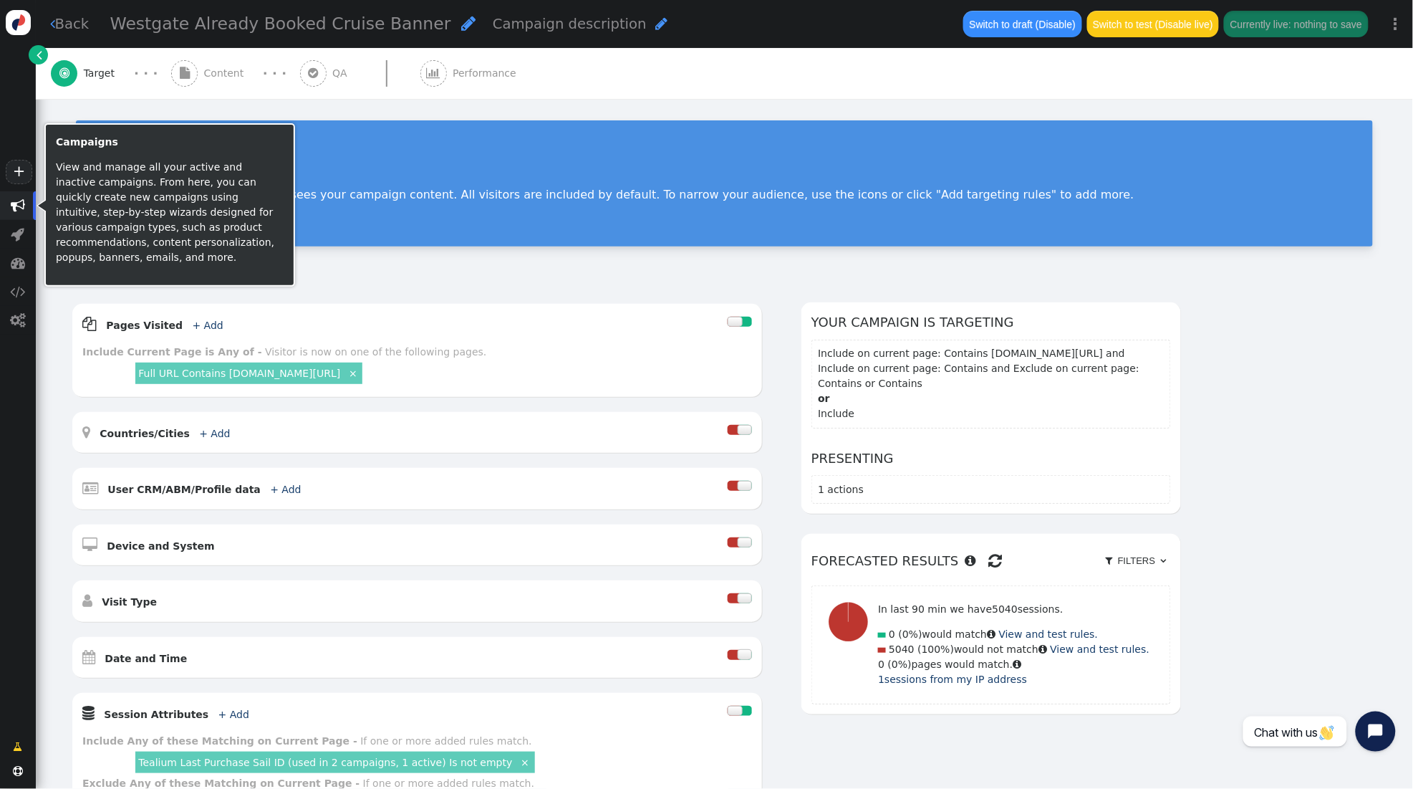
click at [22, 207] on span "" at bounding box center [18, 205] width 14 height 14
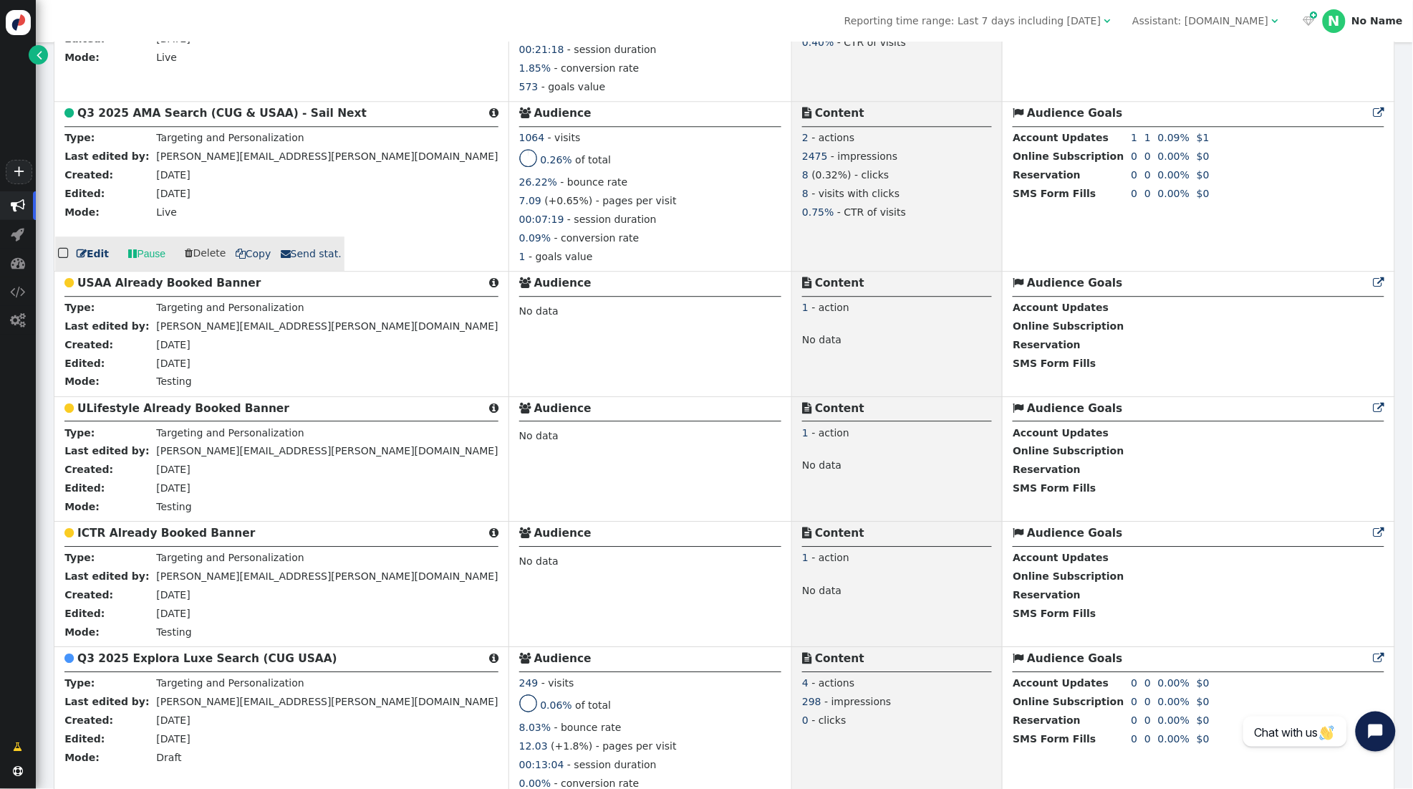
scroll to position [5065, 0]
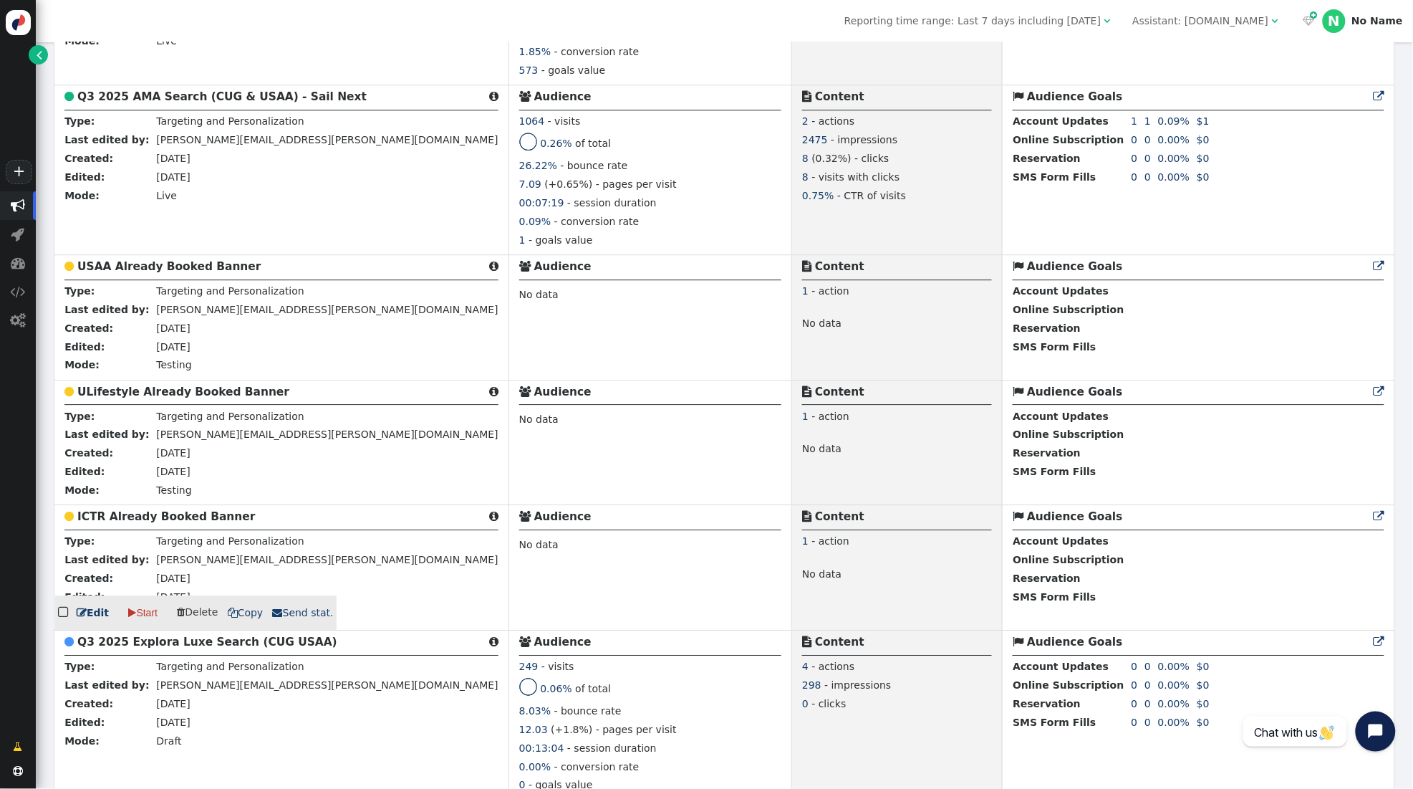
click at [141, 523] on b "ICTR Already Booked Banner" at bounding box center [166, 516] width 178 height 13
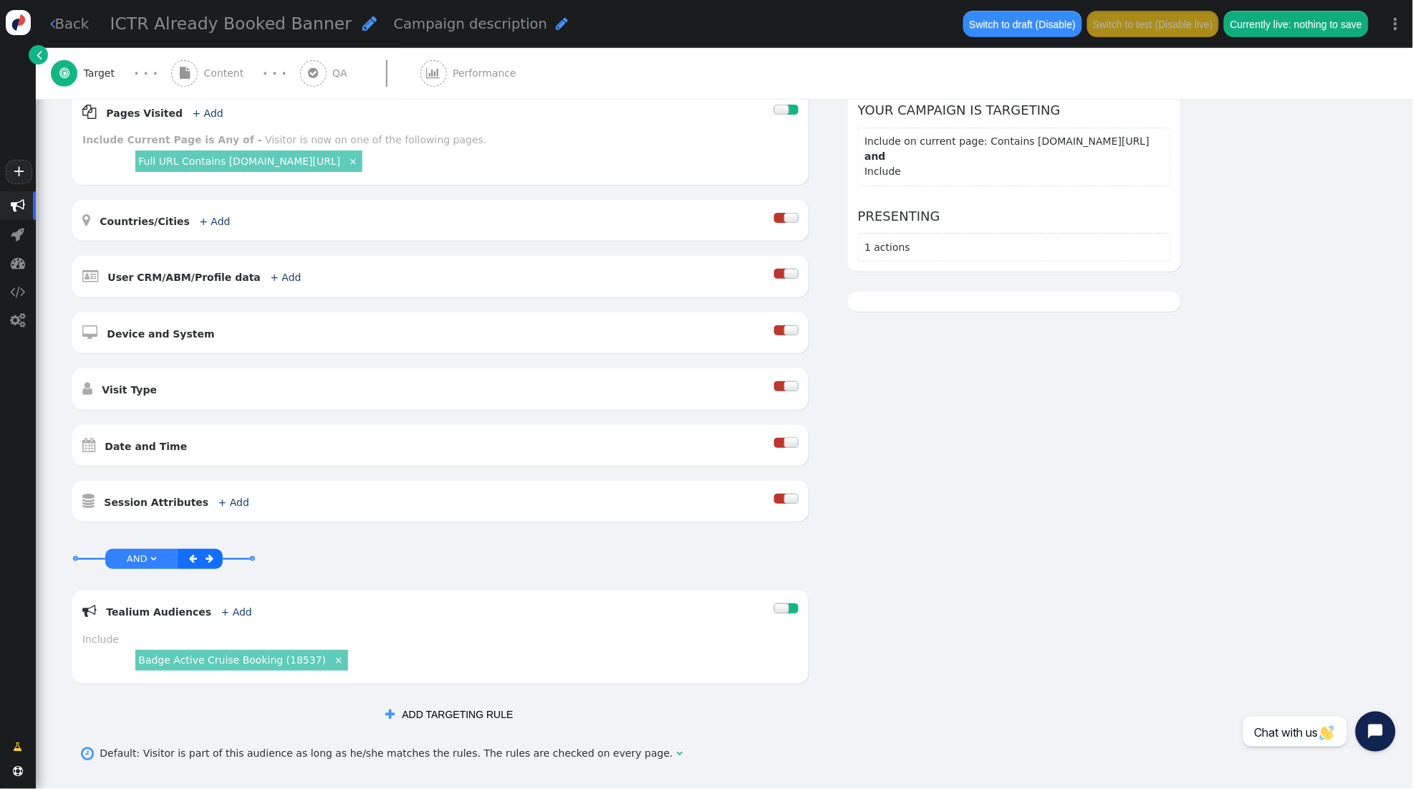
scroll to position [210, 0]
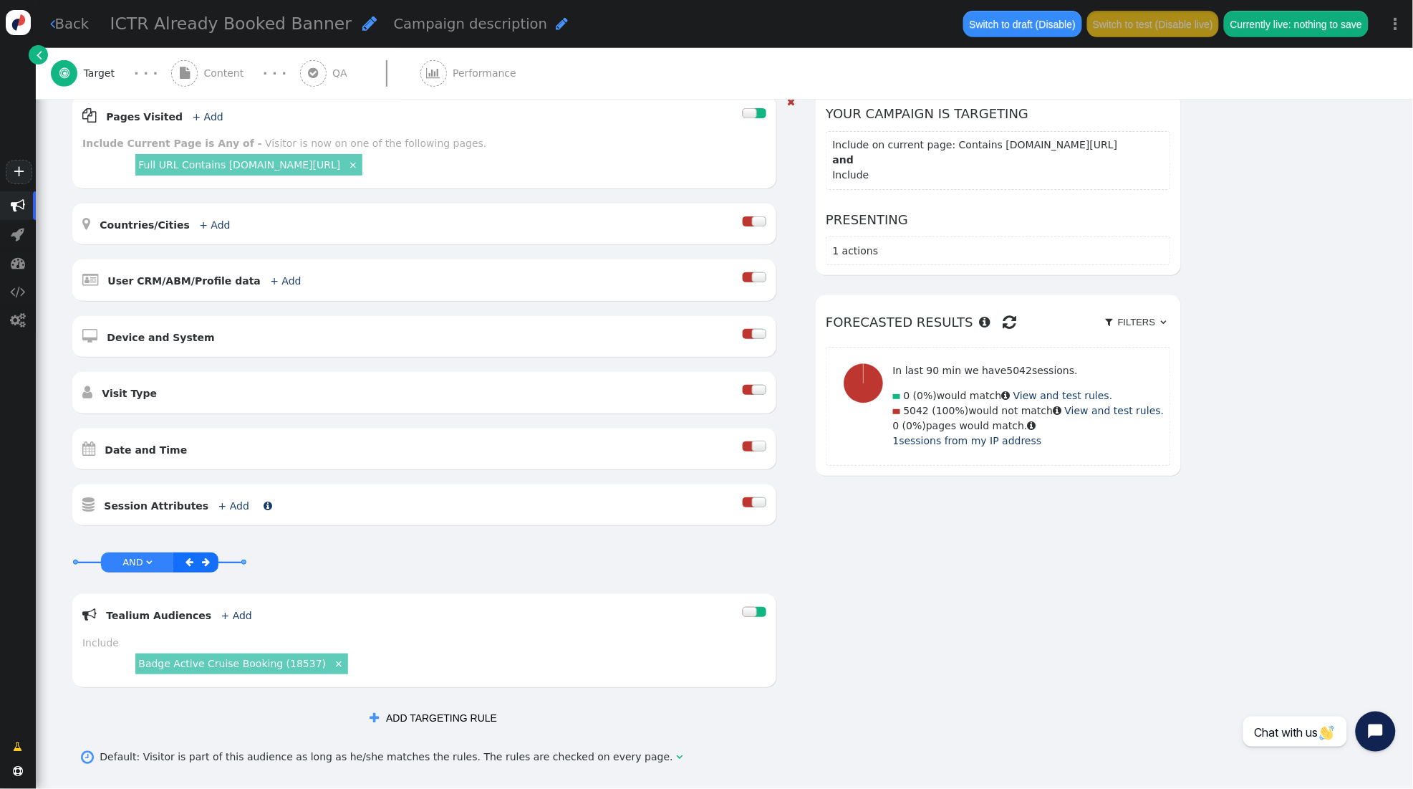
click at [218, 506] on link "+ Add" at bounding box center [233, 505] width 31 height 11
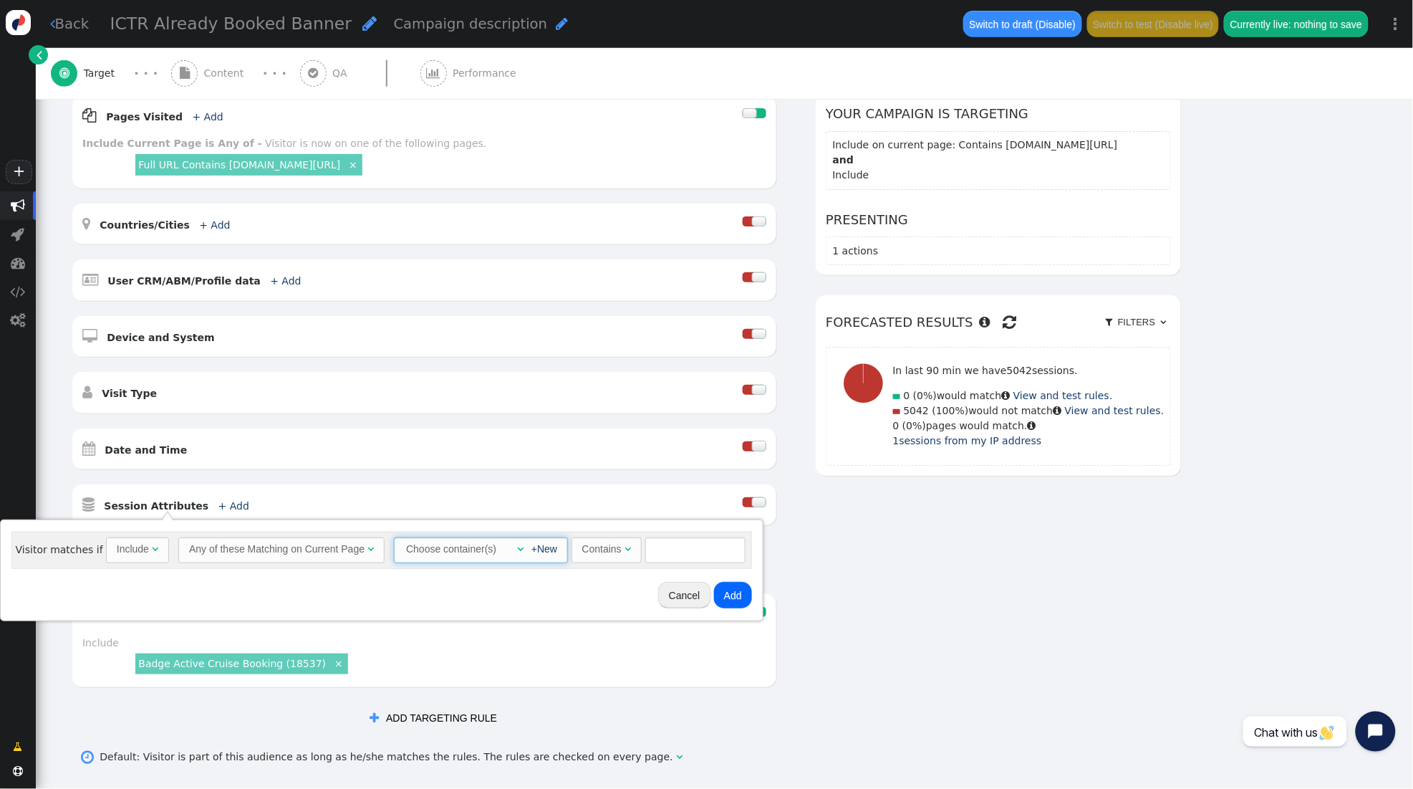
click at [517, 549] on span "" at bounding box center [520, 549] width 6 height 10
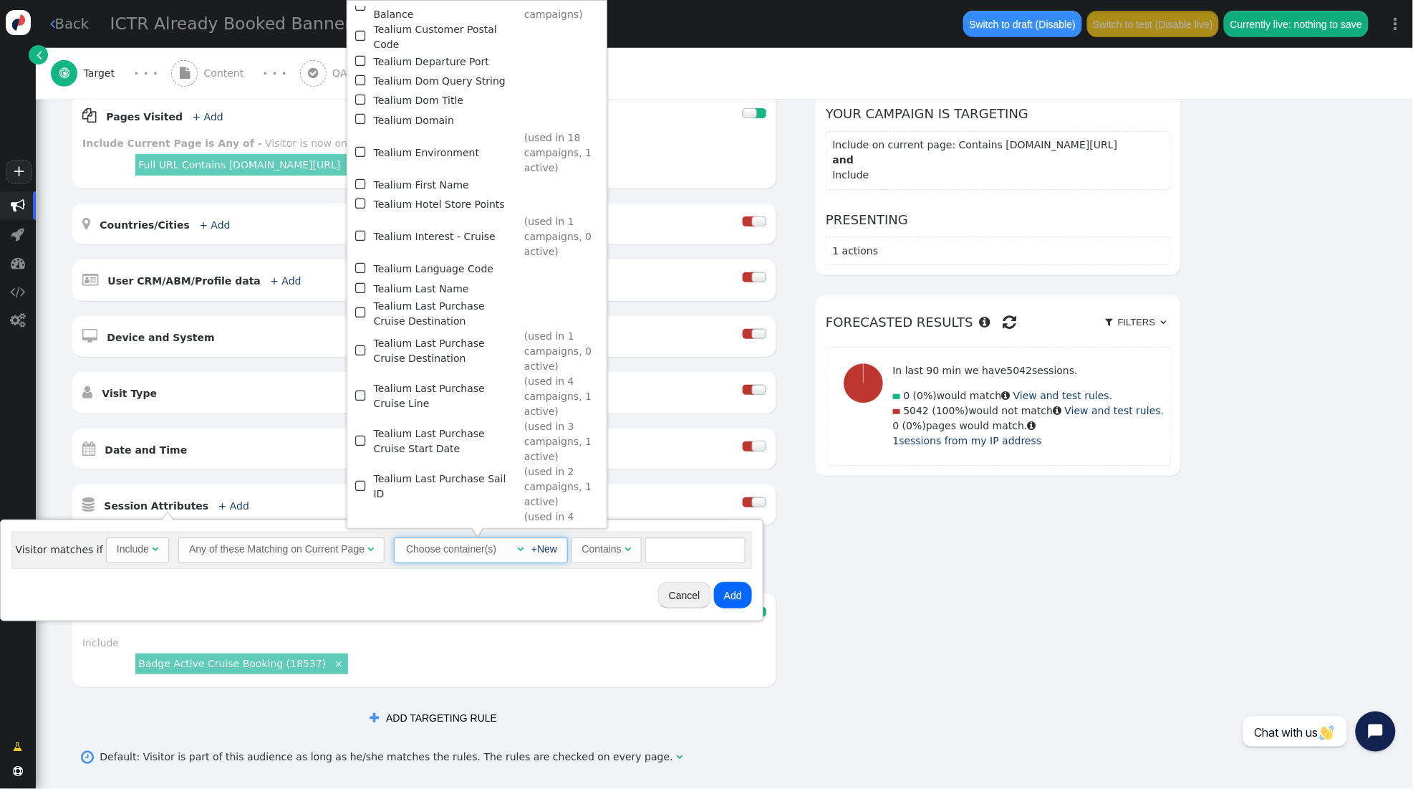
scroll to position [1176, 0]
click at [365, 471] on span "" at bounding box center [361, 480] width 13 height 19
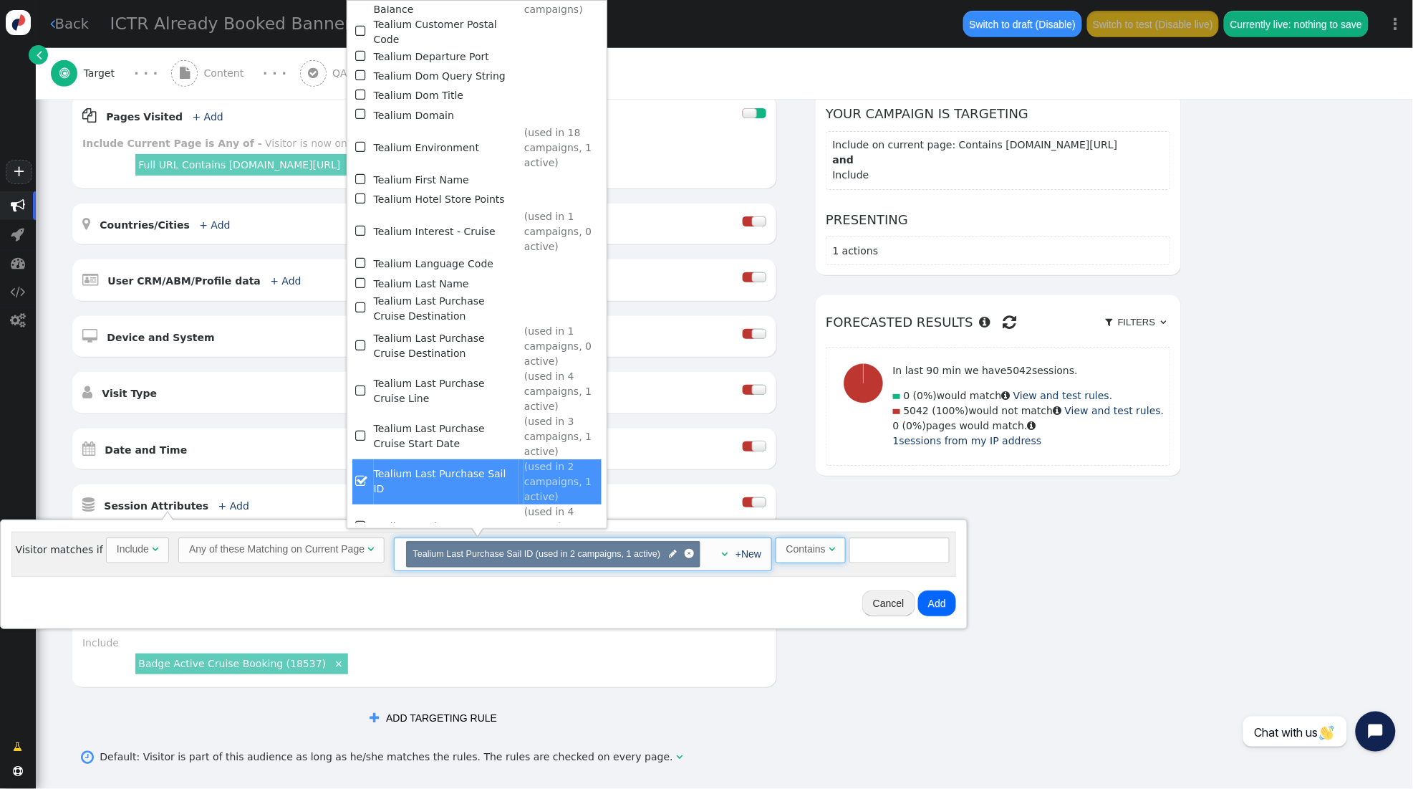
click at [830, 549] on span "" at bounding box center [832, 549] width 6 height 10
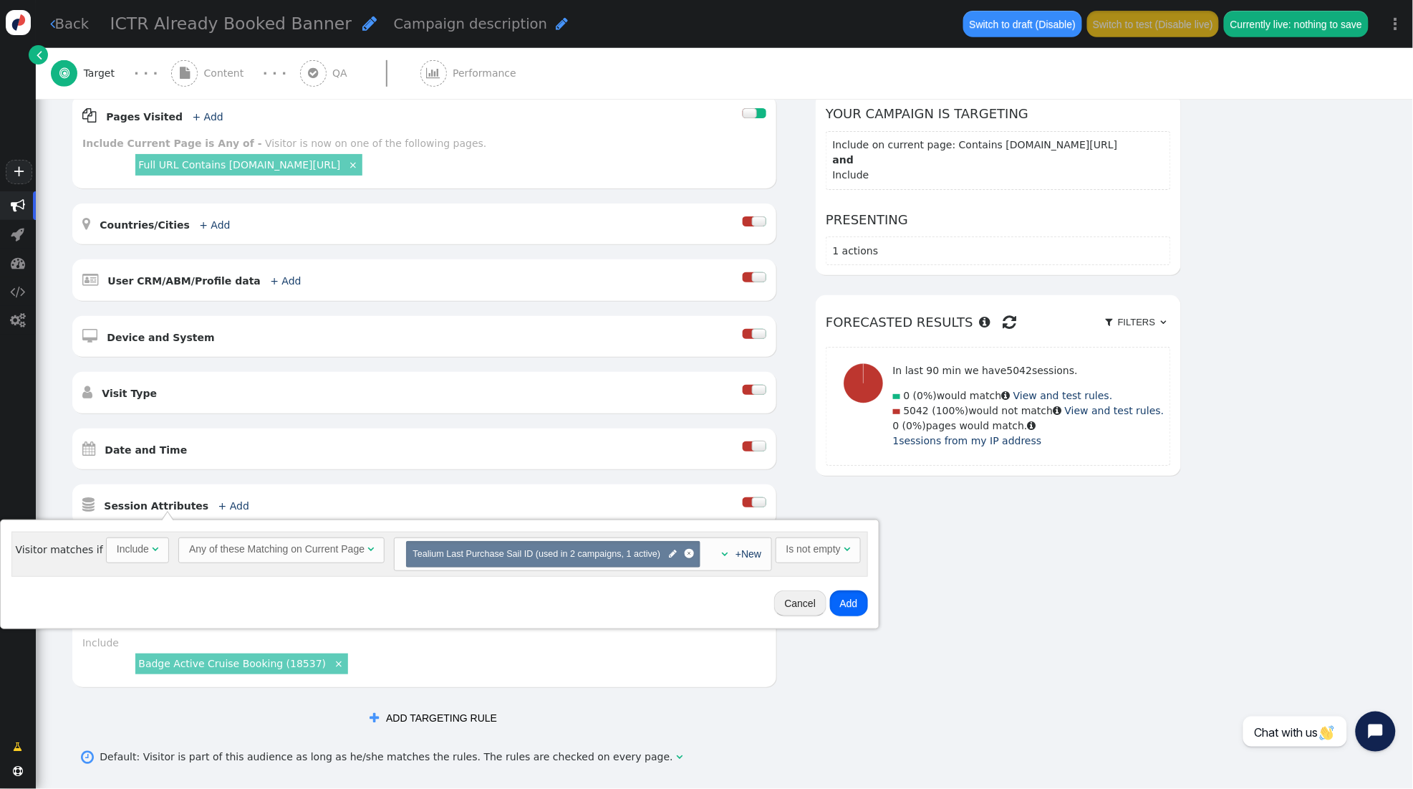
click at [847, 600] on button "Add" at bounding box center [849, 603] width 38 height 26
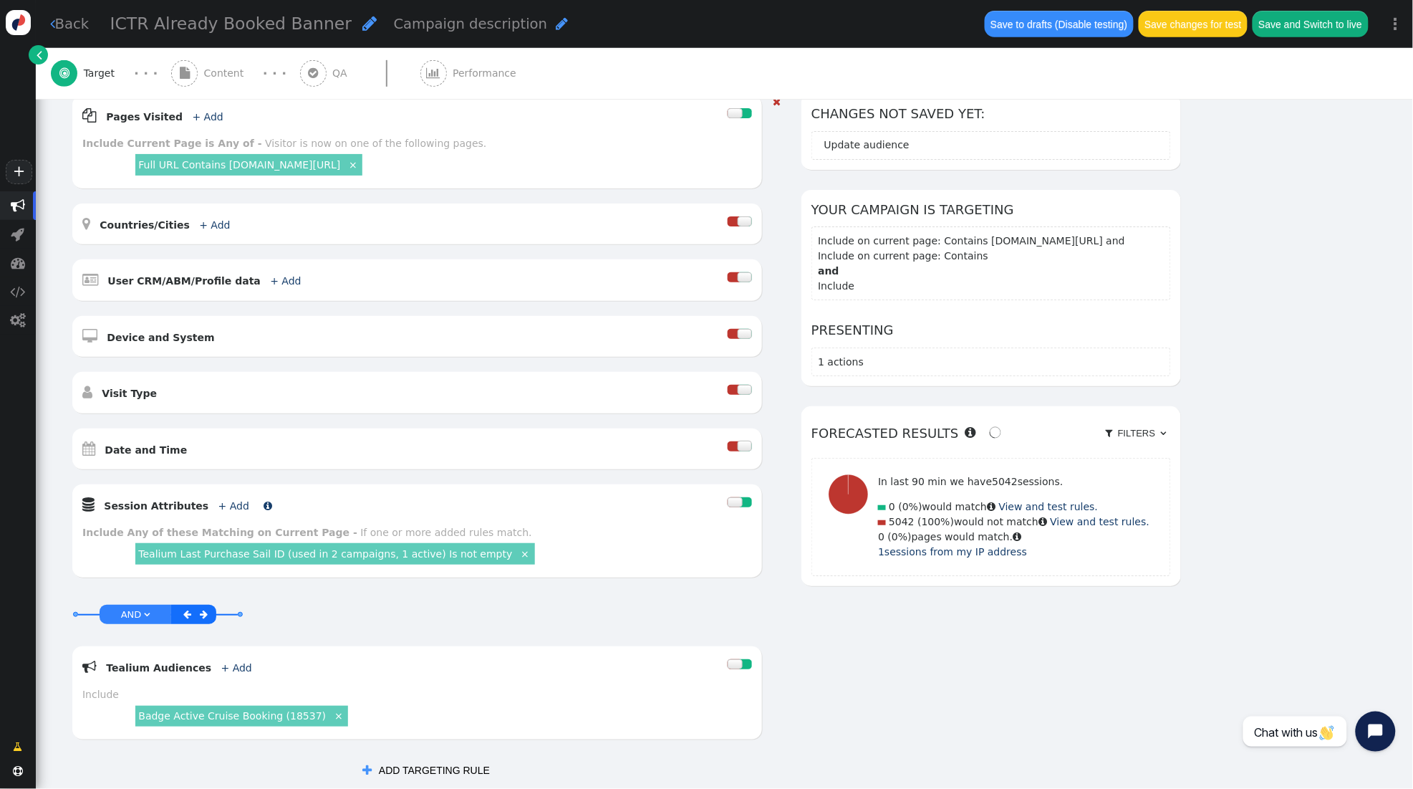
click at [218, 504] on link "+ Add" at bounding box center [233, 505] width 31 height 11
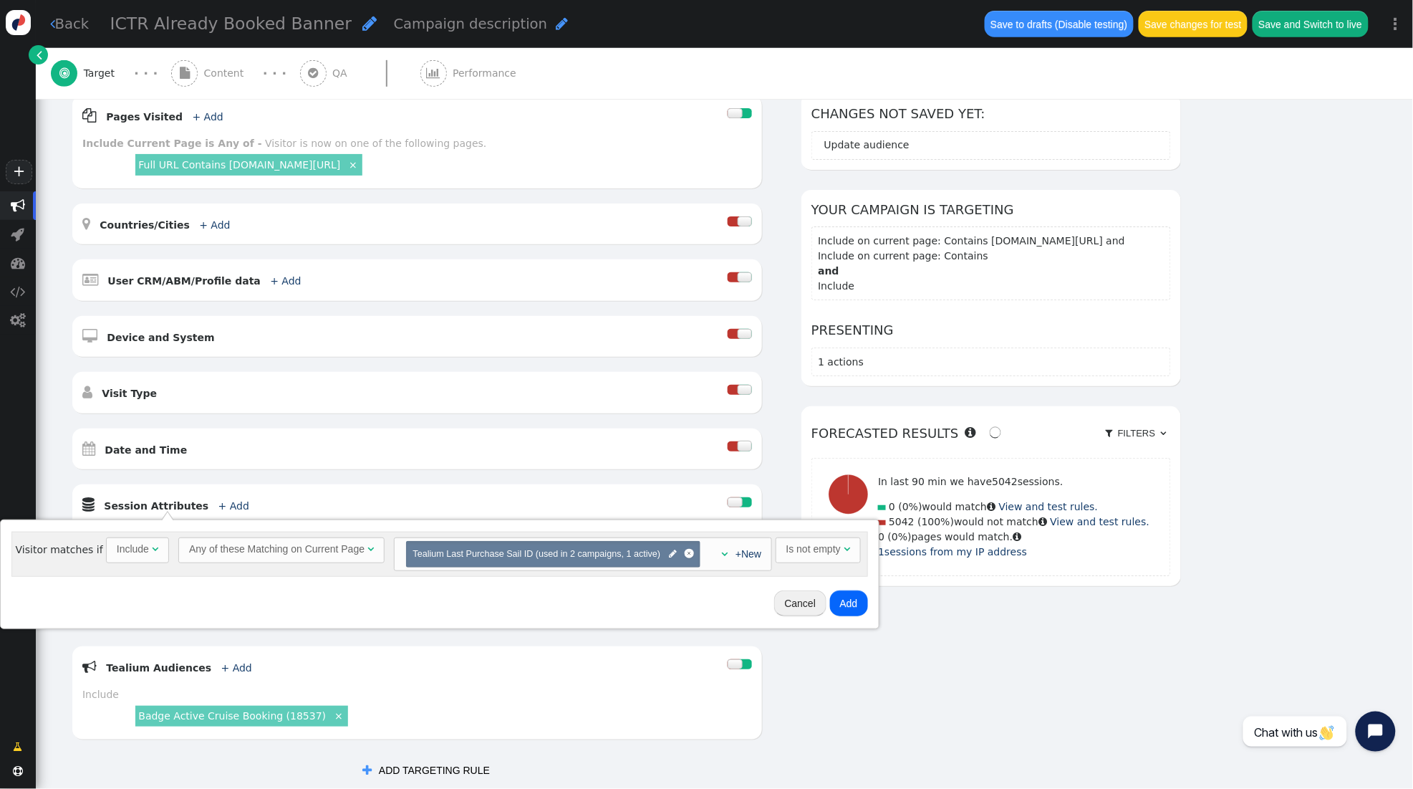
click at [133, 544] on div "Include" at bounding box center [133, 549] width 32 height 15
click at [691, 553] on div at bounding box center [692, 553] width 9 height 9
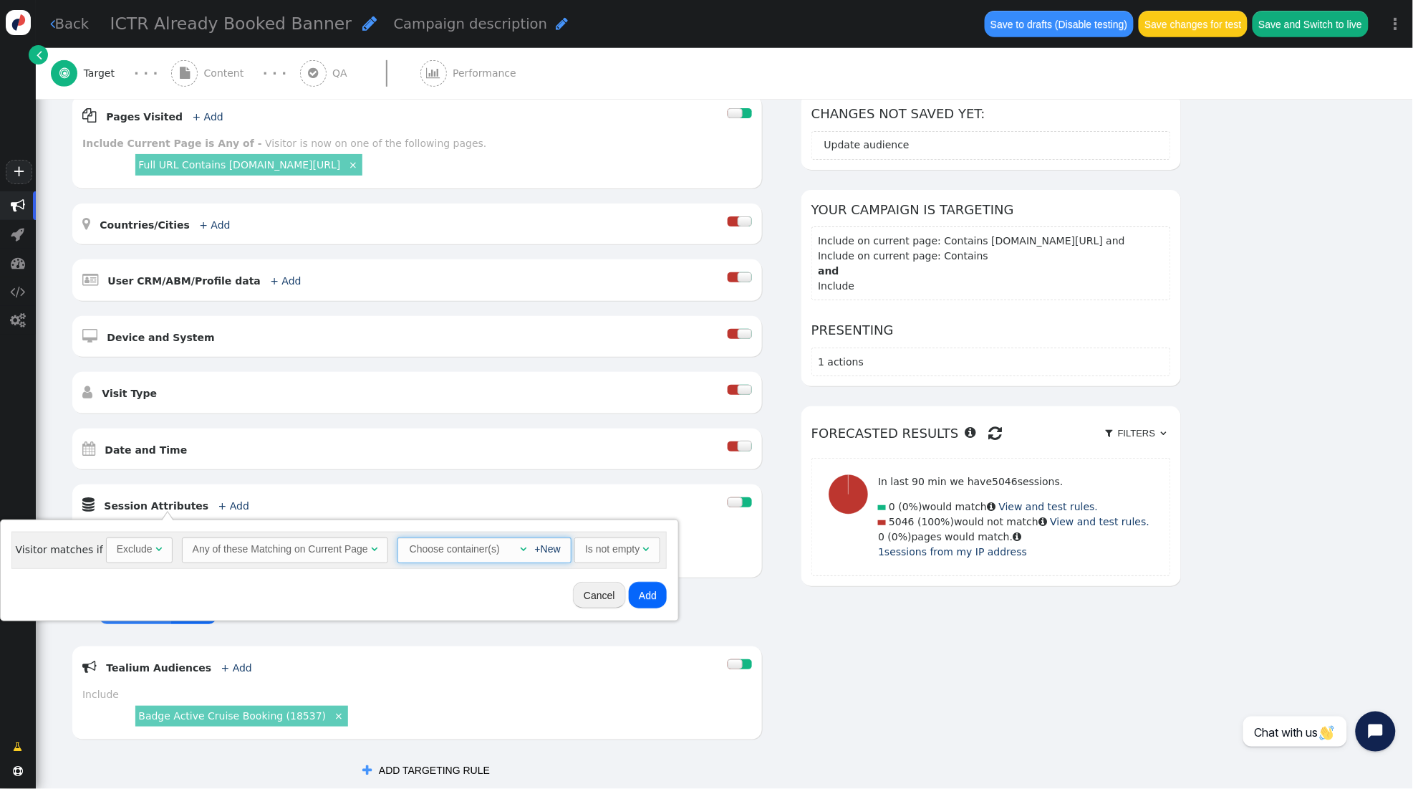
click at [520, 547] on span "" at bounding box center [523, 549] width 6 height 10
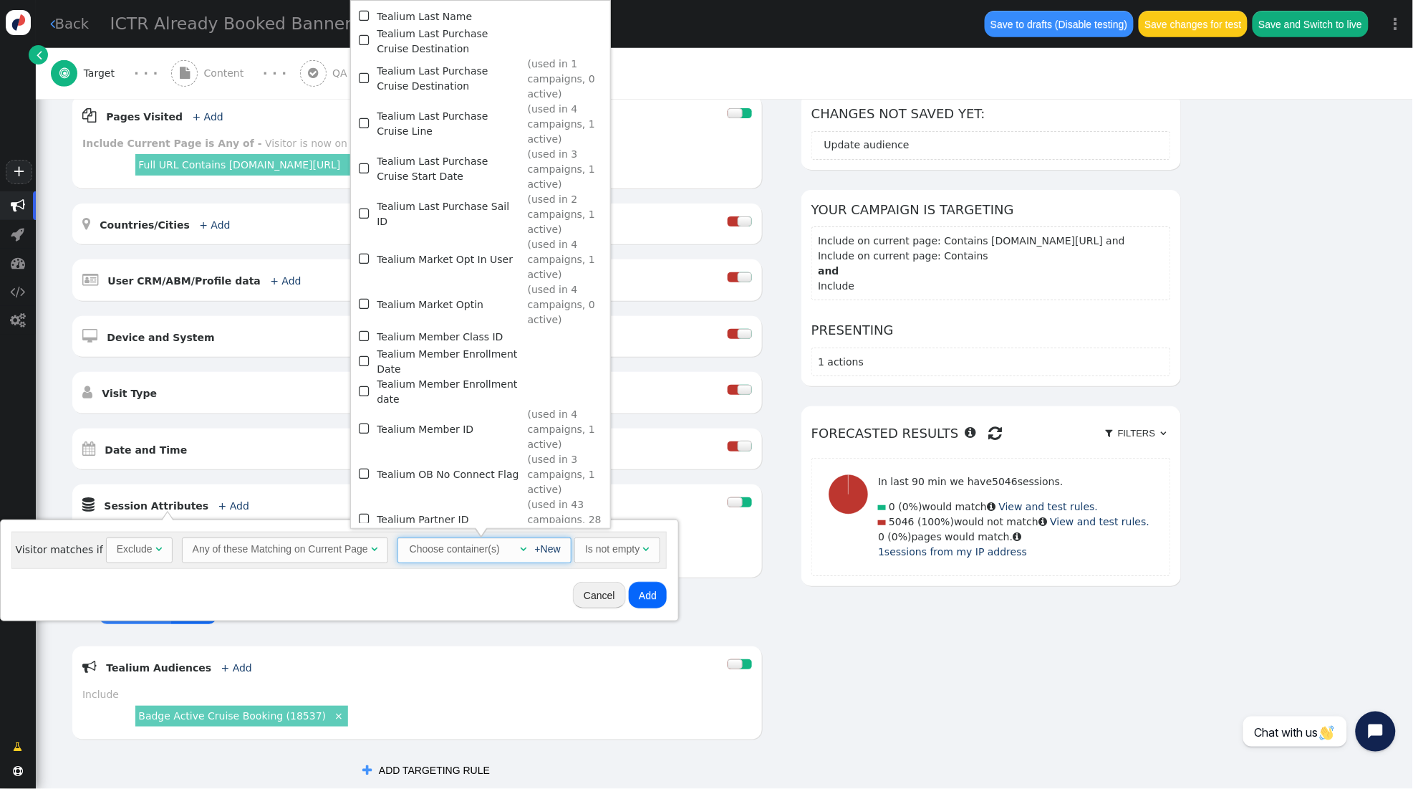
scroll to position [1441, 0]
click at [368, 116] on span "" at bounding box center [365, 125] width 13 height 19
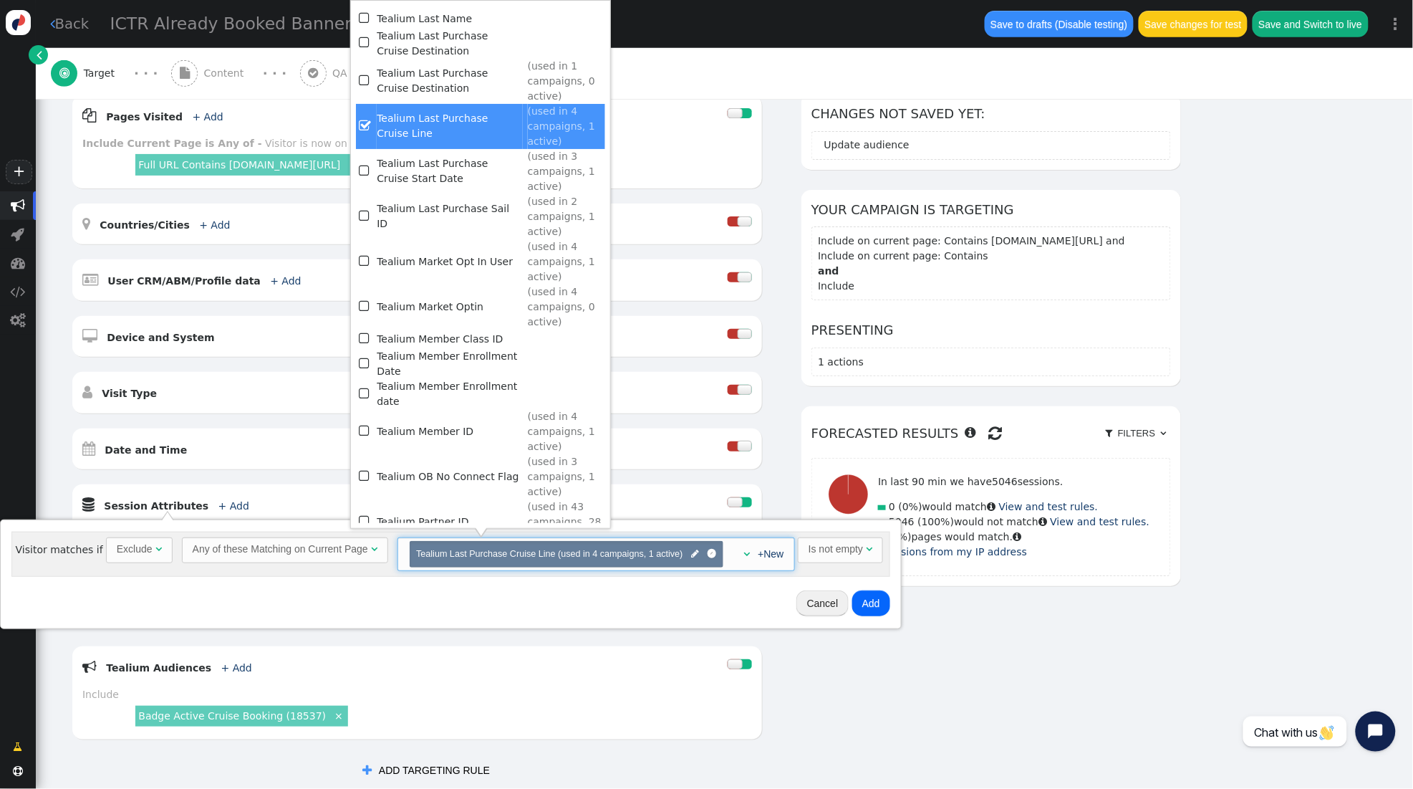
click at [847, 549] on div "Is not empty" at bounding box center [836, 549] width 54 height 15
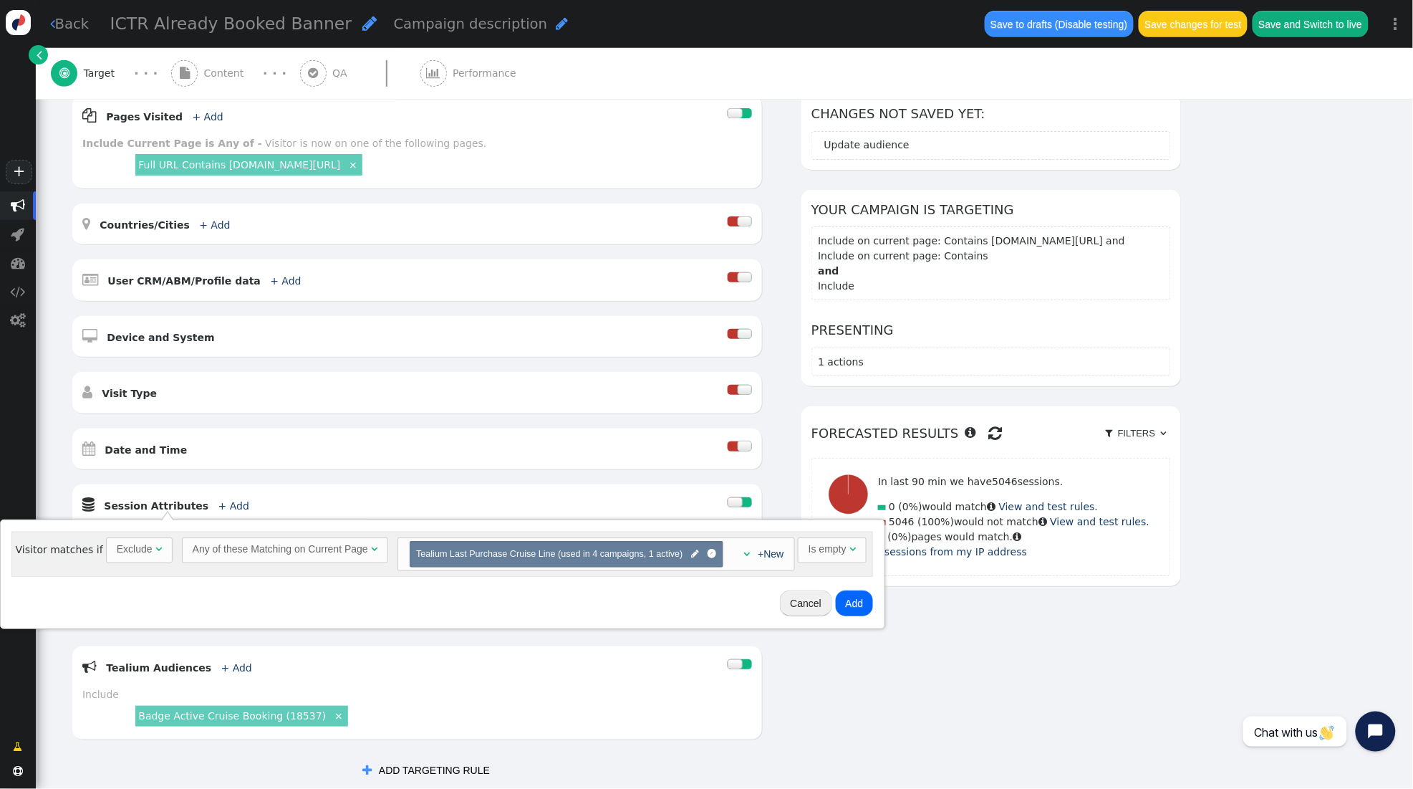
click at [850, 603] on button "Add" at bounding box center [855, 603] width 38 height 26
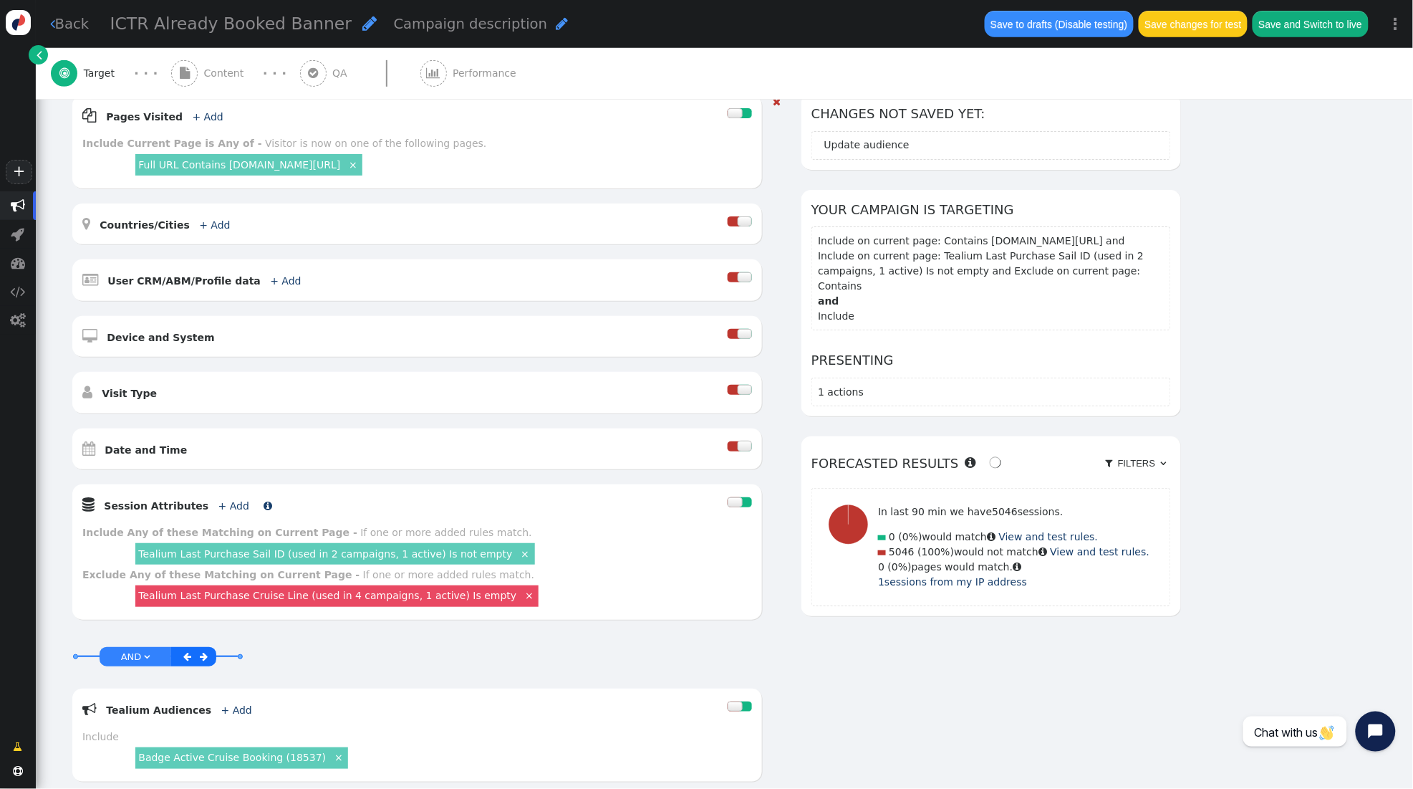
click at [222, 501] on link "+ Add" at bounding box center [233, 505] width 31 height 11
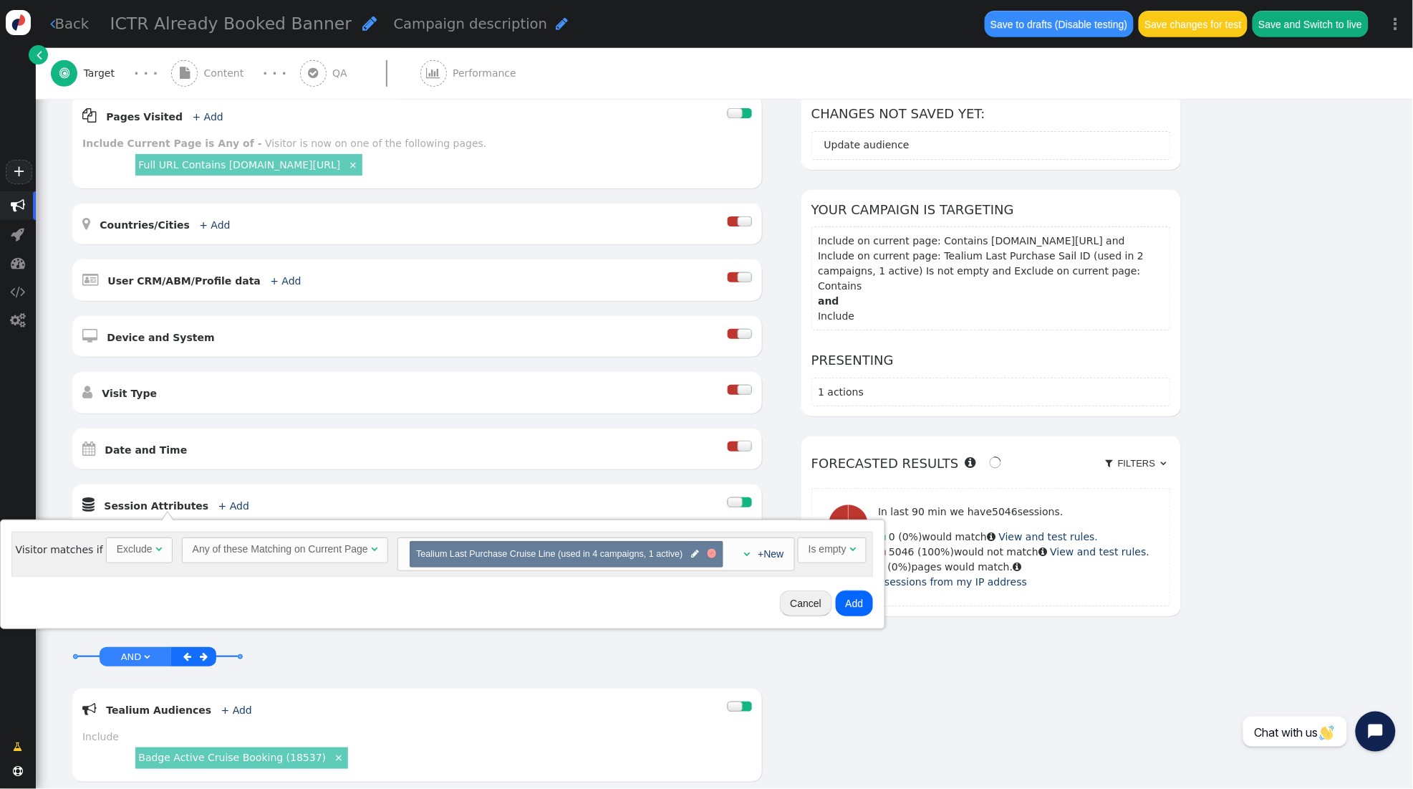
click at [711, 553] on div at bounding box center [713, 554] width 4 height 4
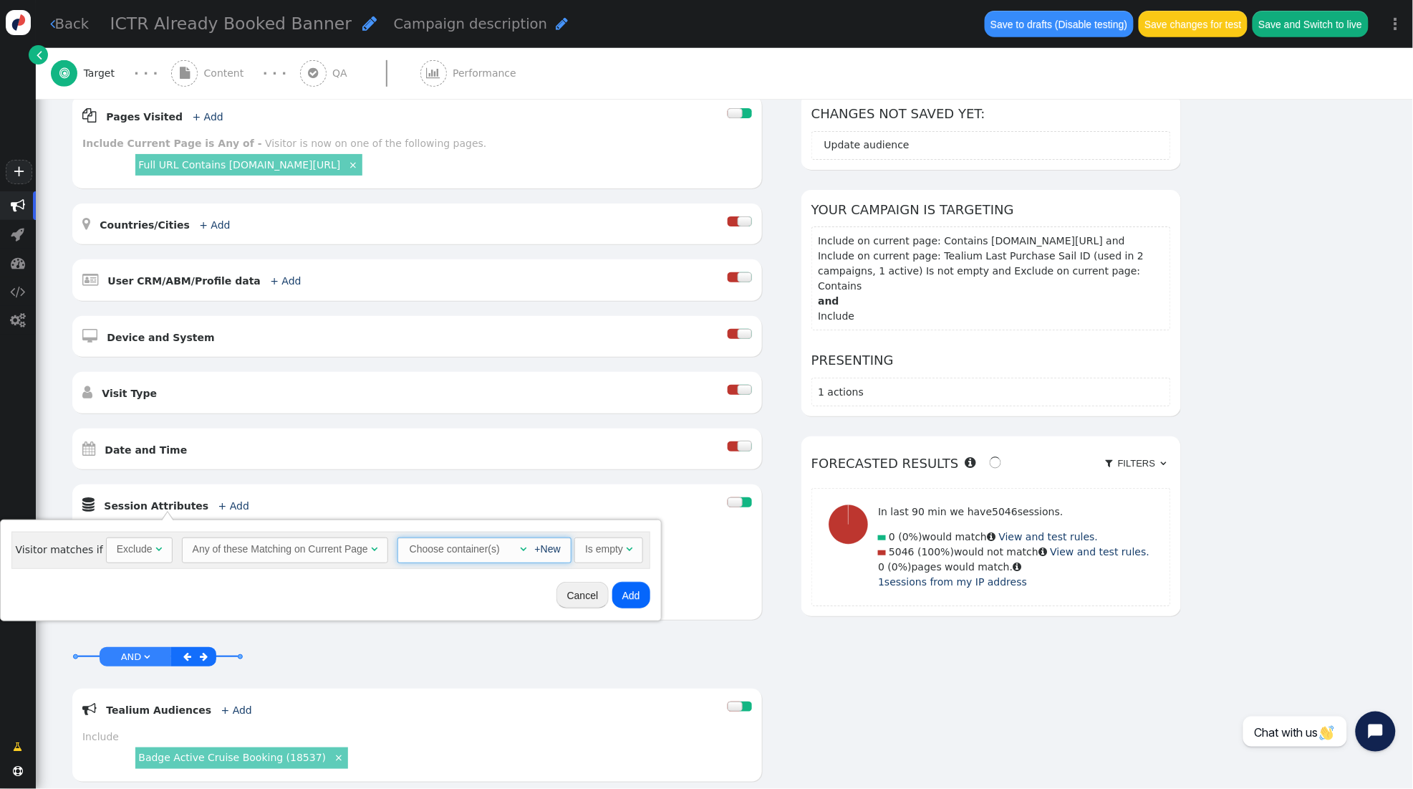
click at [520, 552] on span "" at bounding box center [523, 549] width 6 height 10
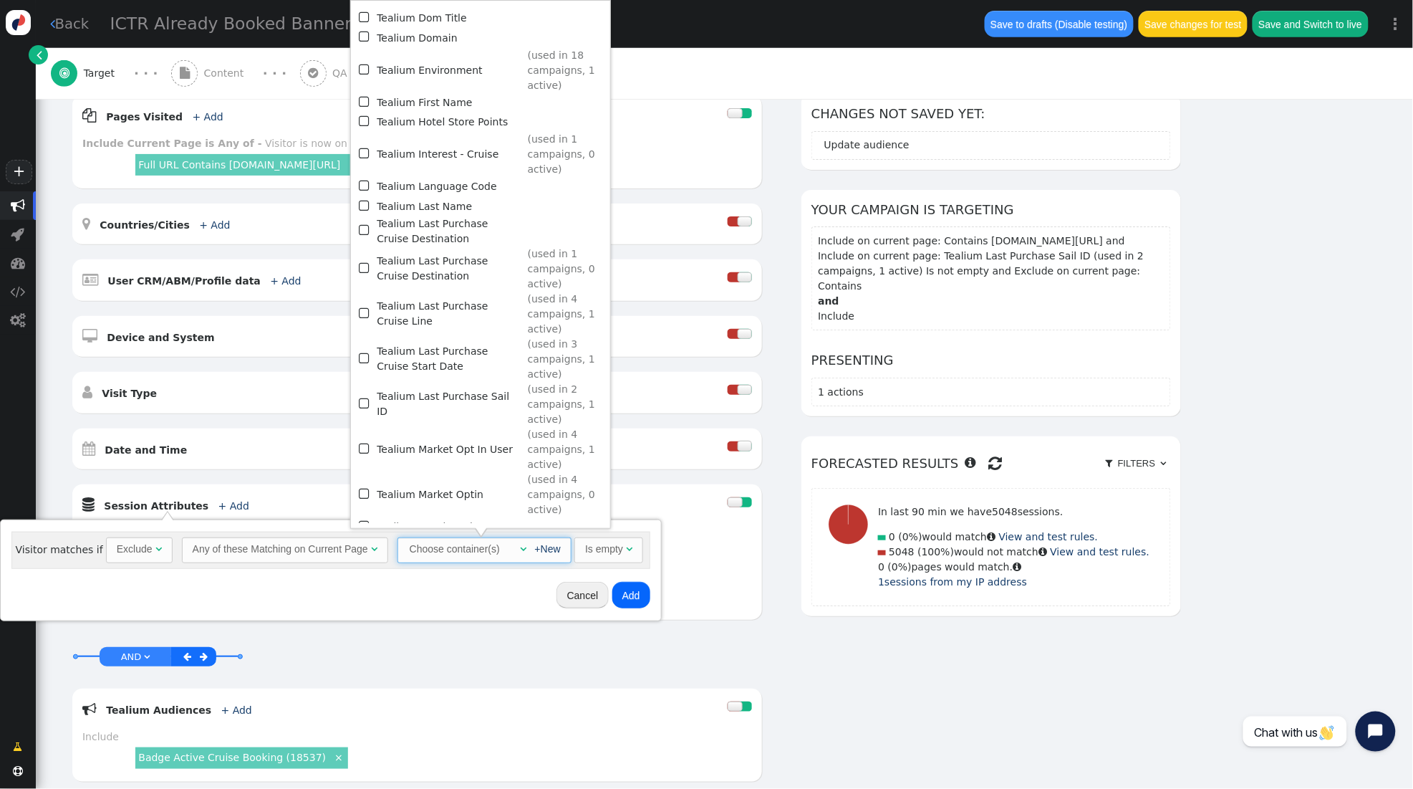
scroll to position [1252, 0]
click at [362, 350] on span "" at bounding box center [365, 359] width 13 height 19
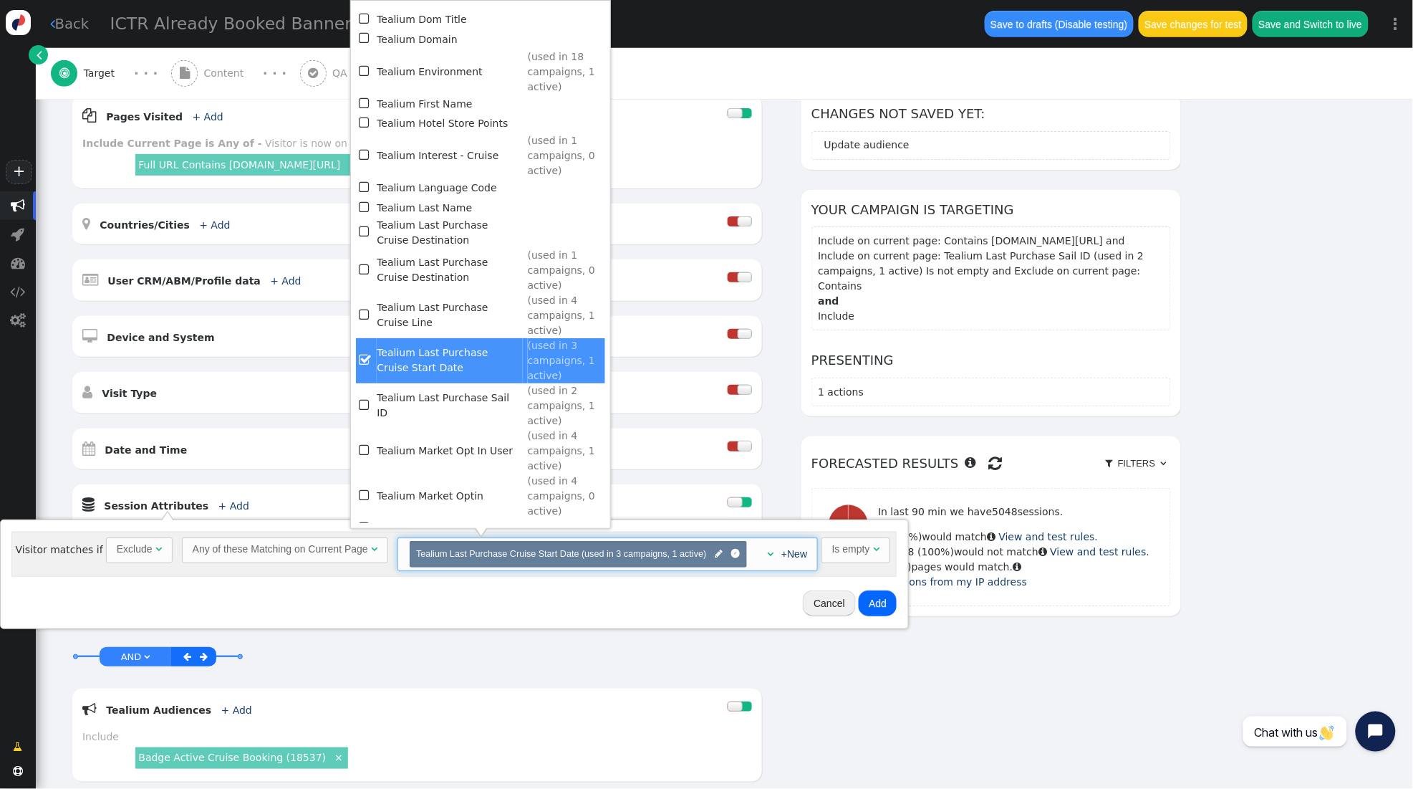
click at [880, 604] on button "Add" at bounding box center [878, 603] width 38 height 26
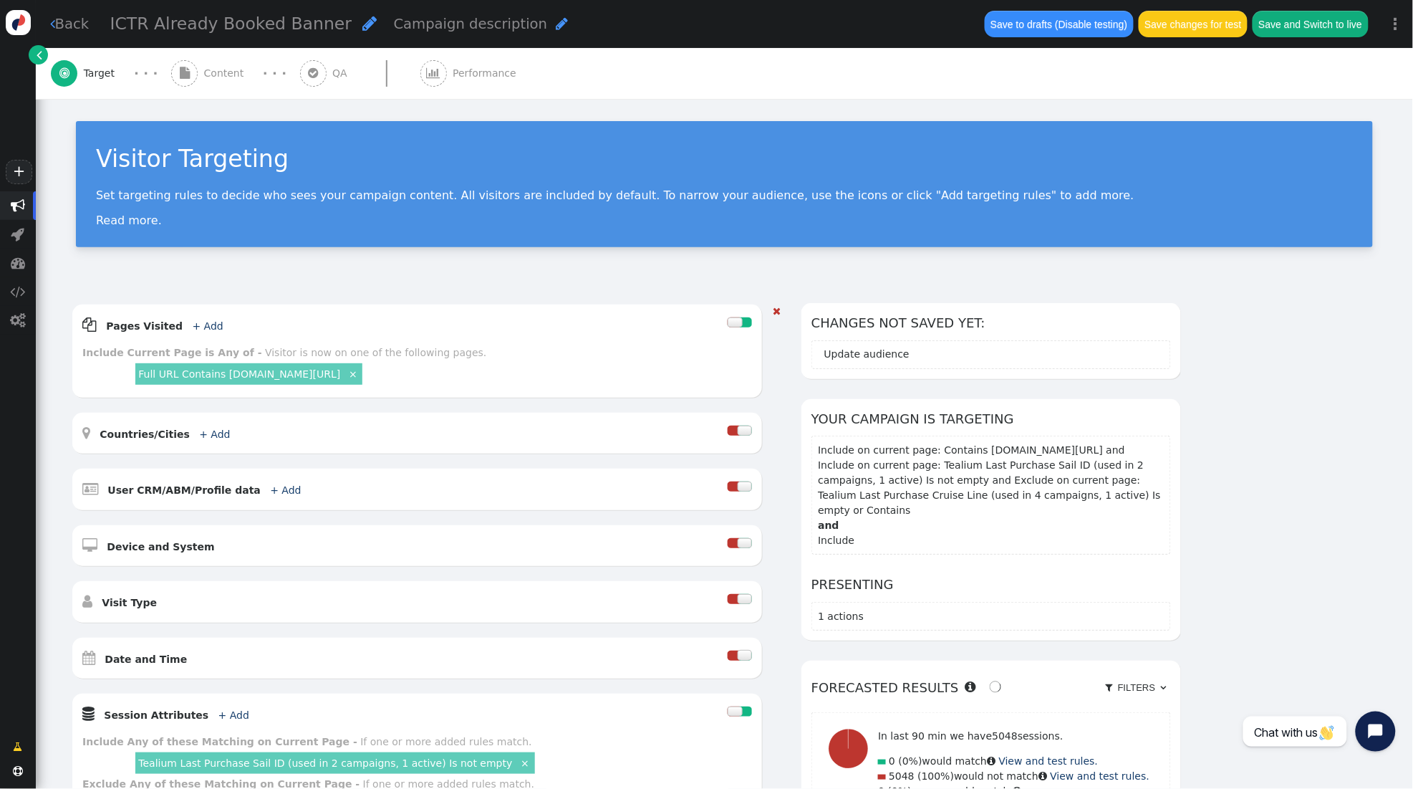
scroll to position [0, 0]
click at [199, 80] on div " Content" at bounding box center [210, 73] width 79 height 51
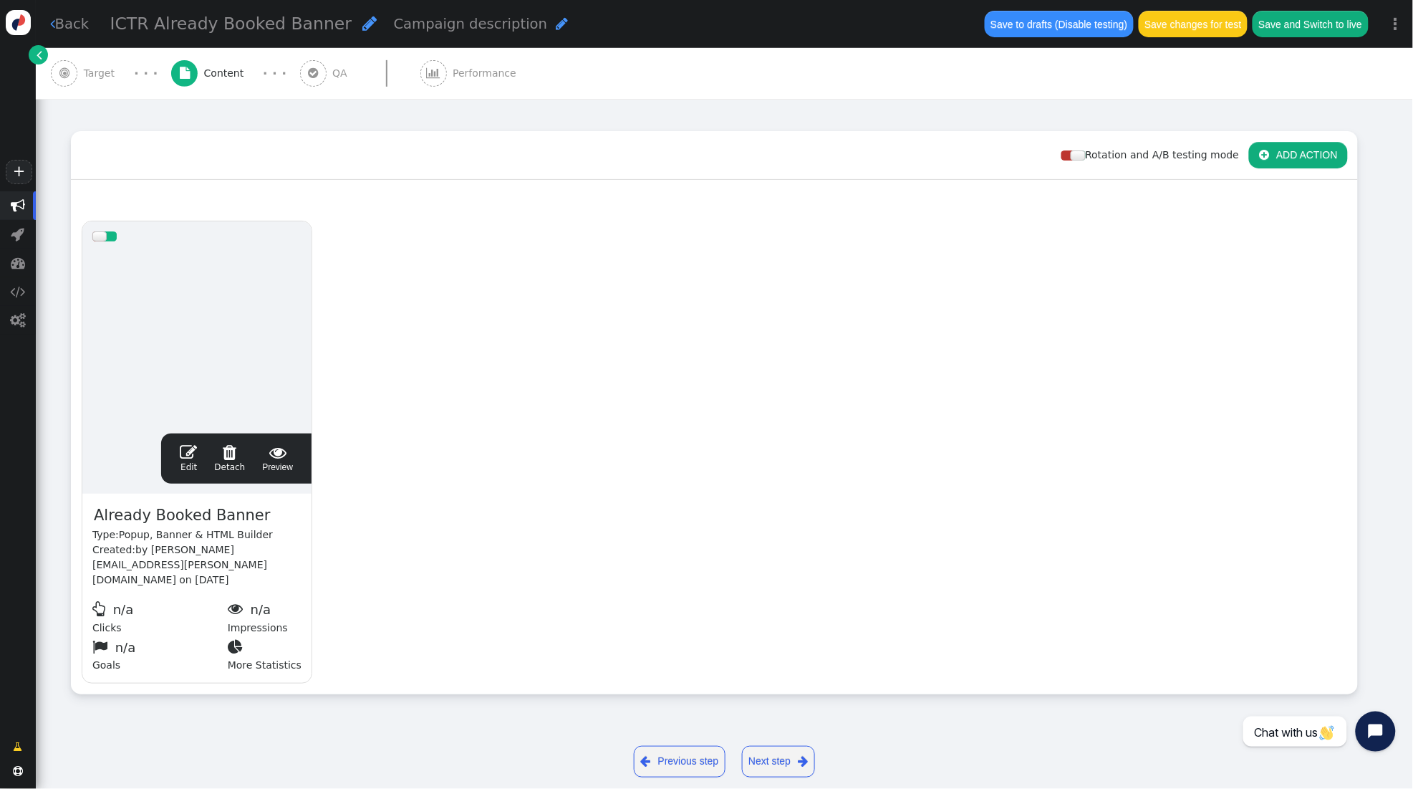
scroll to position [169, 0]
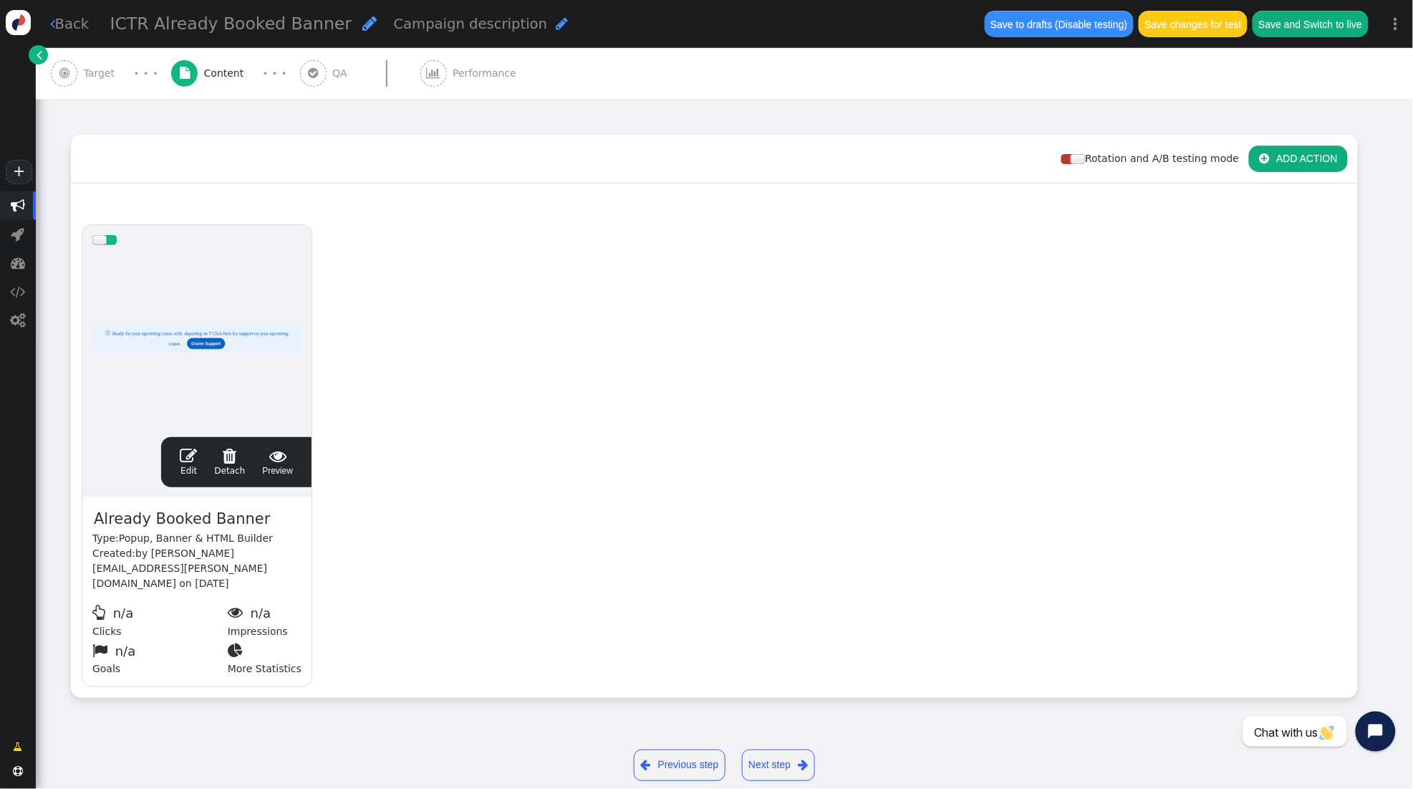
click at [183, 454] on span "" at bounding box center [188, 455] width 17 height 17
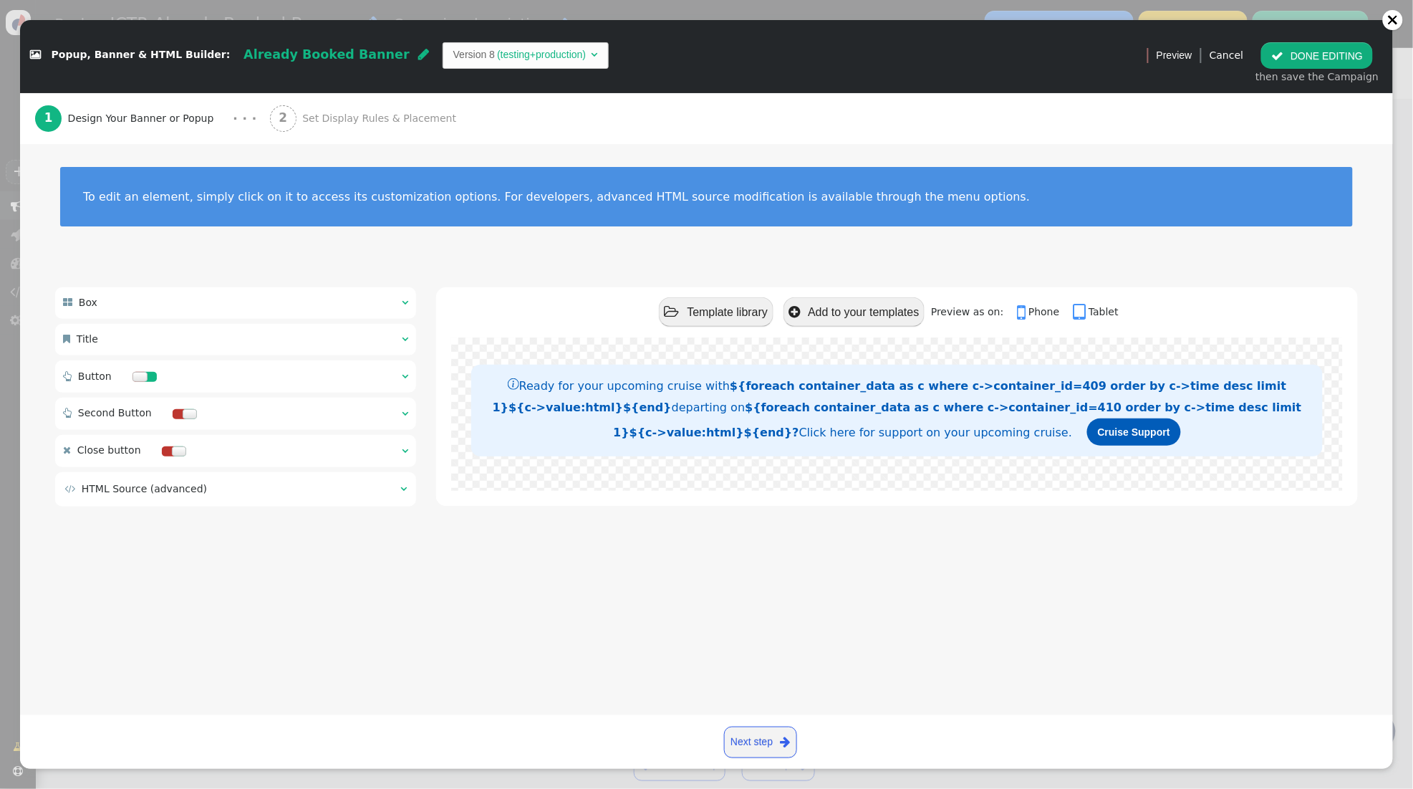
click at [326, 117] on span "Set Display Rules & Placement" at bounding box center [382, 118] width 160 height 15
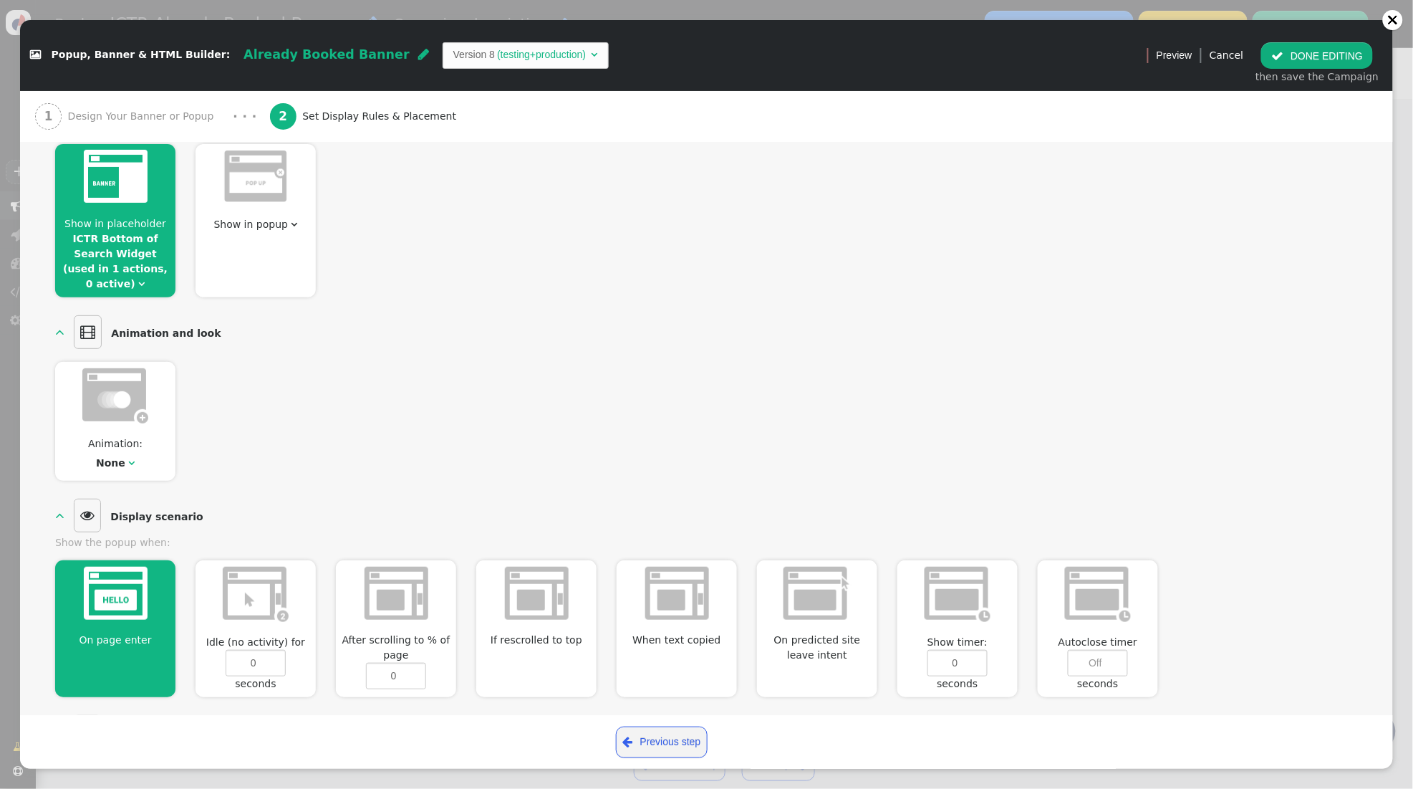
scroll to position [185, 0]
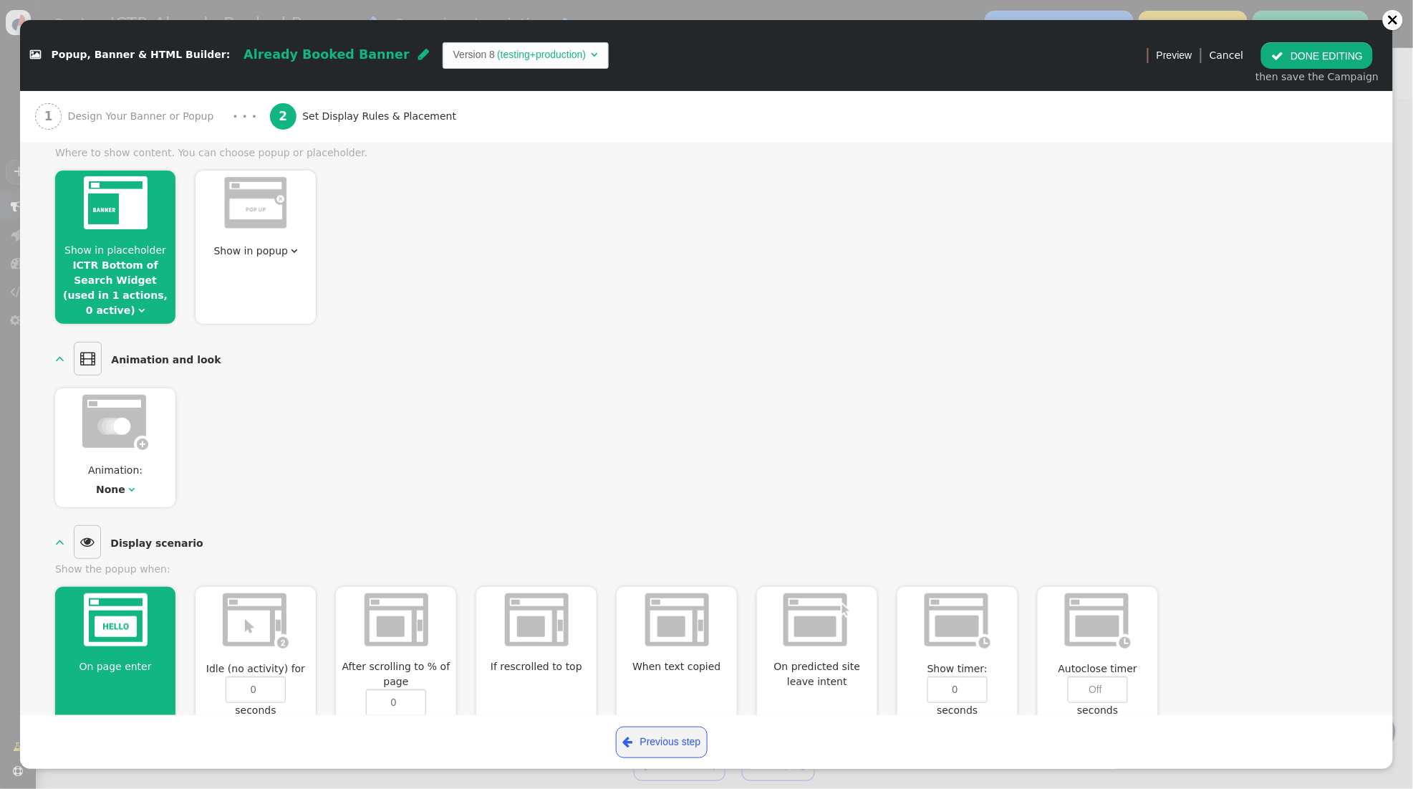
click at [1312, 55] on button " DONE EDITING" at bounding box center [1318, 55] width 112 height 26
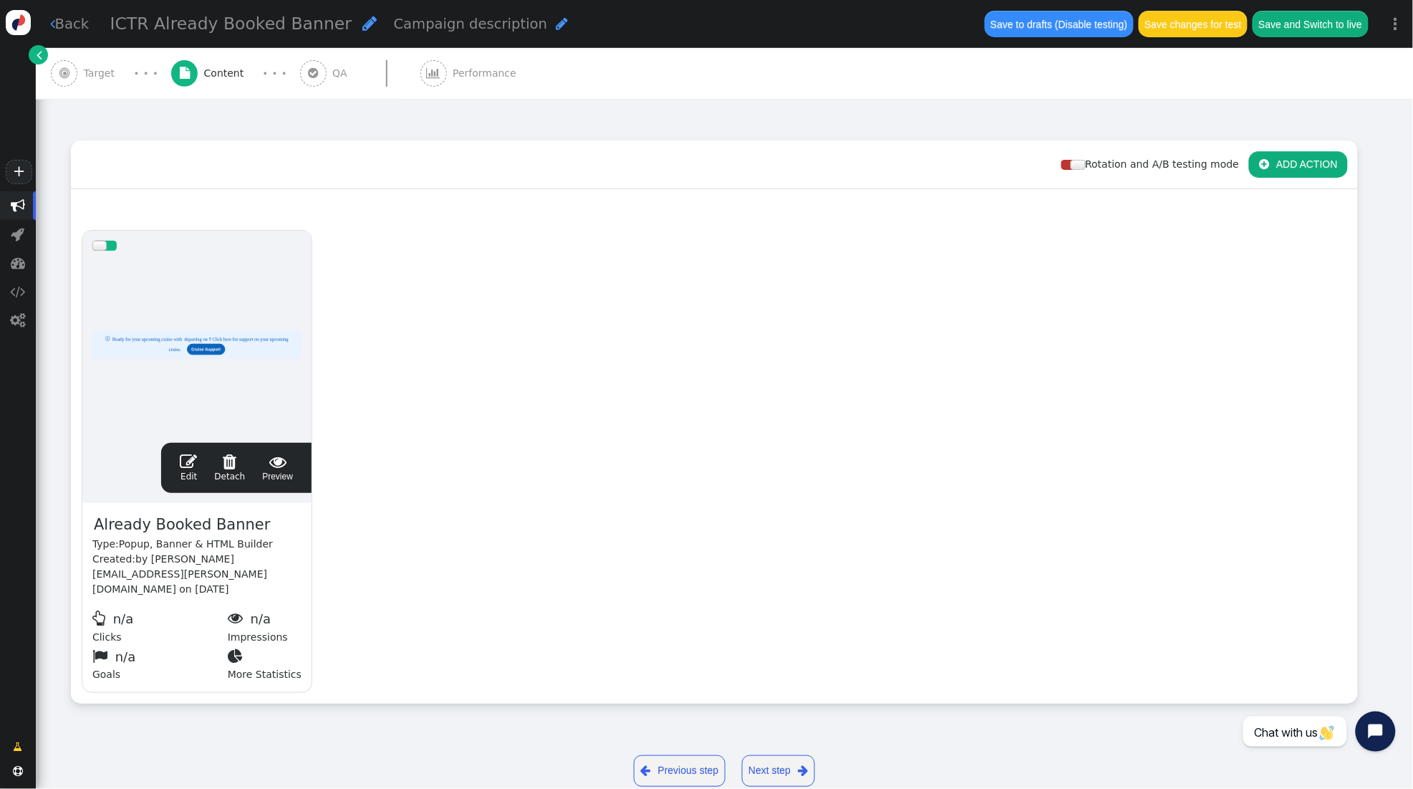
scroll to position [149, 0]
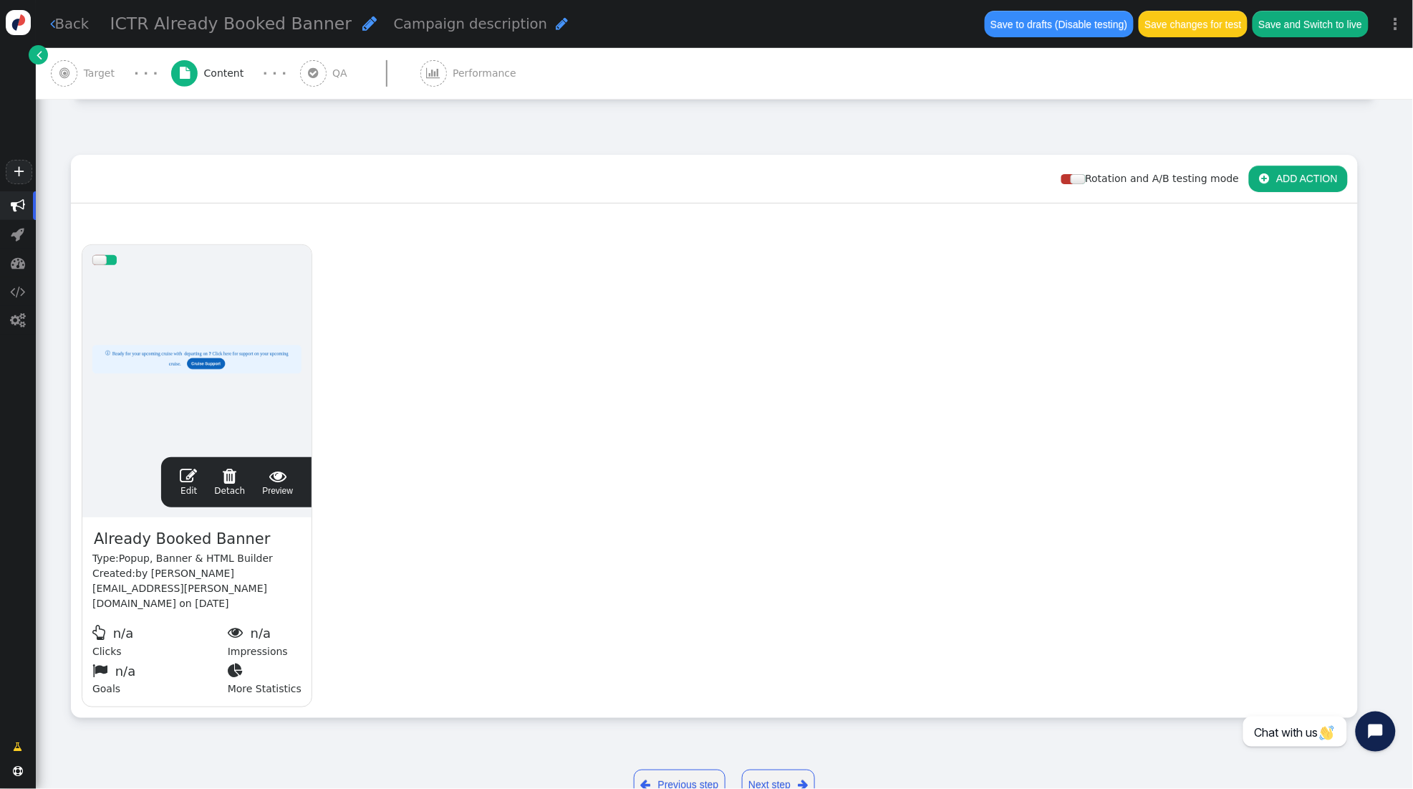
click at [112, 75] on span "Target" at bounding box center [102, 73] width 37 height 15
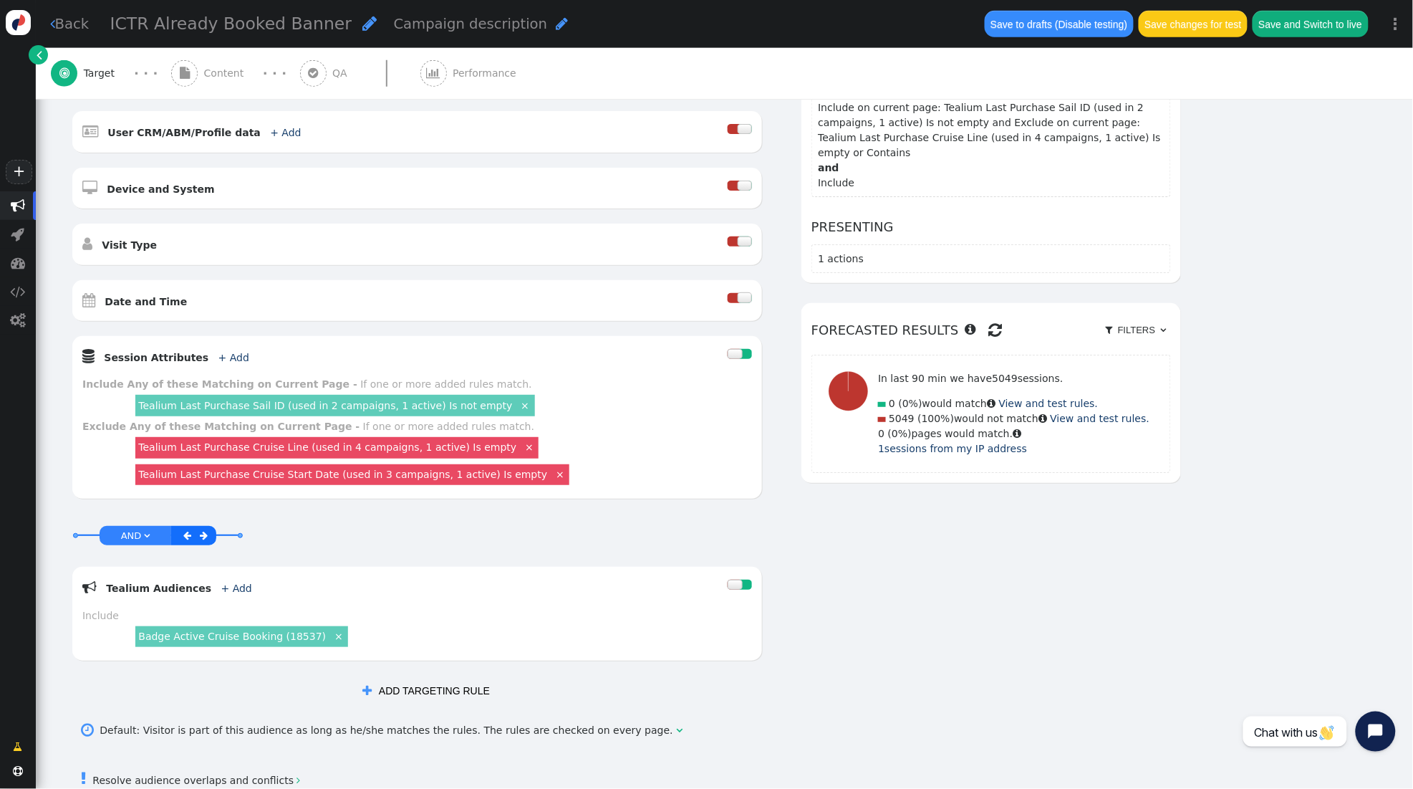
scroll to position [356, 0]
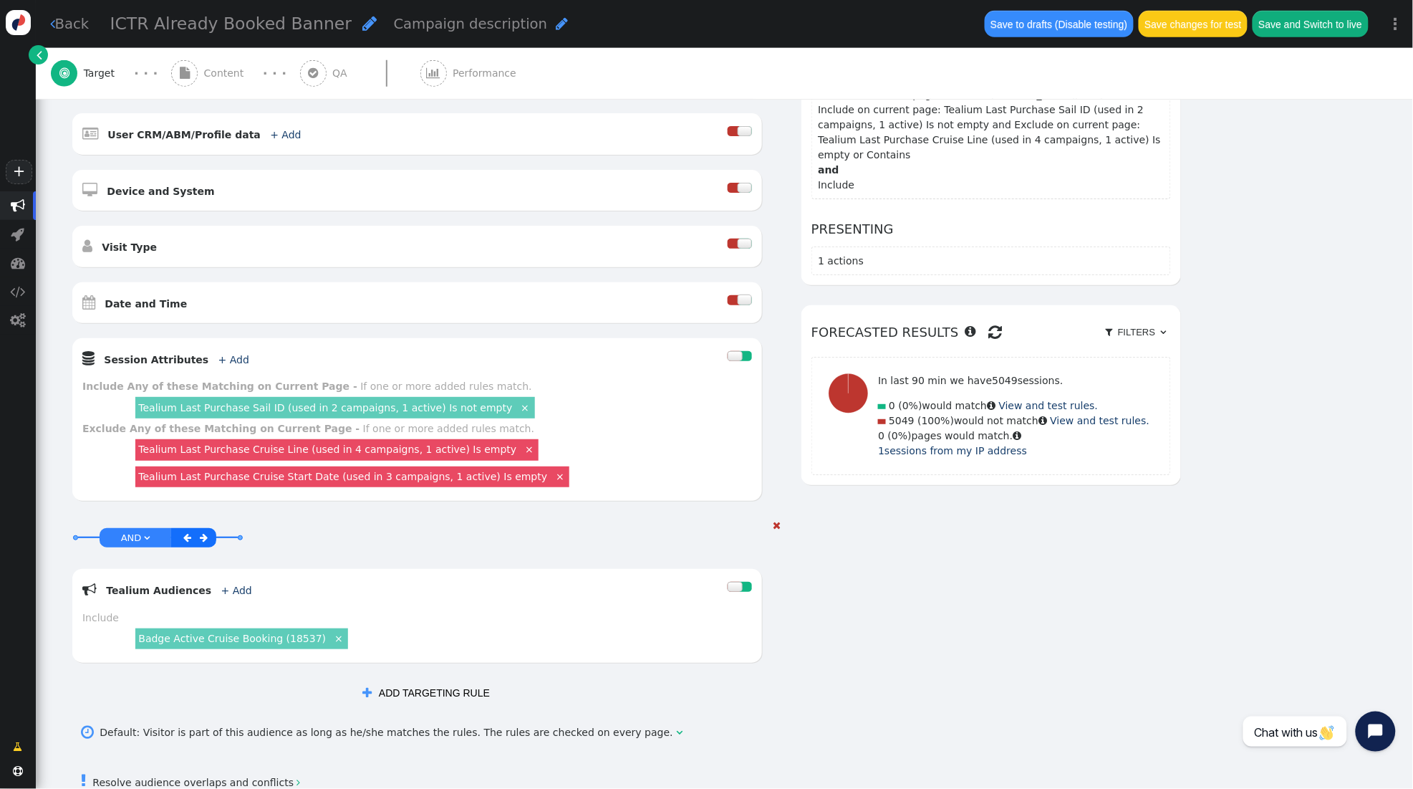
click at [133, 536] on span "AND" at bounding box center [131, 537] width 21 height 11
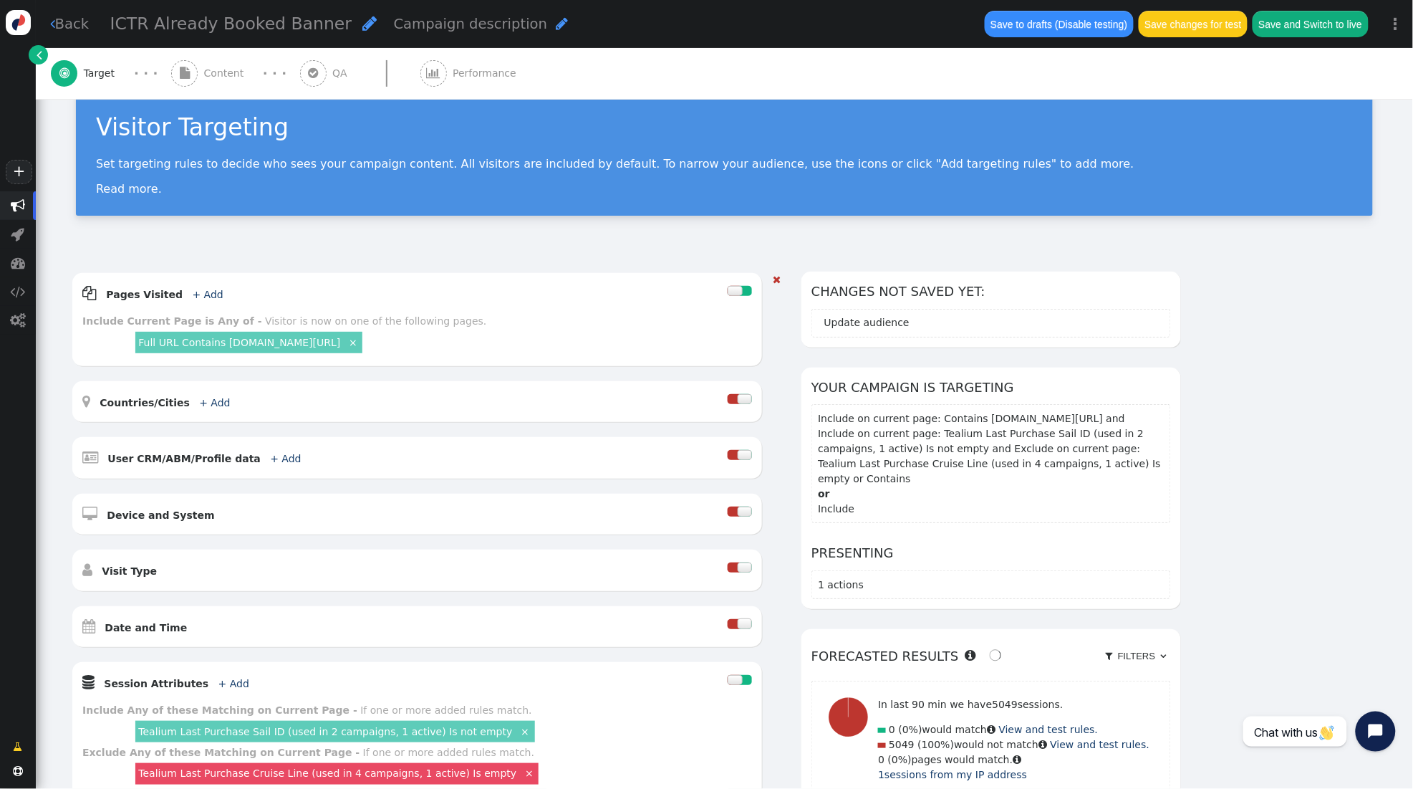
scroll to position [0, 0]
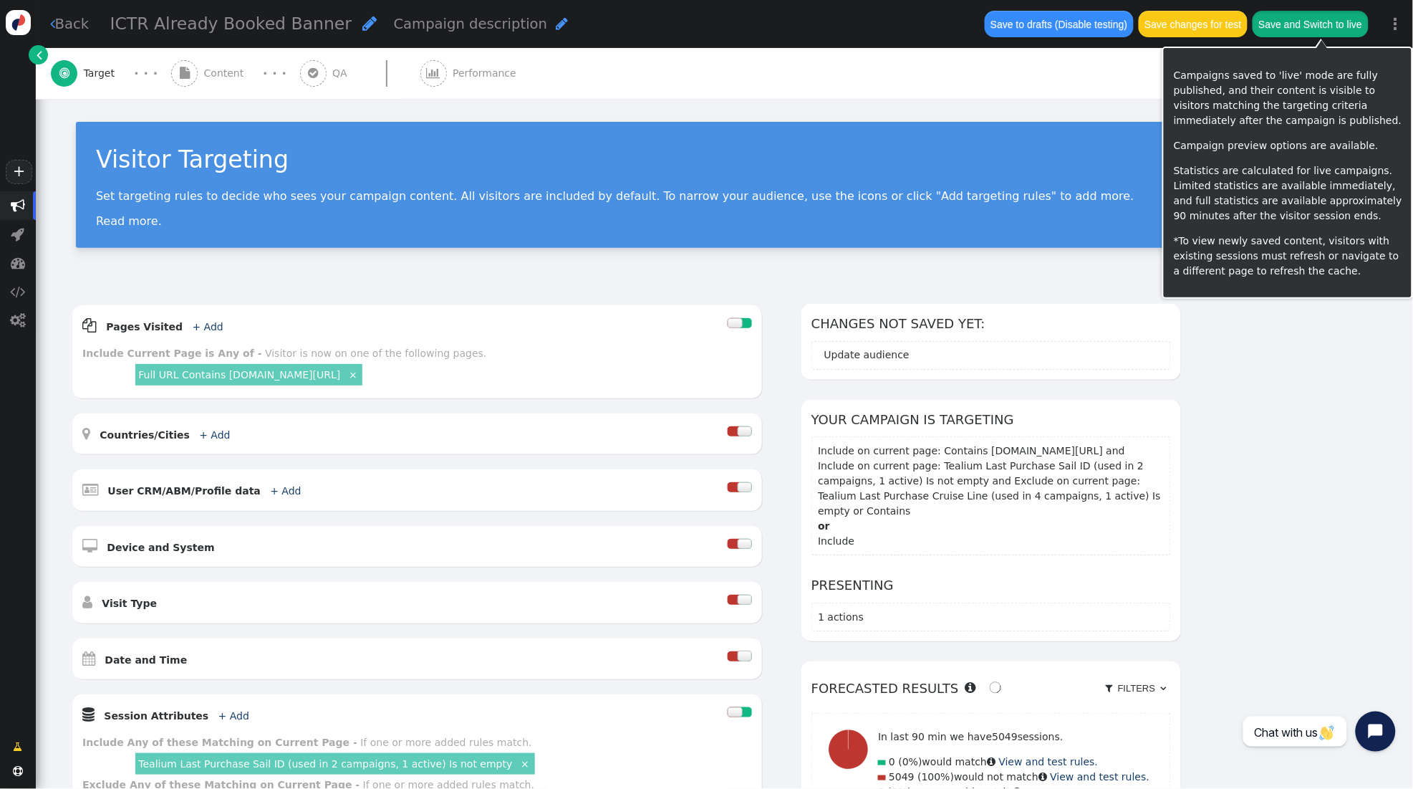
click at [1316, 29] on button "Save and Switch to live" at bounding box center [1311, 24] width 116 height 26
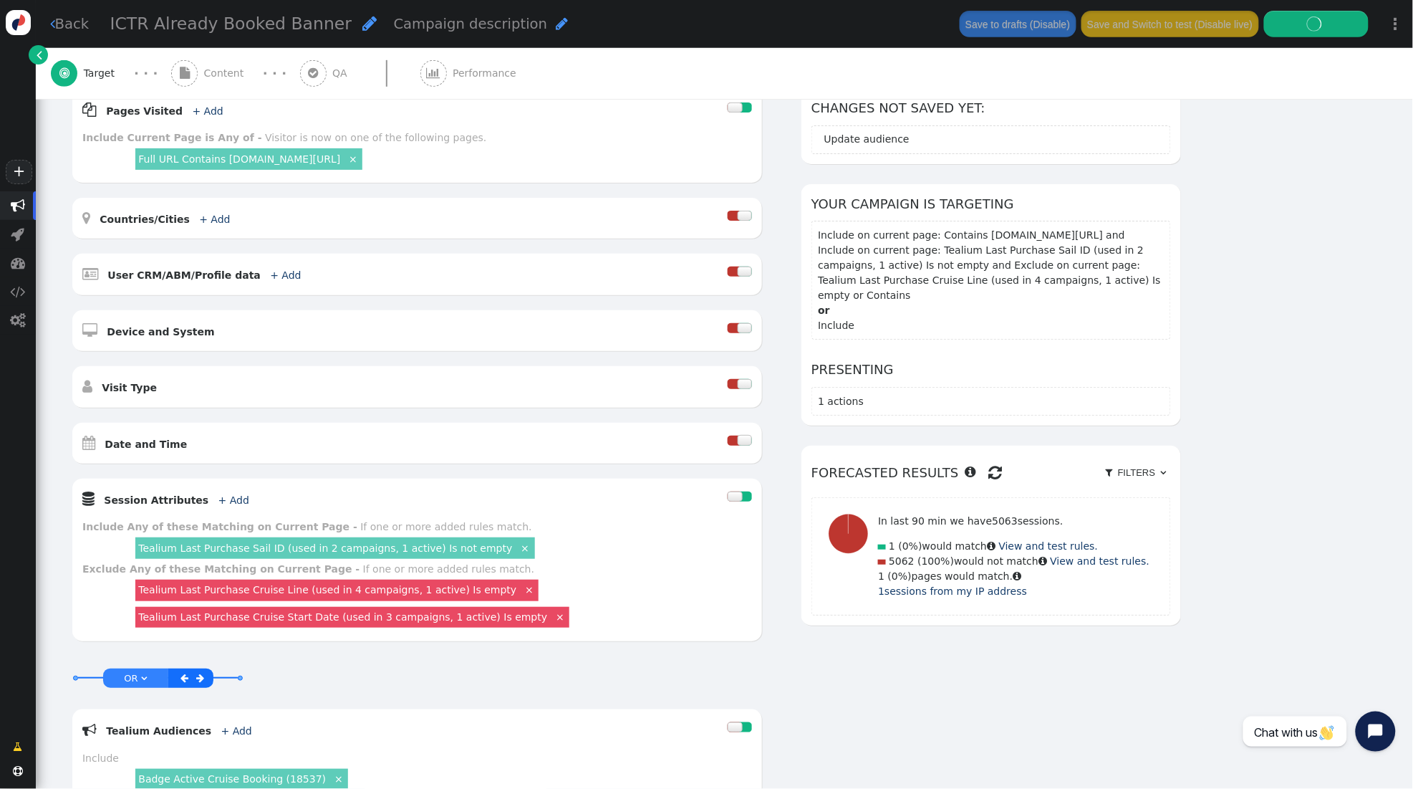
scroll to position [217, 0]
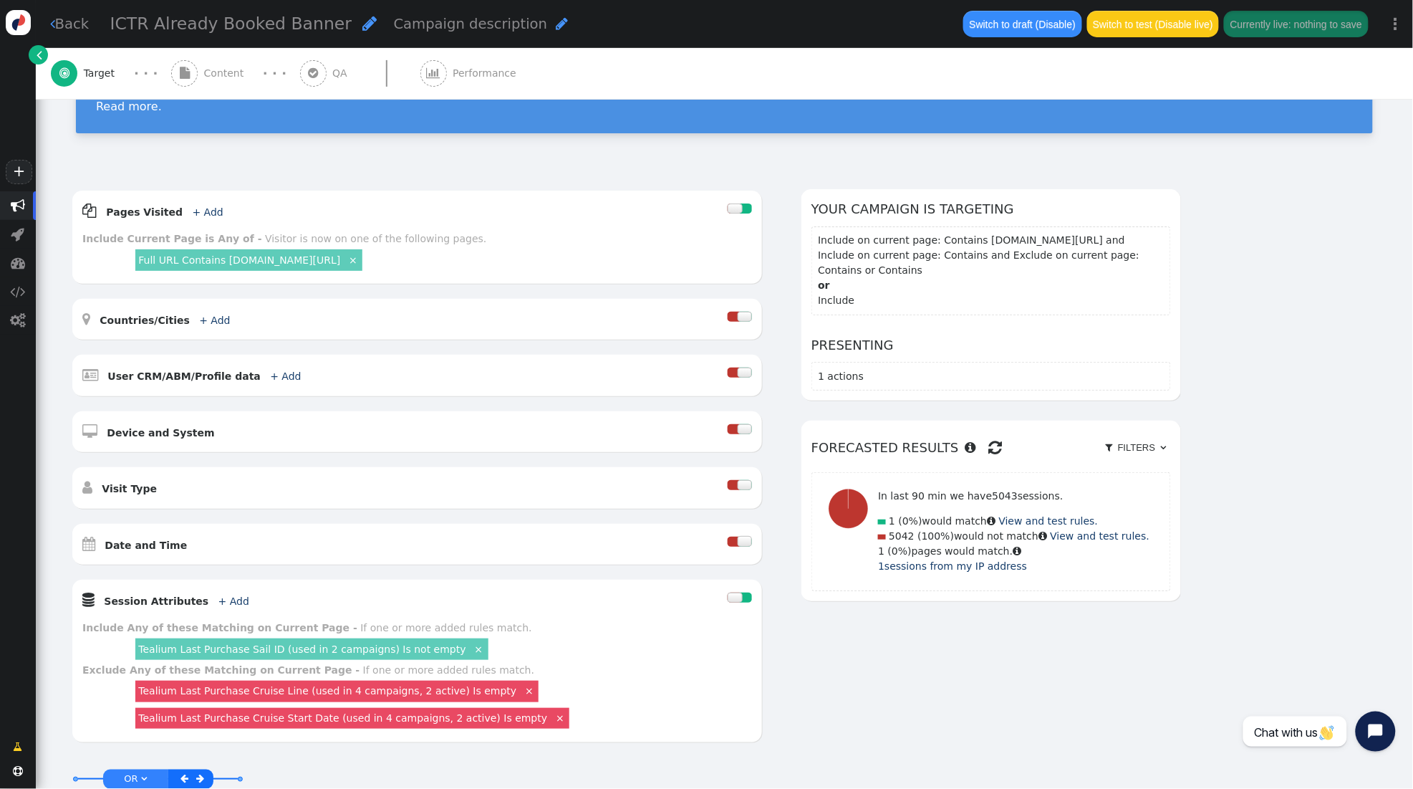
scroll to position [105, 0]
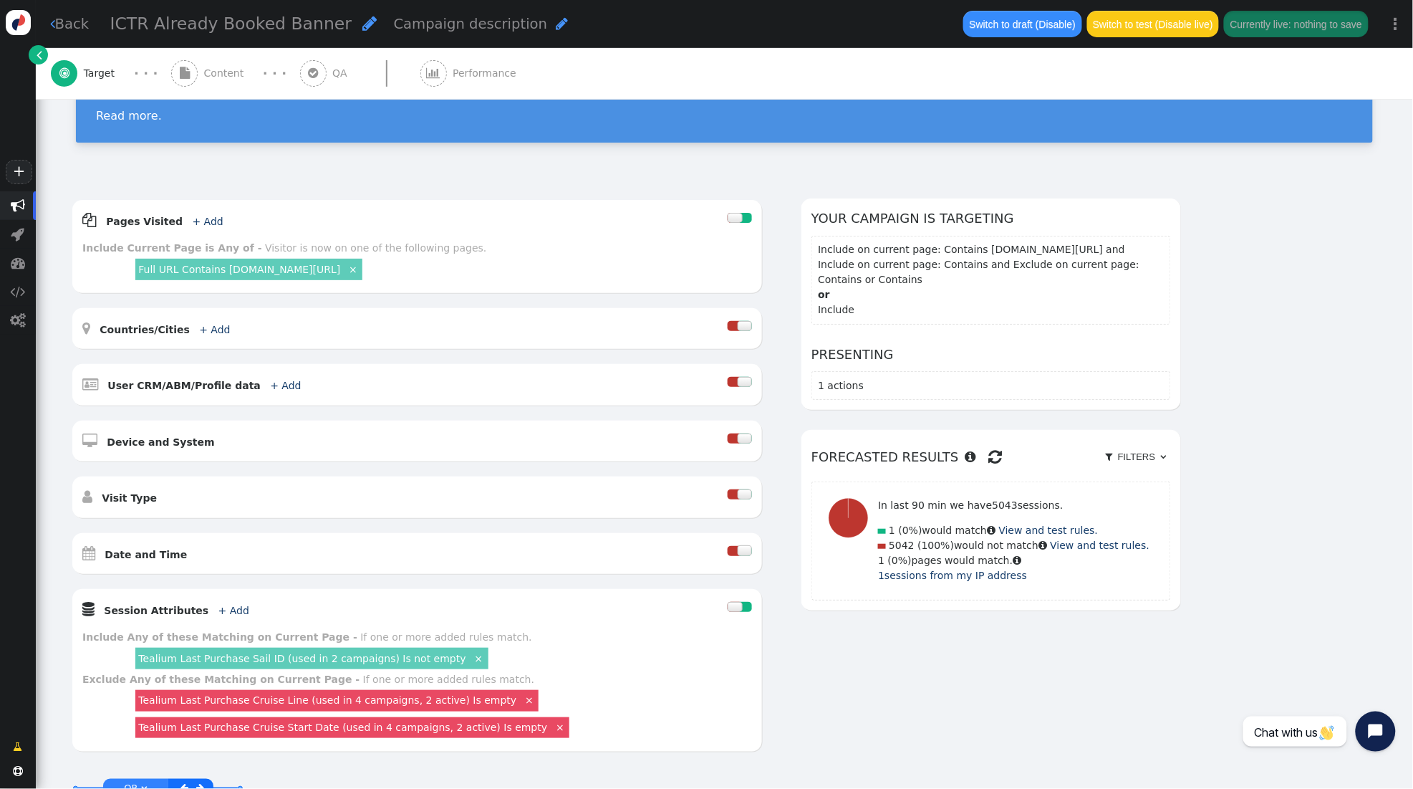
click at [453, 74] on span "Performance" at bounding box center [487, 73] width 69 height 15
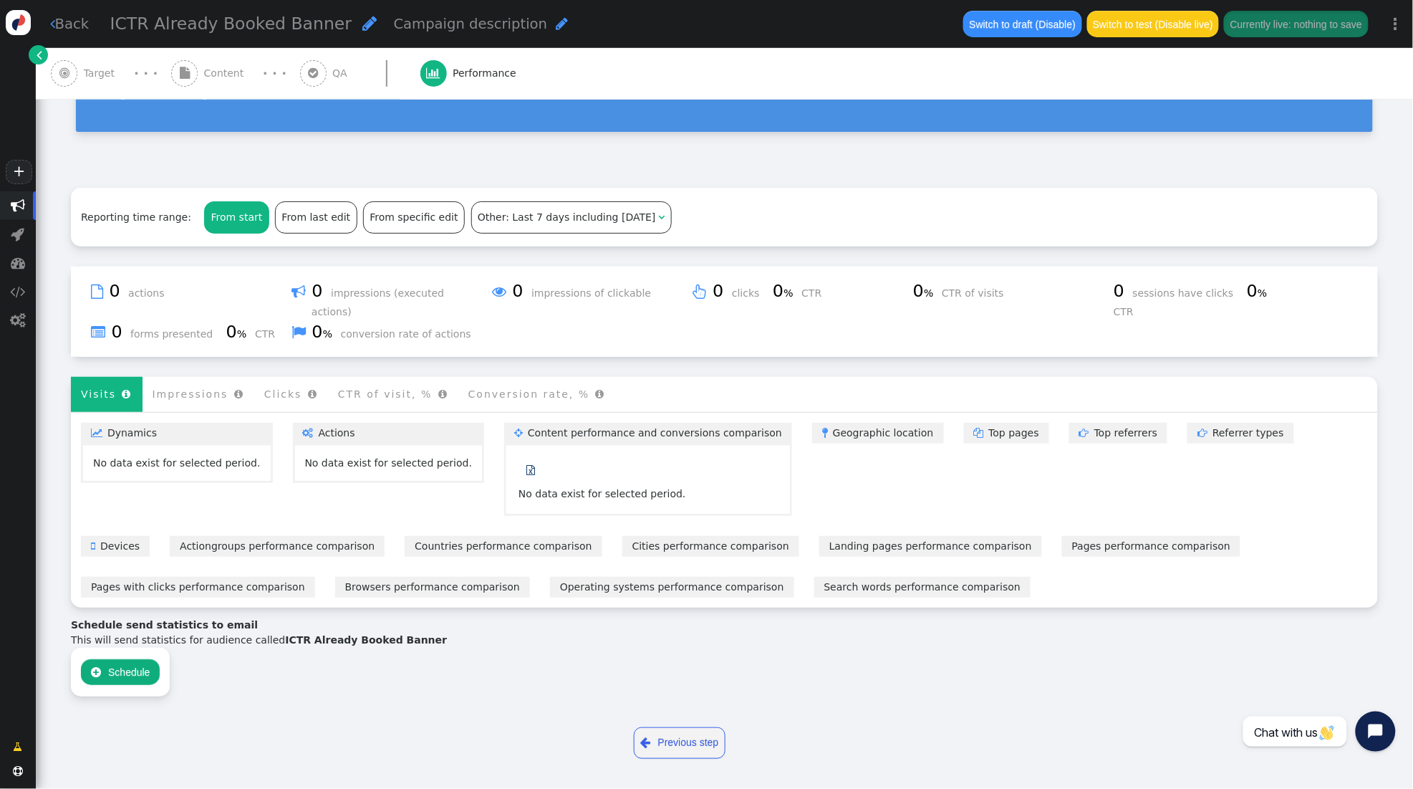
scroll to position [0, 0]
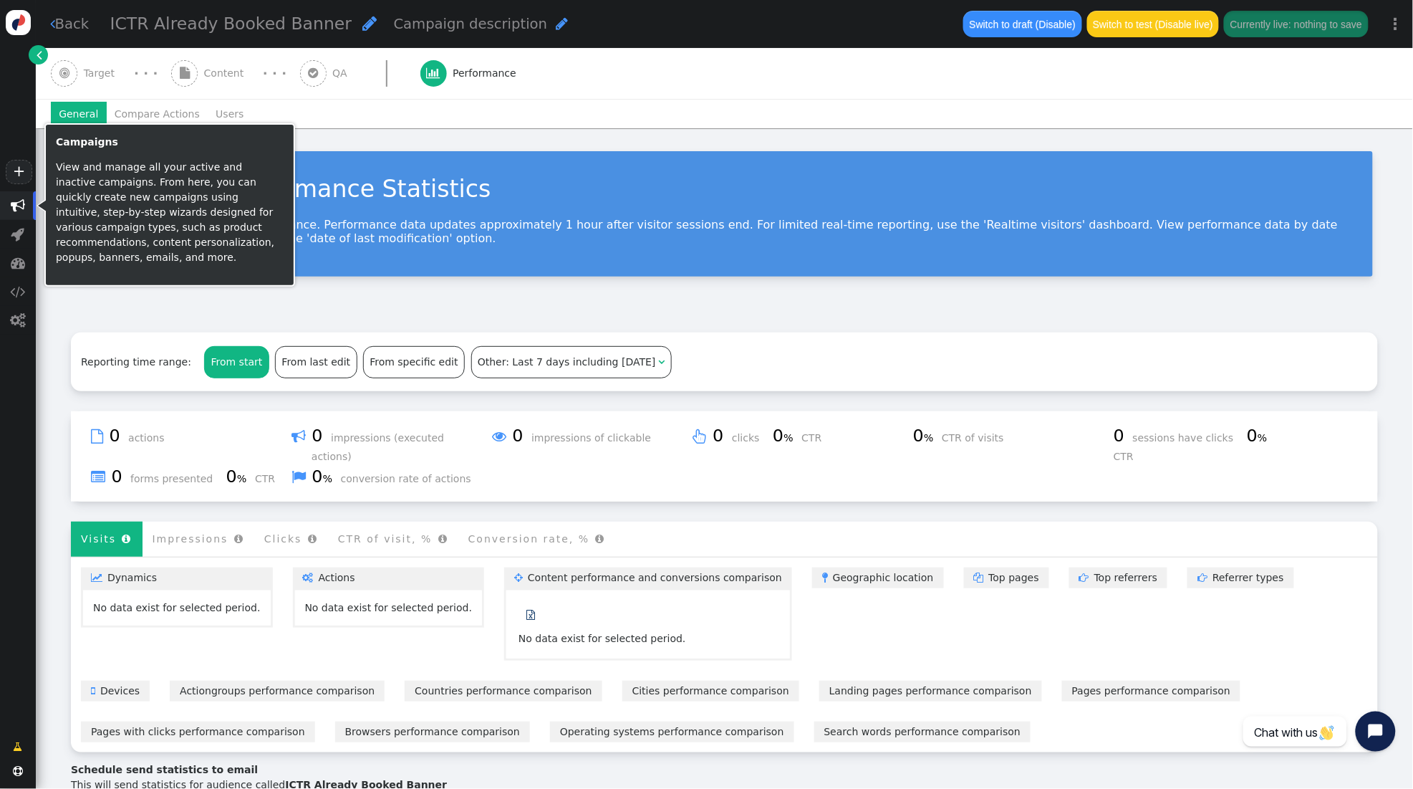
click at [15, 203] on span "" at bounding box center [18, 205] width 14 height 14
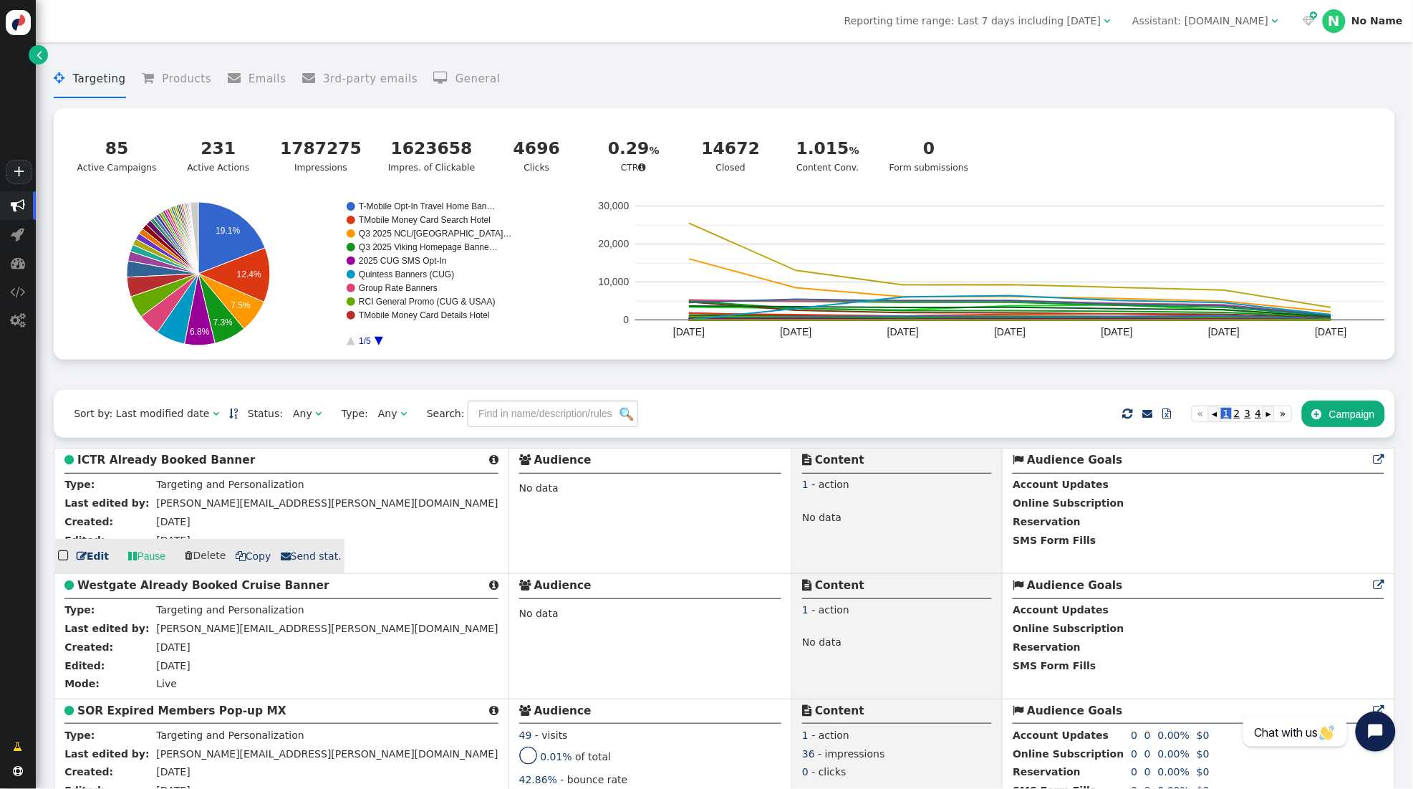
click at [188, 458] on b "ICTR Already Booked Banner" at bounding box center [166, 459] width 178 height 13
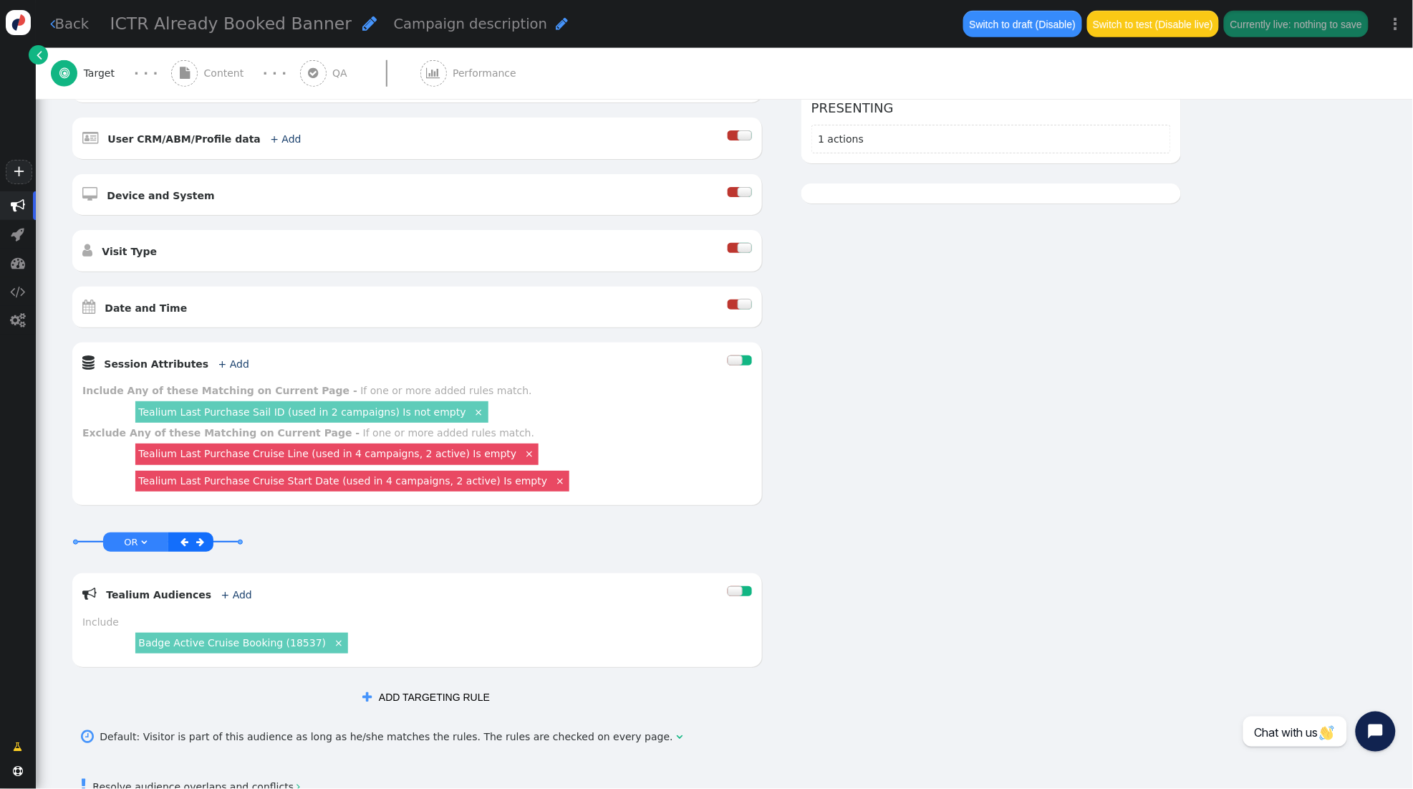
scroll to position [370, 0]
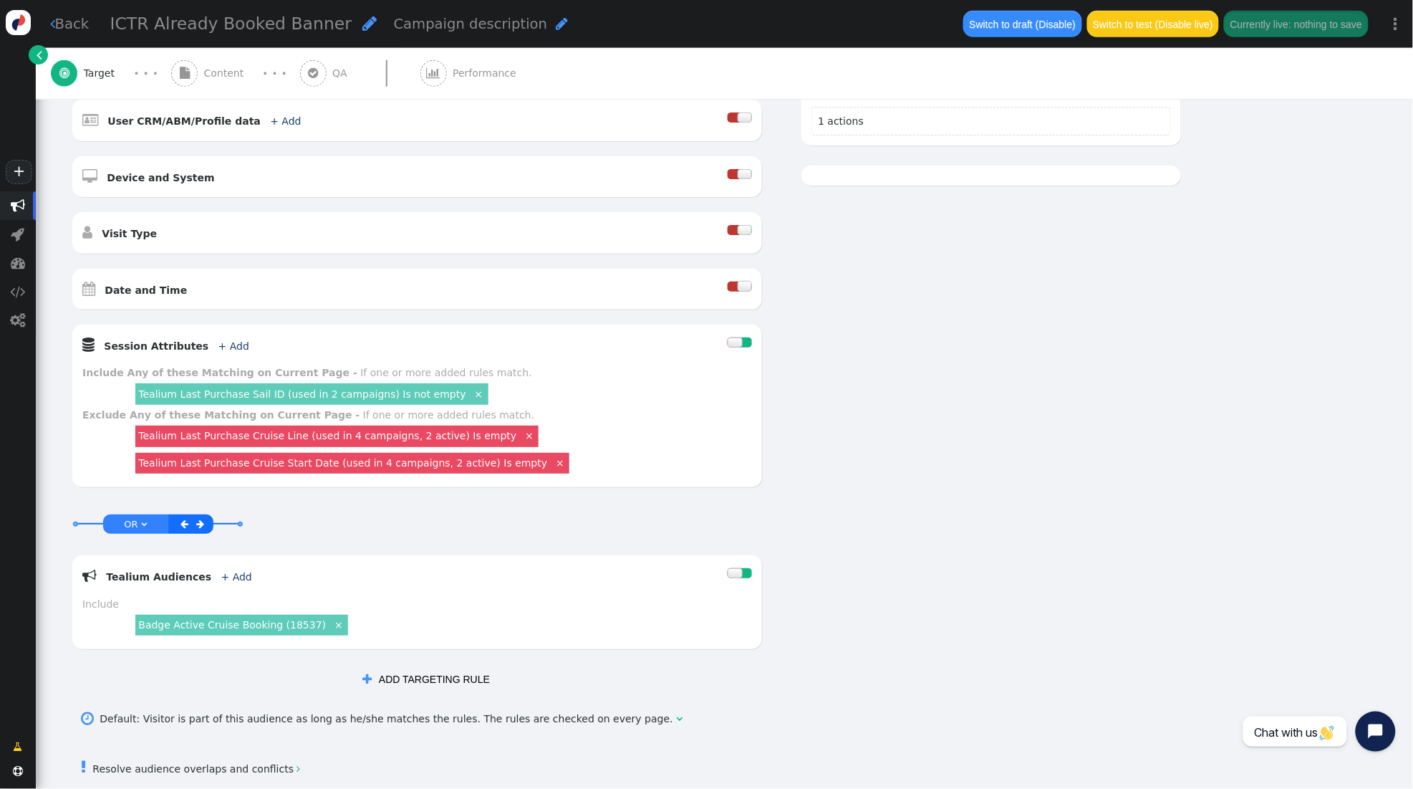
click at [330, 390] on link "Tealium Last Purchase Sail ID (used in 2 campaigns) Is not empty" at bounding box center [301, 393] width 327 height 11
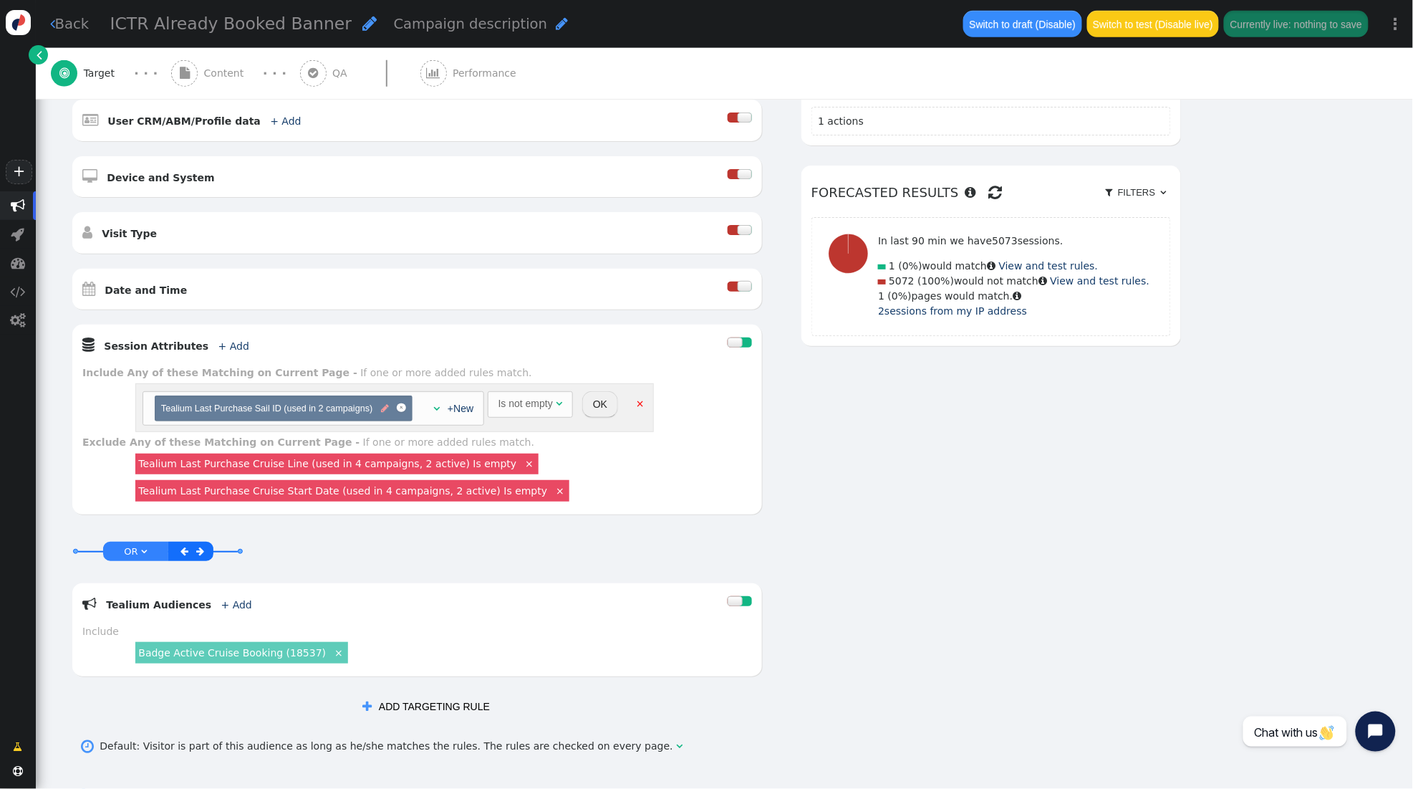
click at [385, 408] on span "" at bounding box center [385, 409] width 8 height 14
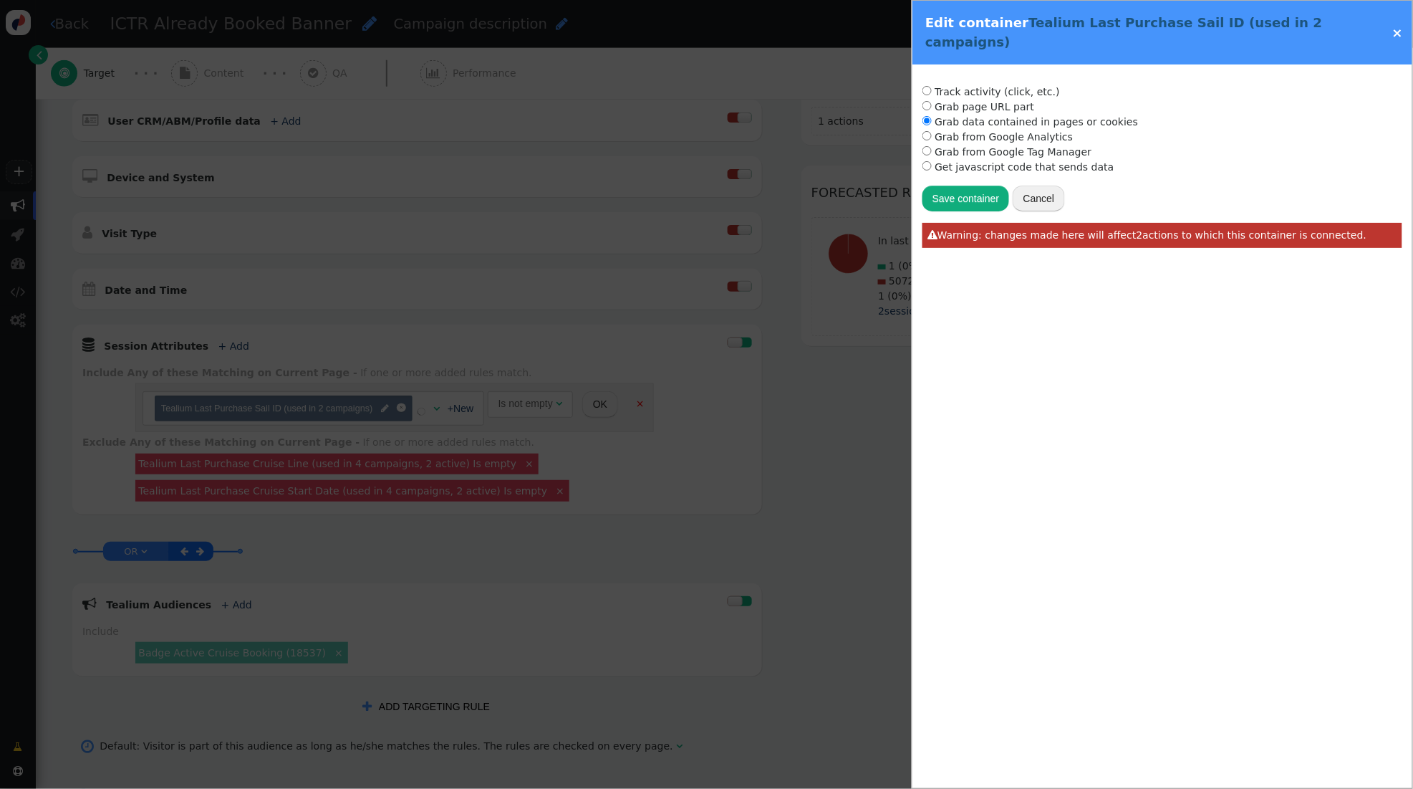
radio input "true"
type input "utag.data['va.properties.18480']"
type input "Tealium Last Purchase Sail ID"
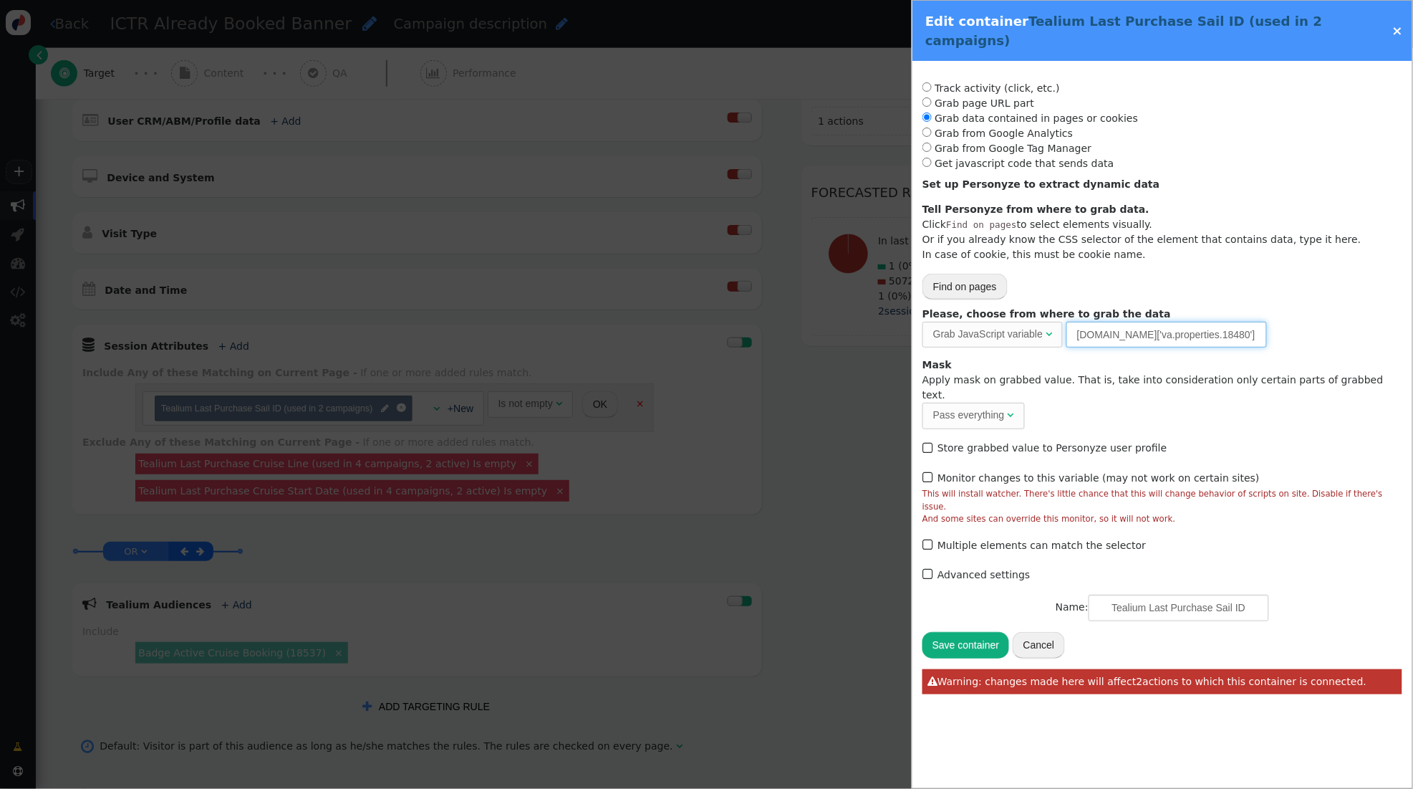
drag, startPoint x: 1237, startPoint y: 317, endPoint x: 1004, endPoint y: 307, distance: 233.0
click at [1004, 307] on div "Please, choose from where to grab the data Grab JavaScript variable  URL param…" at bounding box center [1163, 327] width 480 height 41
click at [1398, 24] on link "×" at bounding box center [1398, 30] width 11 height 15
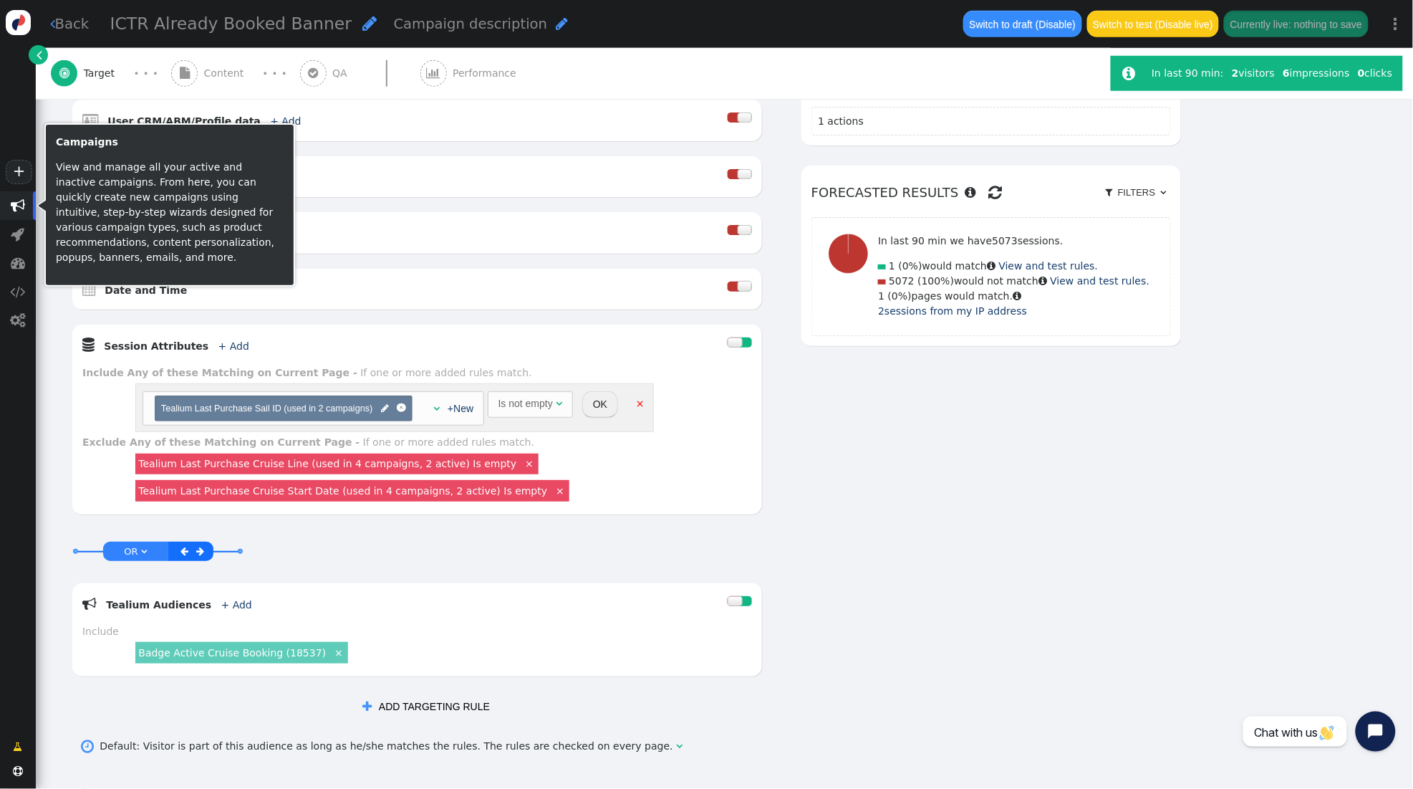
click at [19, 211] on span "" at bounding box center [18, 205] width 14 height 14
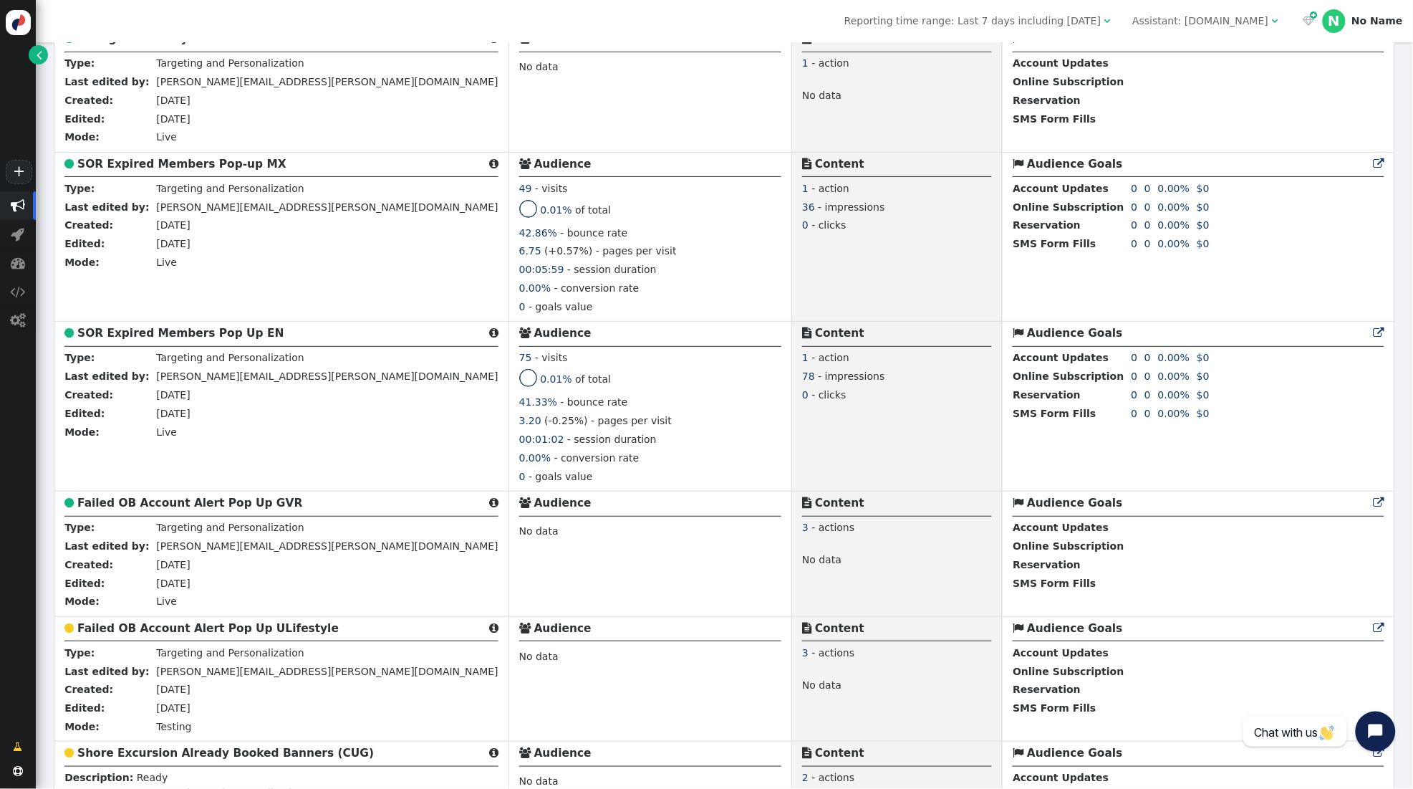
scroll to position [575, 0]
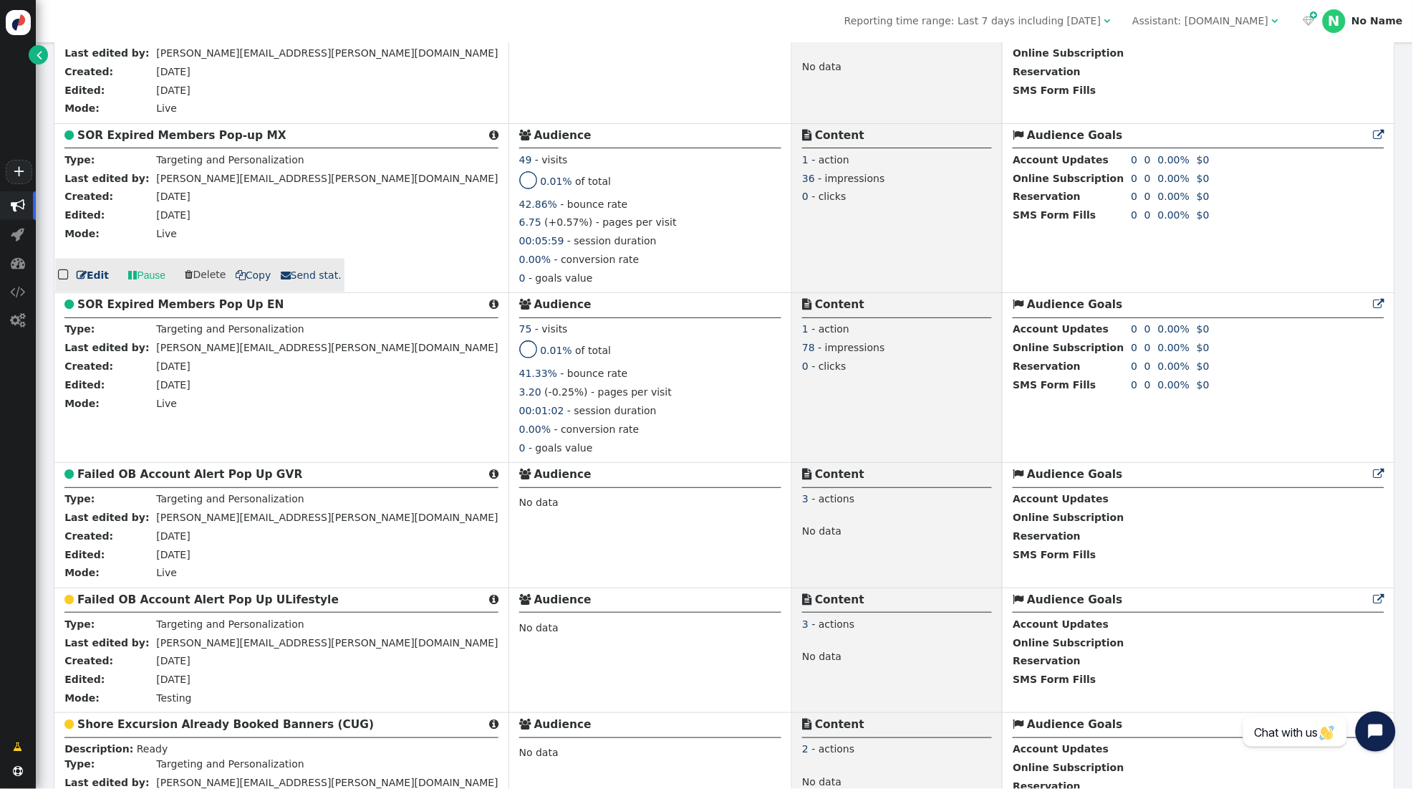
click at [178, 142] on b "SOR Expired Members Pop-up MX" at bounding box center [181, 135] width 209 height 13
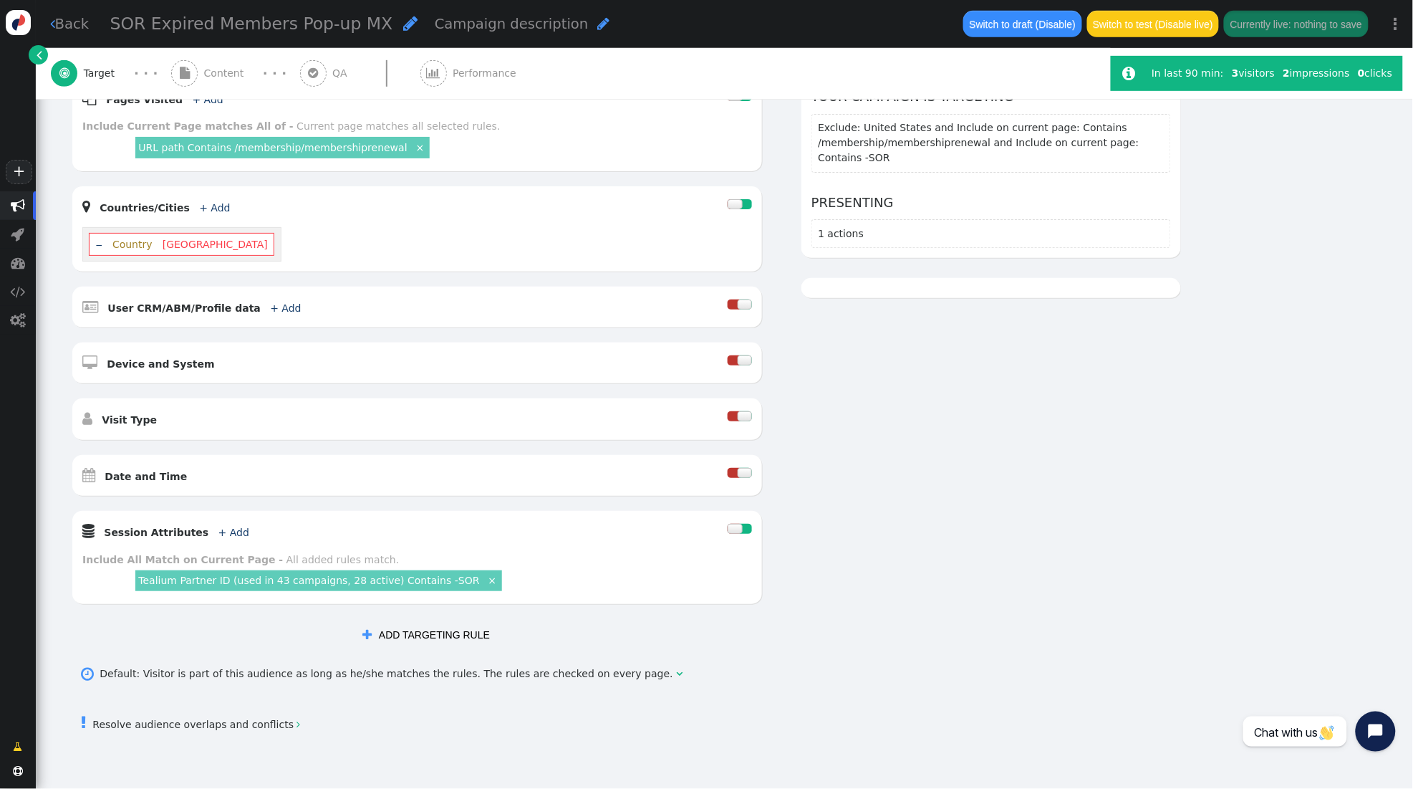
scroll to position [297, 0]
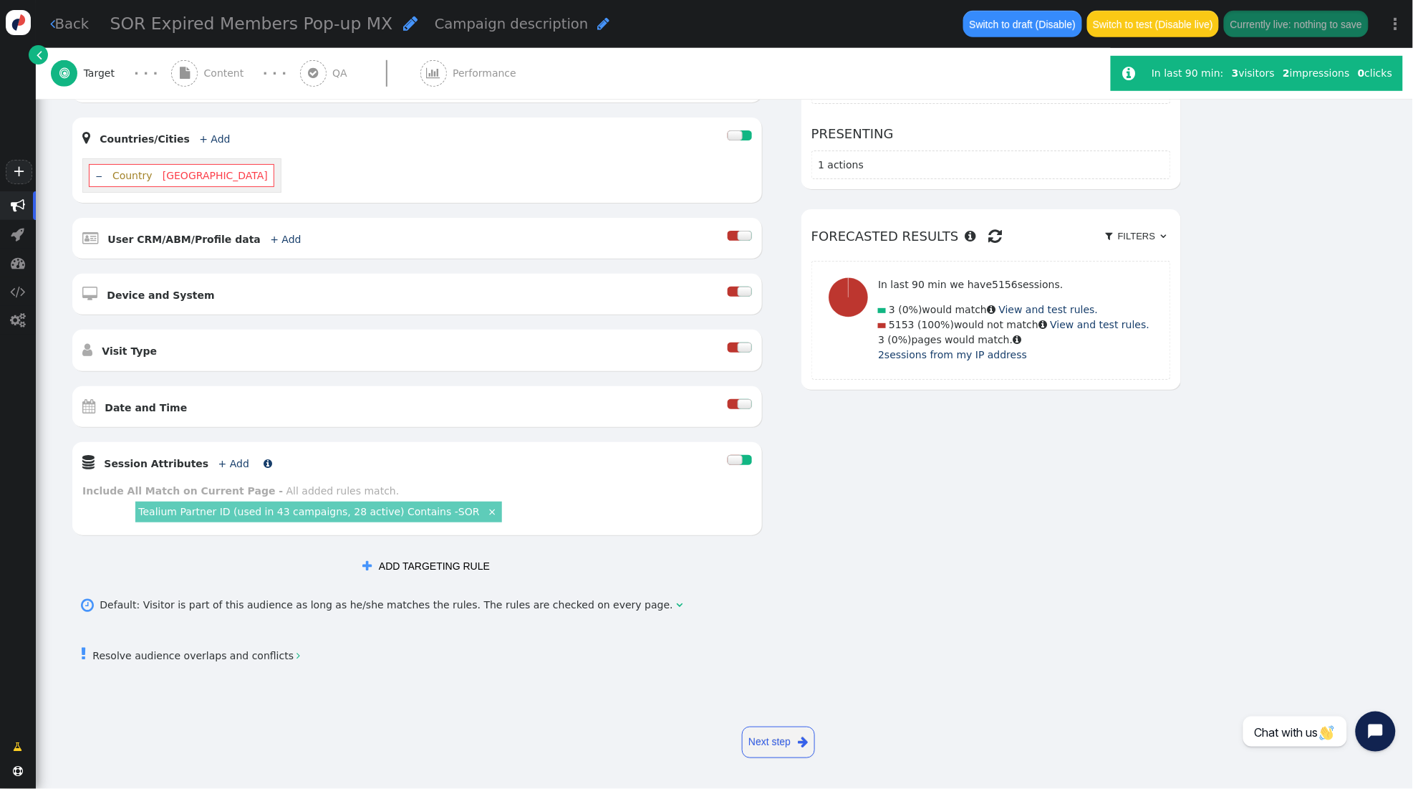
click at [225, 463] on link "+ Add" at bounding box center [233, 463] width 31 height 11
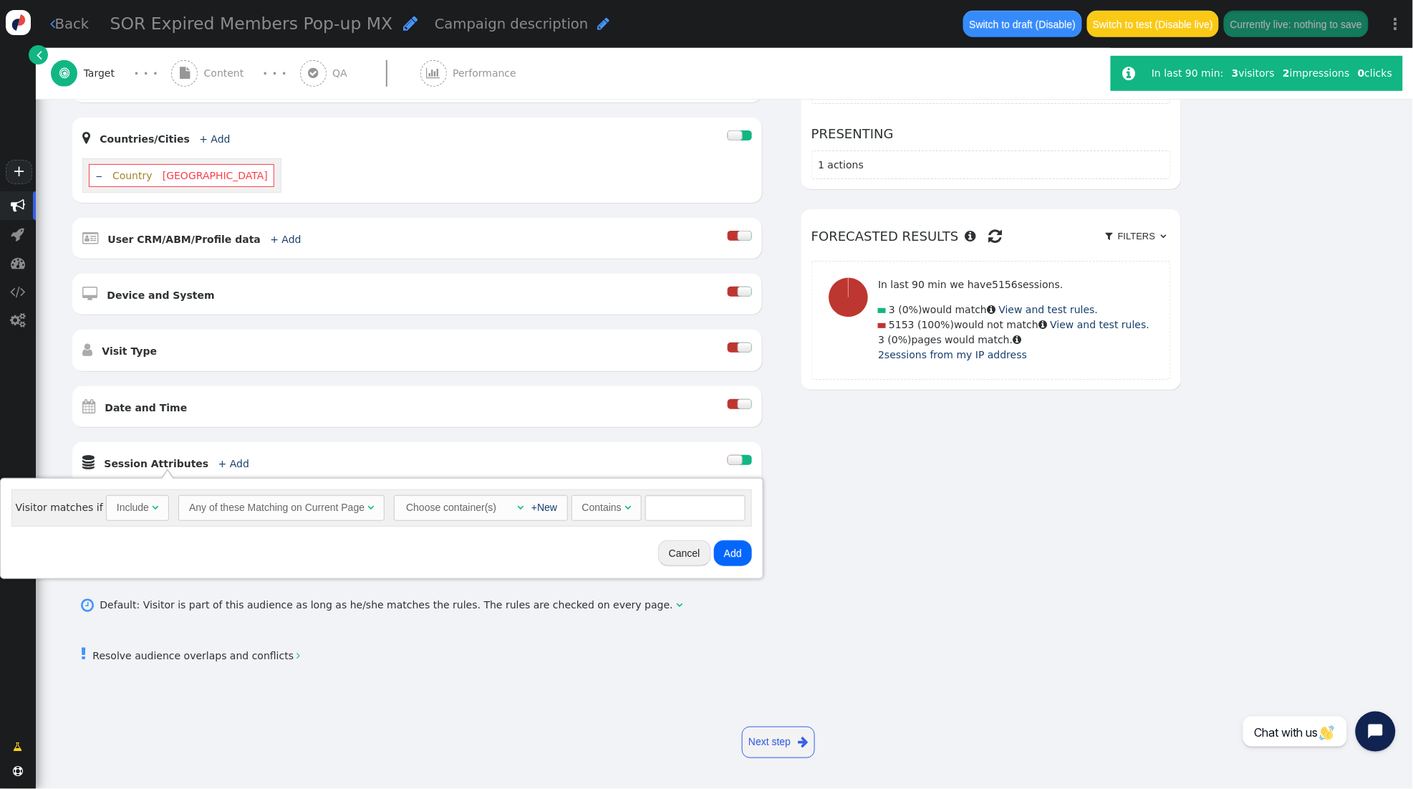
click at [272, 446] on div " Session Attributes + Add  Include Any of these Matching on Current Page - If…" at bounding box center [417, 488] width 690 height 93
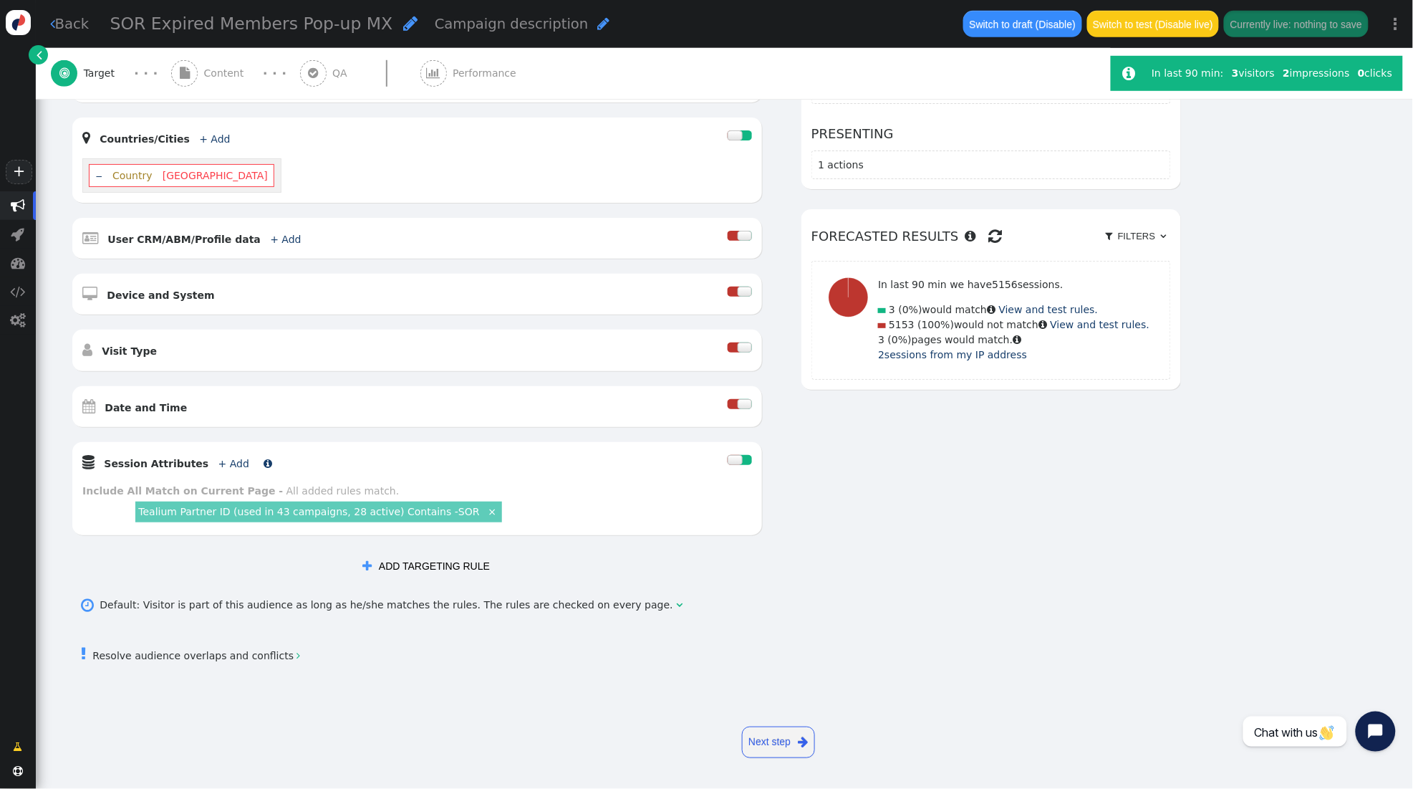
click at [218, 461] on link "+ Add" at bounding box center [233, 463] width 31 height 11
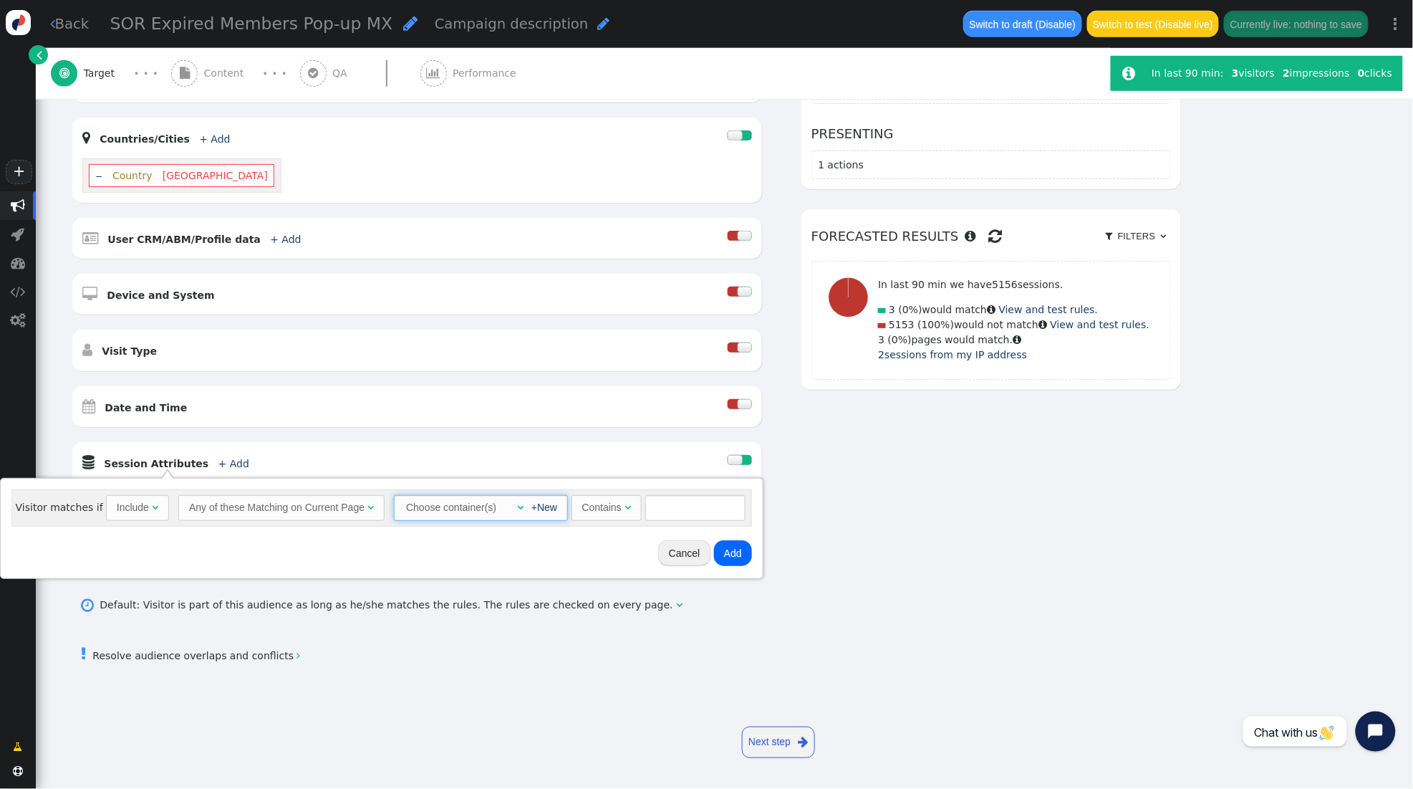
click at [517, 504] on span "" at bounding box center [520, 507] width 6 height 10
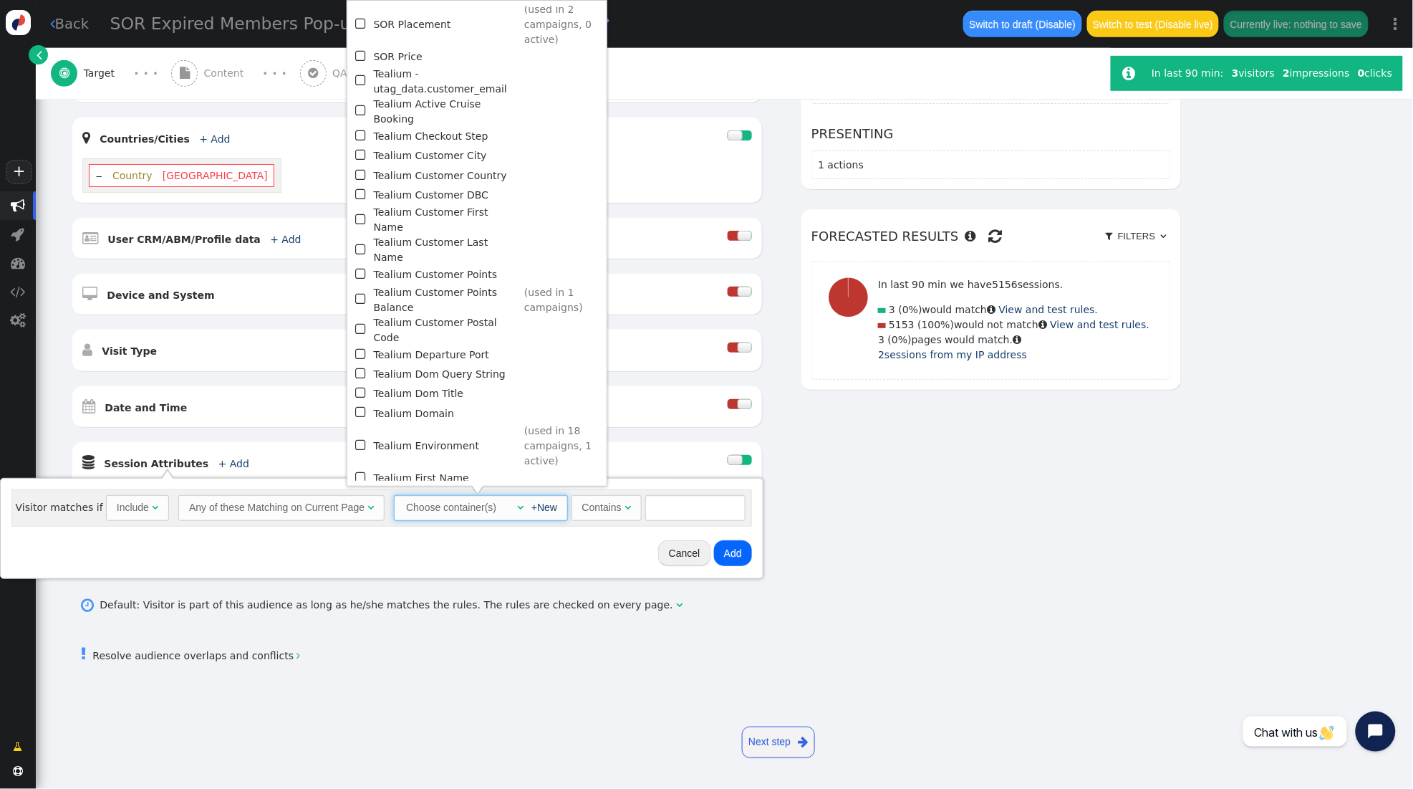
scroll to position [887, 0]
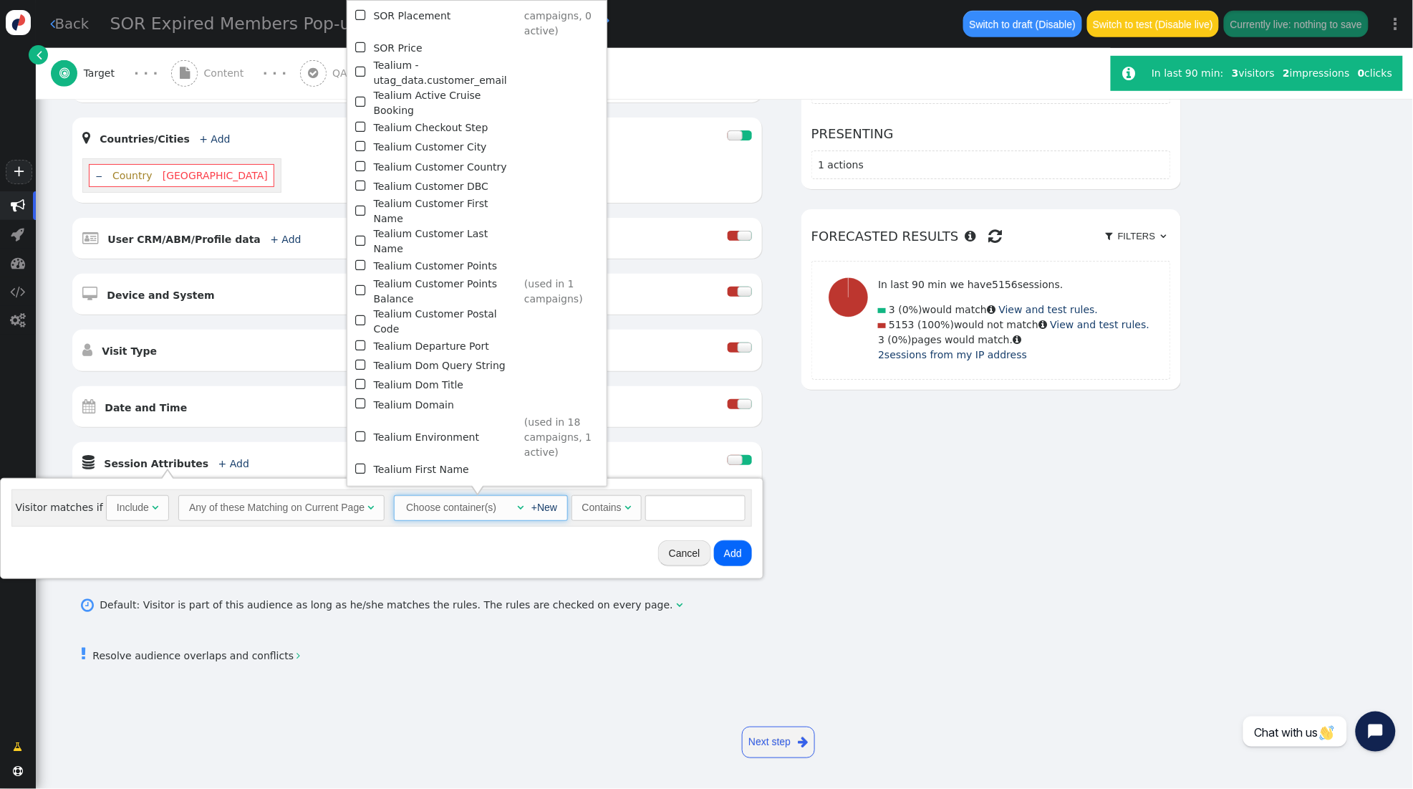
click at [500, 548] on div "Cancel Add" at bounding box center [382, 553] width 752 height 40
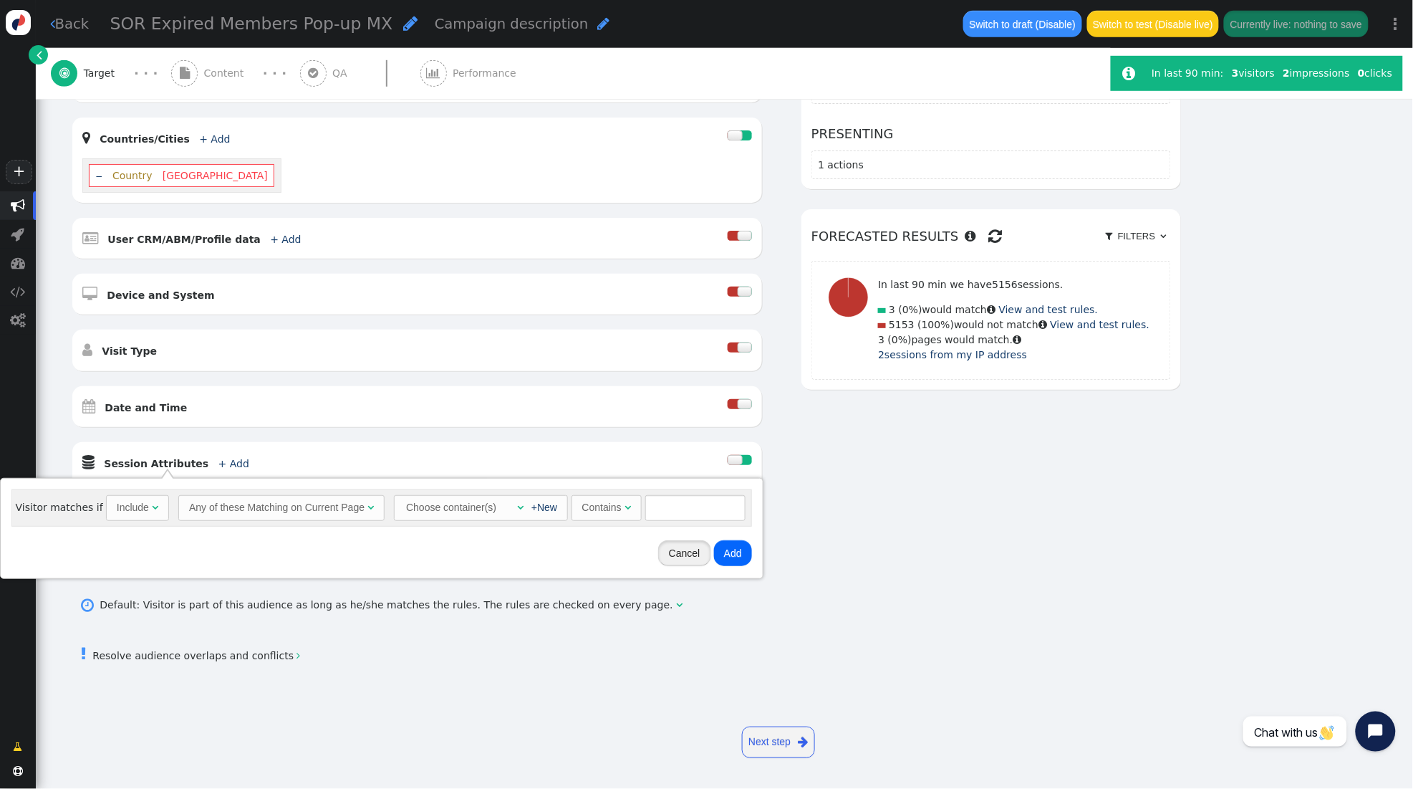
click at [693, 552] on button "Cancel" at bounding box center [684, 553] width 53 height 26
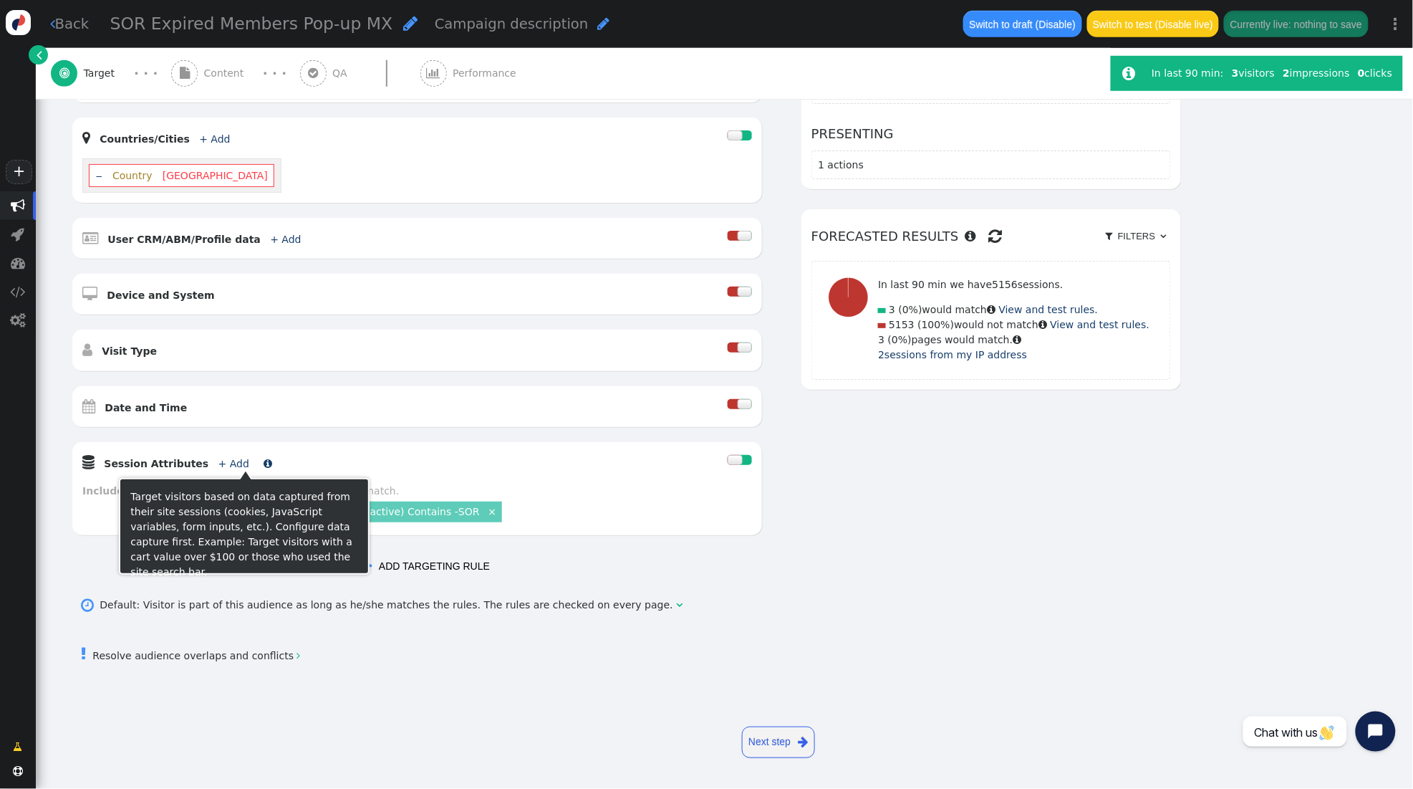
click at [218, 461] on link "+ Add" at bounding box center [233, 463] width 31 height 11
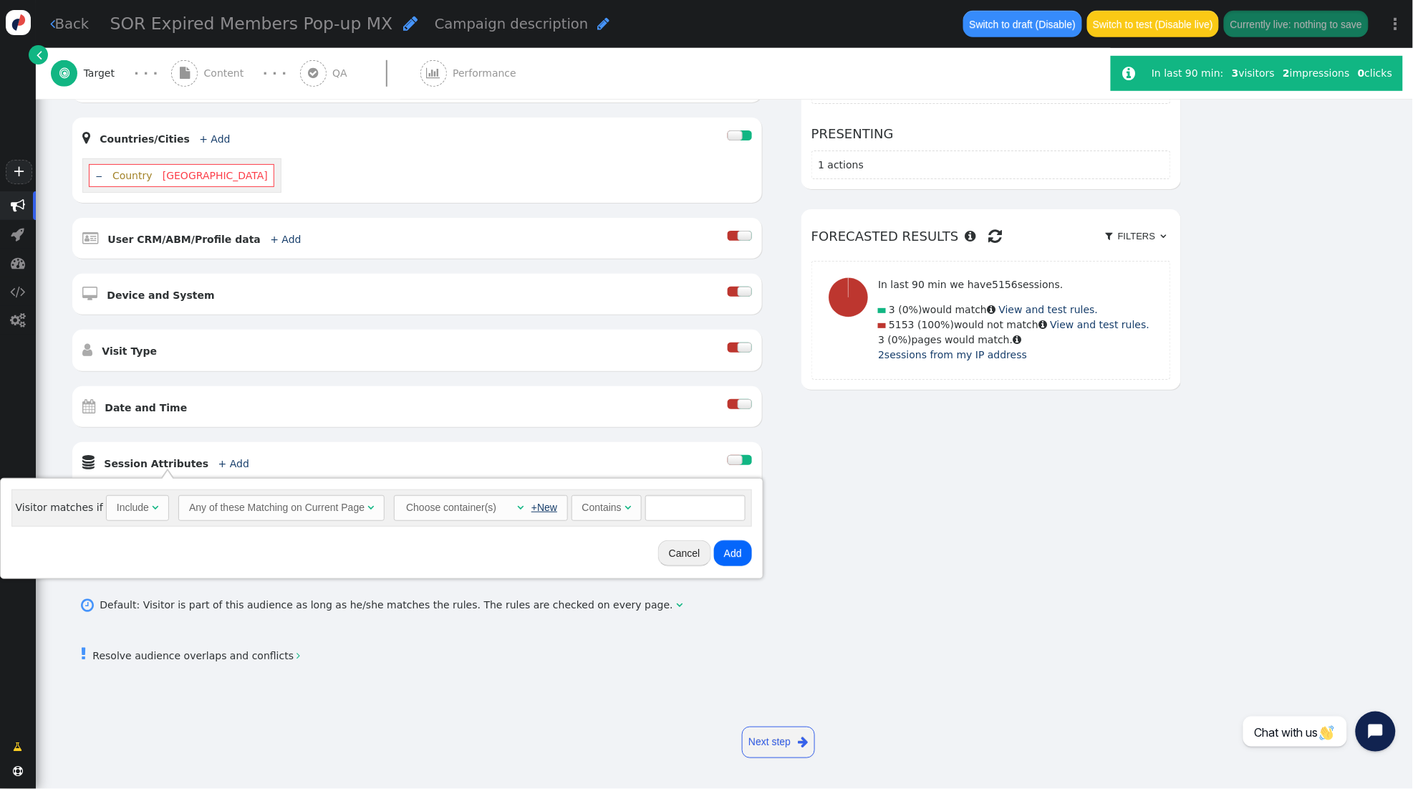
click at [540, 509] on link "+New" at bounding box center [545, 506] width 26 height 11
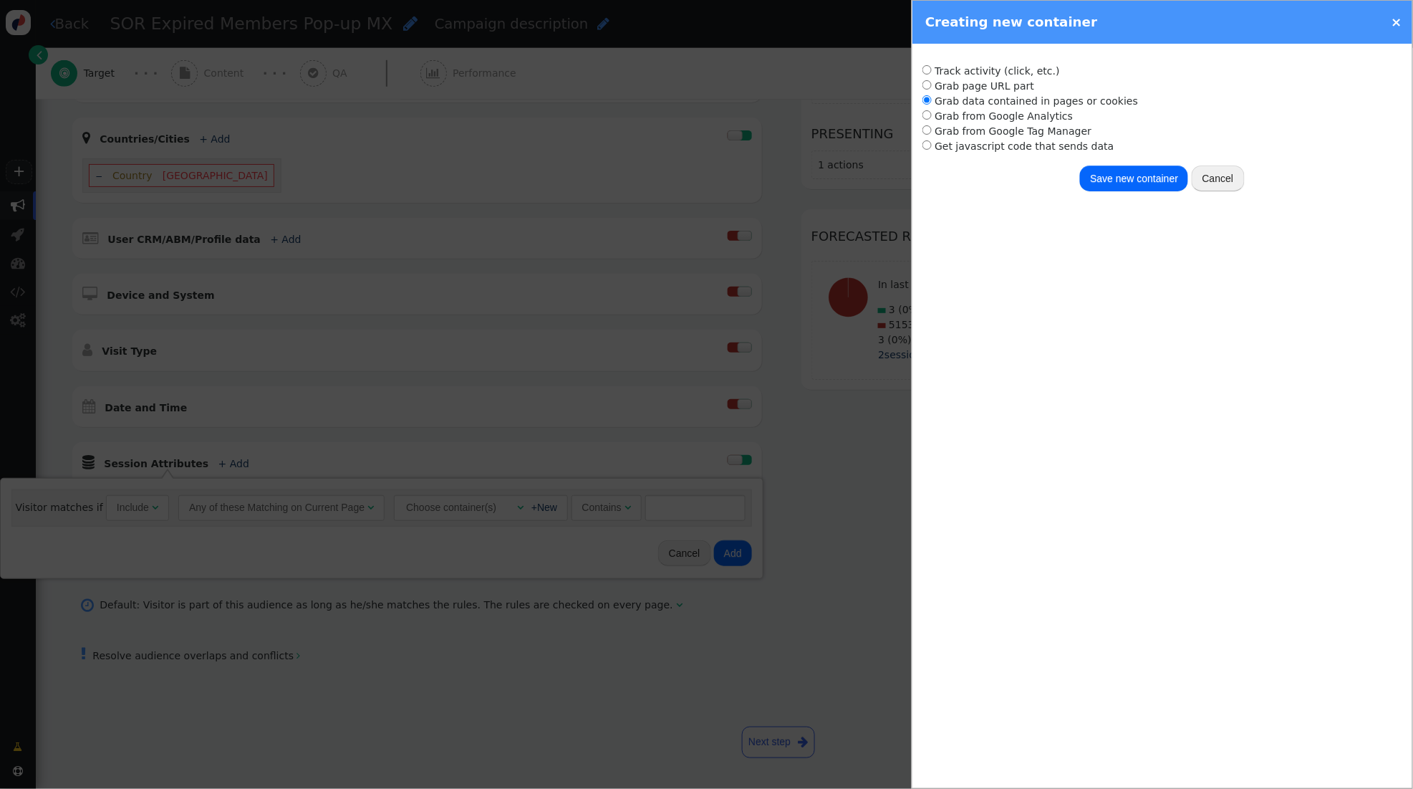
radio input "true"
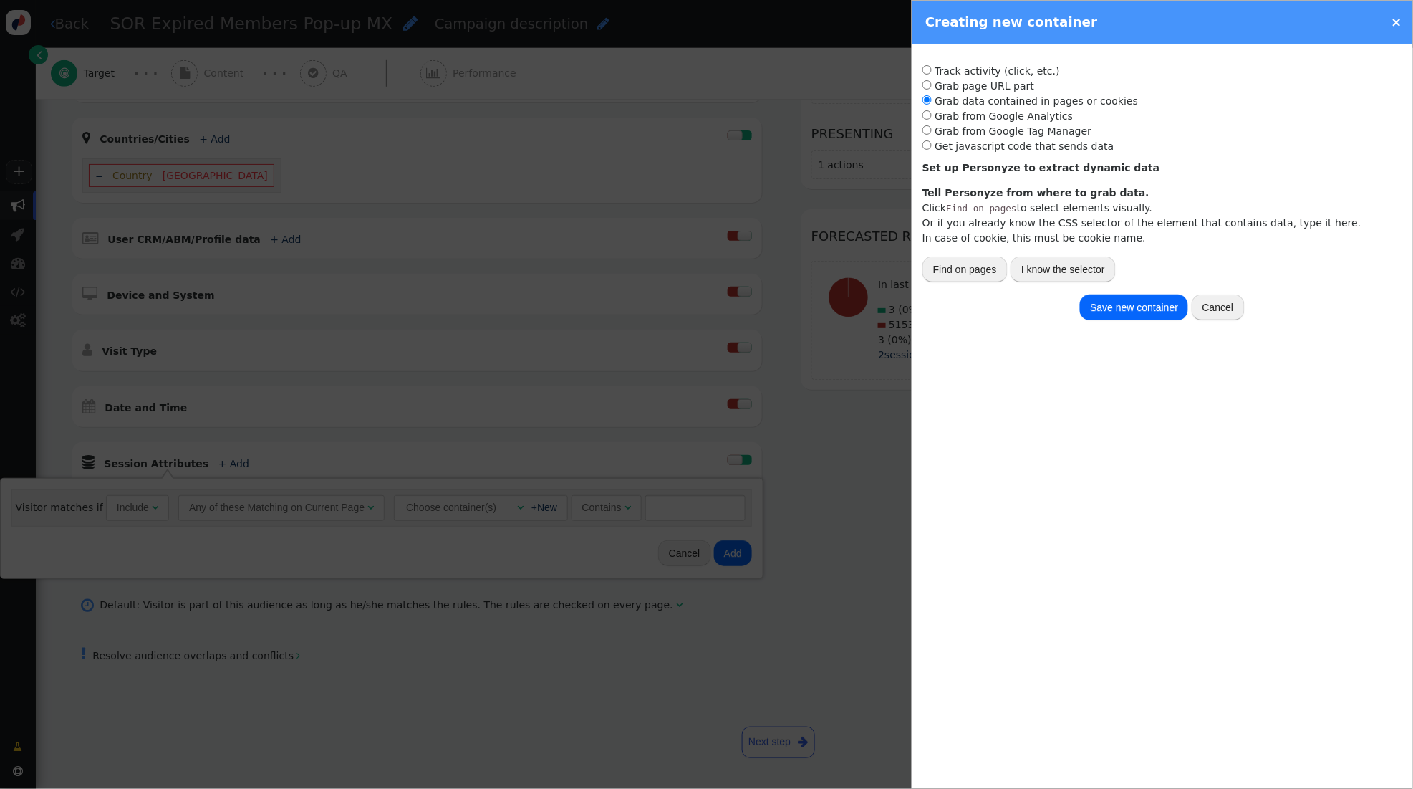
click at [926, 99] on input "radio" at bounding box center [927, 99] width 9 height 9
click at [1039, 264] on button "I know the selector" at bounding box center [1063, 269] width 105 height 26
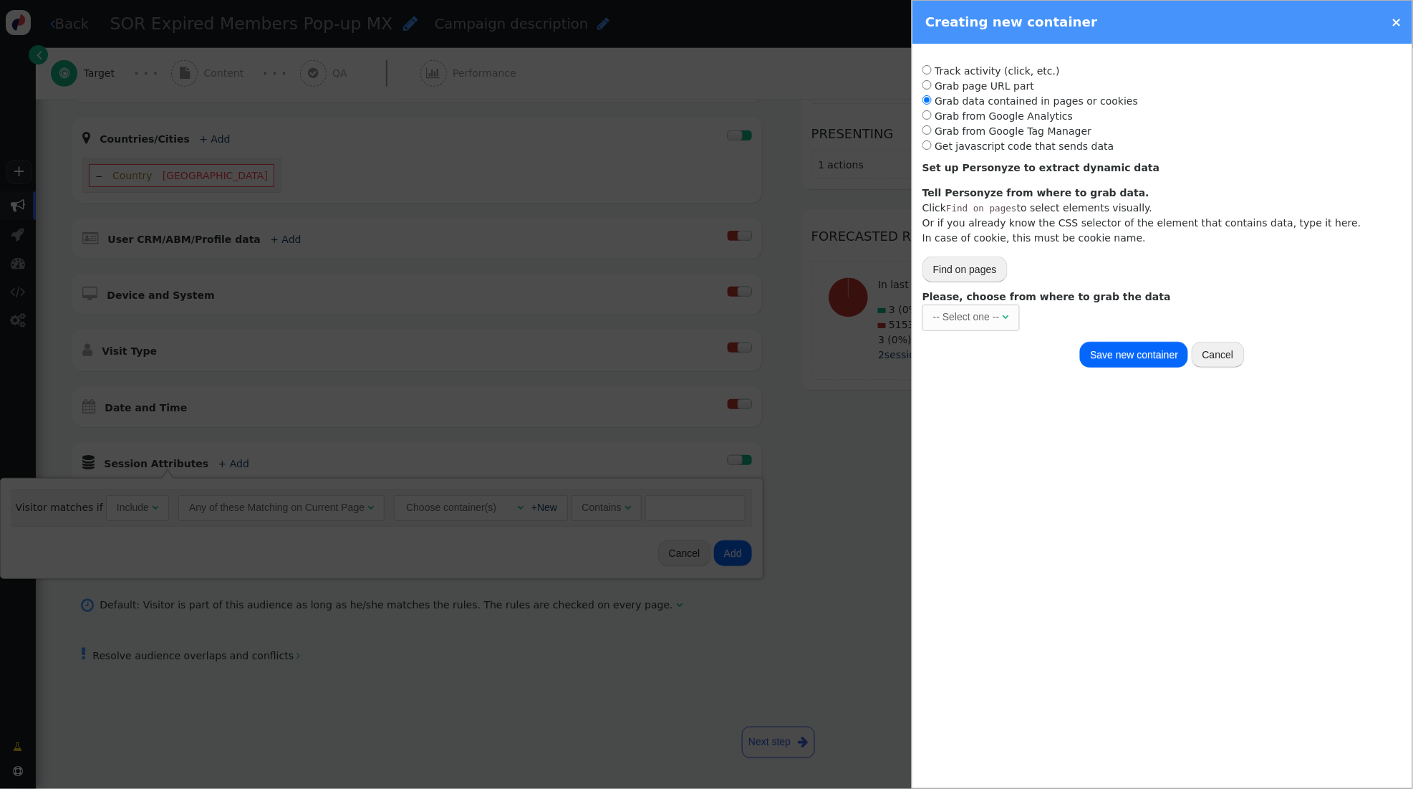
click at [994, 312] on div "-- Select one --" at bounding box center [966, 316] width 67 height 15
click at [1153, 314] on input "text" at bounding box center [1167, 317] width 201 height 26
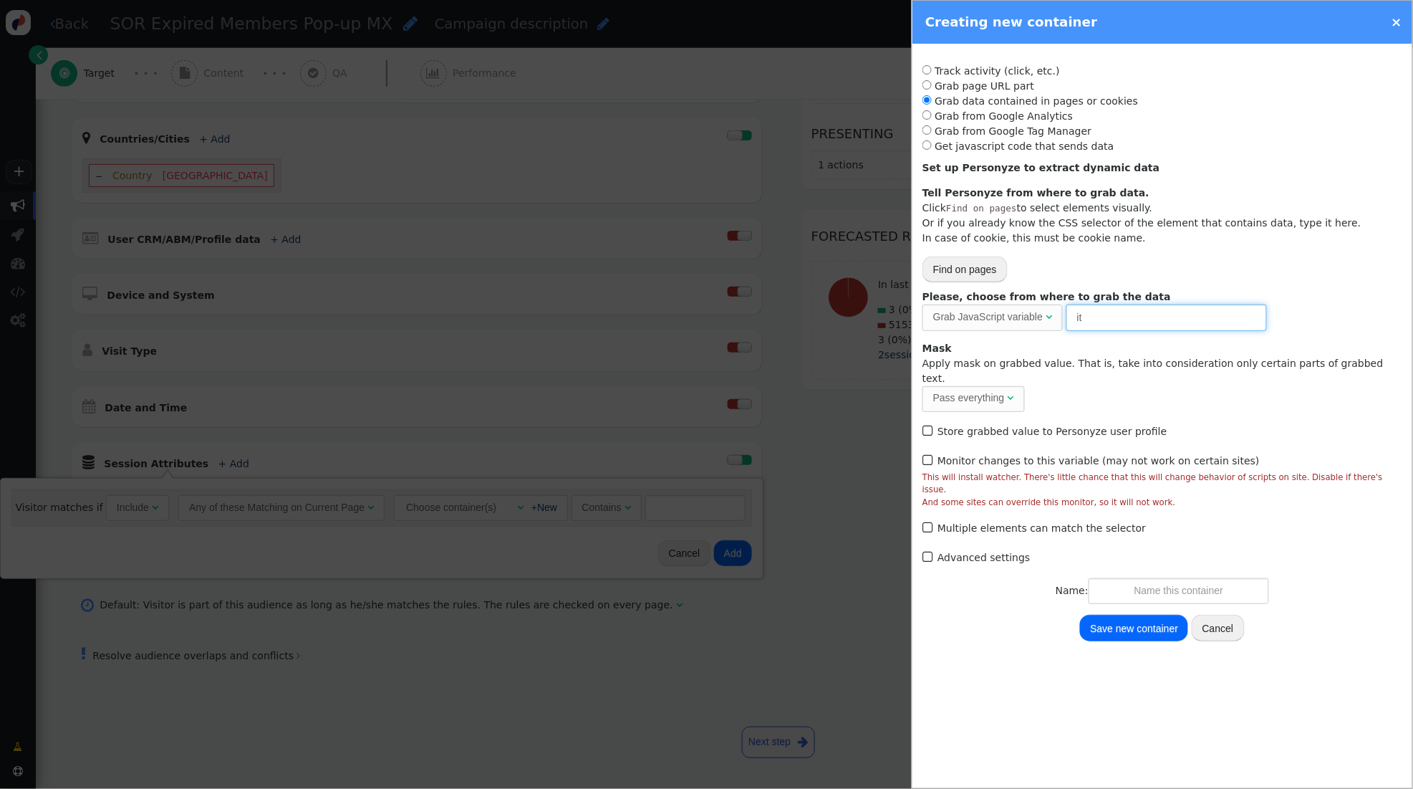
type input "i"
type input "utag.data.language_code"
click at [1156, 578] on input "text" at bounding box center [1179, 591] width 181 height 26
type input "Tealium Language Code"
click at [1143, 615] on button "Save new container" at bounding box center [1134, 628] width 108 height 26
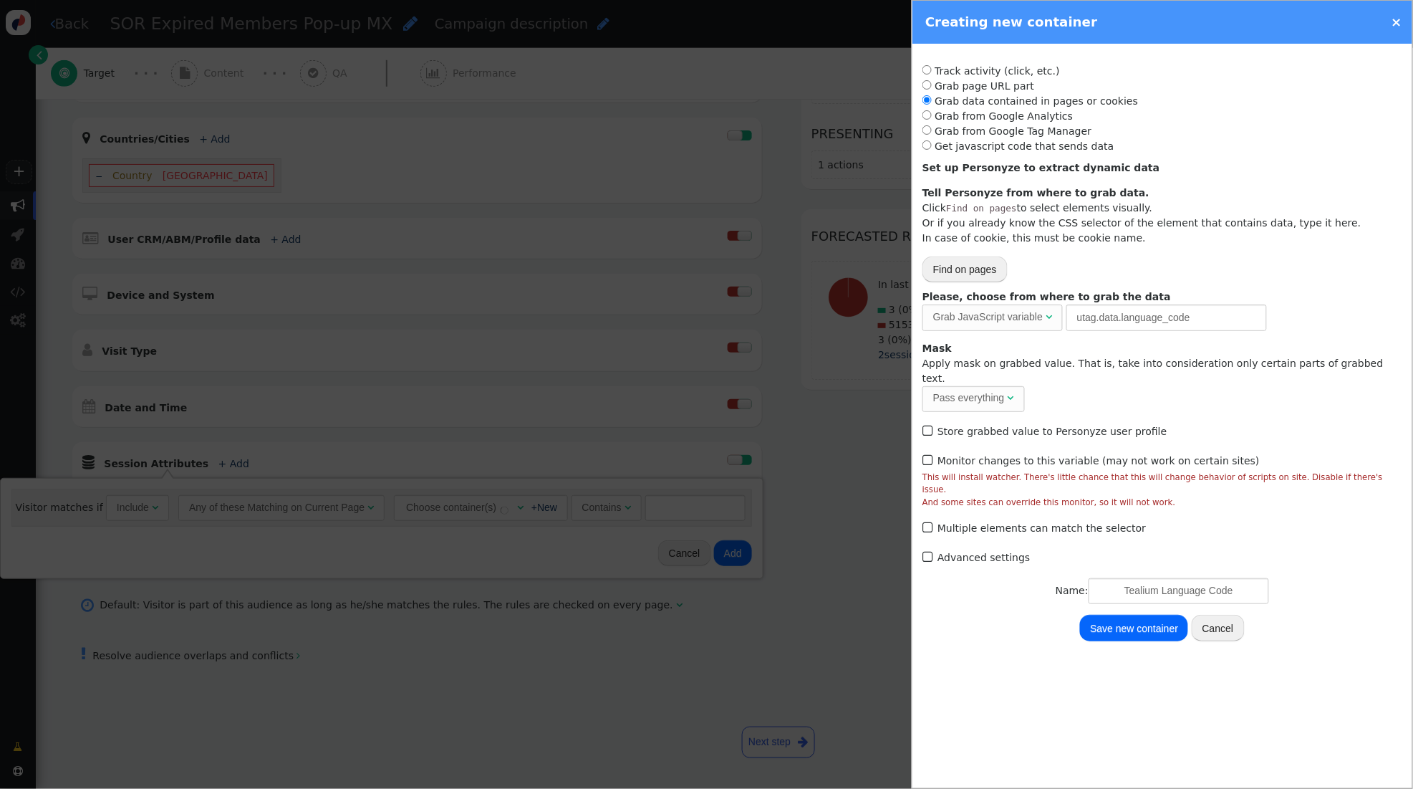
radio input "false"
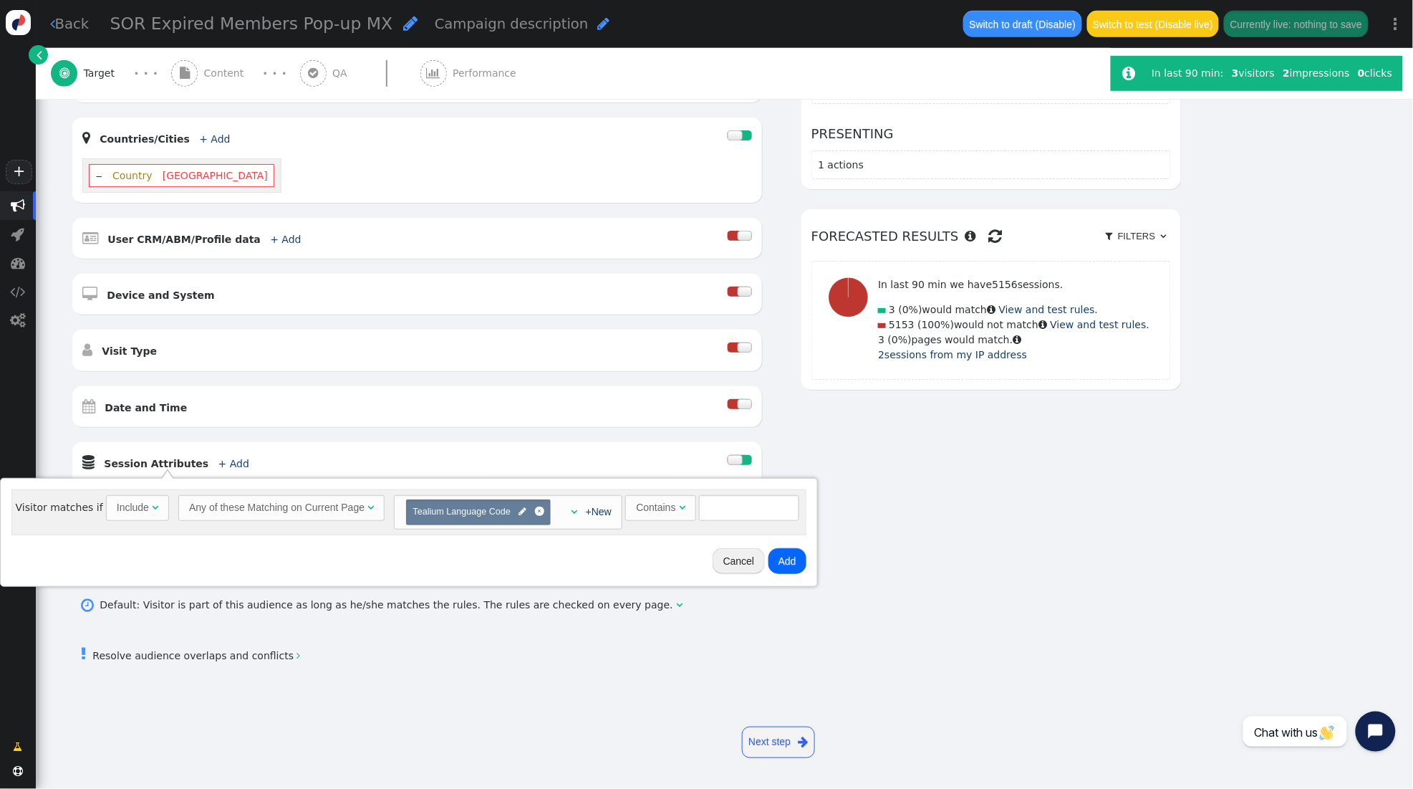
click at [667, 509] on div "Contains" at bounding box center [655, 507] width 39 height 15
click at [772, 512] on input "text" at bounding box center [779, 508] width 100 height 26
type input "English"
click at [819, 559] on button "Add" at bounding box center [817, 561] width 38 height 26
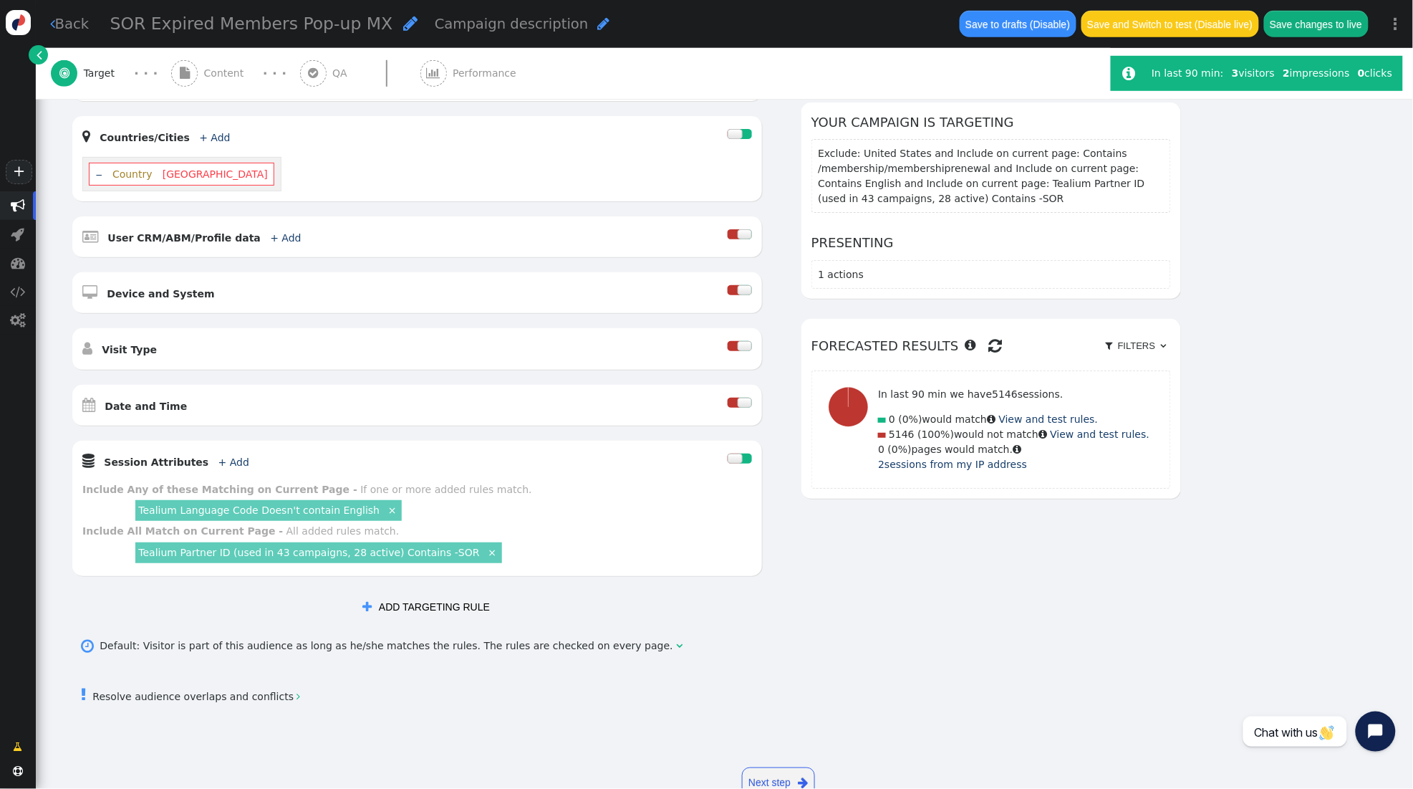
click at [305, 512] on link "Tealium Language Code Doesn't contain English" at bounding box center [258, 509] width 241 height 11
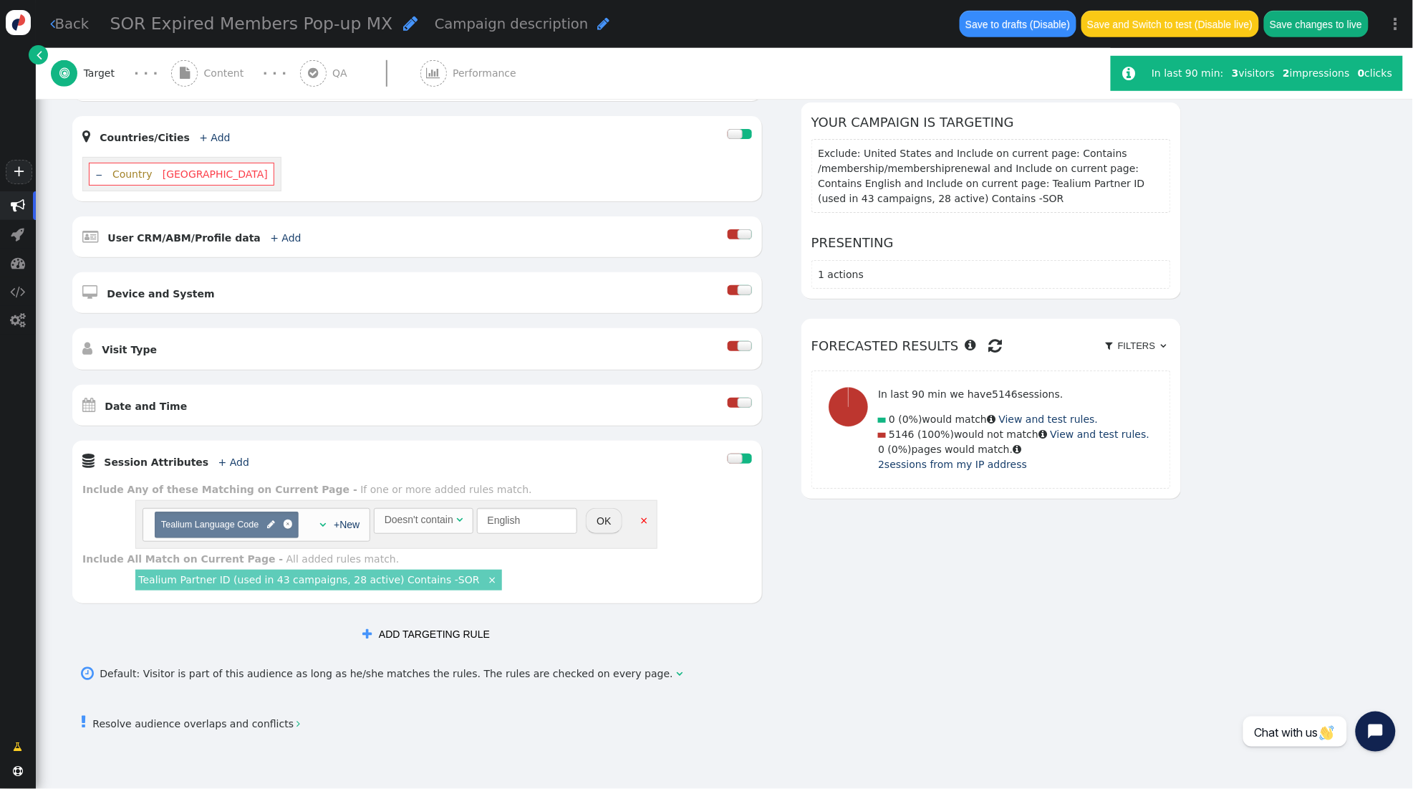
click at [641, 522] on link "×" at bounding box center [644, 519] width 13 height 13
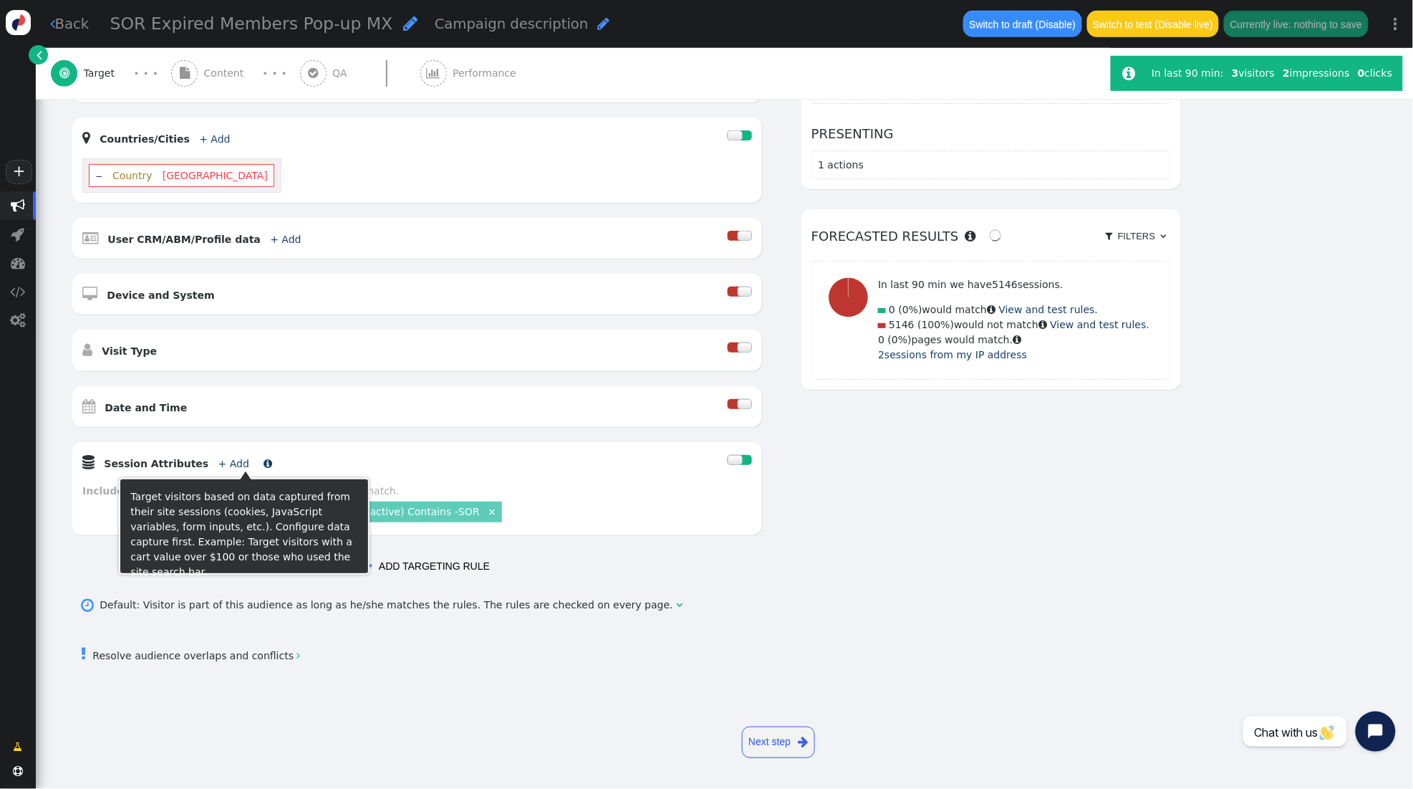
click at [226, 464] on link "+ Add" at bounding box center [233, 463] width 31 height 11
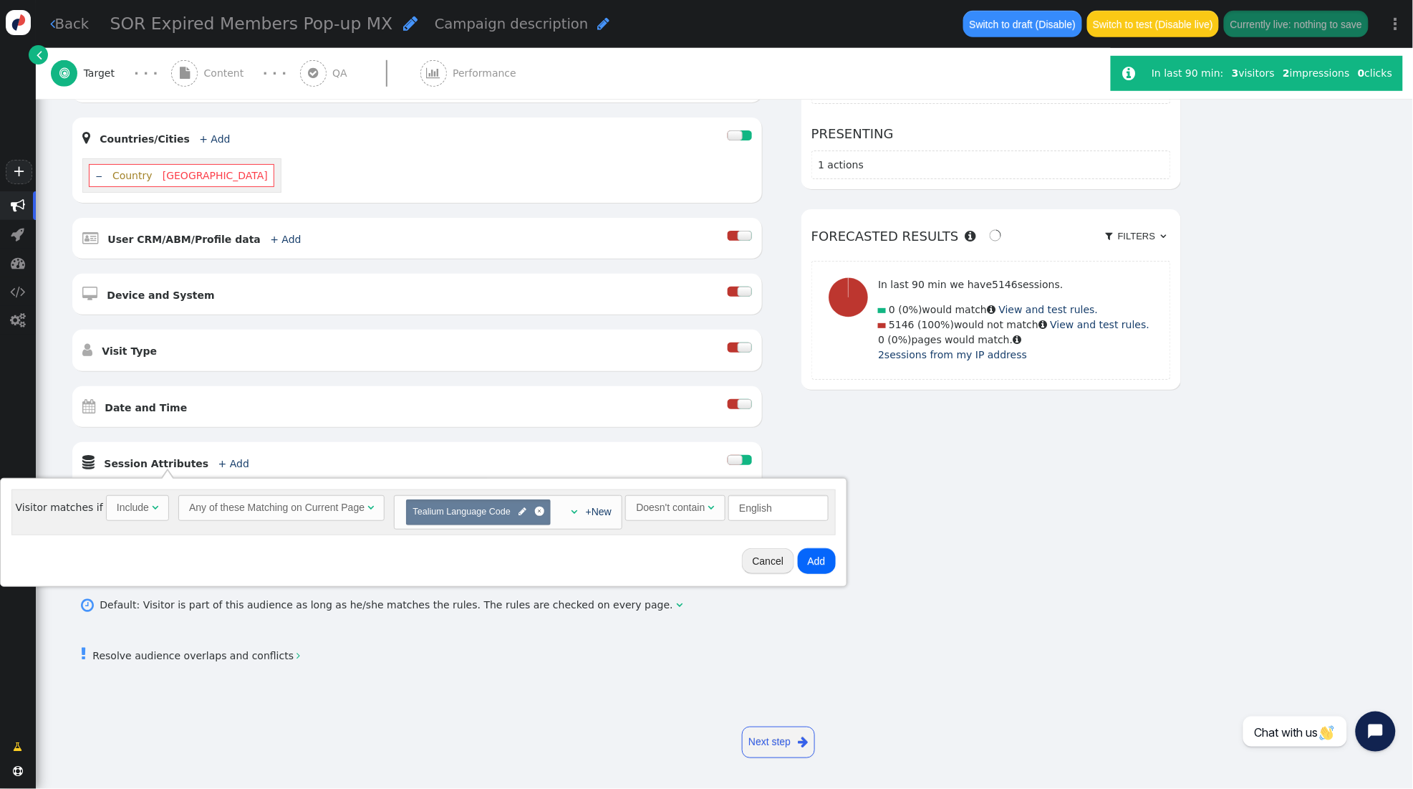
click at [277, 513] on div "Any of these Matching on Current Page" at bounding box center [277, 507] width 176 height 15
click at [760, 567] on button "Add" at bounding box center [759, 561] width 38 height 26
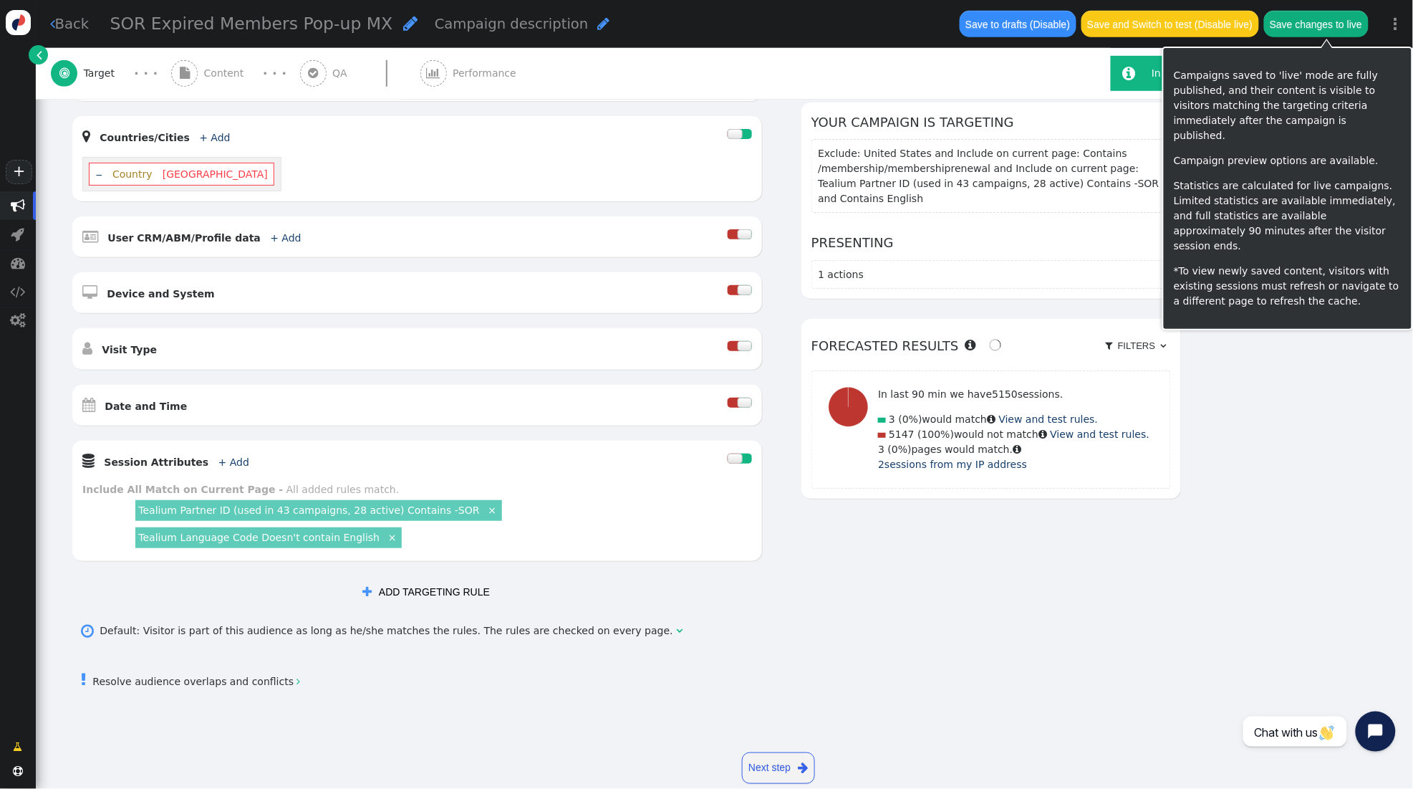
click at [1342, 21] on button "Save changes to live" at bounding box center [1316, 24] width 105 height 26
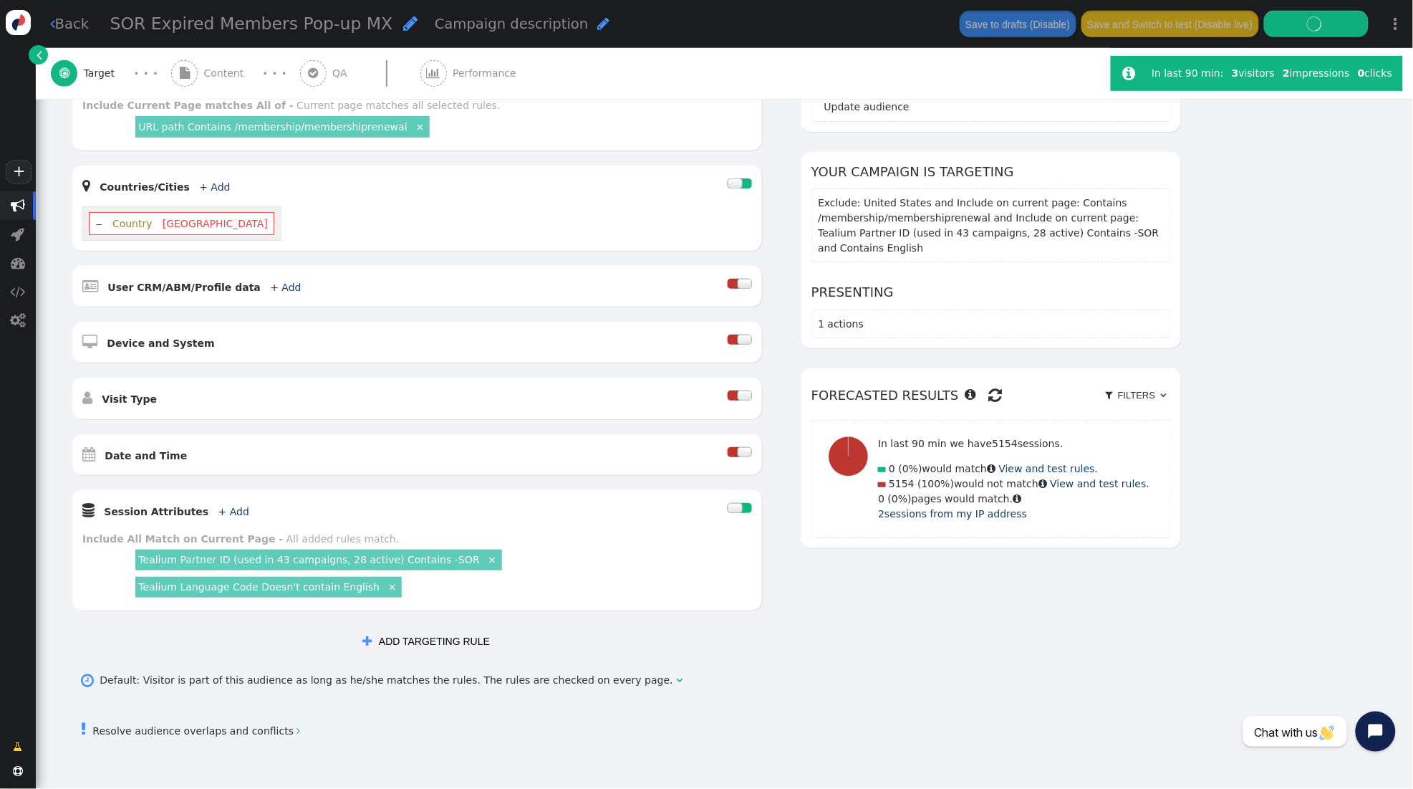
scroll to position [165, 0]
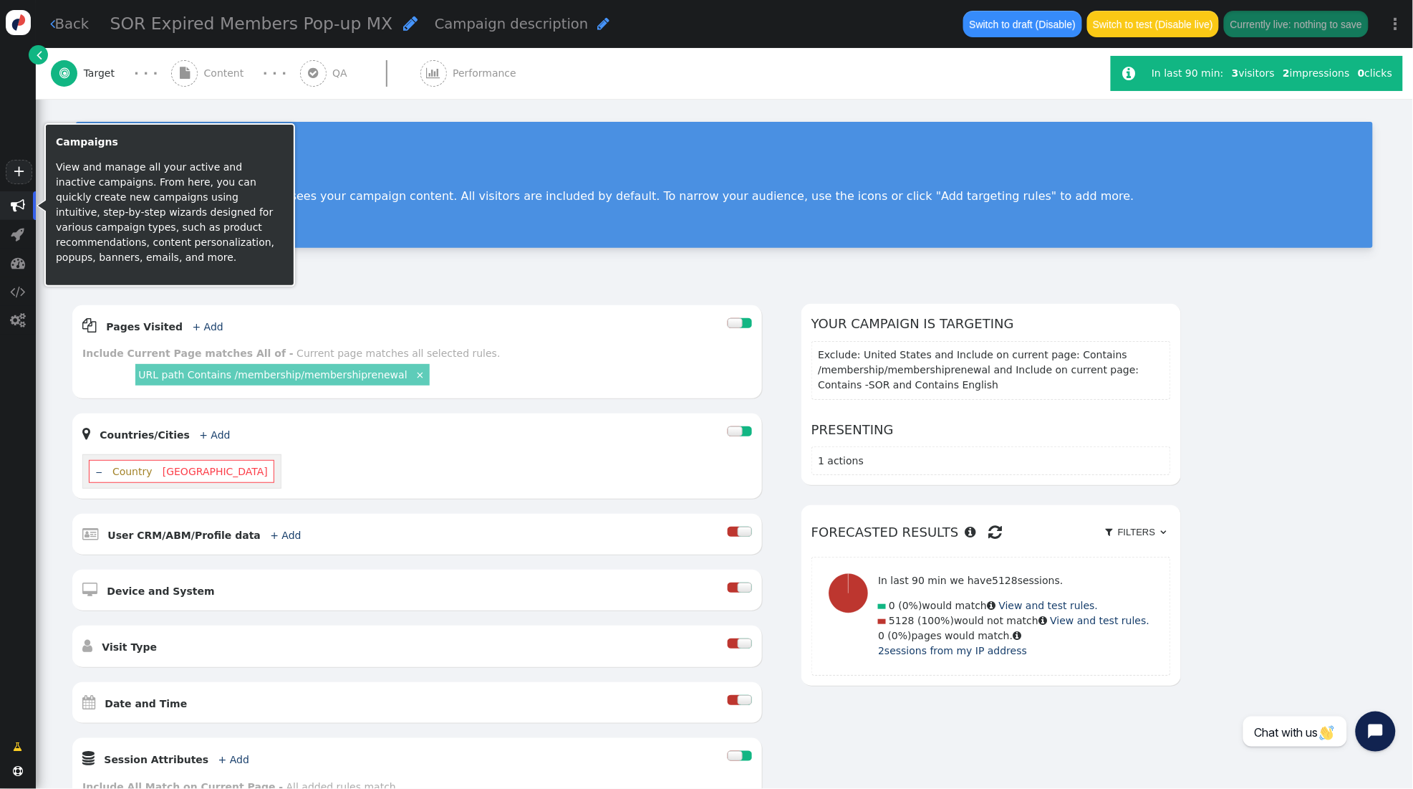
click at [18, 201] on span "" at bounding box center [18, 205] width 14 height 14
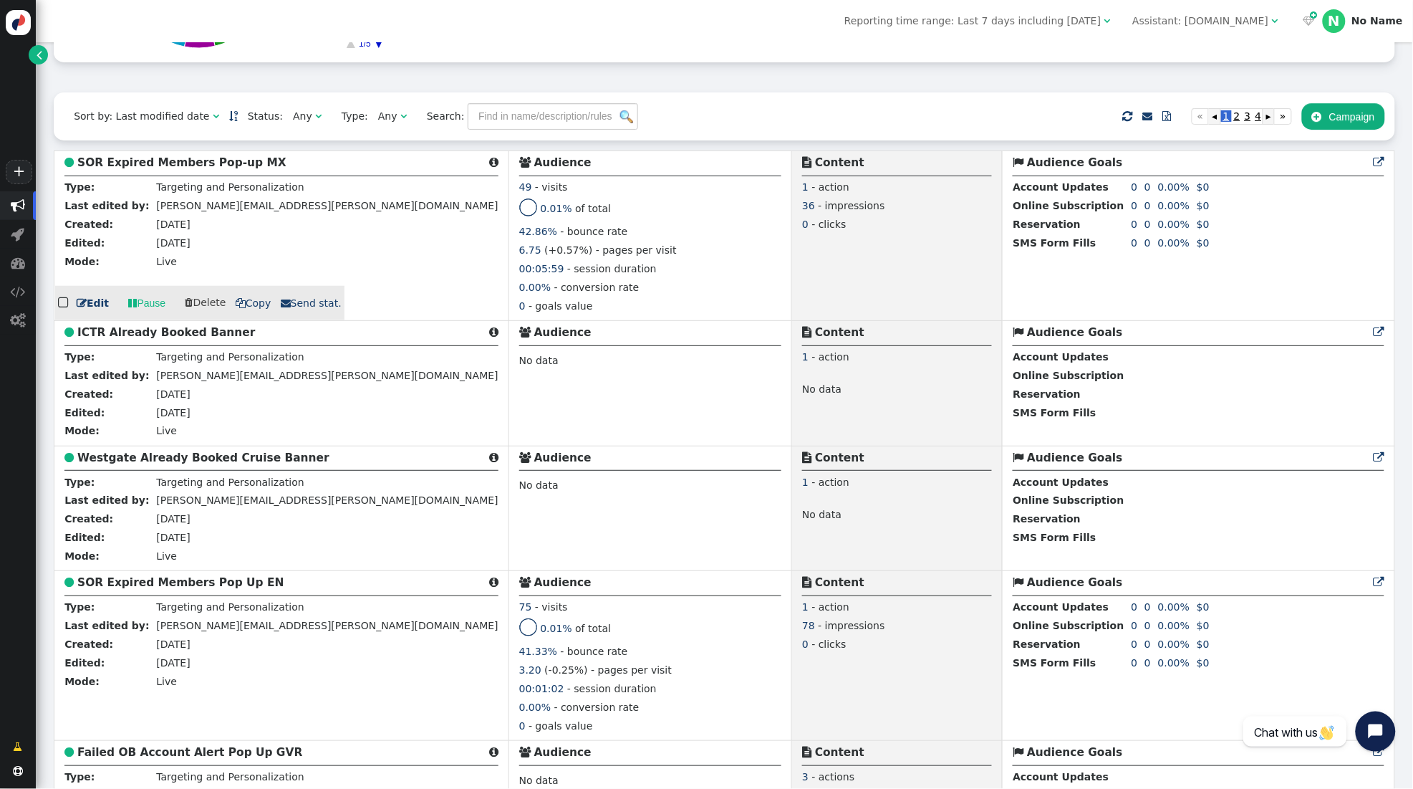
scroll to position [310, 0]
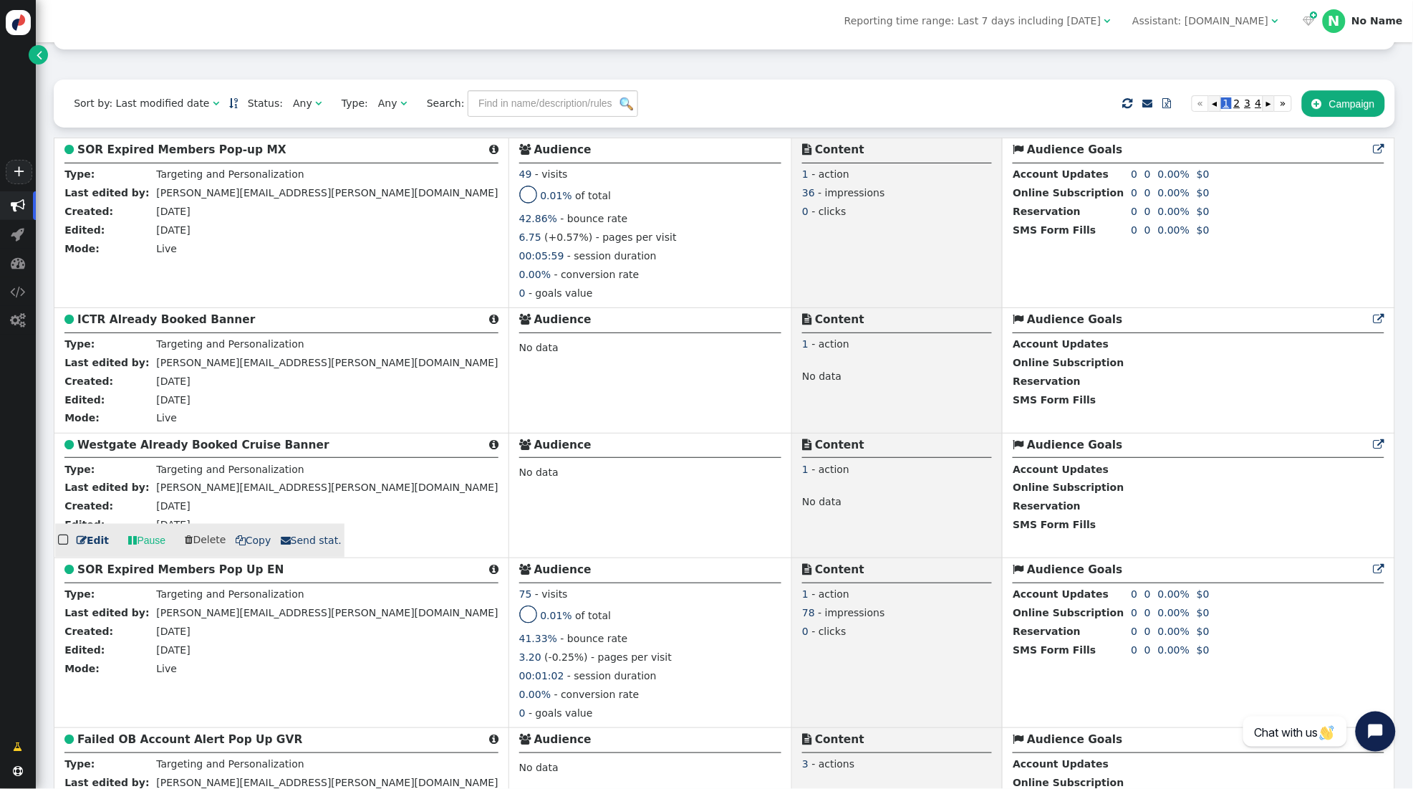
click at [168, 445] on b "Westgate Already Booked Cruise Banner" at bounding box center [203, 444] width 252 height 13
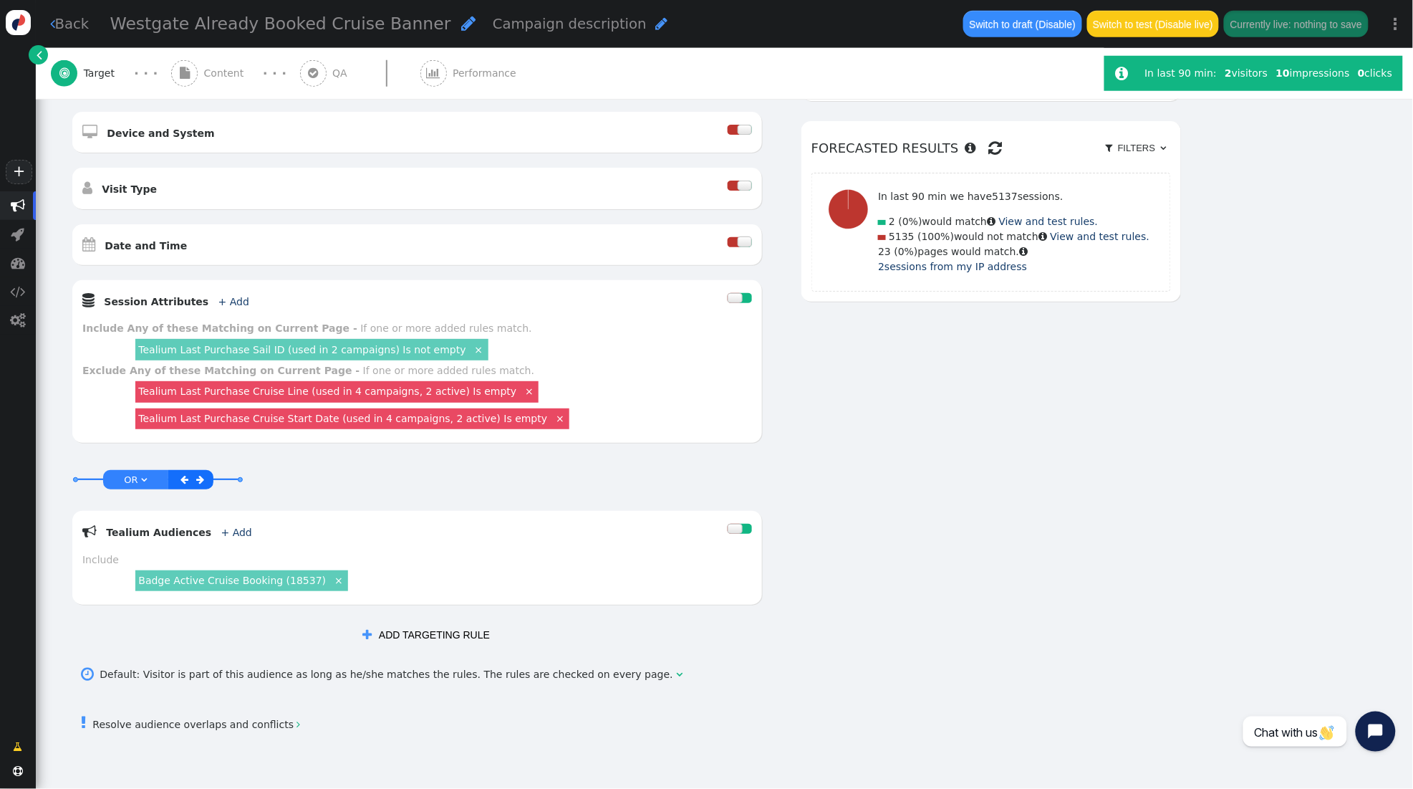
scroll to position [412, 0]
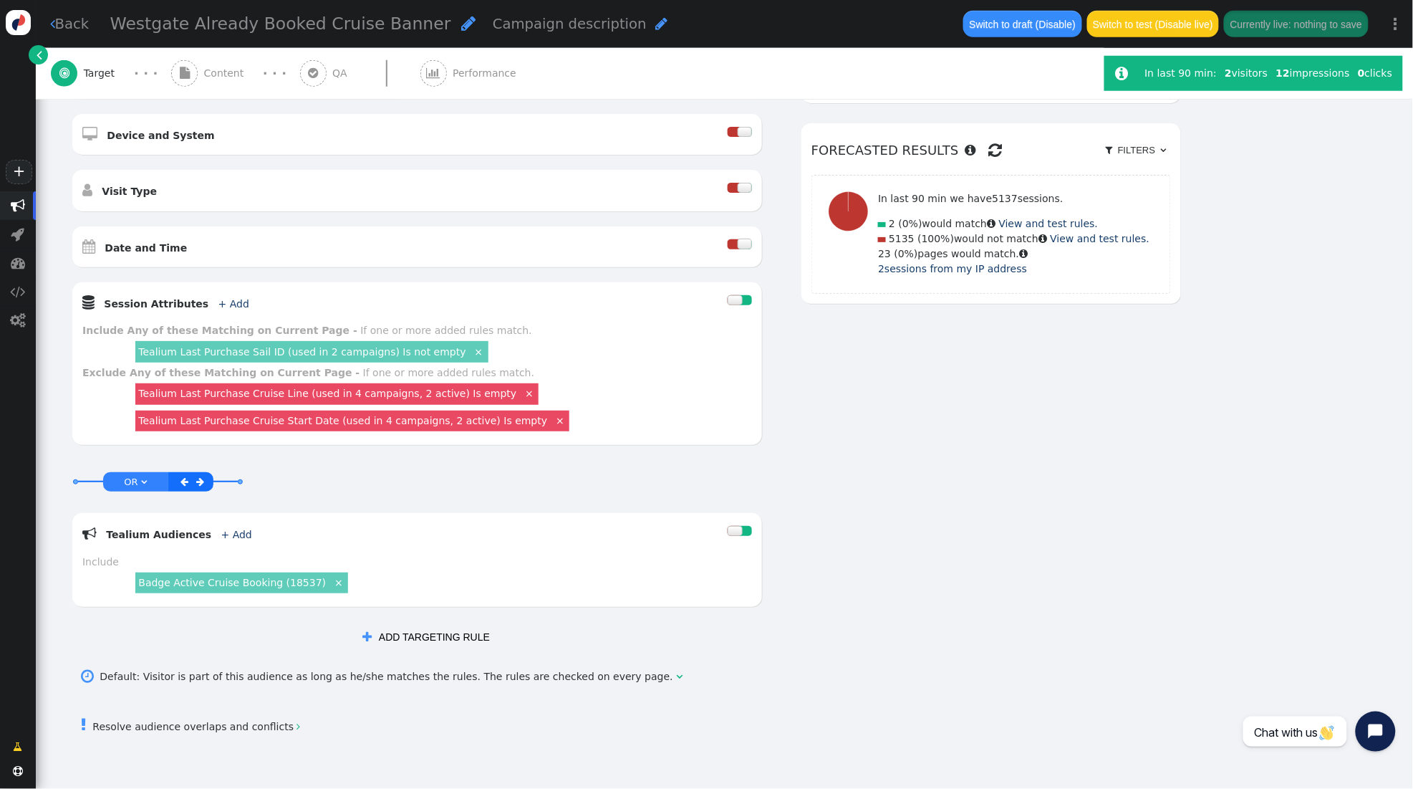
click at [15, 208] on span "" at bounding box center [18, 205] width 14 height 14
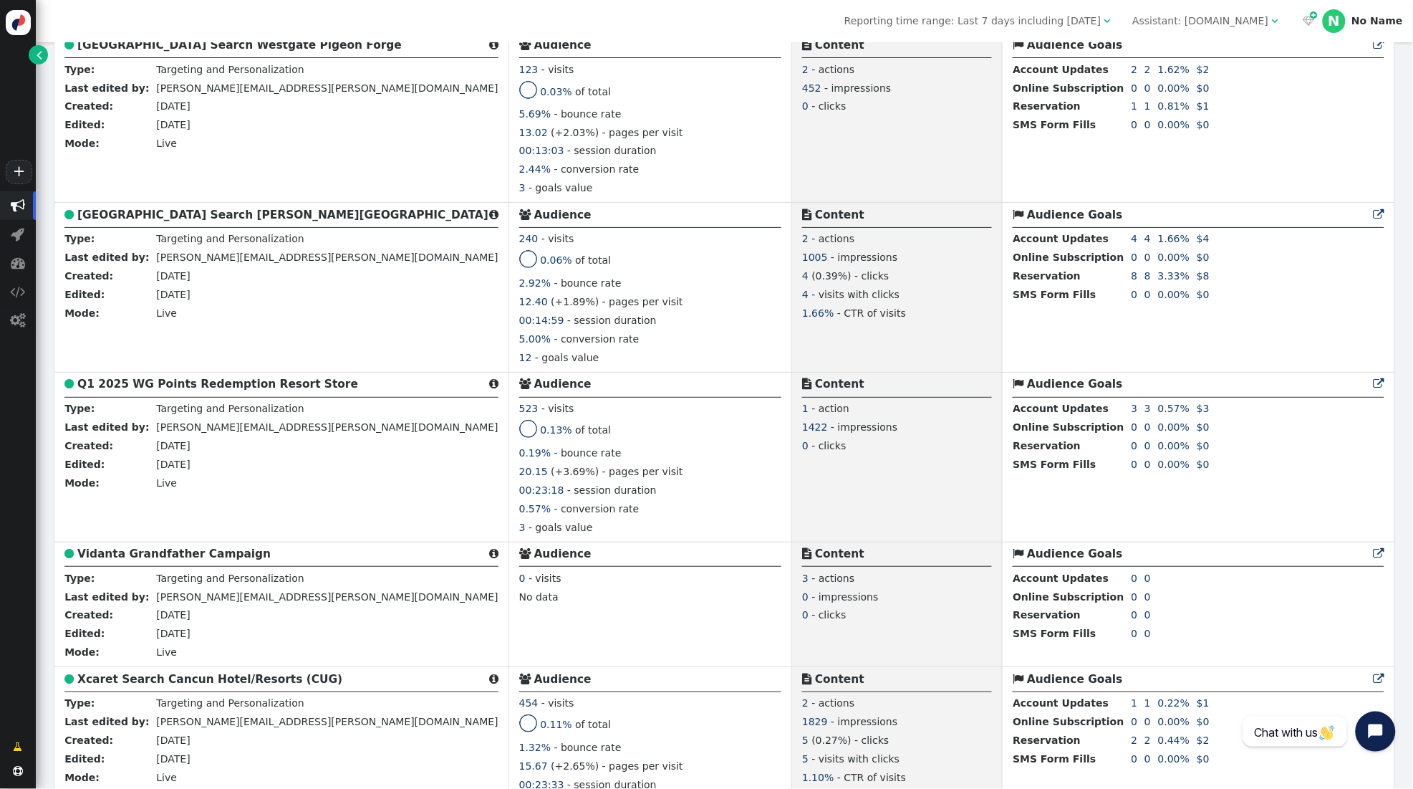
scroll to position [2927, 0]
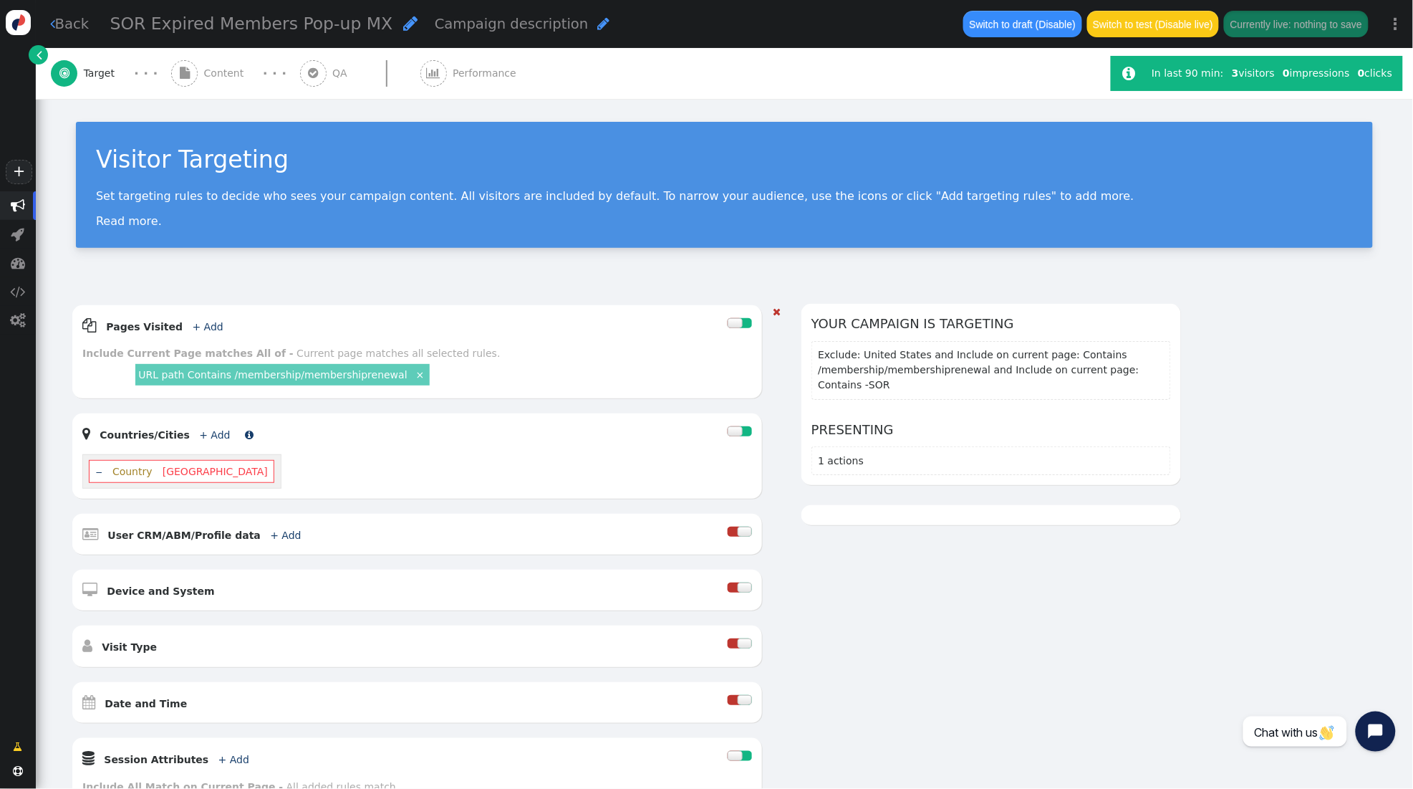
click at [203, 435] on link "+ Add" at bounding box center [214, 434] width 31 height 11
click at [170, 472] on div "Location name" at bounding box center [143, 468] width 66 height 15
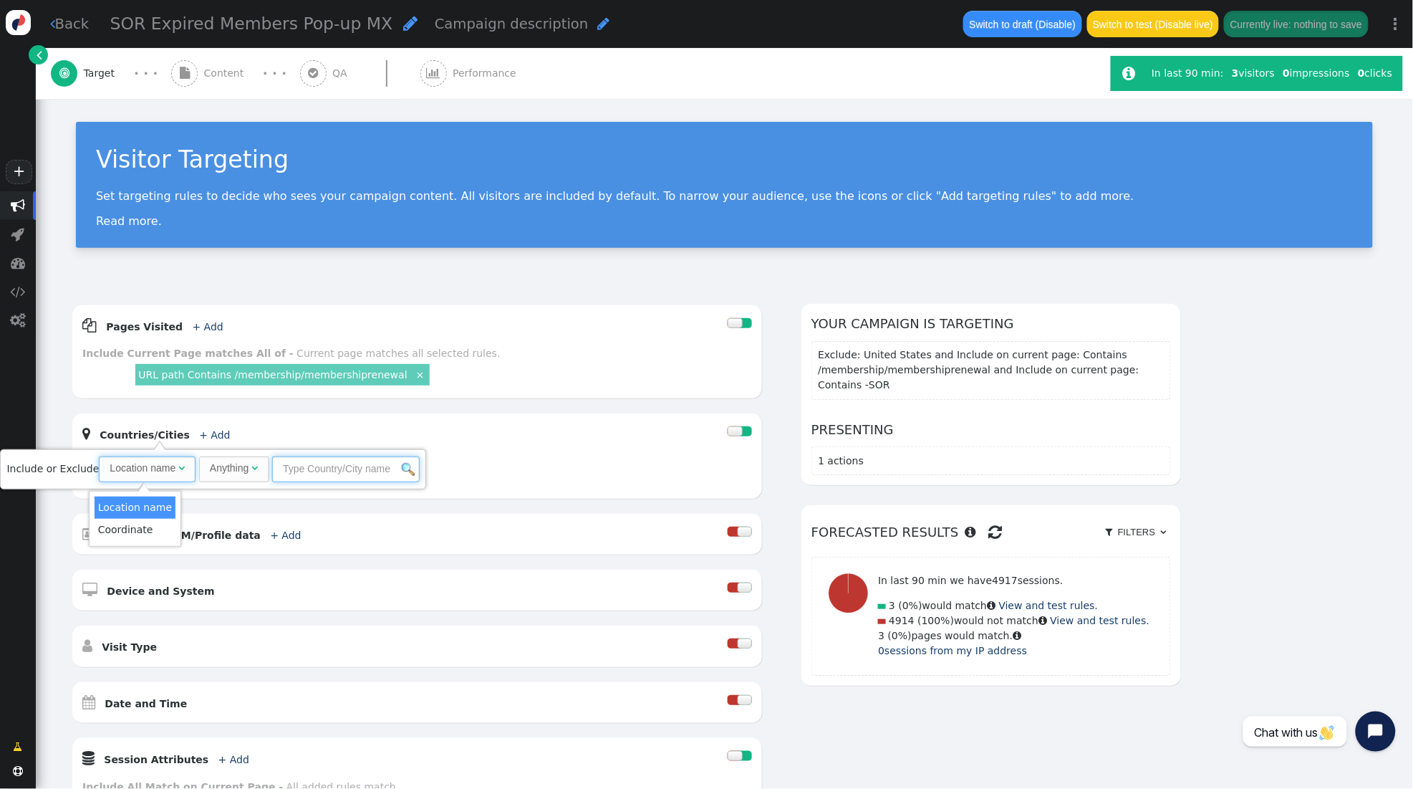
click at [307, 469] on input "text" at bounding box center [346, 469] width 148 height 26
click at [239, 473] on div "Anything" at bounding box center [229, 468] width 39 height 15
click at [307, 473] on input "text" at bounding box center [343, 469] width 148 height 26
type input "[GEOGRAPHIC_DATA]"
click at [423, 508] on link "Exclude" at bounding box center [442, 504] width 39 height 11
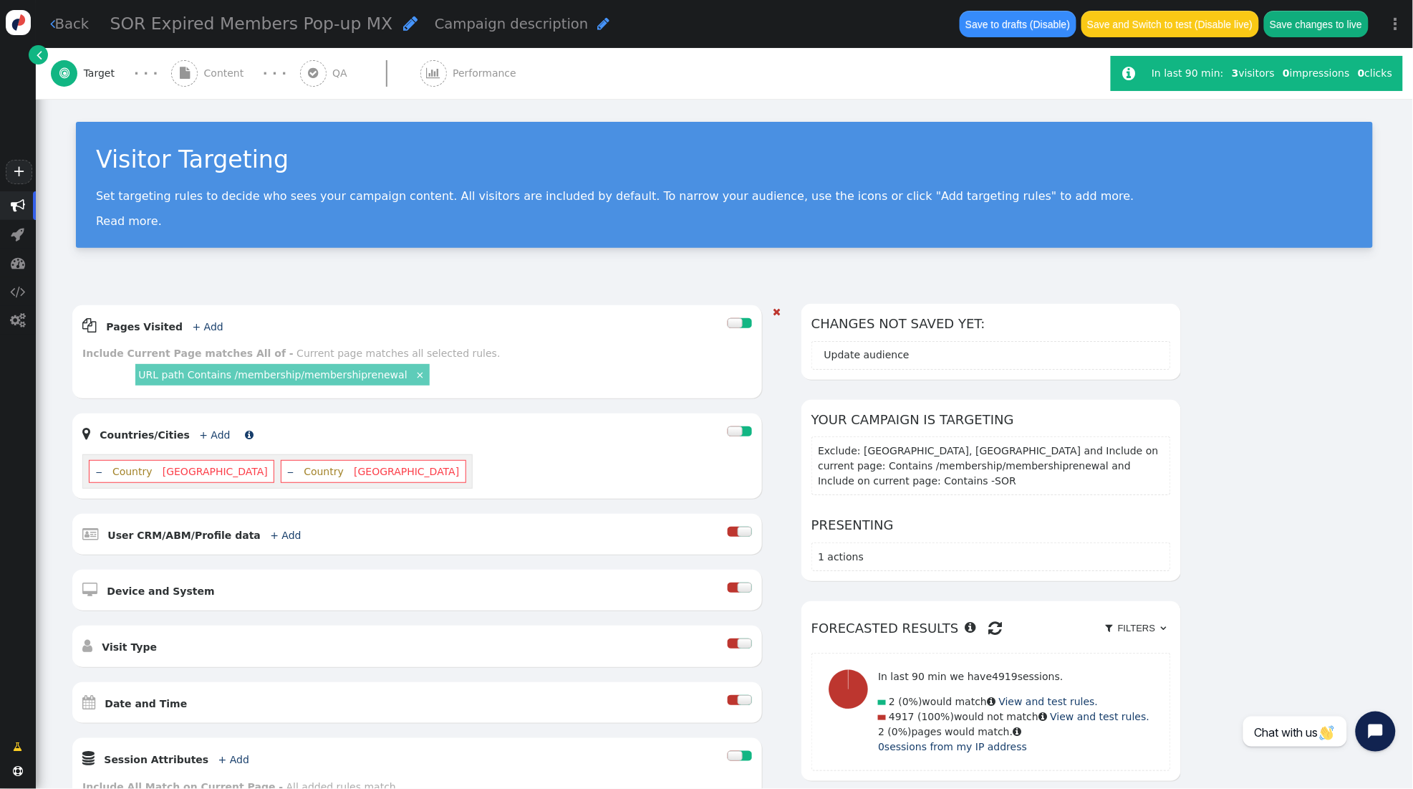
click at [209, 433] on link "+ Add" at bounding box center [214, 434] width 31 height 11
click at [240, 463] on div "Country" at bounding box center [229, 468] width 38 height 15
click at [307, 464] on input "text" at bounding box center [343, 469] width 148 height 26
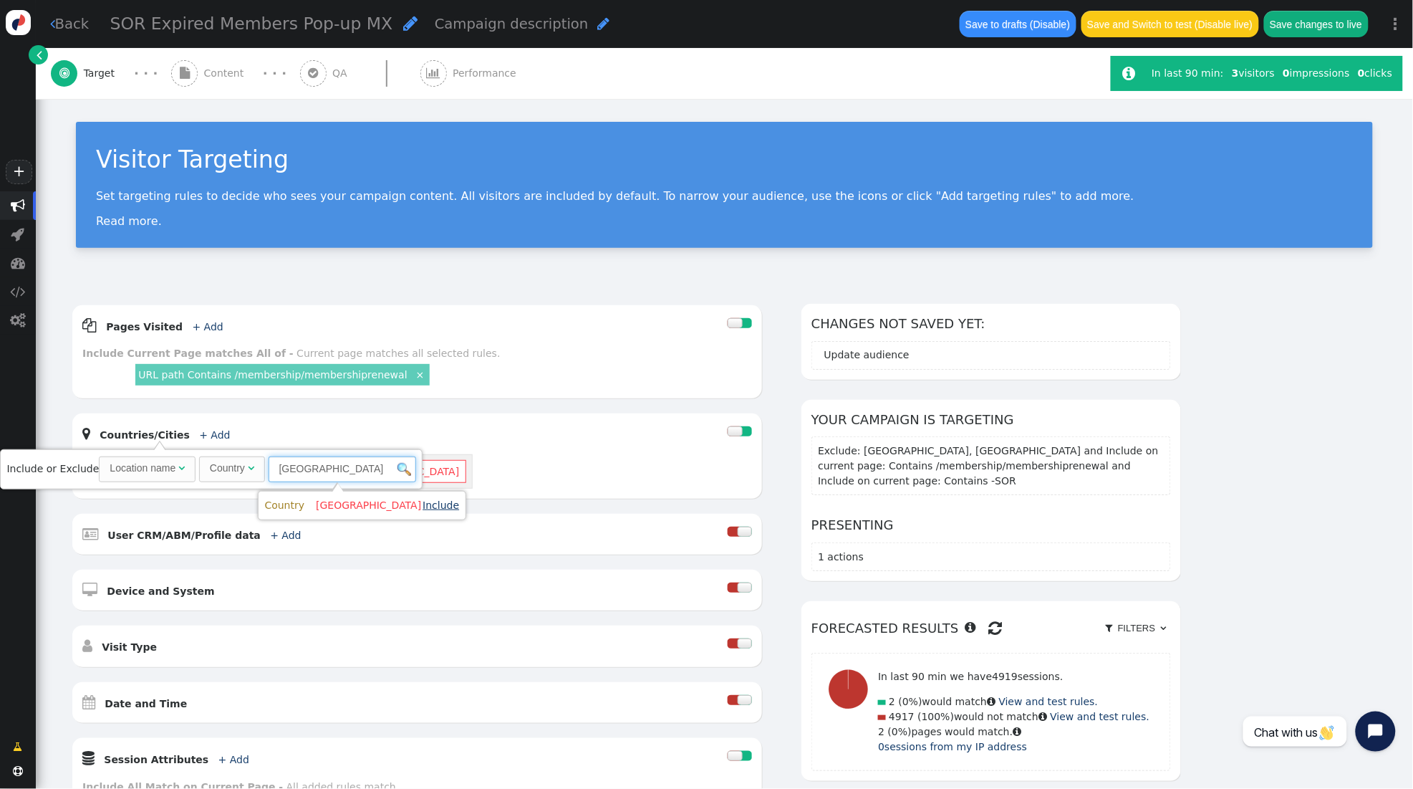
type input "[GEOGRAPHIC_DATA]"
click at [423, 505] on link "Include" at bounding box center [441, 504] width 37 height 11
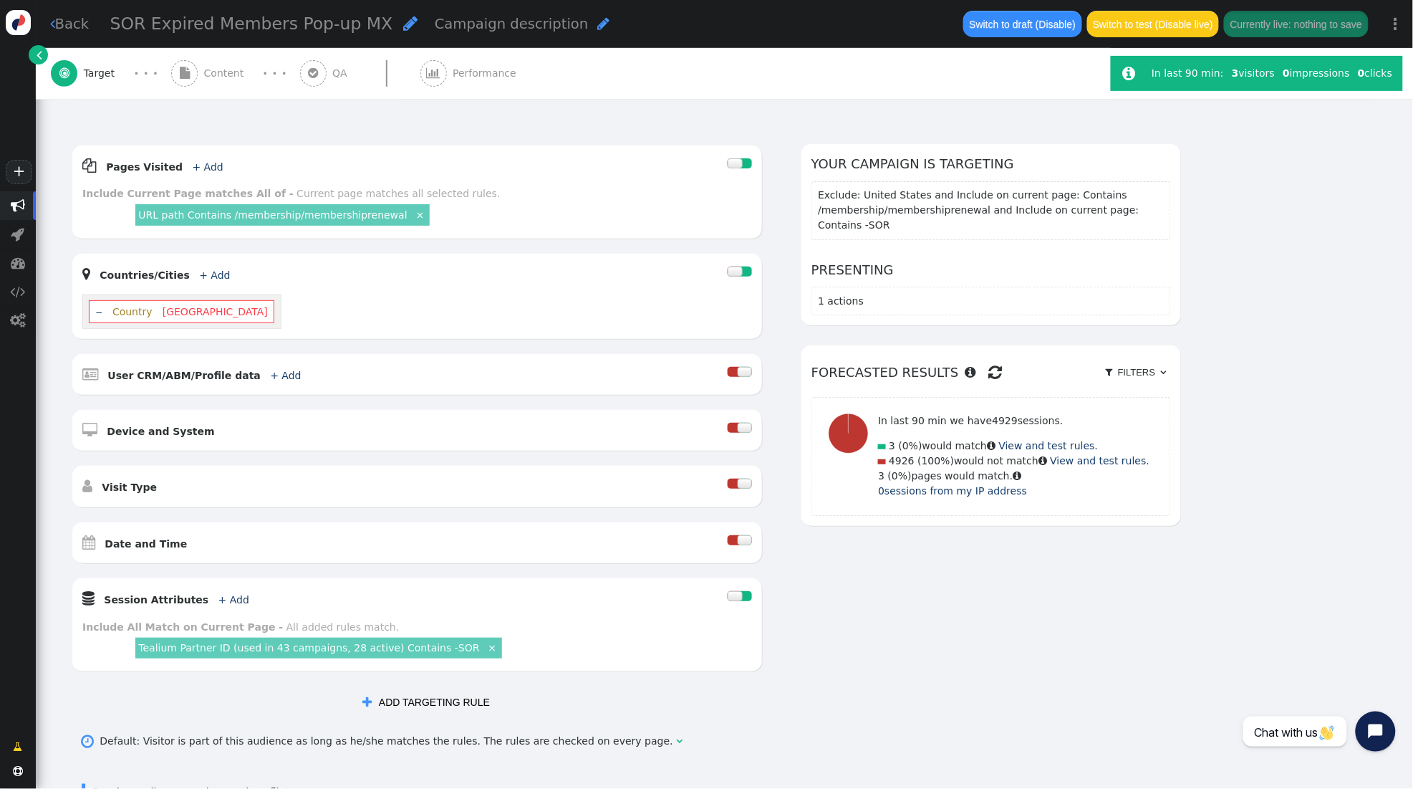
scroll to position [153, 0]
